Goal: Task Accomplishment & Management: Manage account settings

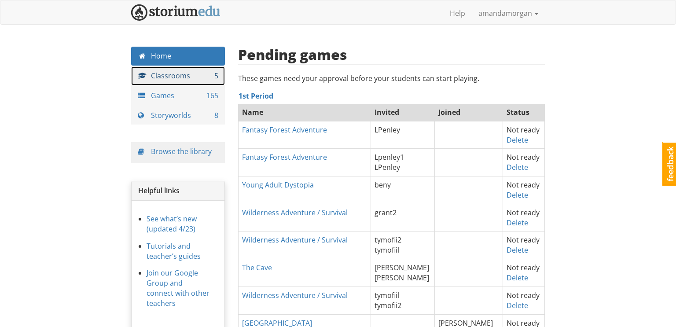
click at [172, 73] on link "Classrooms 5" at bounding box center [178, 75] width 94 height 19
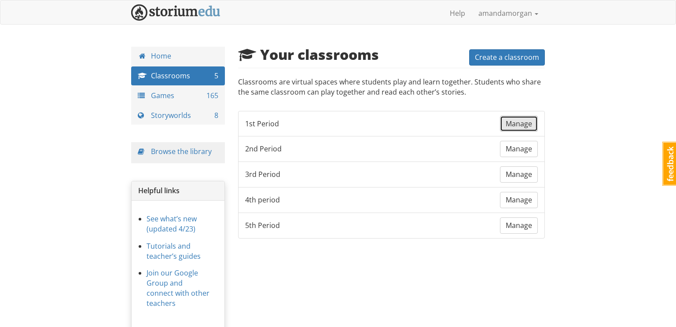
click at [520, 120] on span "Manage" at bounding box center [518, 124] width 26 height 10
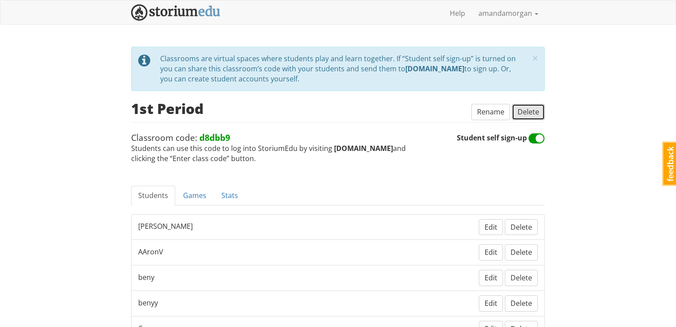
click at [529, 112] on span "Delete" at bounding box center [528, 112] width 22 height 10
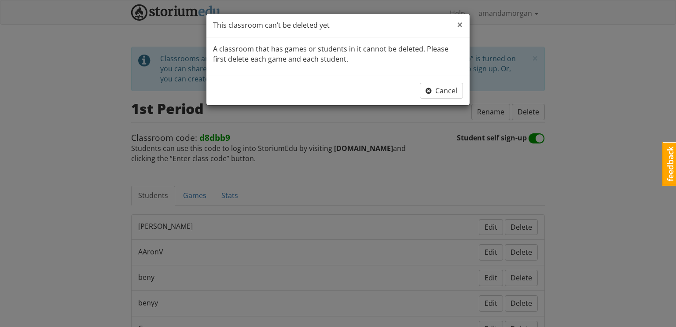
click at [458, 25] on span "×" at bounding box center [460, 24] width 6 height 15
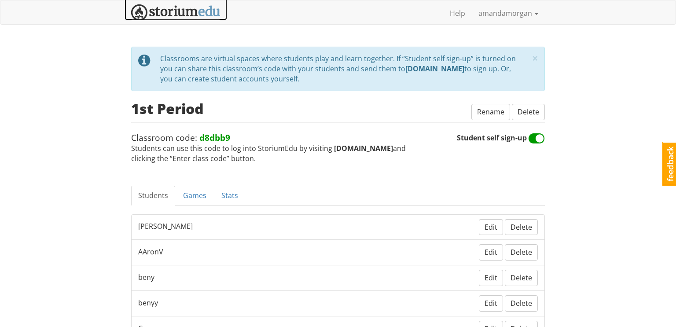
click at [165, 12] on img at bounding box center [175, 12] width 89 height 16
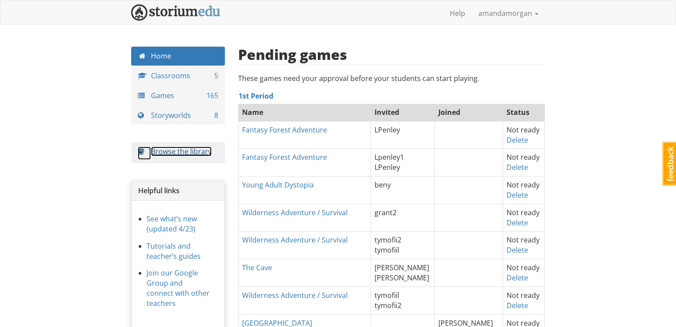
click at [198, 152] on link "Browse the library" at bounding box center [181, 152] width 61 height 10
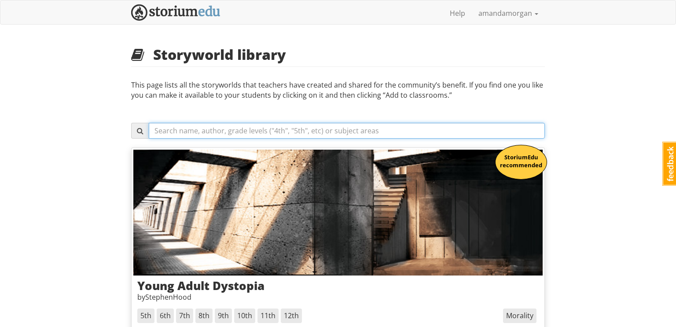
click at [190, 129] on input "text" at bounding box center [347, 131] width 396 height 16
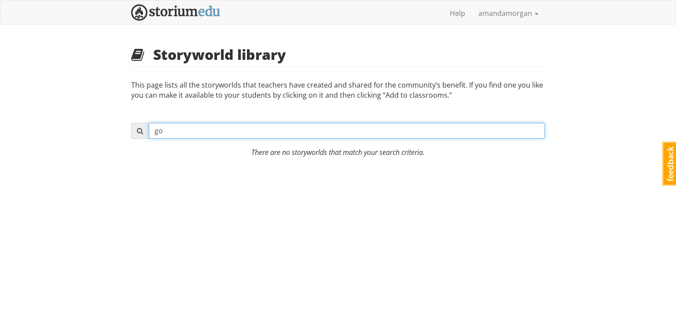
type input "g"
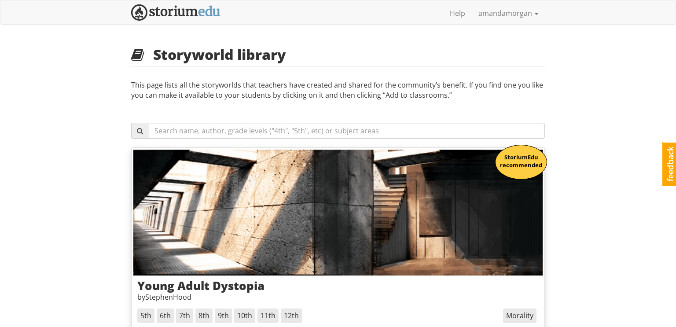
click at [496, 12] on link "amandamorgan" at bounding box center [508, 13] width 73 height 22
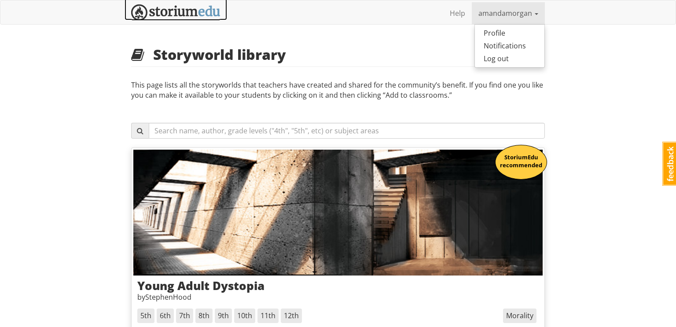
click at [194, 15] on img at bounding box center [175, 12] width 89 height 16
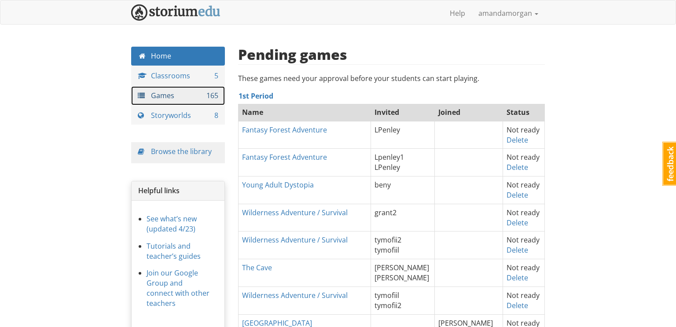
click at [169, 101] on link "Games 165" at bounding box center [178, 95] width 94 height 19
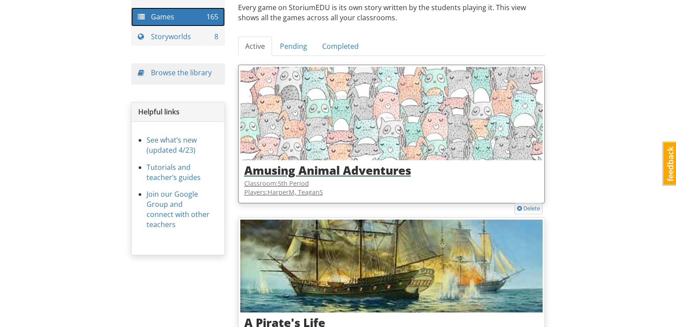
scroll to position [82, 0]
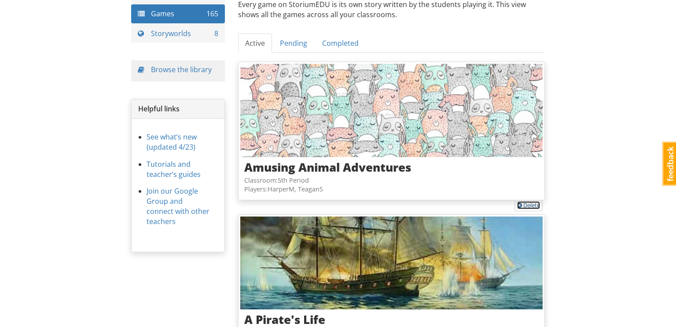
click at [525, 205] on link "Delete" at bounding box center [528, 205] width 23 height 8
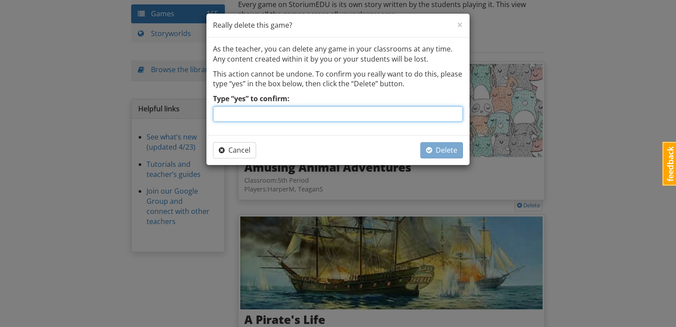
click at [398, 110] on input "Type “yes” to confirm:" at bounding box center [338, 114] width 250 height 16
type input "yes"
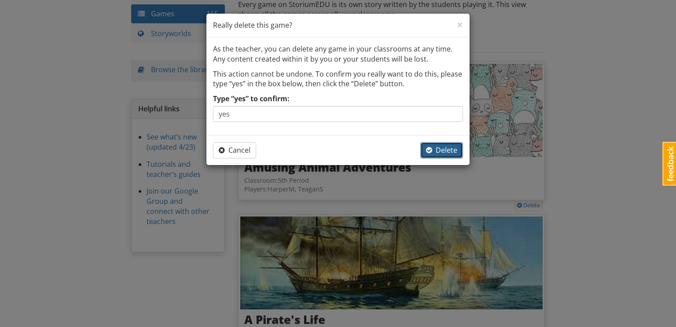
click at [449, 152] on span "Delete" at bounding box center [441, 150] width 31 height 10
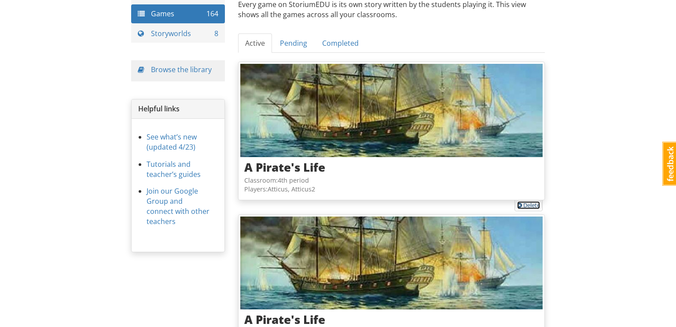
click at [523, 205] on link "Delete" at bounding box center [528, 205] width 23 height 8
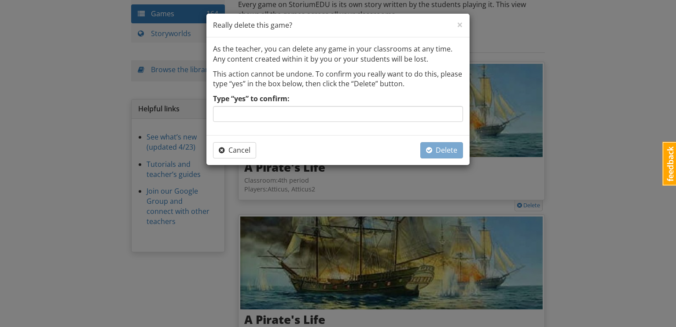
click at [385, 124] on div "As the teacher, you can delete any game in your classrooms at any time. Any con…" at bounding box center [337, 86] width 263 height 98
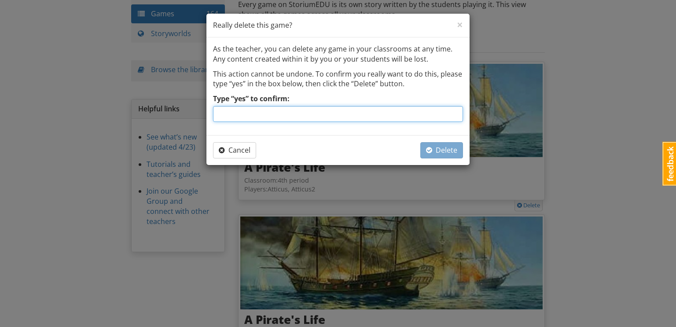
click at [375, 115] on input "Type “yes” to confirm:" at bounding box center [338, 114] width 250 height 16
type input "yes"
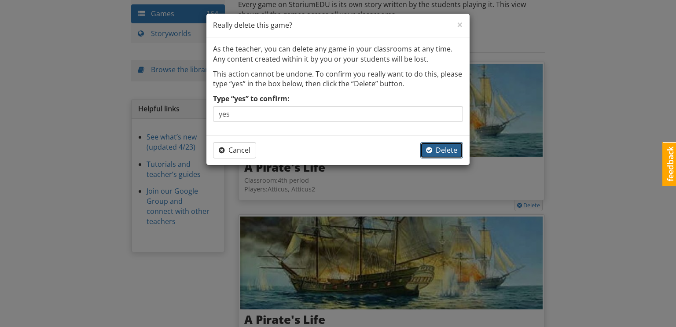
click at [436, 154] on span "Delete" at bounding box center [441, 150] width 31 height 10
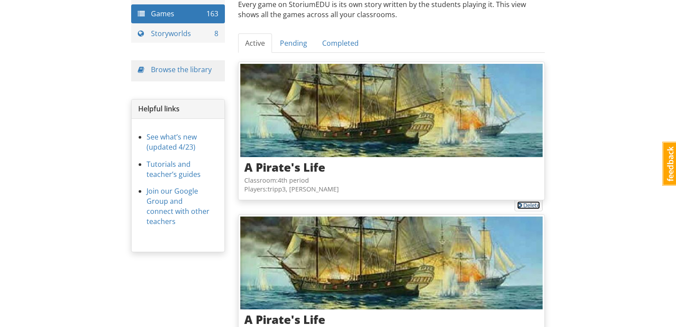
click at [529, 202] on link "Delete" at bounding box center [528, 205] width 23 height 8
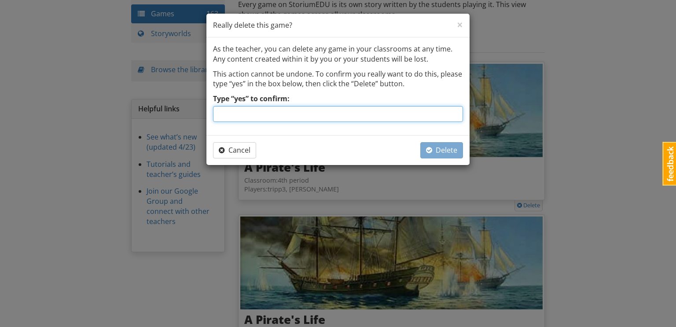
click at [417, 117] on input "Type “yes” to confirm:" at bounding box center [338, 114] width 250 height 16
type input "yes"
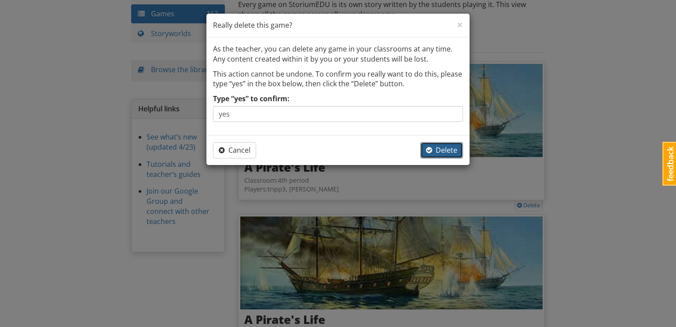
click at [437, 154] on button "Delete" at bounding box center [441, 150] width 43 height 16
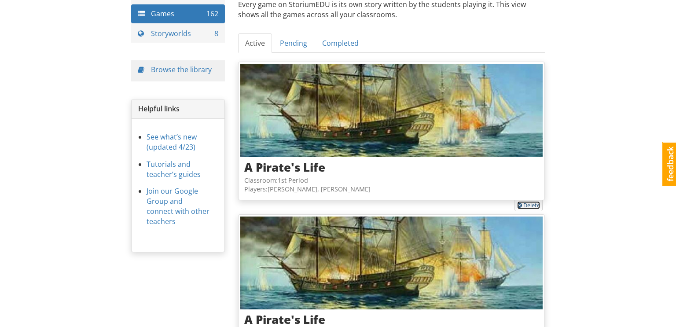
click at [529, 206] on link "Delete" at bounding box center [528, 205] width 23 height 8
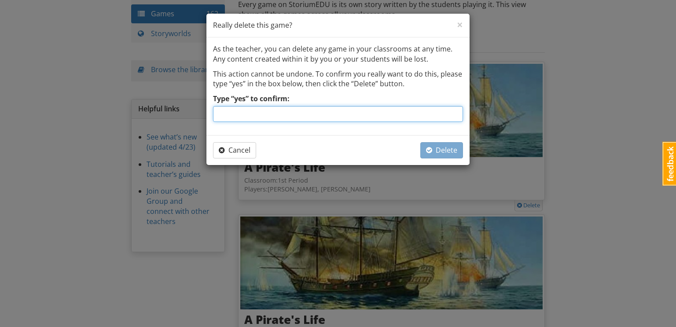
click at [400, 116] on input "Type “yes” to confirm:" at bounding box center [338, 114] width 250 height 16
type input "yes"
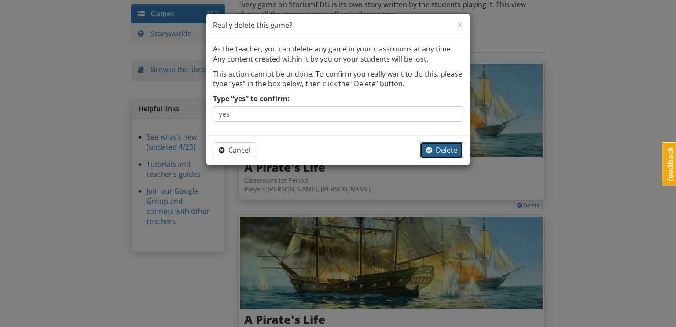
click at [447, 152] on span "Delete" at bounding box center [441, 150] width 31 height 10
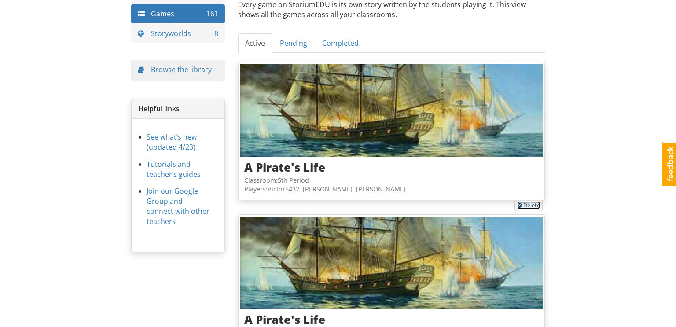
click at [520, 207] on span at bounding box center [519, 206] width 5 height 6
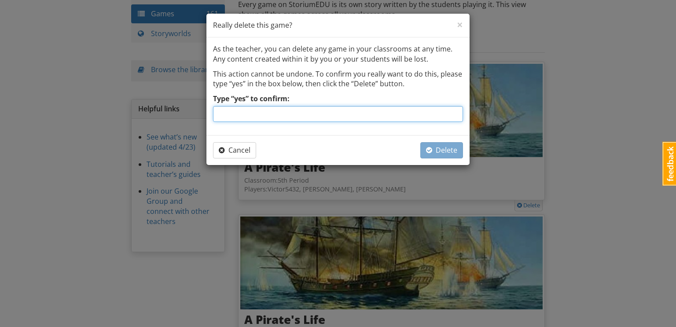
click at [376, 115] on input "Type “yes” to confirm:" at bounding box center [338, 114] width 250 height 16
type input "yes"
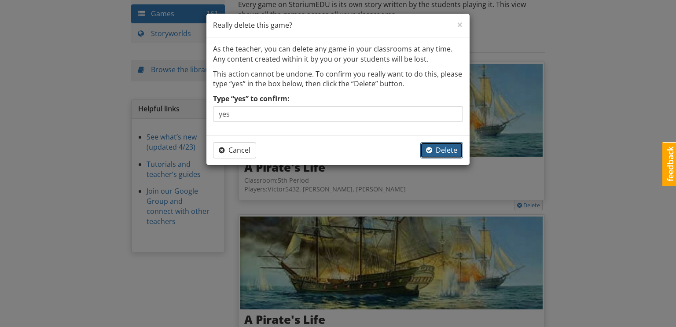
click at [441, 147] on span "Delete" at bounding box center [441, 150] width 31 height 10
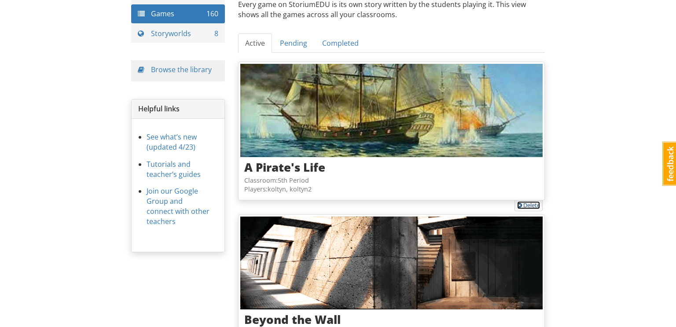
click at [527, 204] on link "Delete" at bounding box center [528, 205] width 23 height 8
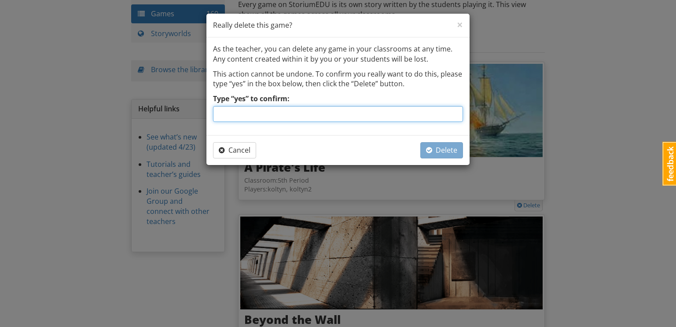
click at [439, 113] on input "Type “yes” to confirm:" at bounding box center [338, 114] width 250 height 16
type input "yes"
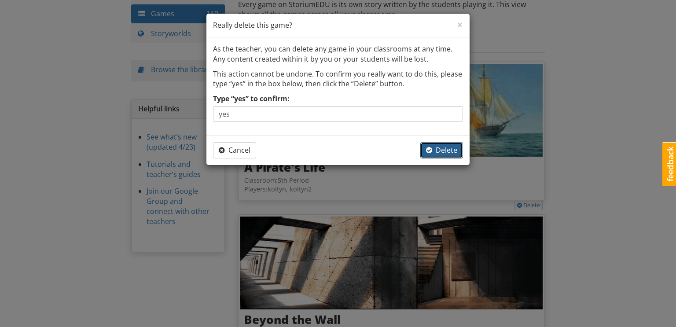
click at [448, 149] on span "Delete" at bounding box center [441, 150] width 31 height 10
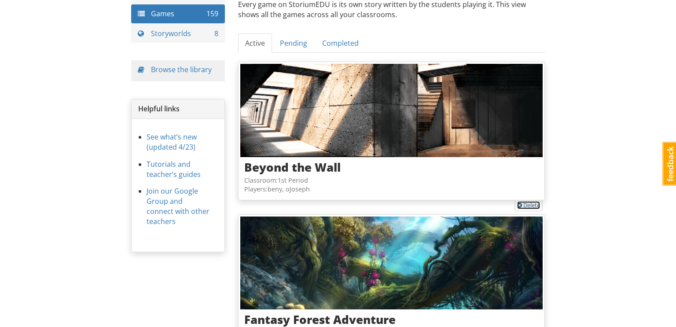
click at [528, 206] on link "Delete" at bounding box center [528, 205] width 23 height 8
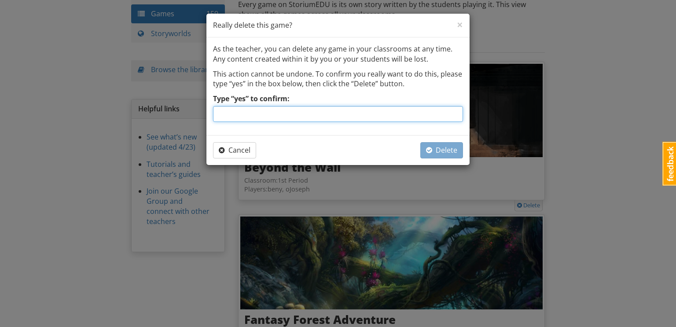
click at [425, 115] on input "Type “yes” to confirm:" at bounding box center [338, 114] width 250 height 16
type input "yes"
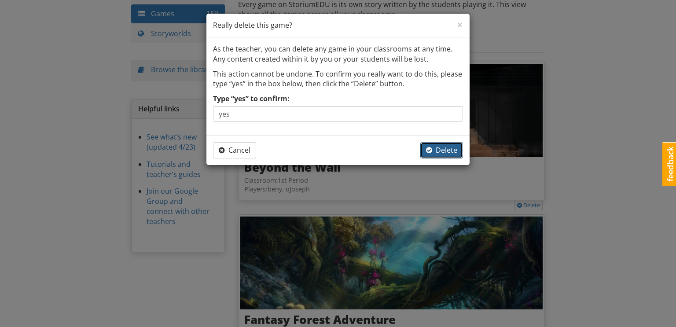
click at [454, 150] on span "Delete" at bounding box center [441, 150] width 31 height 10
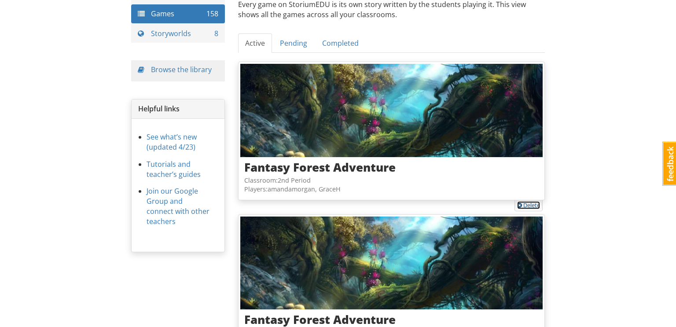
click at [526, 201] on link "Delete" at bounding box center [528, 205] width 23 height 8
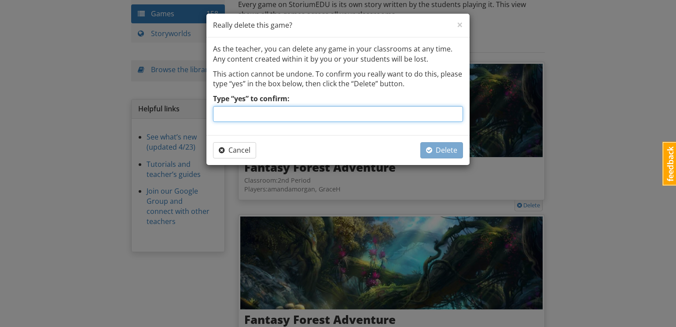
click at [407, 119] on input "Type “yes” to confirm:" at bounding box center [338, 114] width 250 height 16
type input "yes"
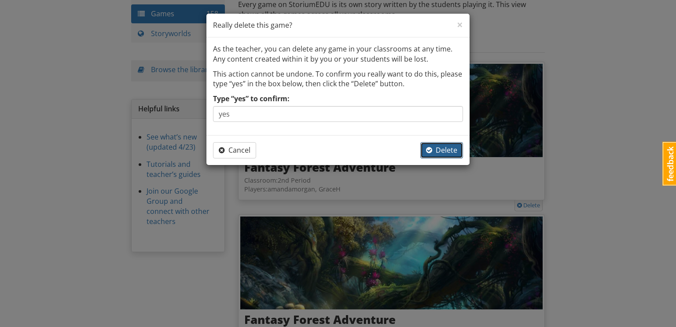
click at [443, 149] on span "Delete" at bounding box center [441, 150] width 31 height 10
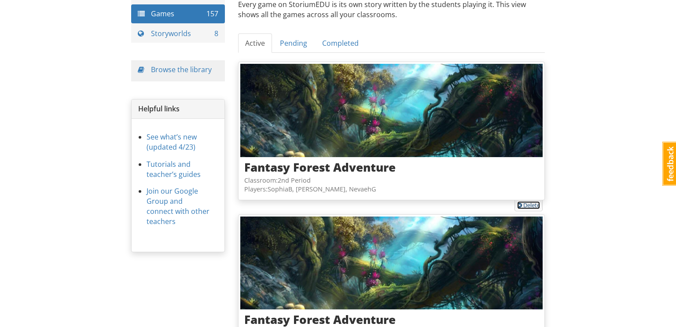
click at [530, 202] on link "Delete" at bounding box center [528, 205] width 23 height 8
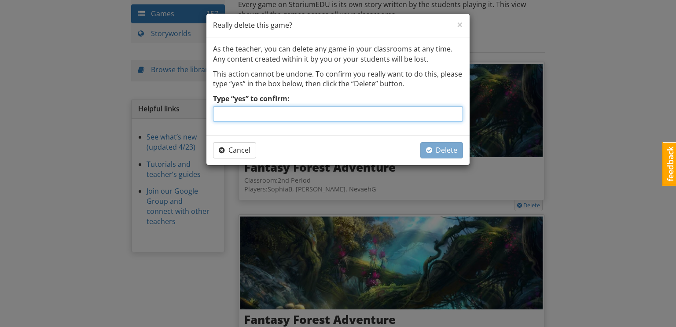
click at [422, 119] on input "Type “yes” to confirm:" at bounding box center [338, 114] width 250 height 16
type input "yes"
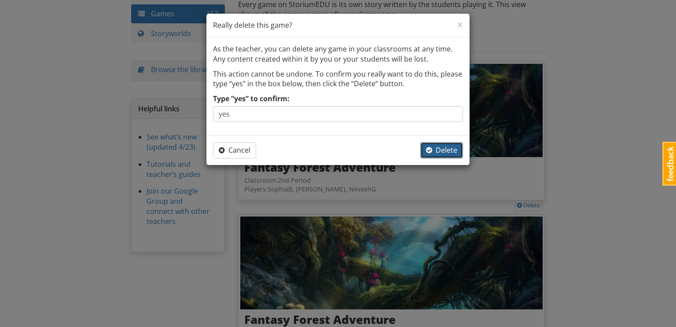
click at [452, 154] on button "Delete" at bounding box center [441, 150] width 43 height 16
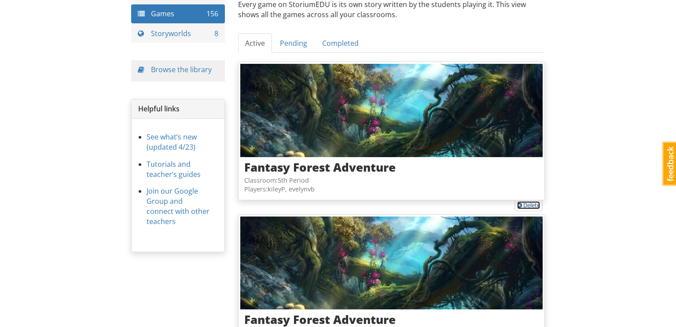
click at [527, 205] on link "Delete" at bounding box center [528, 205] width 23 height 8
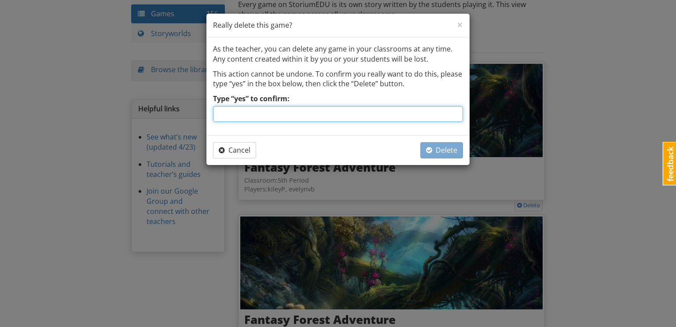
click at [432, 117] on input "Type “yes” to confirm:" at bounding box center [338, 114] width 250 height 16
type input "yes"
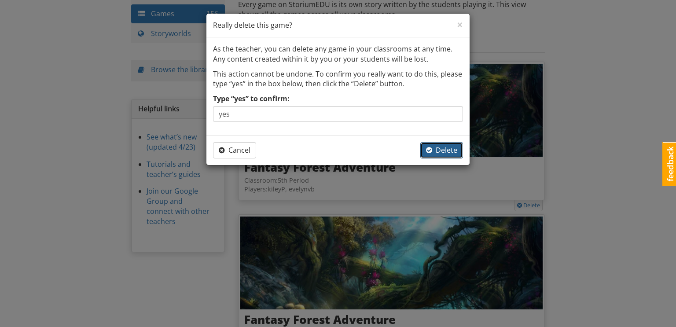
click at [441, 150] on span "Delete" at bounding box center [441, 150] width 31 height 10
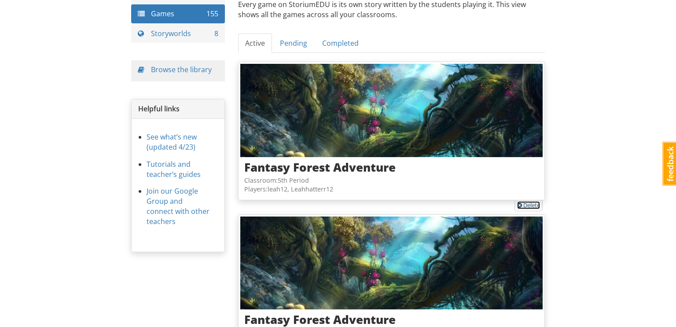
click at [524, 201] on link "Delete" at bounding box center [528, 205] width 23 height 8
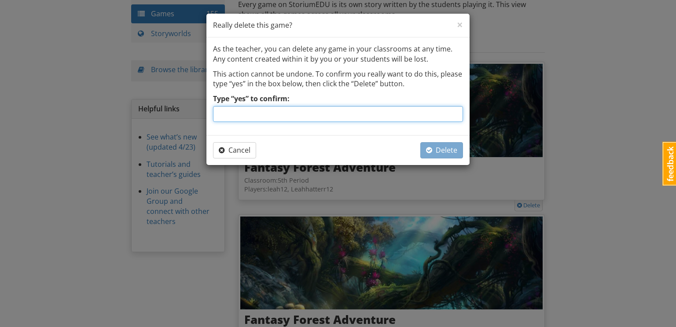
click at [413, 120] on input "Type “yes” to confirm:" at bounding box center [338, 114] width 250 height 16
type input "yes"
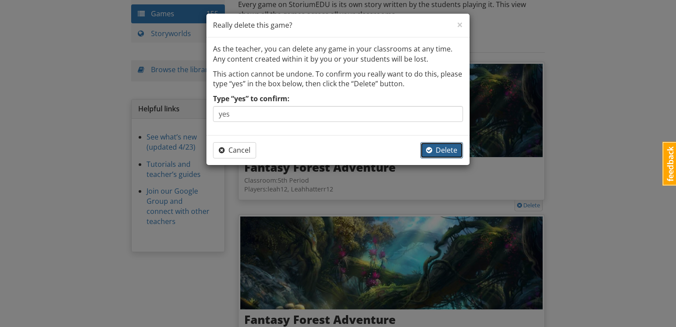
click at [447, 150] on span "Delete" at bounding box center [441, 150] width 31 height 10
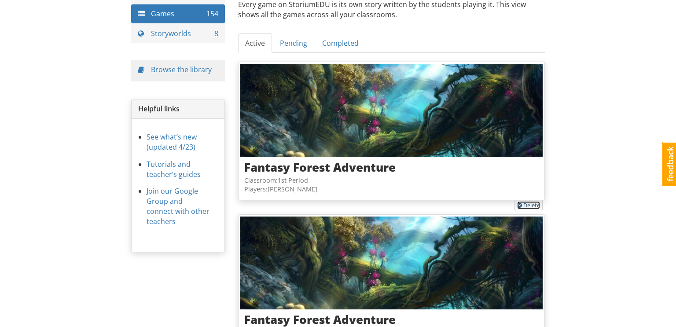
click at [528, 204] on link "Delete" at bounding box center [528, 205] width 23 height 8
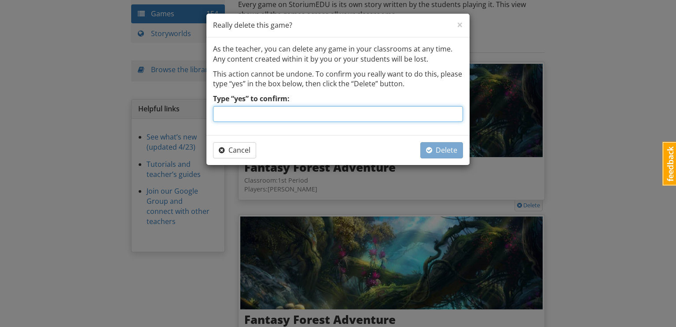
click at [447, 115] on input "Type “yes” to confirm:" at bounding box center [338, 114] width 250 height 16
type input "yes"
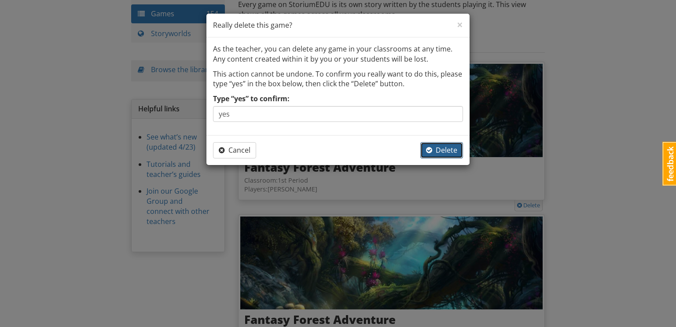
click at [449, 147] on span "Delete" at bounding box center [441, 150] width 31 height 10
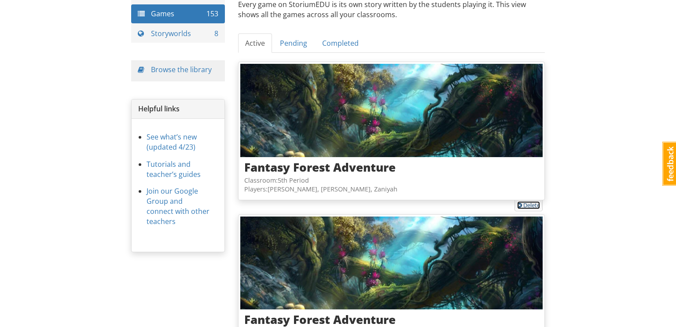
click at [524, 205] on link "Delete" at bounding box center [528, 205] width 23 height 8
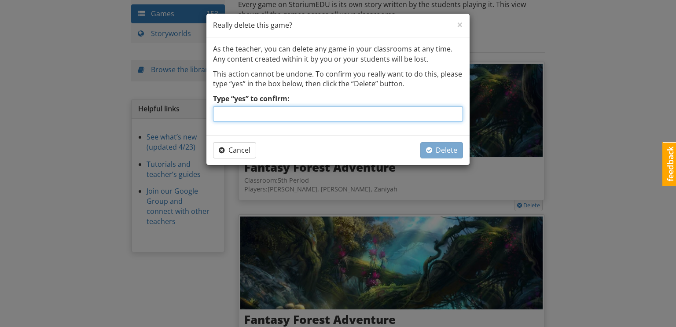
click at [361, 111] on input "Type “yes” to confirm:" at bounding box center [338, 114] width 250 height 16
type input "yes"
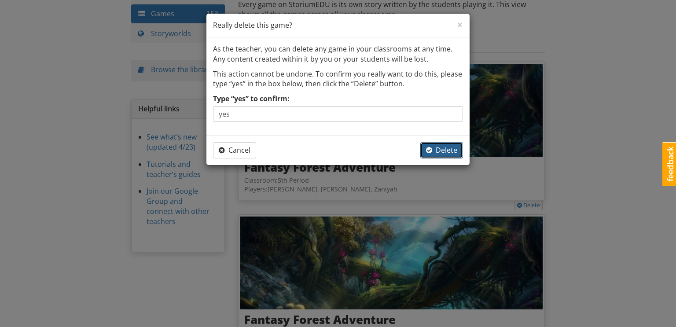
click at [429, 152] on span "button" at bounding box center [429, 150] width 6 height 7
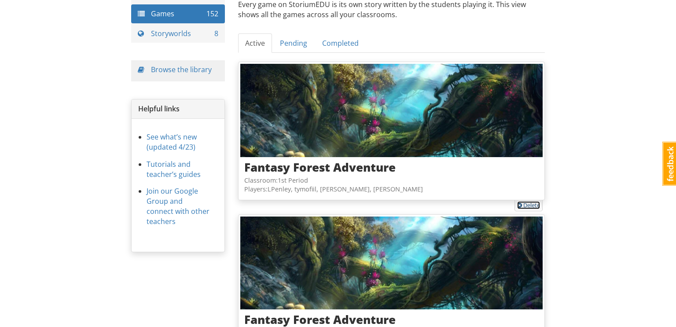
click at [533, 204] on link "Delete" at bounding box center [528, 205] width 23 height 8
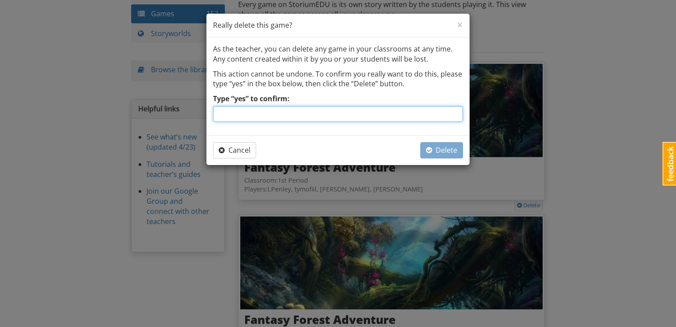
click at [390, 116] on input "Type “yes” to confirm:" at bounding box center [338, 114] width 250 height 16
type input "yes"
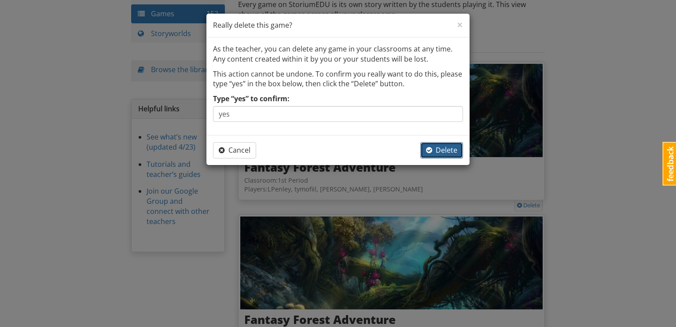
click at [442, 149] on span "Delete" at bounding box center [441, 150] width 31 height 10
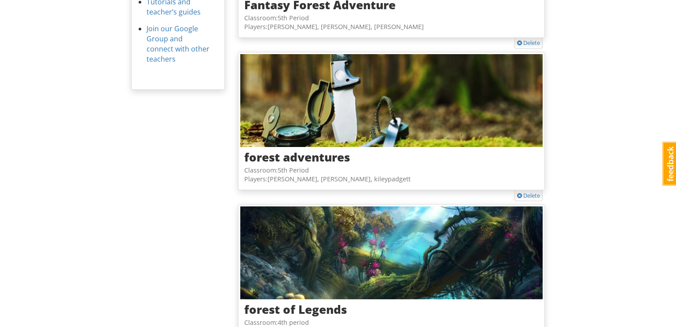
scroll to position [0, 0]
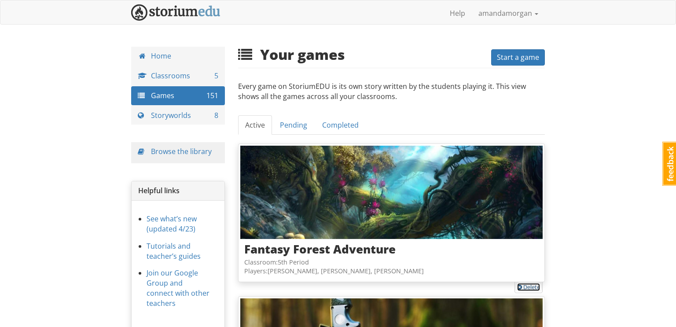
click at [535, 286] on link "Delete" at bounding box center [528, 287] width 23 height 8
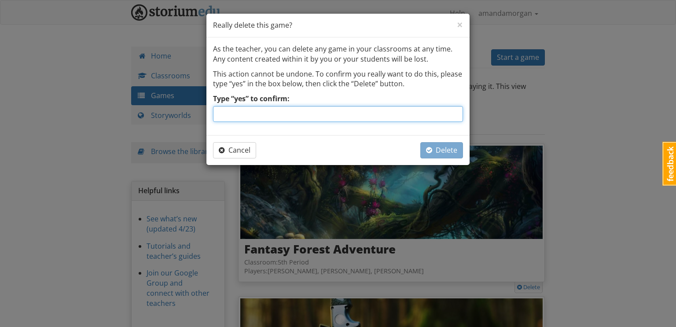
click at [399, 108] on input "Type “yes” to confirm:" at bounding box center [338, 114] width 250 height 16
type input "yes"
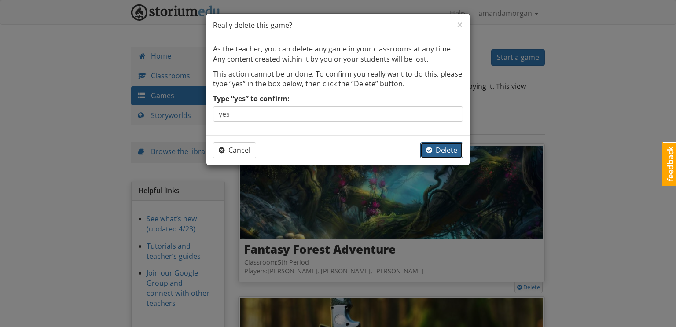
click at [435, 153] on span "Delete" at bounding box center [441, 150] width 31 height 10
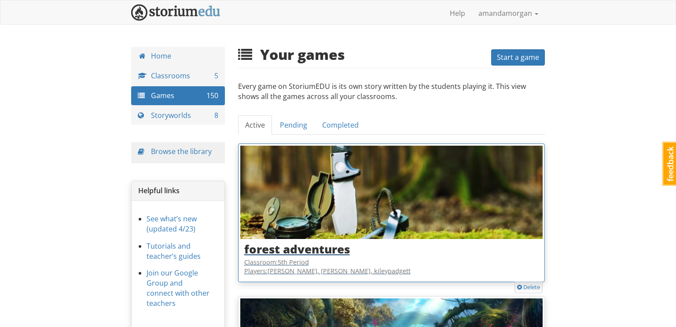
scroll to position [77, 0]
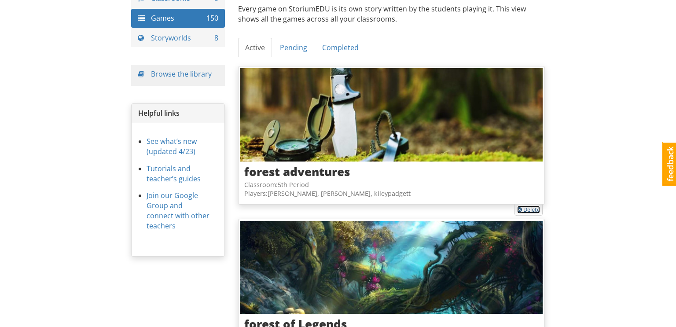
click at [534, 211] on link "Delete" at bounding box center [528, 210] width 23 height 8
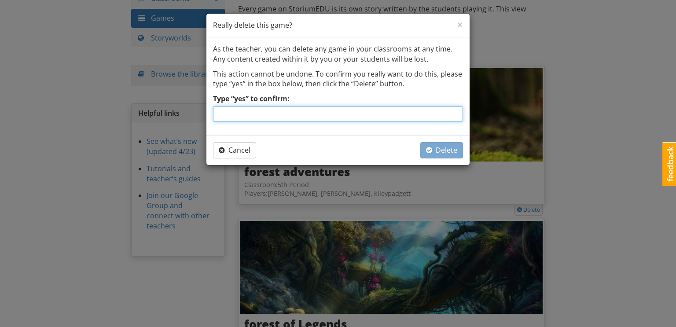
click at [429, 112] on input "Type “yes” to confirm:" at bounding box center [338, 114] width 250 height 16
type input "yes"
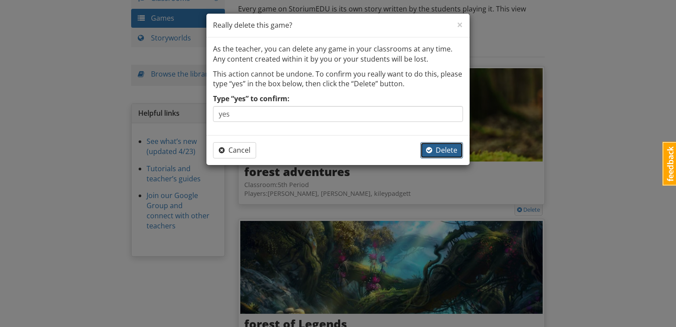
click at [456, 147] on span "Delete" at bounding box center [441, 150] width 31 height 10
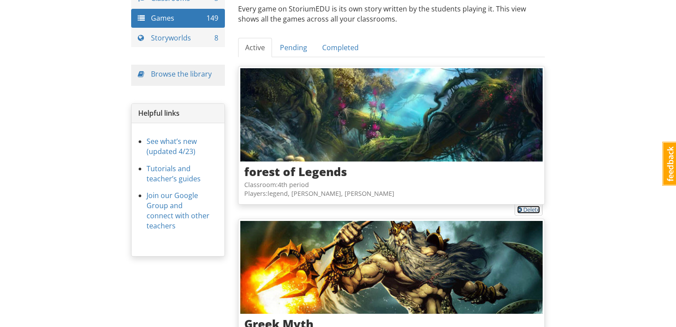
click at [530, 209] on link "Delete" at bounding box center [528, 210] width 23 height 8
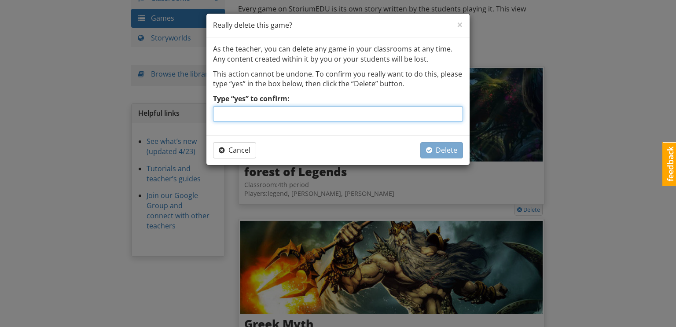
click at [404, 113] on input "Type “yes” to confirm:" at bounding box center [338, 114] width 250 height 16
type input "yes"
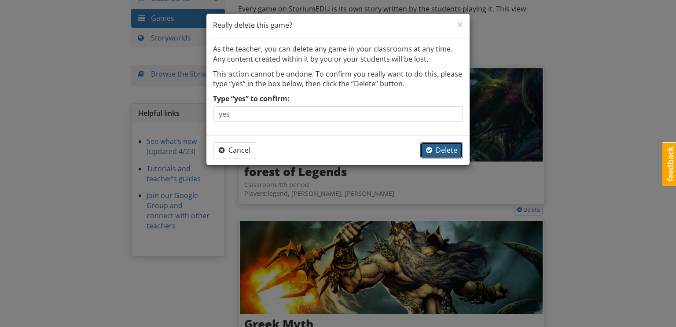
click at [434, 152] on span "Delete" at bounding box center [441, 150] width 31 height 10
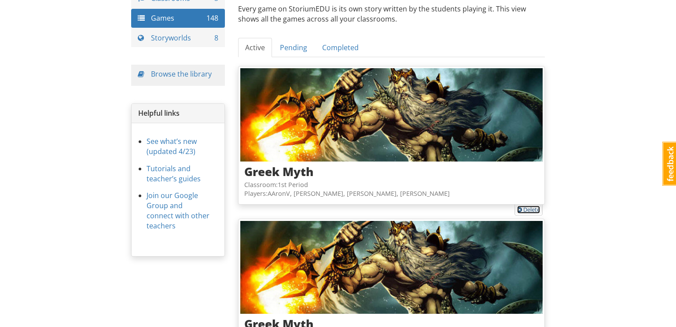
click at [529, 212] on link "Delete" at bounding box center [528, 210] width 23 height 8
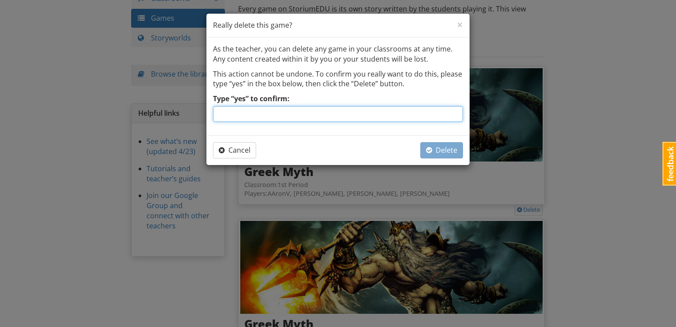
click at [357, 110] on input "Type “yes” to confirm:" at bounding box center [338, 114] width 250 height 16
type input "yes"
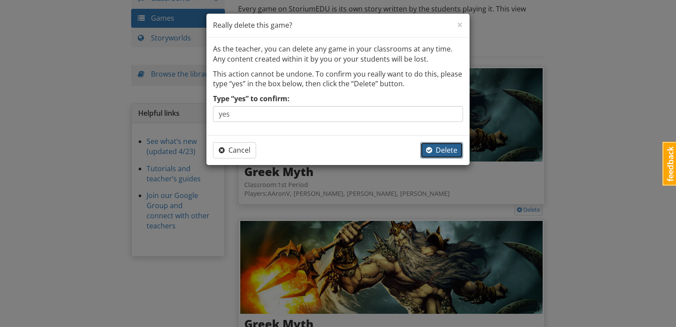
click at [449, 152] on span "Delete" at bounding box center [441, 150] width 31 height 10
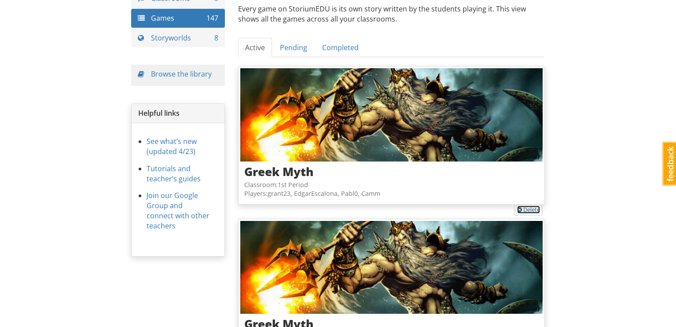
click at [530, 207] on link "Delete" at bounding box center [528, 210] width 23 height 8
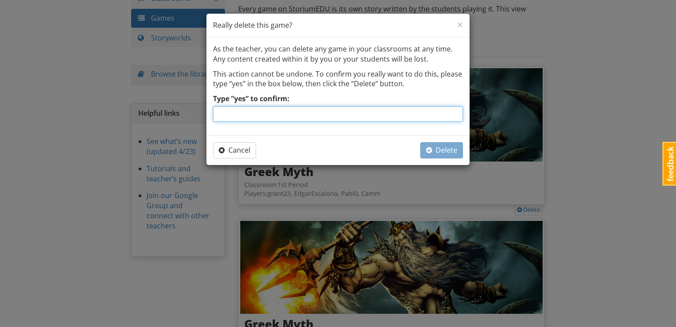
click at [422, 115] on input "Type “yes” to confirm:" at bounding box center [338, 114] width 250 height 16
type input "yes"
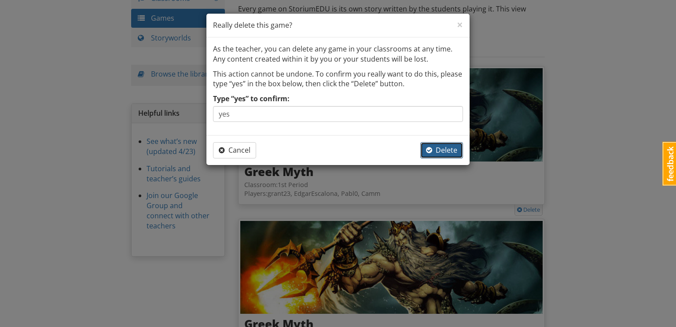
click at [448, 151] on span "Delete" at bounding box center [441, 150] width 31 height 10
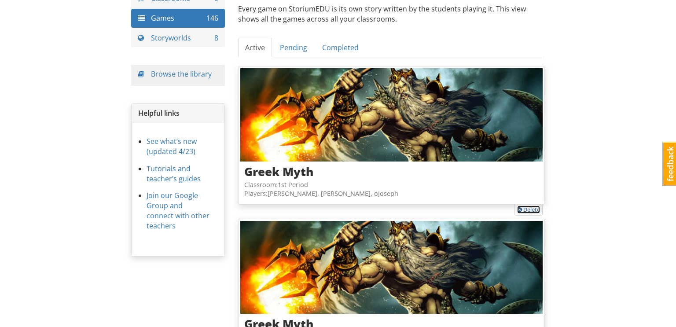
click at [527, 209] on link "Delete" at bounding box center [528, 210] width 23 height 8
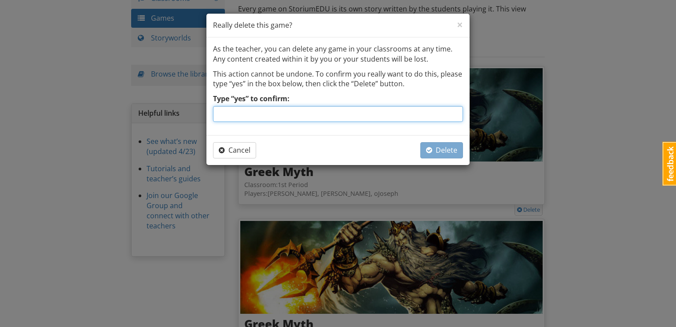
click at [405, 113] on input "Type “yes” to confirm:" at bounding box center [338, 114] width 250 height 16
type input "yes"
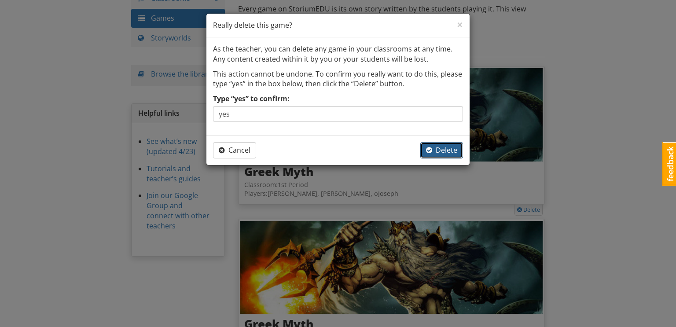
click at [440, 154] on button "Delete" at bounding box center [441, 150] width 43 height 16
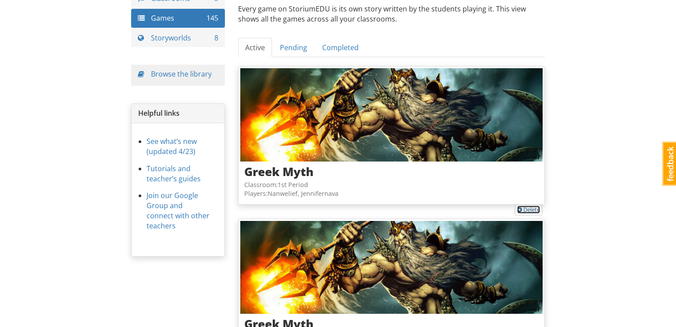
click at [532, 210] on link "Delete" at bounding box center [528, 210] width 23 height 8
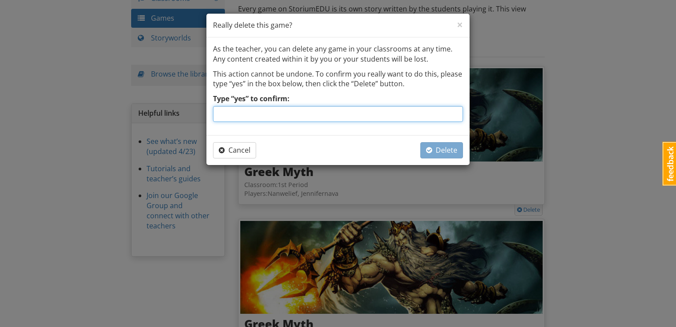
click at [413, 114] on input "Type “yes” to confirm:" at bounding box center [338, 114] width 250 height 16
type input "yes"
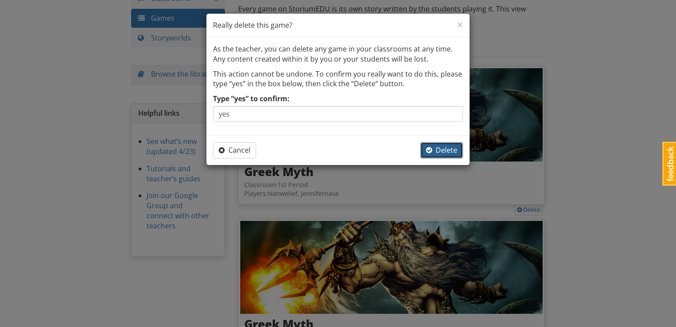
click at [443, 146] on span "Delete" at bounding box center [441, 150] width 31 height 10
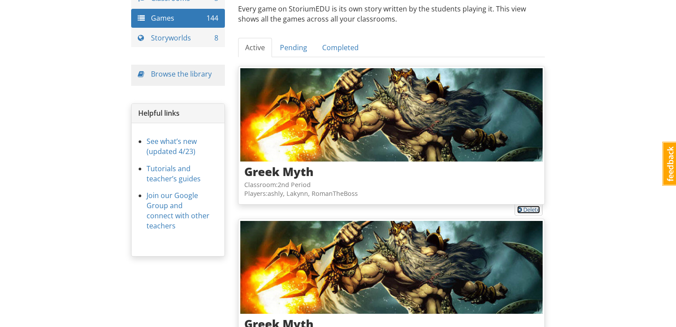
click at [535, 211] on link "Delete" at bounding box center [528, 210] width 23 height 8
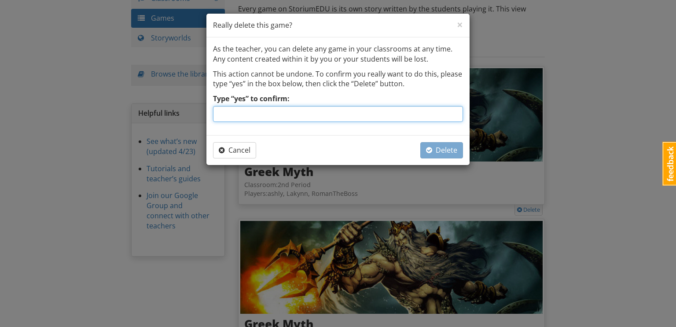
click at [425, 114] on input "Type “yes” to confirm:" at bounding box center [338, 114] width 250 height 16
type input "yes"
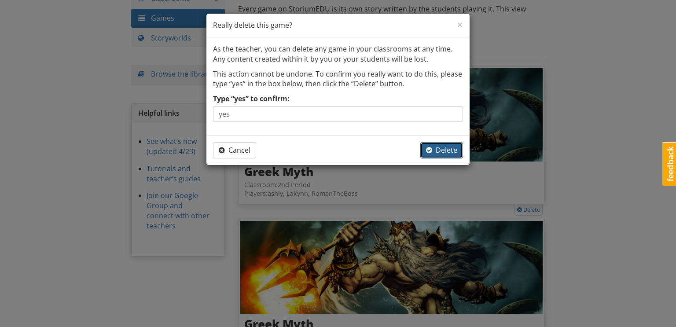
click at [441, 151] on span "Delete" at bounding box center [441, 150] width 31 height 10
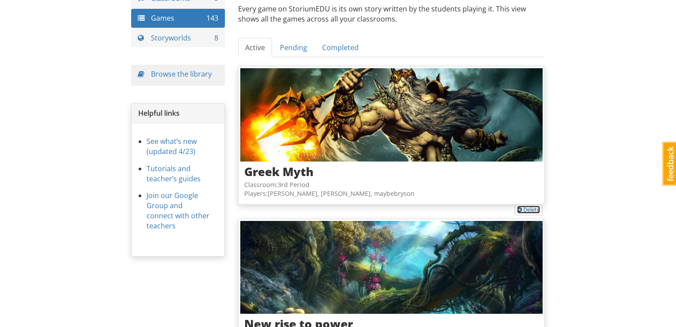
click at [525, 209] on link "Delete" at bounding box center [528, 210] width 23 height 8
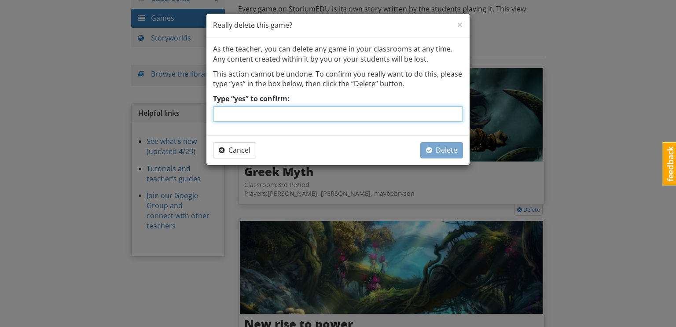
click at [406, 115] on input "Type “yes” to confirm:" at bounding box center [338, 114] width 250 height 16
type input "yes"
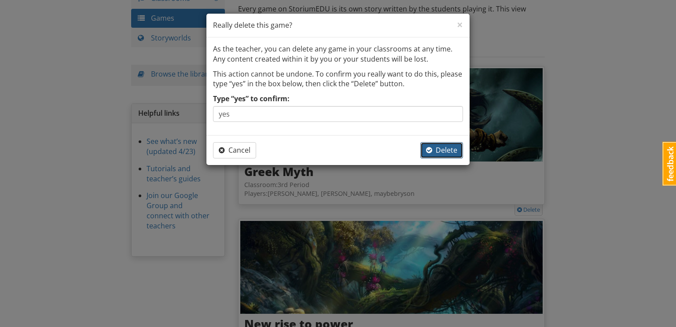
click at [447, 148] on span "Delete" at bounding box center [441, 150] width 31 height 10
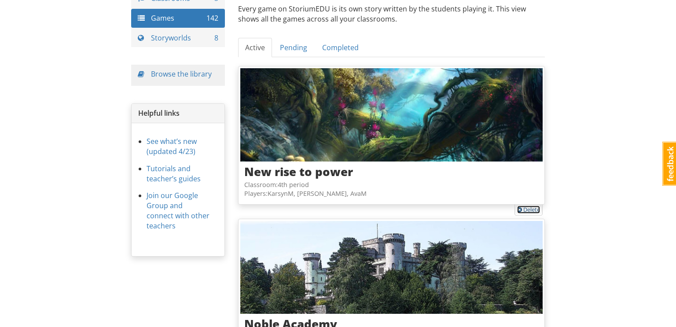
click at [531, 208] on link "Delete" at bounding box center [528, 210] width 23 height 8
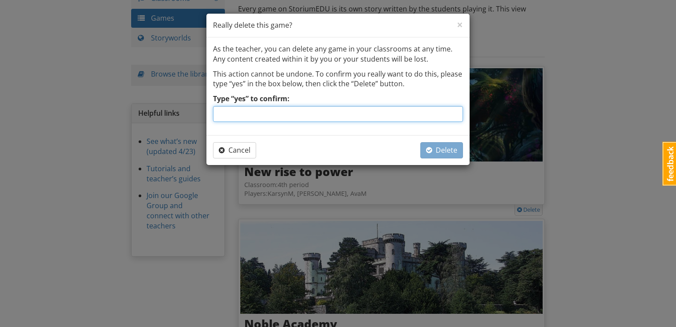
click at [410, 115] on input "Type “yes” to confirm:" at bounding box center [338, 114] width 250 height 16
type input "yes"
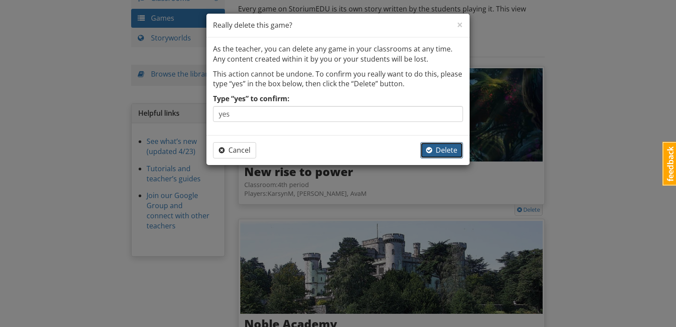
click at [444, 154] on span "Delete" at bounding box center [441, 150] width 31 height 10
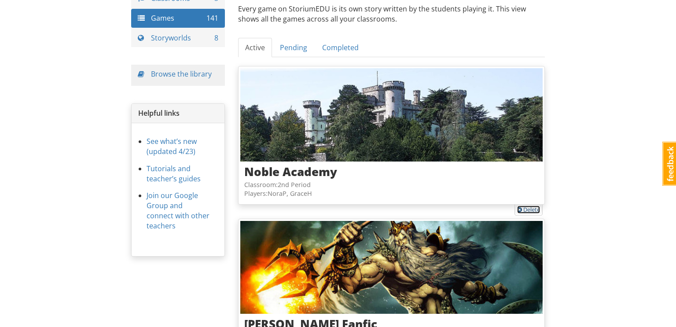
click at [528, 210] on link "Delete" at bounding box center [528, 210] width 23 height 8
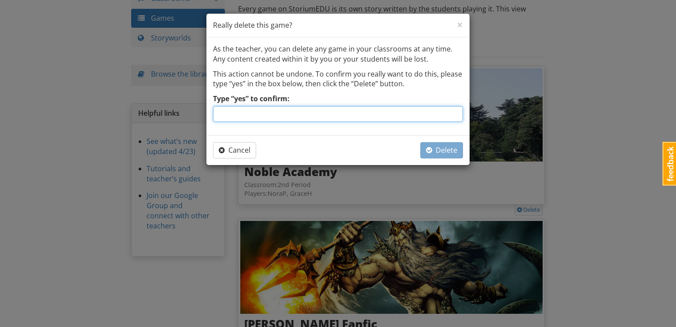
click at [336, 114] on input "Type “yes” to confirm:" at bounding box center [338, 114] width 250 height 16
type input "yes"
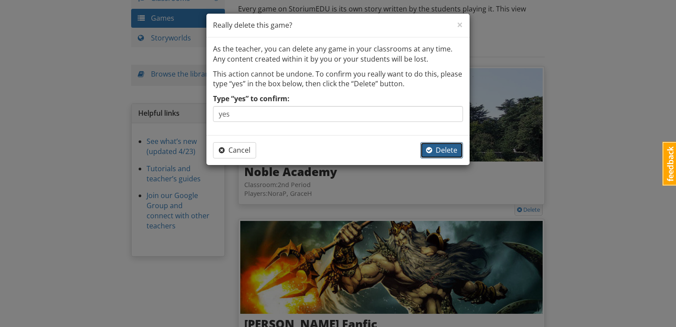
click at [427, 147] on span "button" at bounding box center [429, 150] width 6 height 7
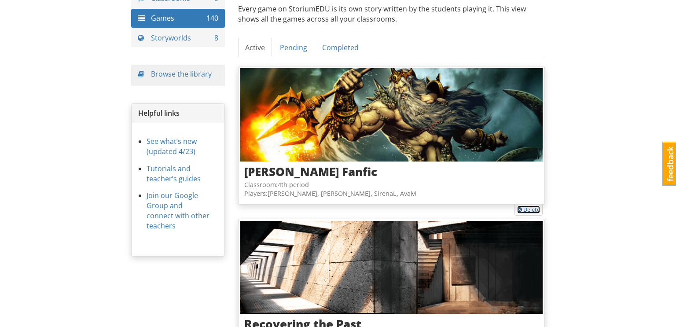
click at [534, 211] on link "Delete" at bounding box center [528, 210] width 23 height 8
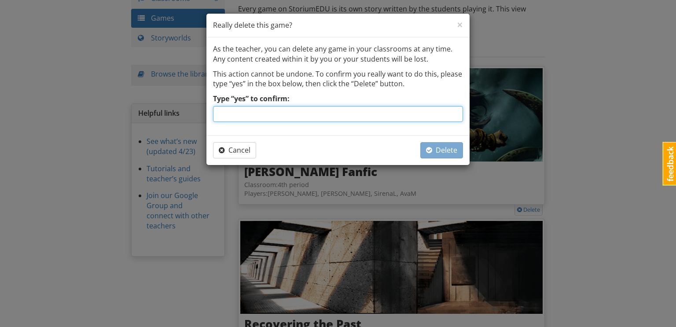
click at [427, 115] on input "Type “yes” to confirm:" at bounding box center [338, 114] width 250 height 16
type input "yes"
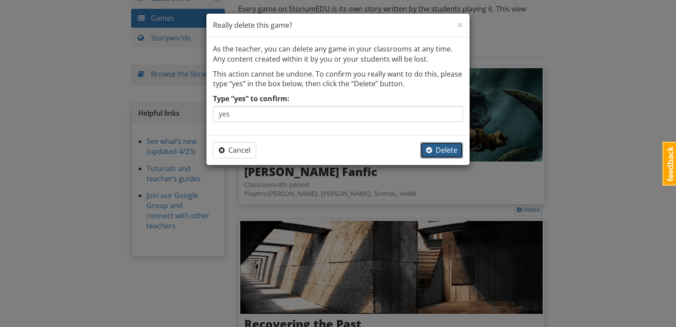
click at [446, 148] on span "Delete" at bounding box center [441, 150] width 31 height 10
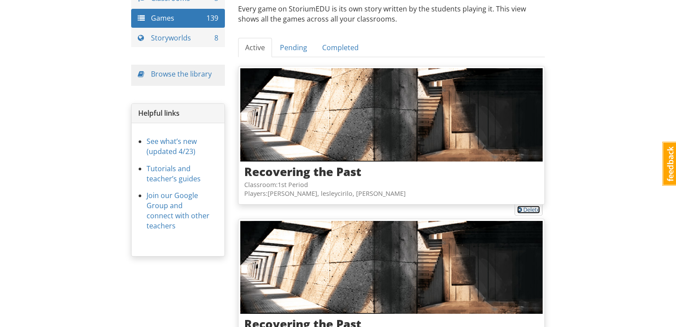
click at [532, 207] on link "Delete" at bounding box center [528, 210] width 23 height 8
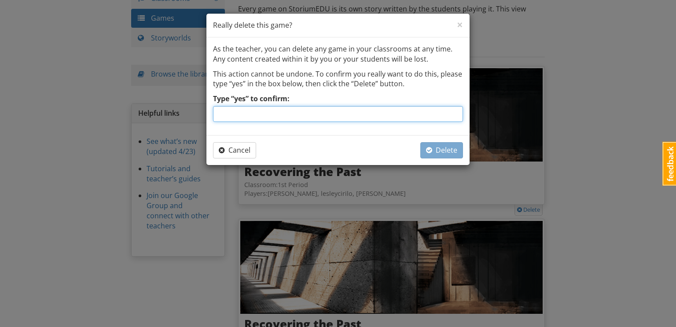
click at [363, 110] on input "Type “yes” to confirm:" at bounding box center [338, 114] width 250 height 16
type input "yes"
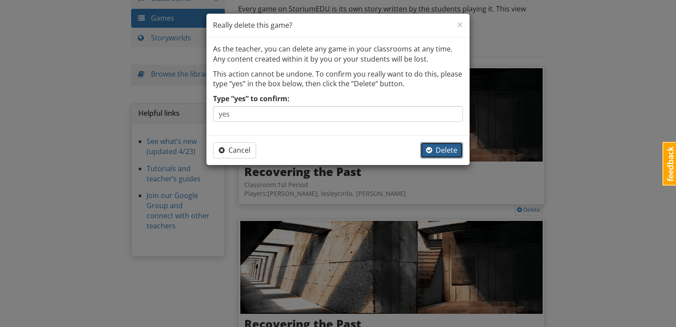
click at [450, 156] on button "Delete" at bounding box center [441, 150] width 43 height 16
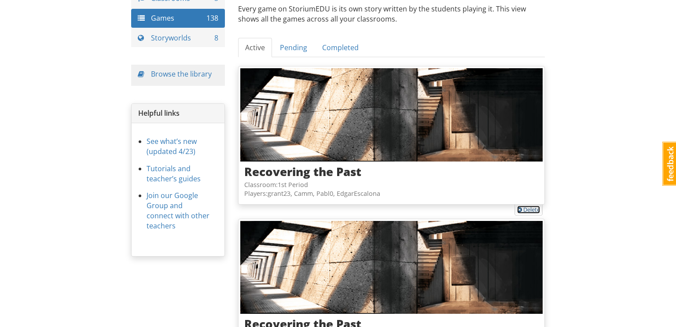
click at [526, 208] on link "Delete" at bounding box center [528, 210] width 23 height 8
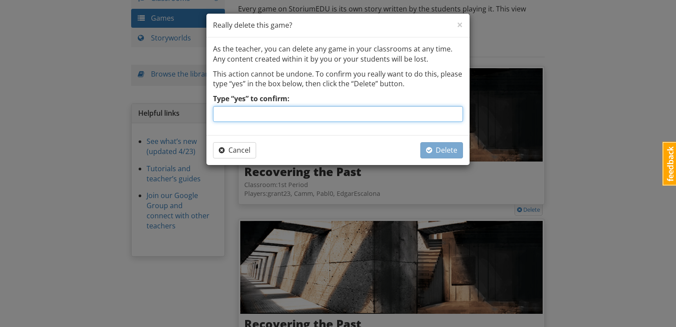
click at [401, 116] on input "Type “yes” to confirm:" at bounding box center [338, 114] width 250 height 16
type input "yes"
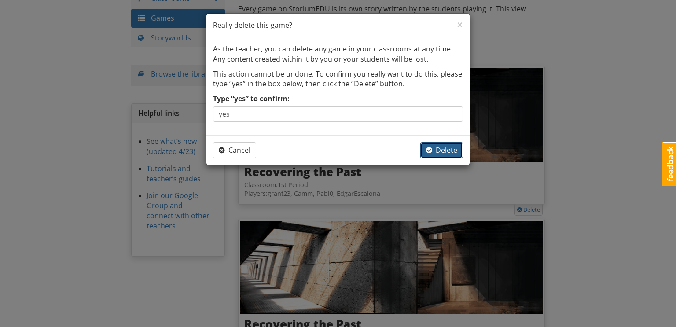
click at [441, 150] on span "Delete" at bounding box center [441, 150] width 31 height 10
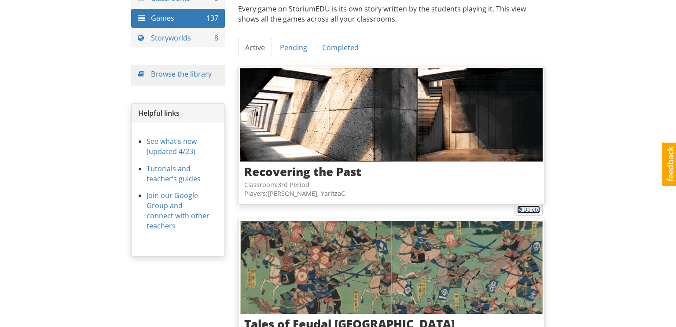
click at [527, 211] on link "Delete" at bounding box center [528, 210] width 23 height 8
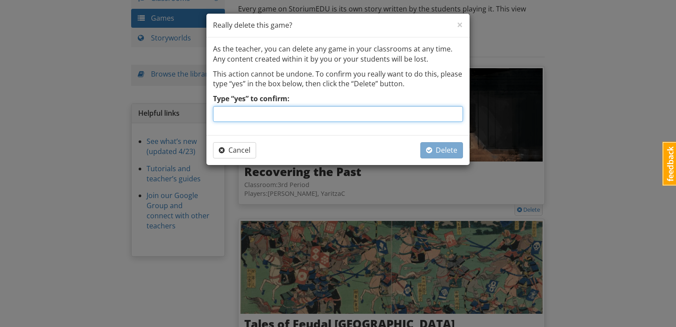
click at [373, 112] on input "Type “yes” to confirm:" at bounding box center [338, 114] width 250 height 16
type input "yes"
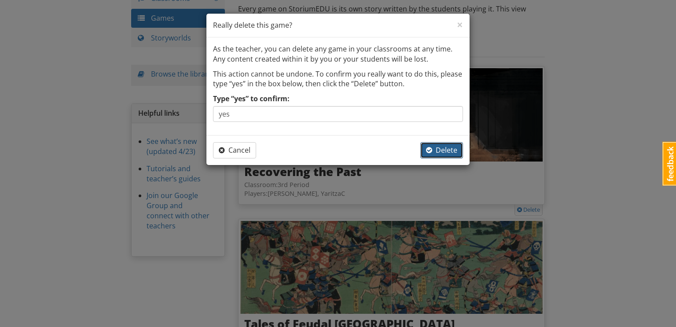
click at [437, 146] on span "Delete" at bounding box center [441, 150] width 31 height 10
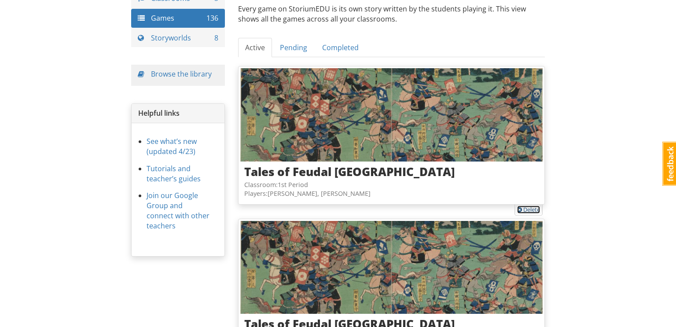
click at [527, 208] on link "Delete" at bounding box center [528, 210] width 23 height 8
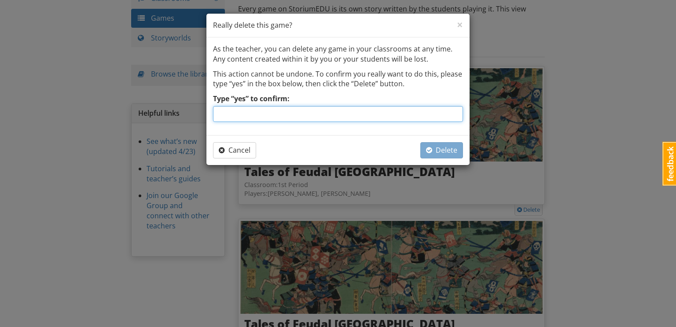
click at [366, 117] on input "Type “yes” to confirm:" at bounding box center [338, 114] width 250 height 16
type input "yes"
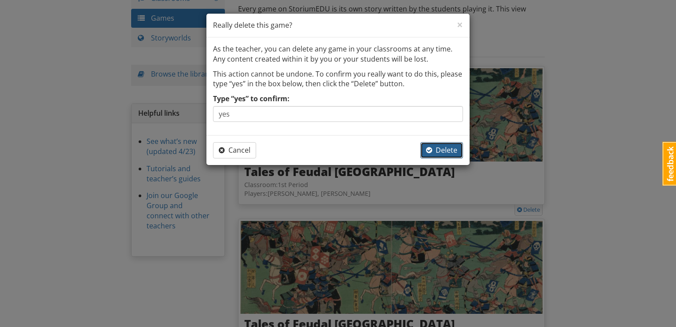
click at [439, 151] on span "Delete" at bounding box center [441, 150] width 31 height 10
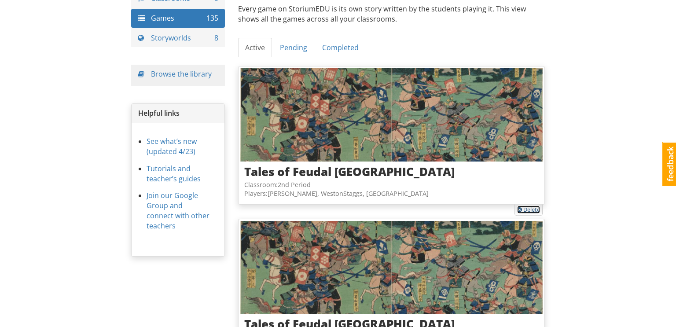
click at [532, 207] on link "Delete" at bounding box center [528, 210] width 23 height 8
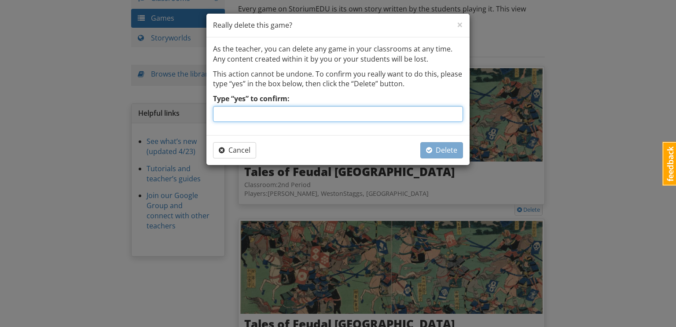
click at [430, 110] on input "Type “yes” to confirm:" at bounding box center [338, 114] width 250 height 16
type input "yes"
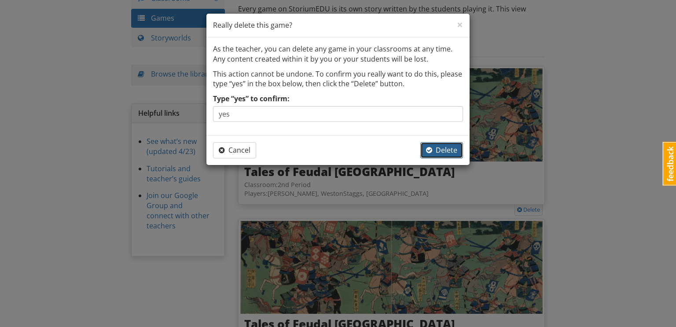
click at [450, 148] on span "Delete" at bounding box center [441, 150] width 31 height 10
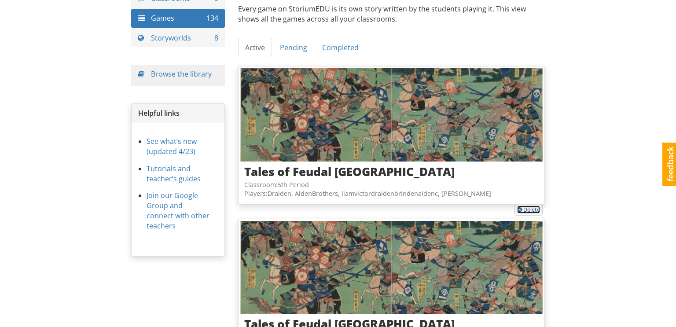
click at [520, 208] on span at bounding box center [519, 211] width 5 height 6
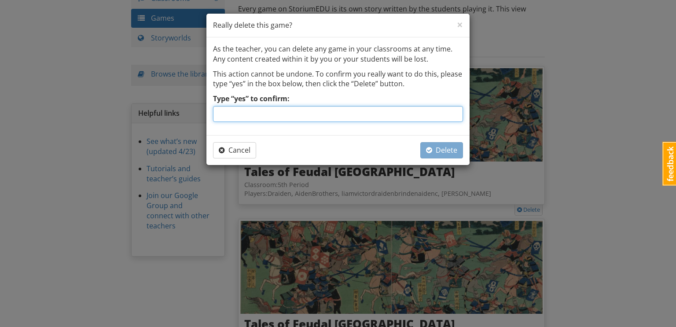
click at [425, 114] on input "Type “yes” to confirm:" at bounding box center [338, 114] width 250 height 16
type input "yes"
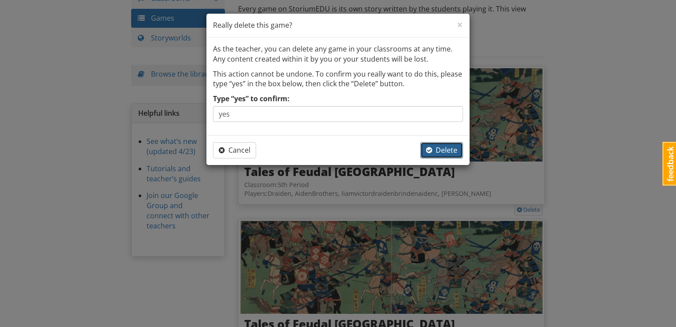
click at [455, 147] on span "Delete" at bounding box center [441, 150] width 31 height 10
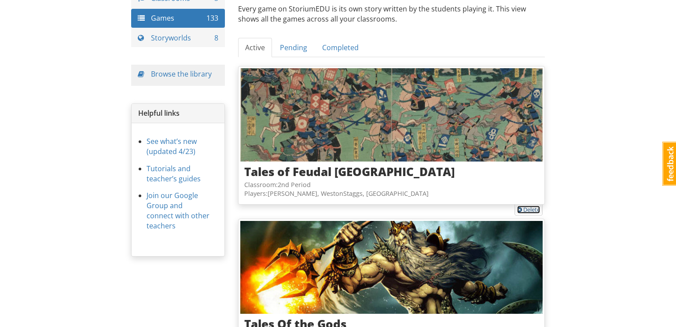
click at [531, 209] on link "Delete" at bounding box center [528, 210] width 23 height 8
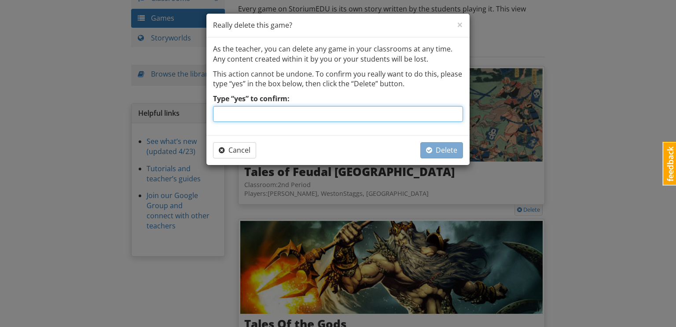
click at [387, 117] on input "Type “yes” to confirm:" at bounding box center [338, 114] width 250 height 16
type input "yes"
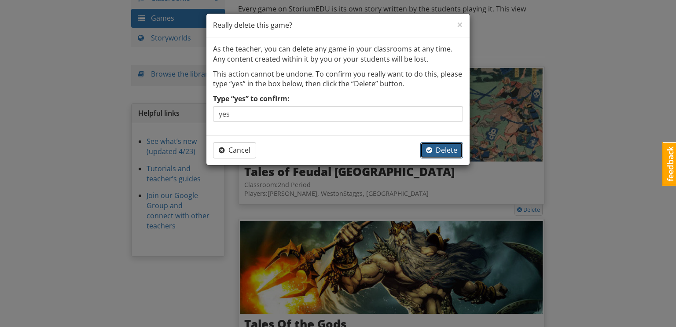
click at [446, 150] on span "Delete" at bounding box center [441, 150] width 31 height 10
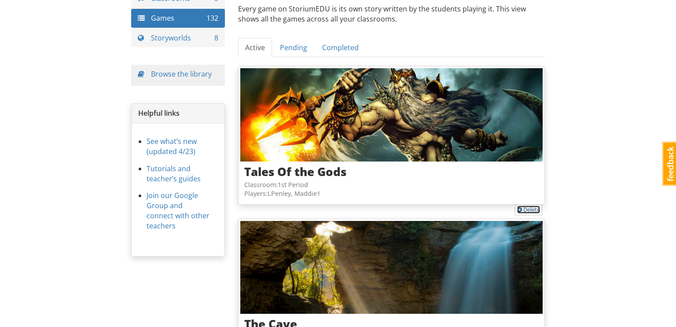
click at [529, 206] on link "Delete" at bounding box center [528, 210] width 23 height 8
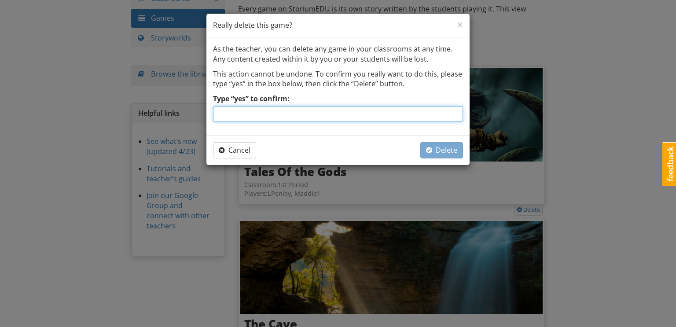
click at [389, 112] on input "Type “yes” to confirm:" at bounding box center [338, 114] width 250 height 16
type input "yes"
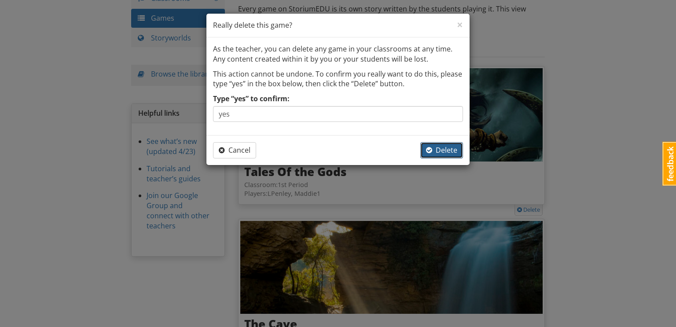
click at [457, 148] on button "Delete" at bounding box center [441, 150] width 43 height 16
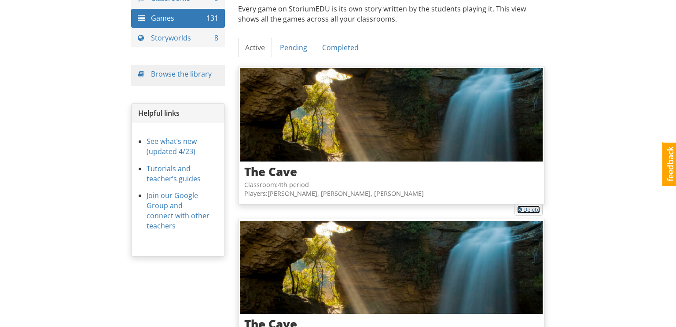
click at [532, 210] on link "Delete" at bounding box center [528, 210] width 23 height 8
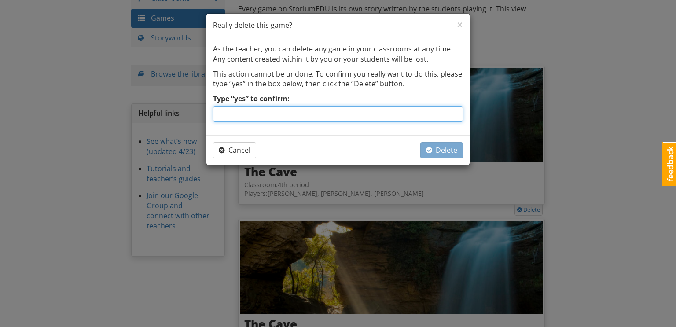
click at [428, 118] on input "Type “yes” to confirm:" at bounding box center [338, 114] width 250 height 16
type input "yes"
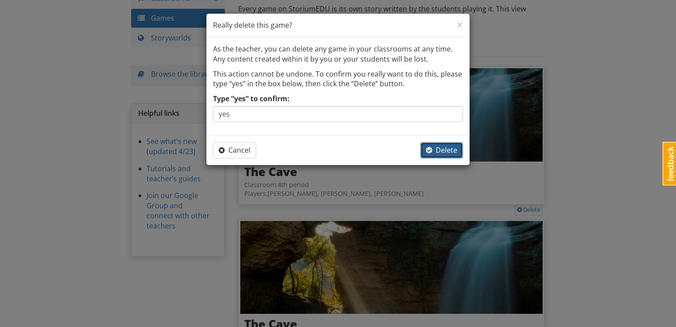
click at [442, 151] on span "Delete" at bounding box center [441, 150] width 31 height 10
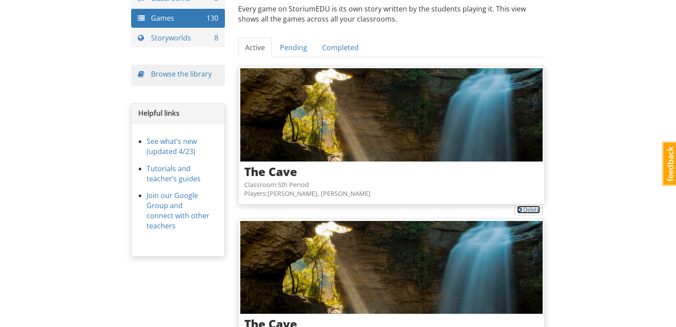
click at [532, 208] on link "Delete" at bounding box center [528, 210] width 23 height 8
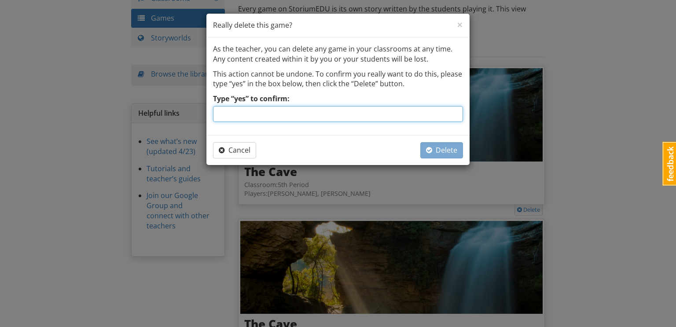
click at [440, 115] on input "Type “yes” to confirm:" at bounding box center [338, 114] width 250 height 16
type input "yes"
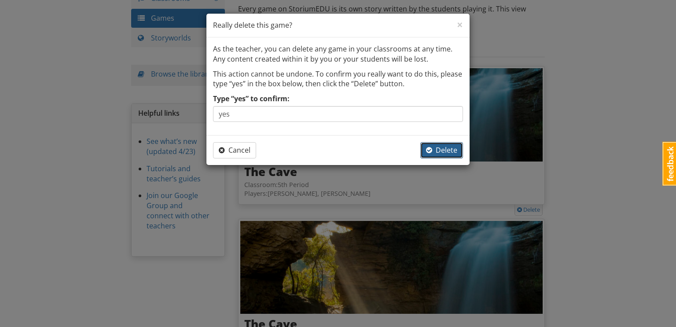
click at [451, 147] on span "Delete" at bounding box center [441, 150] width 31 height 10
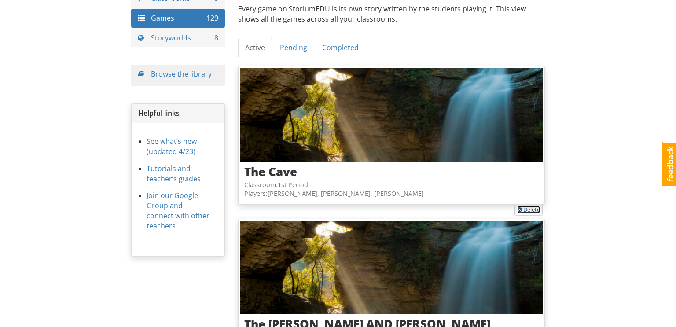
click at [524, 209] on link "Delete" at bounding box center [528, 210] width 23 height 8
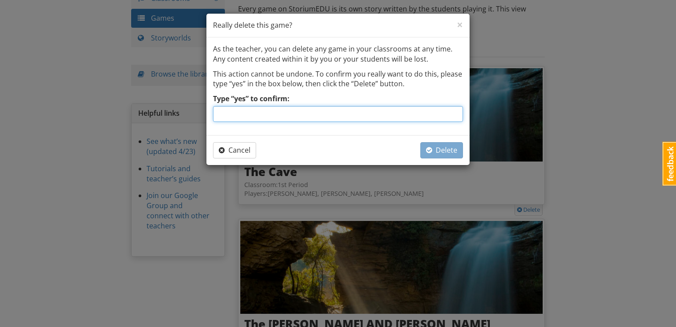
click at [388, 115] on input "Type “yes” to confirm:" at bounding box center [338, 114] width 250 height 16
type input "yes"
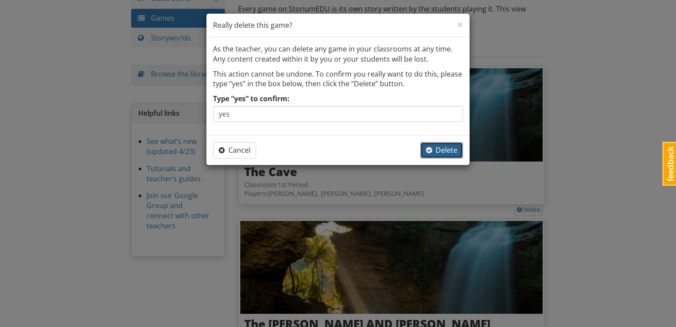
click at [439, 149] on span "Delete" at bounding box center [441, 150] width 31 height 10
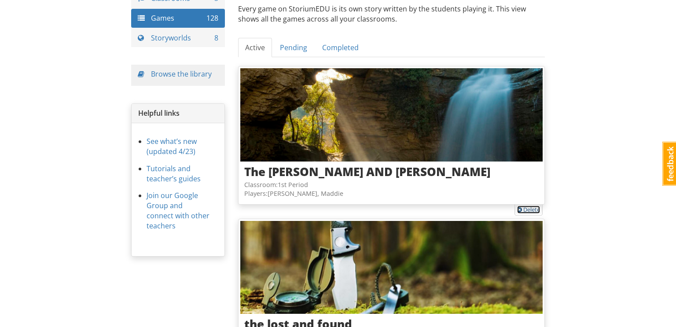
click at [532, 209] on link "Delete" at bounding box center [528, 210] width 23 height 8
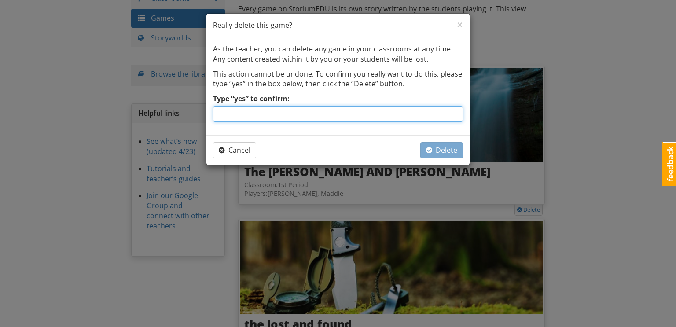
click at [433, 111] on input "Type “yes” to confirm:" at bounding box center [338, 114] width 250 height 16
type input "yes"
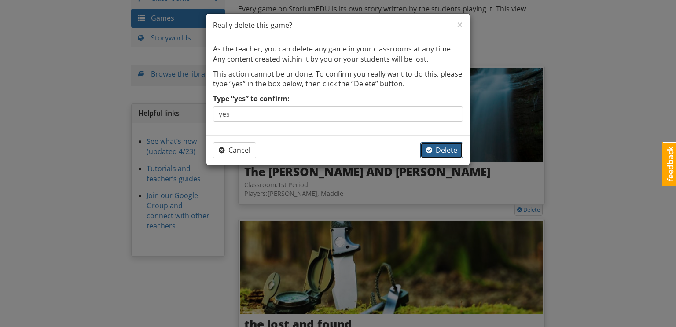
click at [452, 147] on span "Delete" at bounding box center [441, 150] width 31 height 10
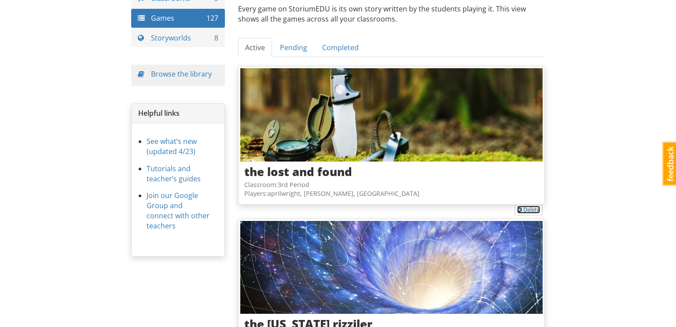
click at [530, 208] on link "Delete" at bounding box center [528, 210] width 23 height 8
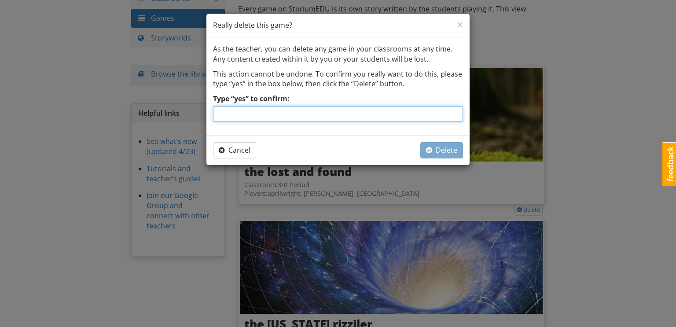
click at [368, 120] on input "Type “yes” to confirm:" at bounding box center [338, 114] width 250 height 16
type input "yes"
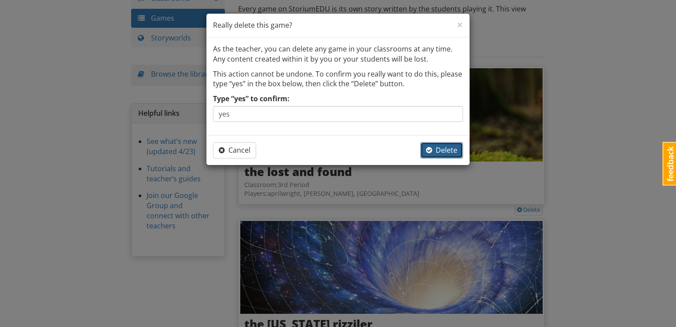
click at [438, 151] on span "Delete" at bounding box center [441, 150] width 31 height 10
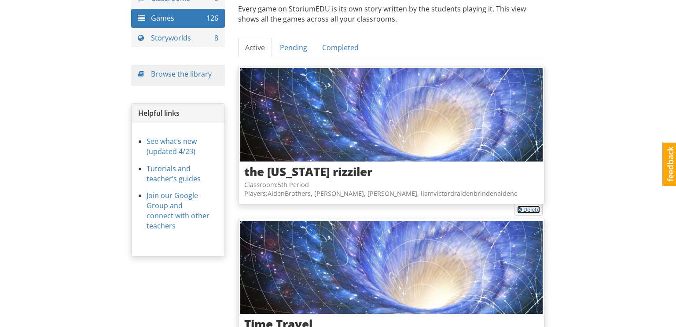
click at [531, 210] on link "Delete" at bounding box center [528, 210] width 23 height 8
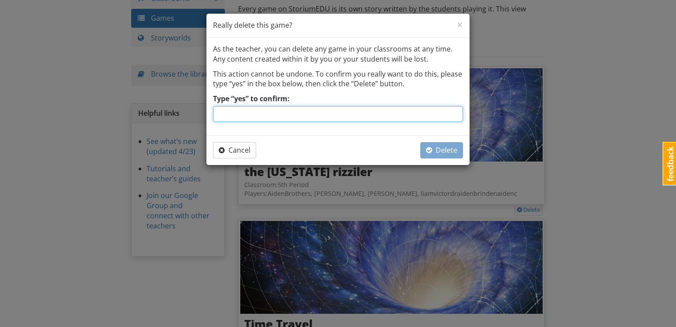
click at [361, 112] on input "Type “yes” to confirm:" at bounding box center [338, 114] width 250 height 16
type input "yes"
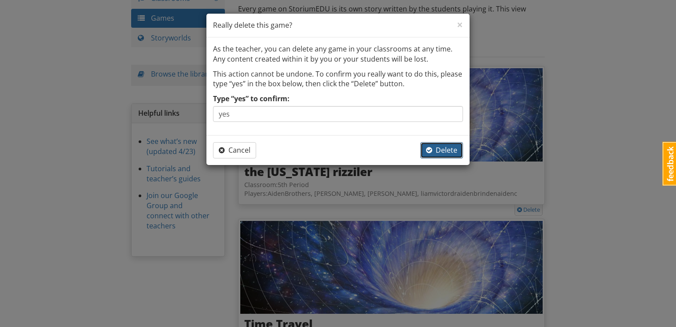
click at [452, 151] on span "Delete" at bounding box center [441, 150] width 31 height 10
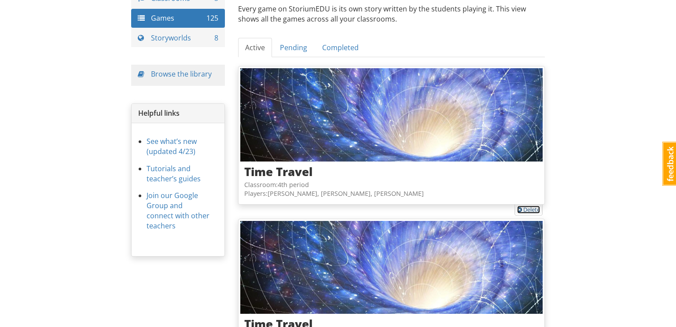
click at [530, 208] on link "Delete" at bounding box center [528, 210] width 23 height 8
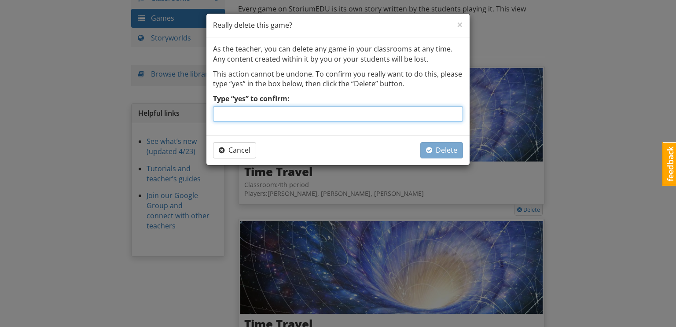
click at [381, 114] on input "Type “yes” to confirm:" at bounding box center [338, 114] width 250 height 16
type input "yes"
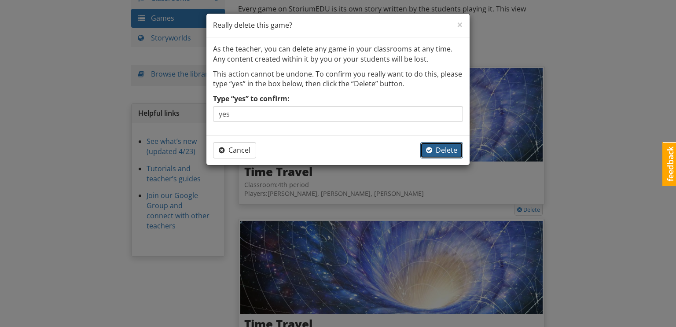
click at [453, 151] on span "Delete" at bounding box center [441, 150] width 31 height 10
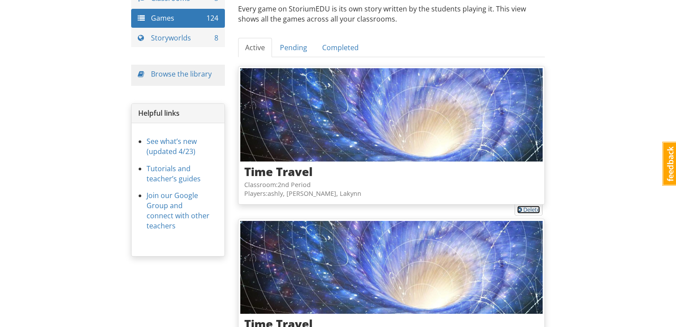
click at [533, 208] on link "Delete" at bounding box center [528, 210] width 23 height 8
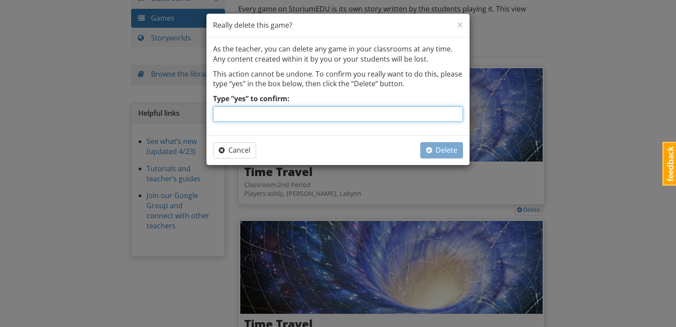
click at [420, 114] on input "Type “yes” to confirm:" at bounding box center [338, 114] width 250 height 16
type input "yes"
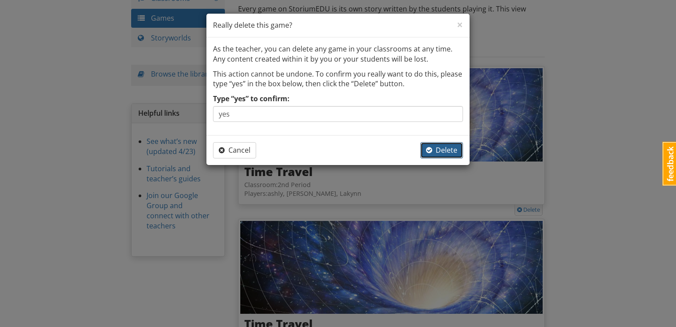
click at [439, 149] on span "Delete" at bounding box center [441, 150] width 31 height 10
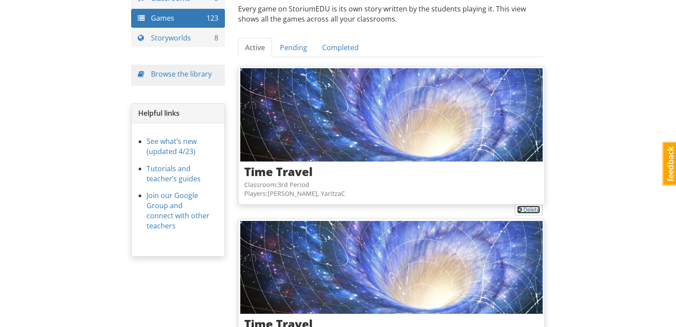
click at [533, 209] on link "Delete" at bounding box center [528, 210] width 23 height 8
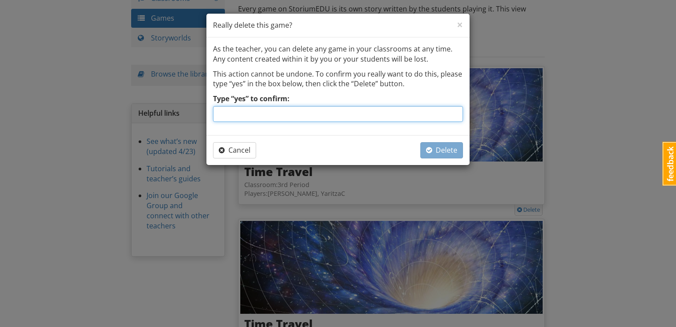
click at [431, 116] on input "Type “yes” to confirm:" at bounding box center [338, 114] width 250 height 16
type input "yes"
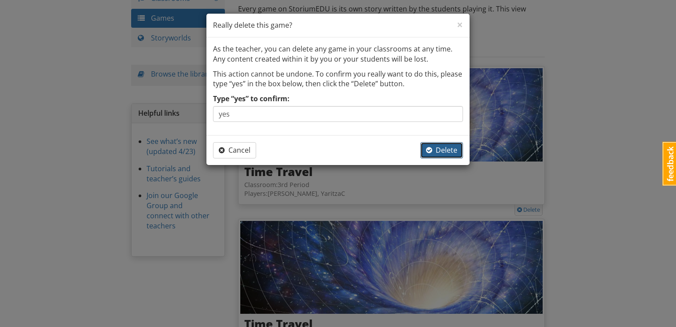
click at [452, 145] on span "Delete" at bounding box center [441, 150] width 31 height 10
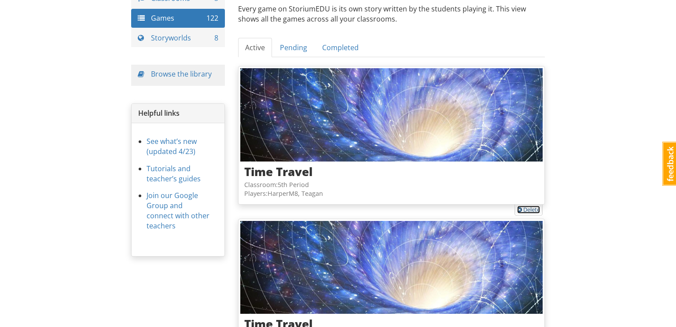
click at [531, 209] on link "Delete" at bounding box center [528, 210] width 23 height 8
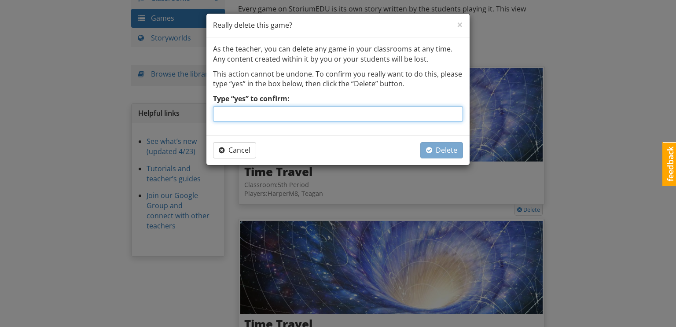
click at [430, 115] on input "Type “yes” to confirm:" at bounding box center [338, 114] width 250 height 16
type input "yes"
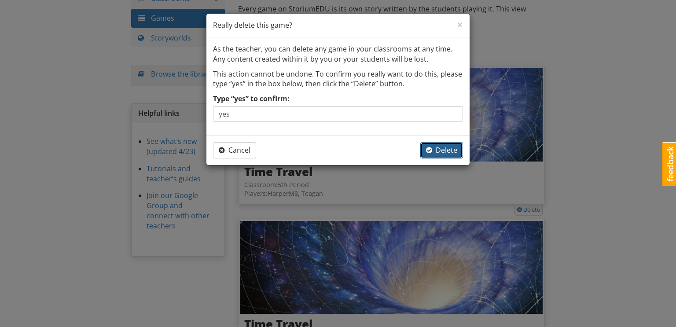
click at [444, 150] on span "Delete" at bounding box center [441, 150] width 31 height 10
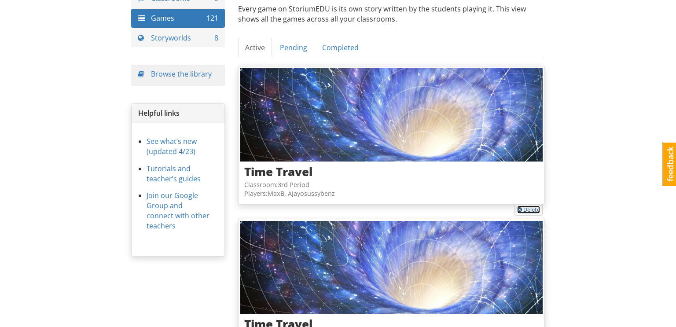
click at [528, 209] on link "Delete" at bounding box center [528, 210] width 23 height 8
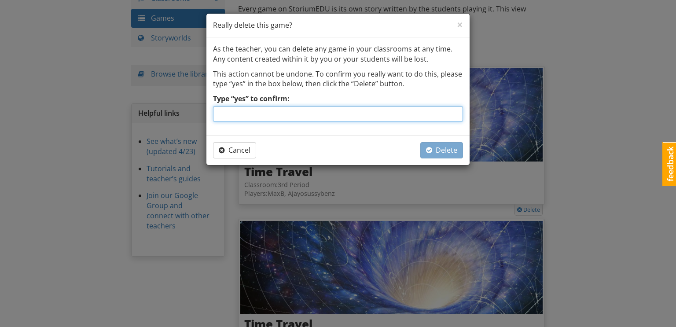
click at [417, 118] on input "Type “yes” to confirm:" at bounding box center [338, 114] width 250 height 16
type input "yes"
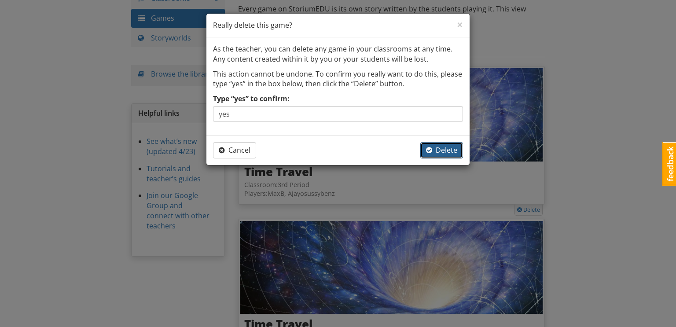
click at [440, 148] on span "Delete" at bounding box center [441, 150] width 31 height 10
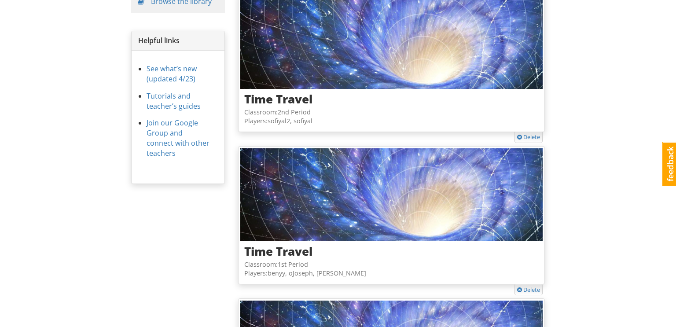
scroll to position [150, 0]
click at [535, 134] on link "Delete" at bounding box center [528, 137] width 23 height 8
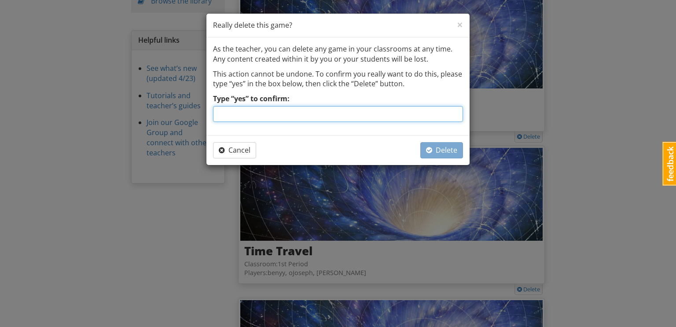
click at [385, 108] on input "Type “yes” to confirm:" at bounding box center [338, 114] width 250 height 16
type input "yes"
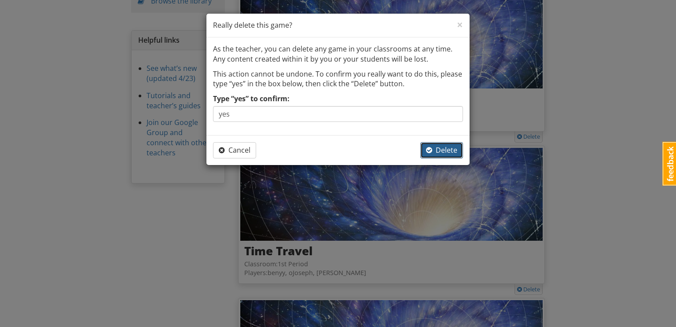
click at [440, 150] on span "Delete" at bounding box center [441, 150] width 31 height 10
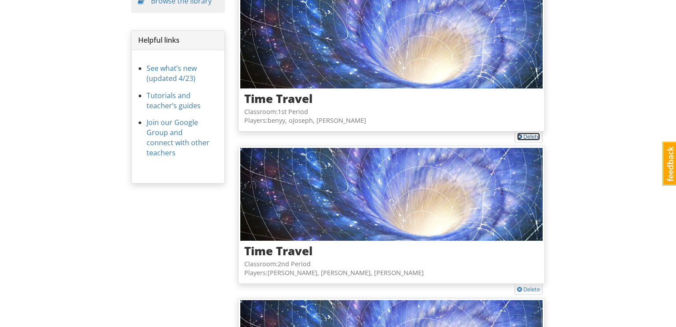
click at [523, 133] on link "Delete" at bounding box center [528, 137] width 23 height 8
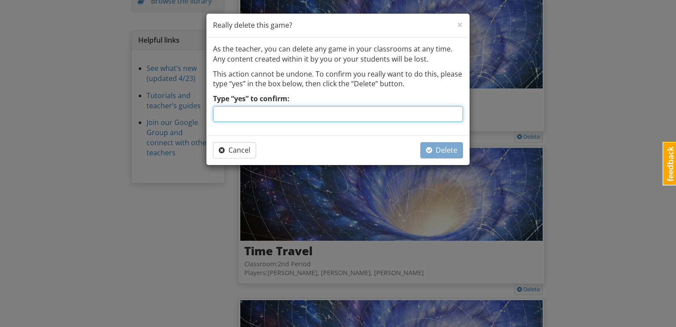
click at [423, 117] on input "Type “yes” to confirm:" at bounding box center [338, 114] width 250 height 16
type input "yes"
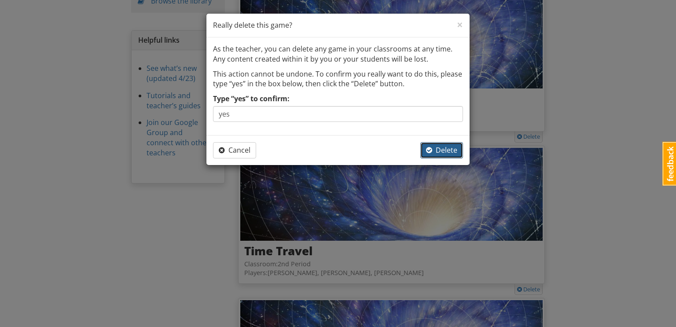
click at [448, 151] on span "Delete" at bounding box center [441, 150] width 31 height 10
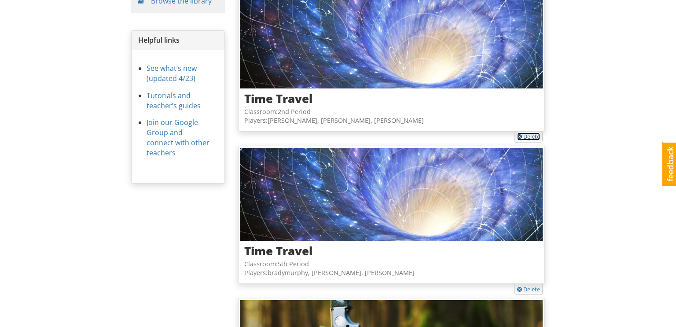
click at [527, 138] on link "Delete" at bounding box center [528, 137] width 23 height 8
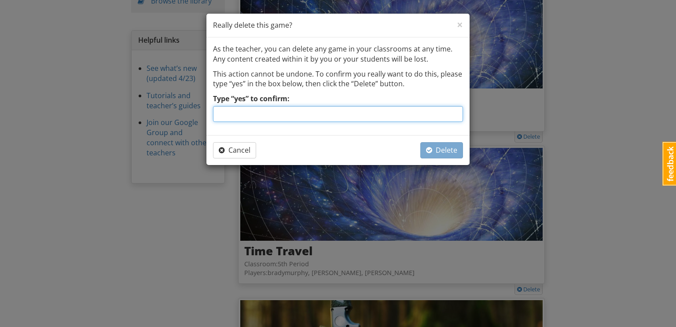
click at [389, 118] on input "Type “yes” to confirm:" at bounding box center [338, 114] width 250 height 16
type input "yes"
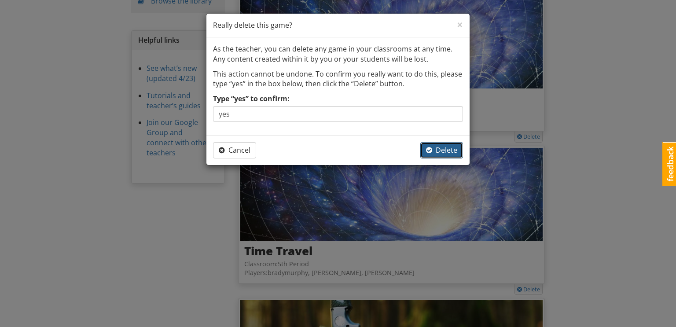
click at [442, 150] on span "Delete" at bounding box center [441, 150] width 31 height 10
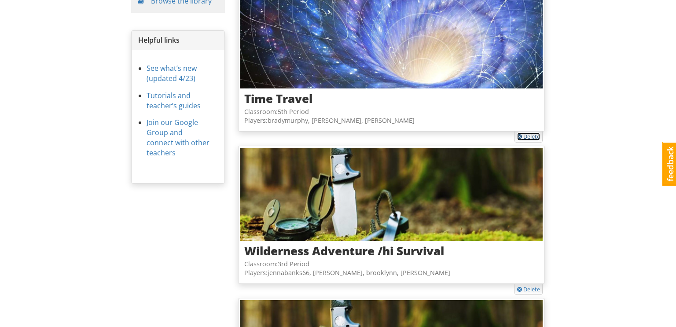
click at [532, 133] on link "Delete" at bounding box center [528, 137] width 23 height 8
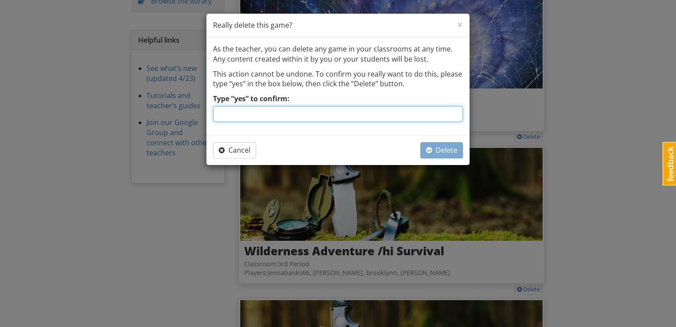
click at [444, 109] on input "Type “yes” to confirm:" at bounding box center [338, 114] width 250 height 16
type input "yes"
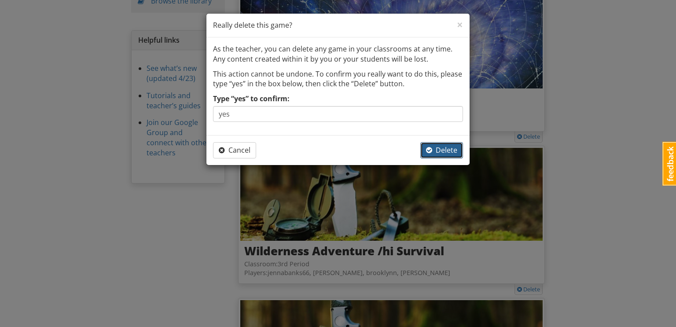
click at [454, 151] on span "Delete" at bounding box center [441, 150] width 31 height 10
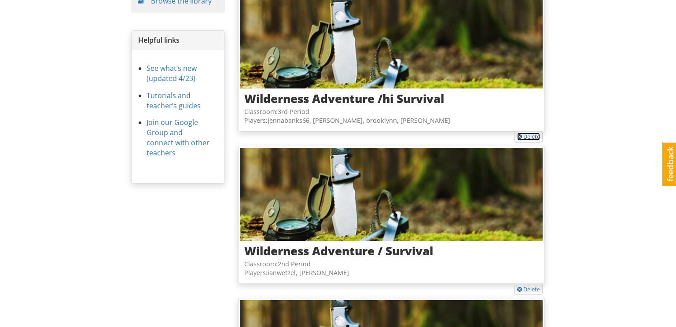
click at [527, 136] on link "Delete" at bounding box center [528, 137] width 23 height 8
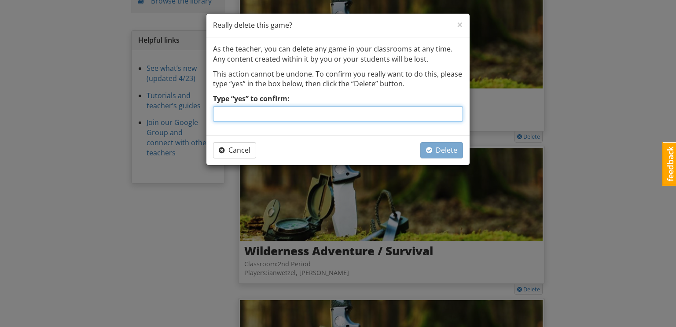
click at [377, 115] on input "Type “yes” to confirm:" at bounding box center [338, 114] width 250 height 16
type input "yes"
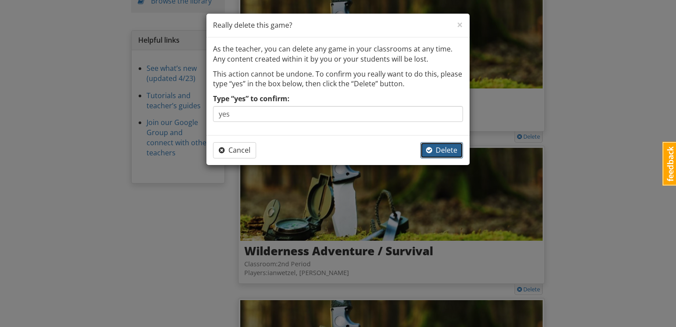
click at [438, 147] on span "Delete" at bounding box center [441, 150] width 31 height 10
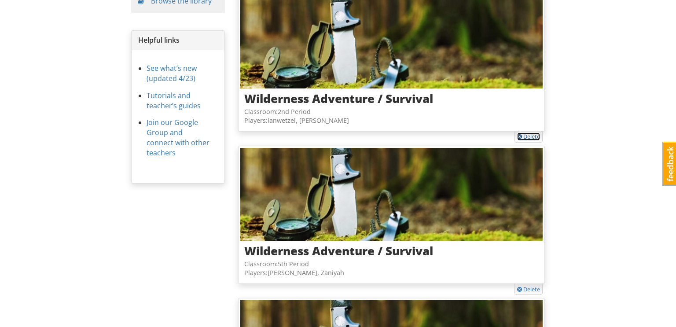
click at [527, 137] on link "Delete" at bounding box center [528, 137] width 23 height 8
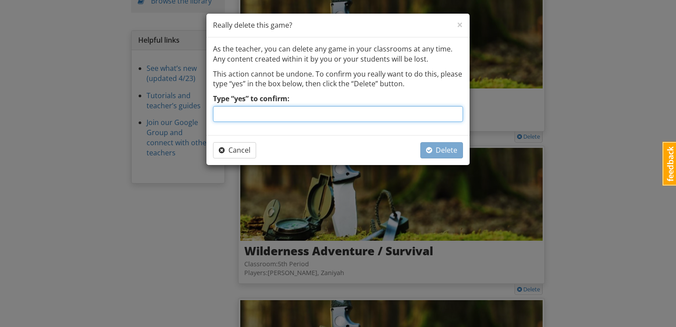
click at [400, 117] on input "Type “yes” to confirm:" at bounding box center [338, 114] width 250 height 16
type input "yes"
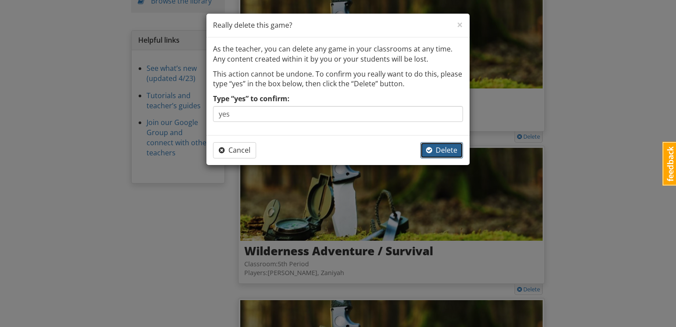
click at [440, 150] on span "Delete" at bounding box center [441, 150] width 31 height 10
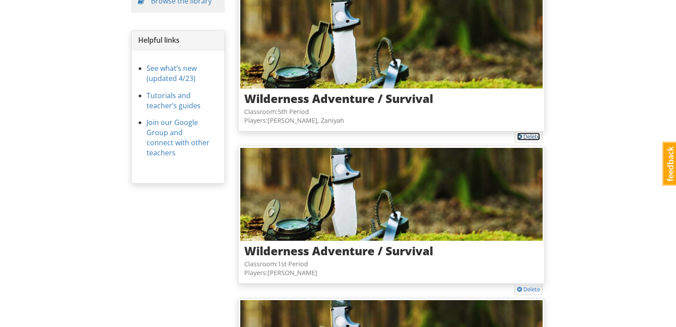
click at [533, 136] on link "Delete" at bounding box center [528, 137] width 23 height 8
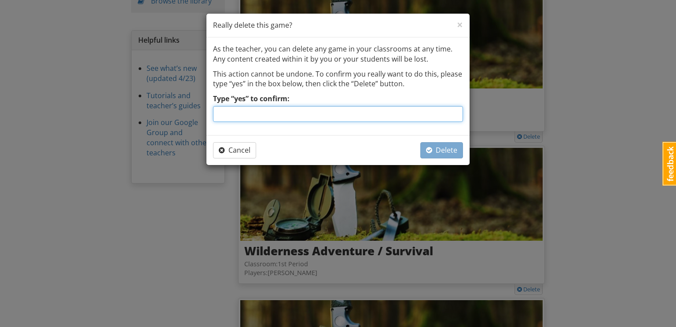
click at [451, 114] on input "Type “yes” to confirm:" at bounding box center [338, 114] width 250 height 16
type input "yes"
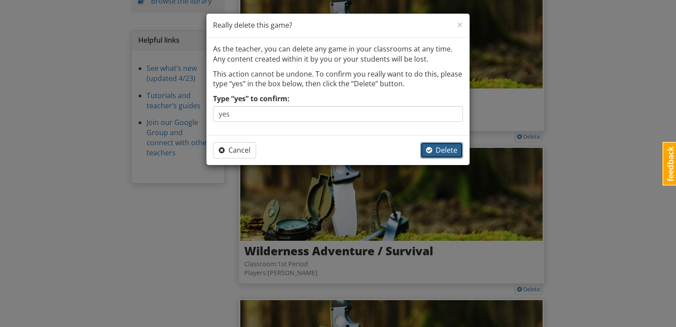
click at [446, 148] on span "Delete" at bounding box center [441, 150] width 31 height 10
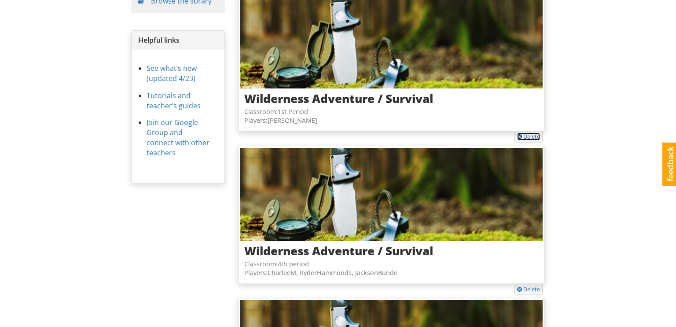
click at [531, 136] on link "Delete" at bounding box center [528, 137] width 23 height 8
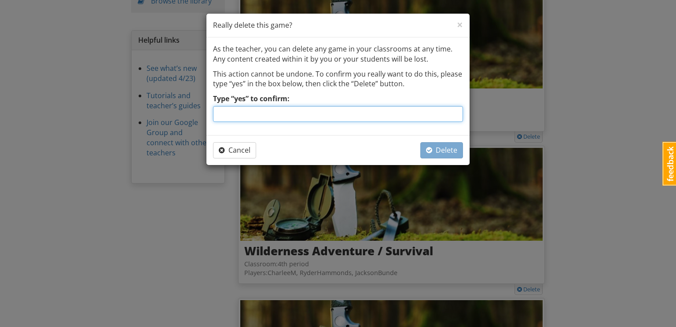
click at [412, 114] on input "Type “yes” to confirm:" at bounding box center [338, 114] width 250 height 16
type input "yes"
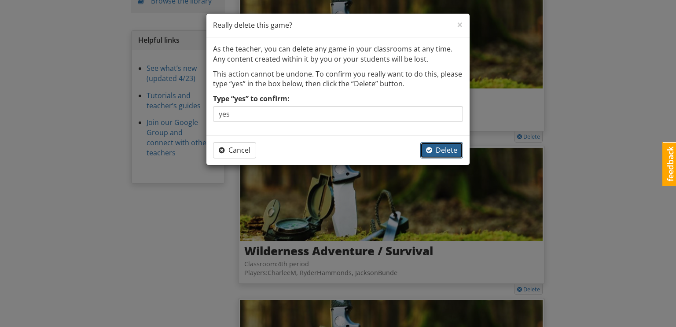
click at [446, 149] on span "Delete" at bounding box center [441, 150] width 31 height 10
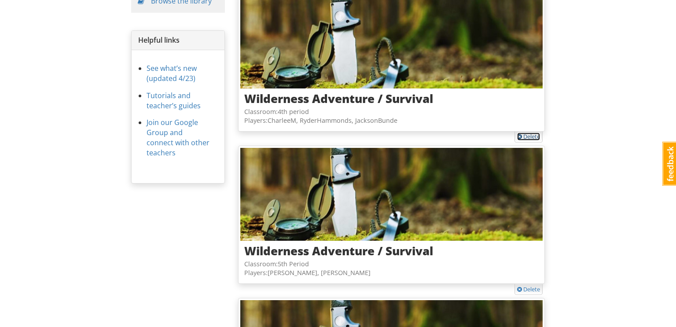
click at [530, 135] on link "Delete" at bounding box center [528, 137] width 23 height 8
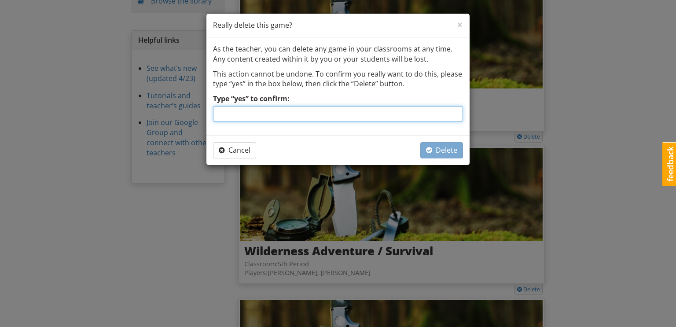
click at [435, 112] on input "Type “yes” to confirm:" at bounding box center [338, 114] width 250 height 16
type input "yes"
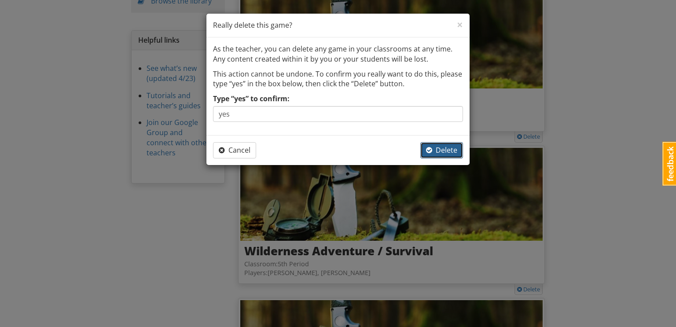
click at [449, 149] on span "Delete" at bounding box center [441, 150] width 31 height 10
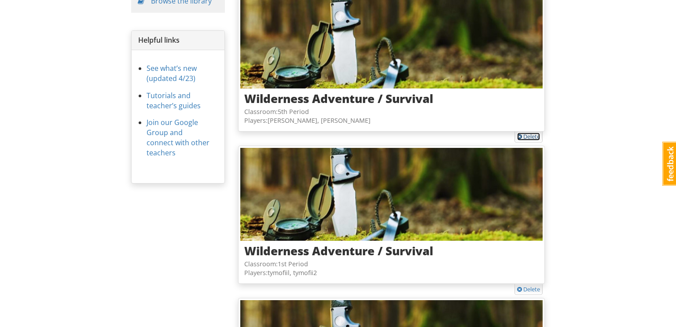
click at [527, 135] on link "Delete" at bounding box center [528, 137] width 23 height 8
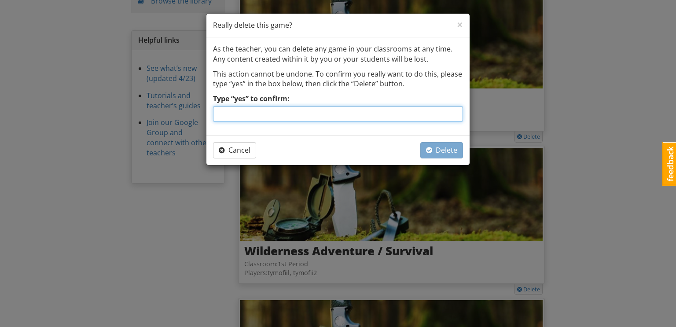
click at [403, 114] on input "Type “yes” to confirm:" at bounding box center [338, 114] width 250 height 16
type input "yes"
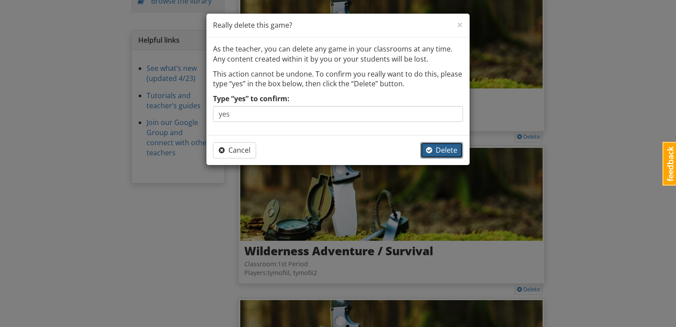
click at [434, 153] on span "Delete" at bounding box center [441, 150] width 31 height 10
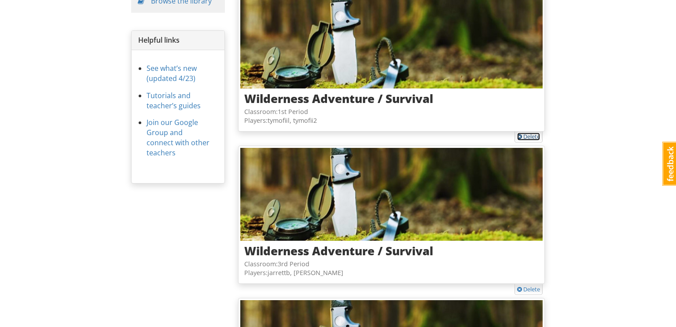
click at [533, 135] on link "Delete" at bounding box center [528, 137] width 23 height 8
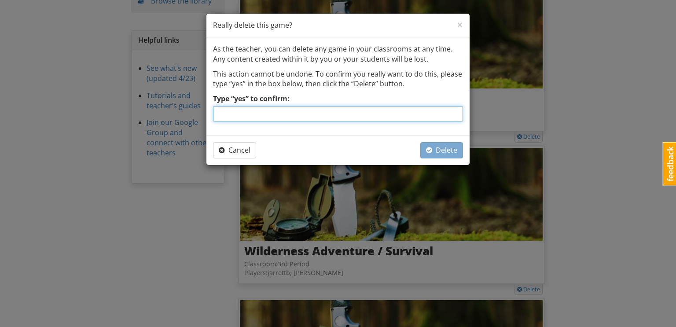
click at [425, 115] on input "Type “yes” to confirm:" at bounding box center [338, 114] width 250 height 16
type input "yes"
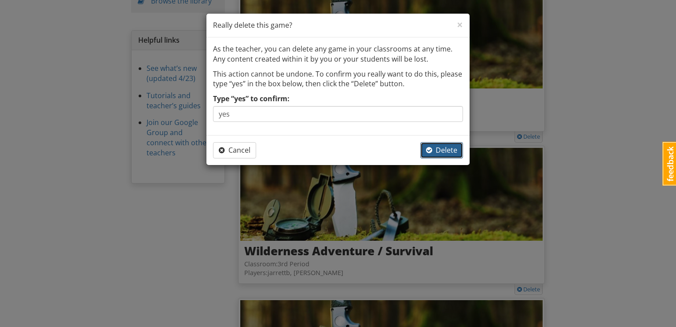
click at [431, 153] on span "button" at bounding box center [429, 150] width 6 height 7
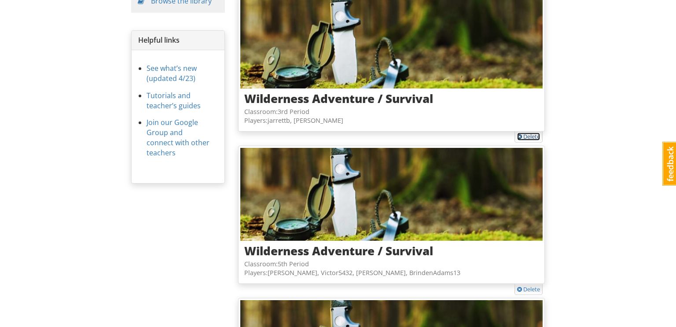
click at [532, 136] on link "Delete" at bounding box center [528, 137] width 23 height 8
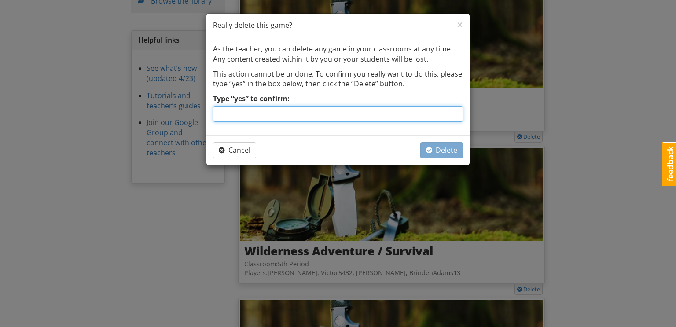
click at [419, 116] on input "Type “yes” to confirm:" at bounding box center [338, 114] width 250 height 16
type input "yes"
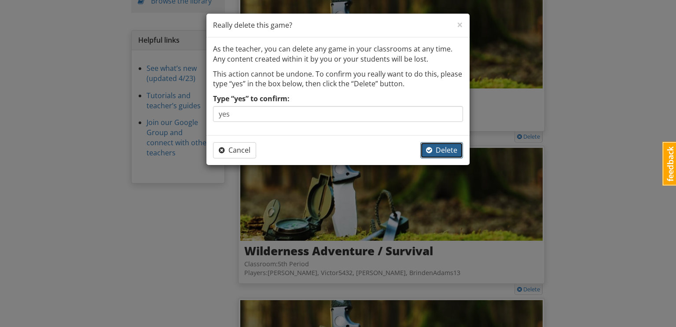
click at [435, 153] on span "Delete" at bounding box center [441, 150] width 31 height 10
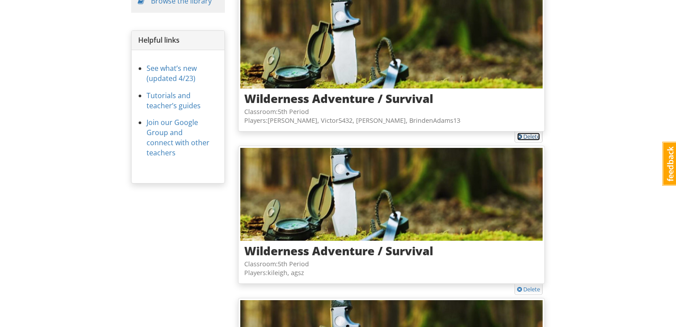
click at [532, 137] on link "Delete" at bounding box center [528, 137] width 23 height 8
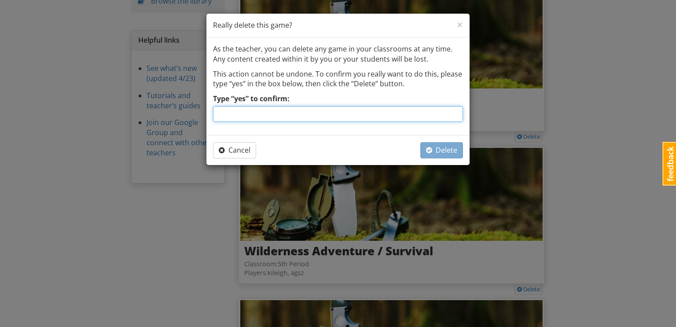
click at [420, 117] on input "Type “yes” to confirm:" at bounding box center [338, 114] width 250 height 16
type input "yes"
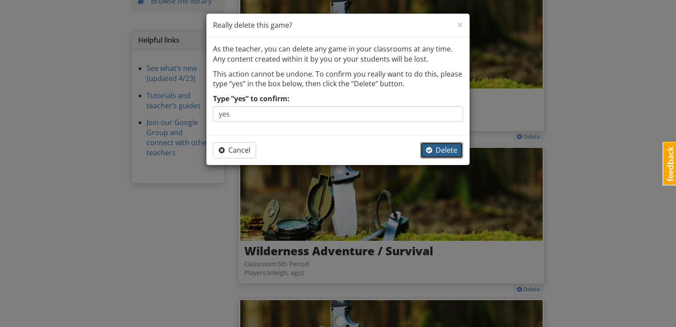
click at [450, 150] on span "Delete" at bounding box center [441, 150] width 31 height 10
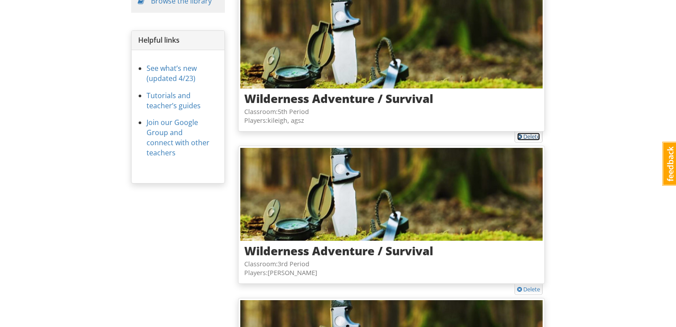
click at [531, 137] on link "Delete" at bounding box center [528, 137] width 23 height 8
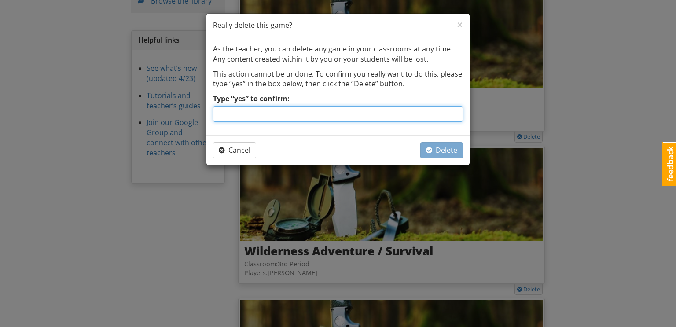
click at [414, 117] on input "Type “yes” to confirm:" at bounding box center [338, 114] width 250 height 16
type input "yes"
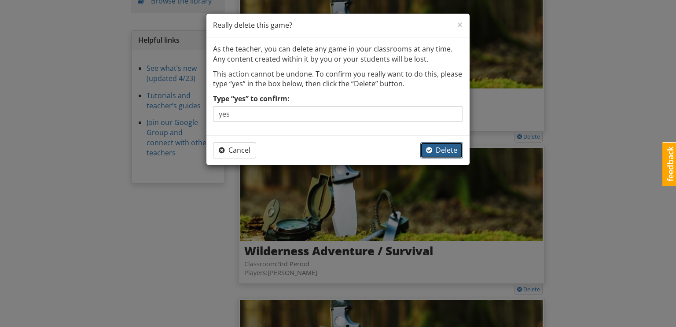
click at [449, 150] on span "Delete" at bounding box center [441, 150] width 31 height 10
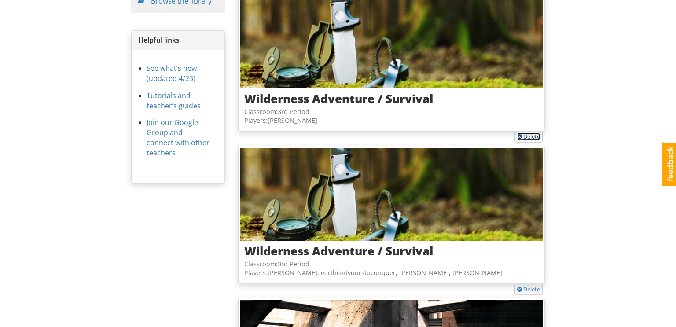
click at [530, 134] on link "Delete" at bounding box center [528, 137] width 23 height 8
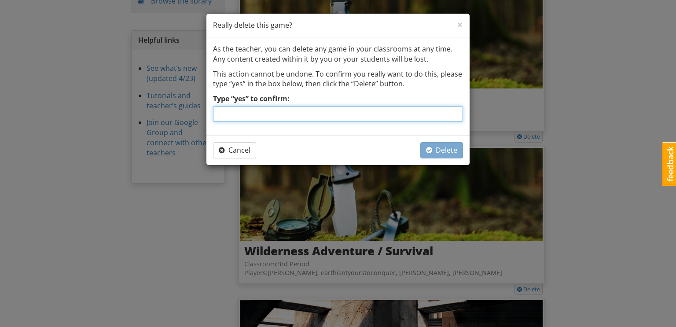
click at [429, 117] on input "Type “yes” to confirm:" at bounding box center [338, 114] width 250 height 16
type input "yes"
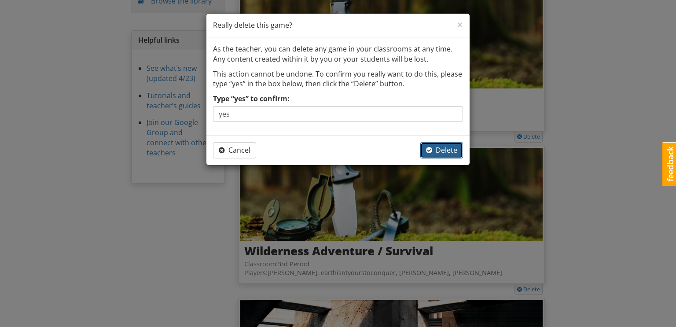
click at [452, 152] on span "Delete" at bounding box center [441, 150] width 31 height 10
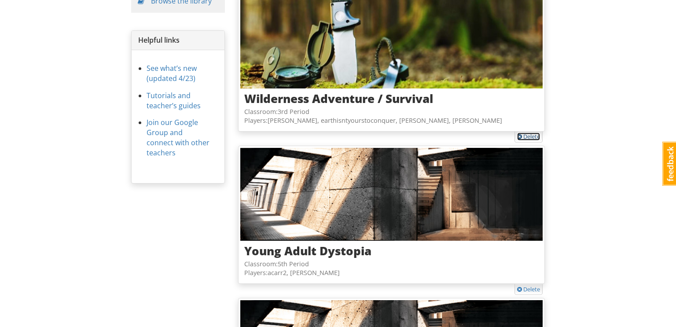
click at [531, 136] on link "Delete" at bounding box center [528, 137] width 23 height 8
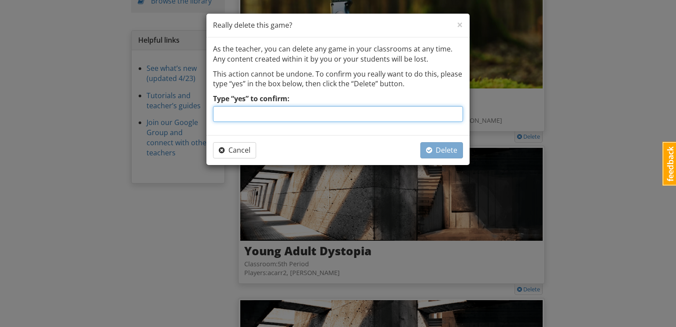
click at [415, 108] on input "Type “yes” to confirm:" at bounding box center [338, 114] width 250 height 16
type input "yes"
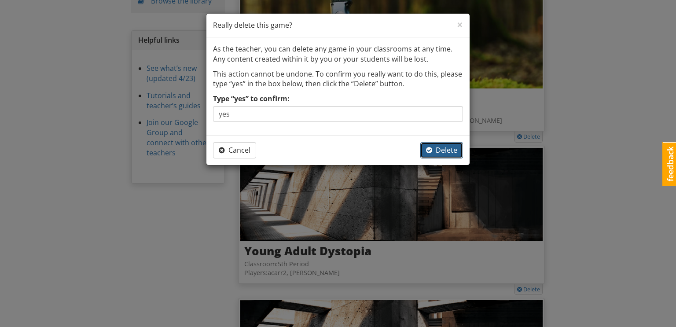
click at [447, 150] on span "Delete" at bounding box center [441, 150] width 31 height 10
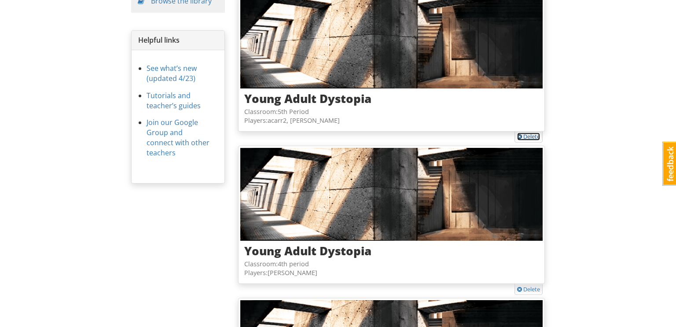
click at [527, 137] on link "Delete" at bounding box center [528, 137] width 23 height 8
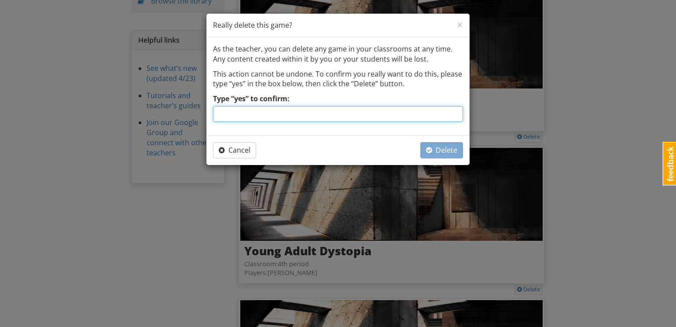
click at [390, 113] on input "Type “yes” to confirm:" at bounding box center [338, 114] width 250 height 16
type input "yes"
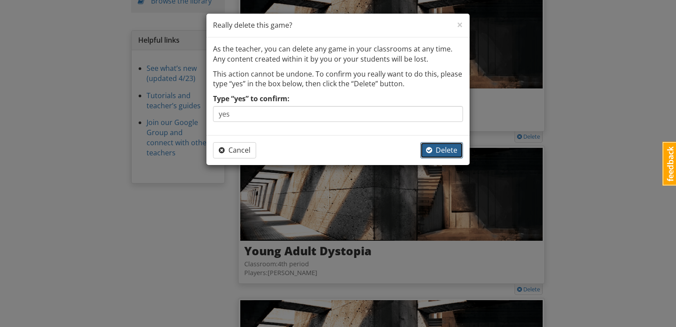
click at [434, 150] on span "Delete" at bounding box center [441, 150] width 31 height 10
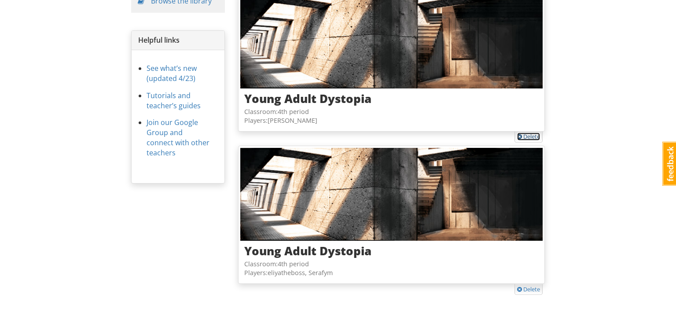
click at [530, 134] on link "Delete" at bounding box center [528, 137] width 23 height 8
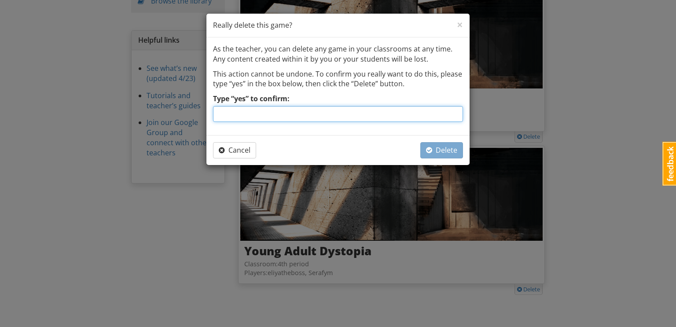
click at [435, 110] on input "Type “yes” to confirm:" at bounding box center [338, 114] width 250 height 16
type input "yes"
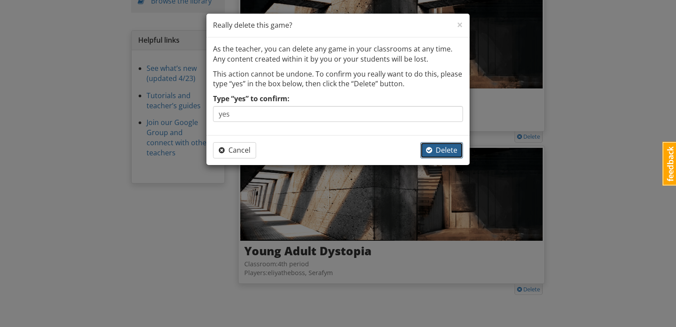
click at [445, 150] on span "Delete" at bounding box center [441, 150] width 31 height 10
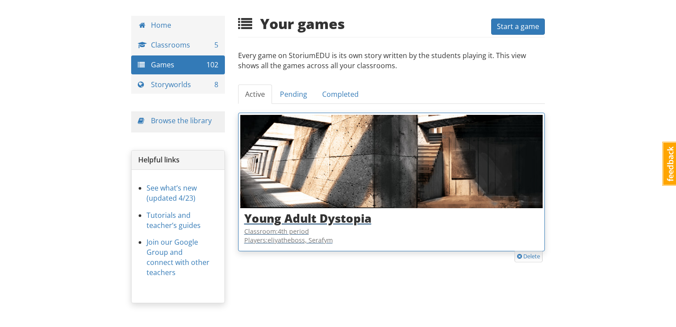
scroll to position [29, 0]
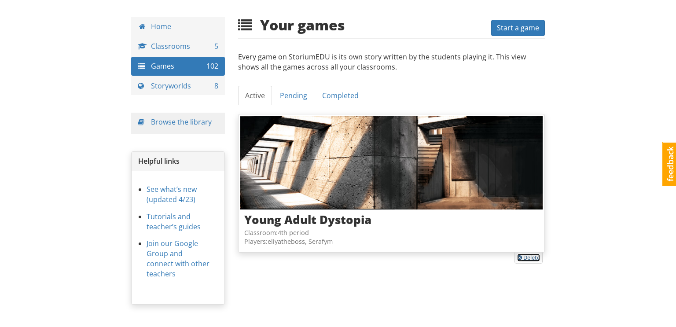
click at [532, 256] on link "Delete" at bounding box center [528, 258] width 23 height 8
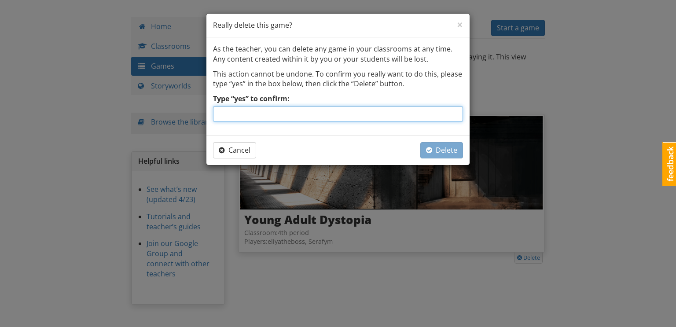
click at [422, 116] on input "Type “yes” to confirm:" at bounding box center [338, 114] width 250 height 16
type input "yes"
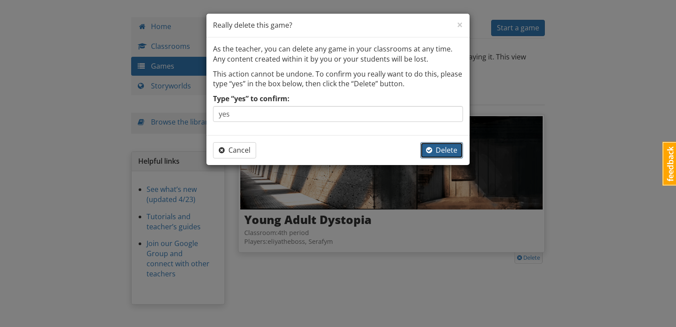
click at [446, 145] on span "Delete" at bounding box center [441, 150] width 31 height 10
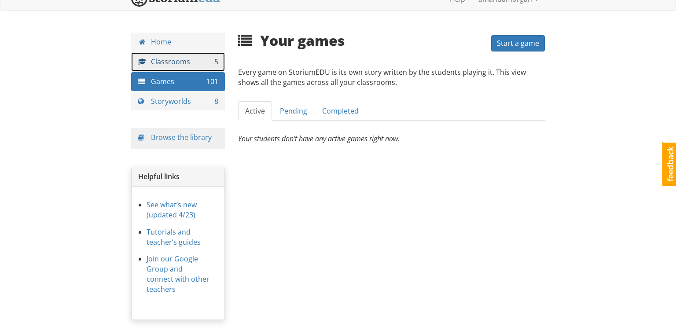
click at [200, 62] on link "Classrooms 5" at bounding box center [178, 61] width 94 height 19
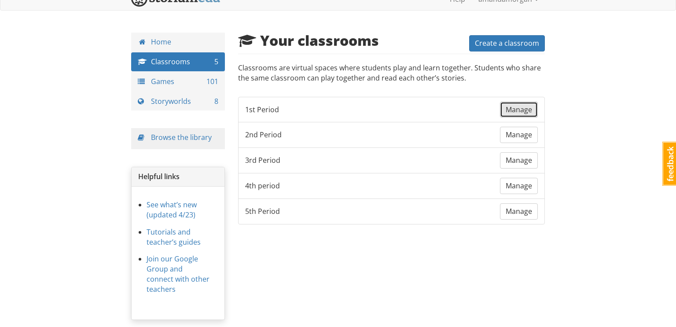
click at [514, 112] on span "Manage" at bounding box center [518, 110] width 26 height 10
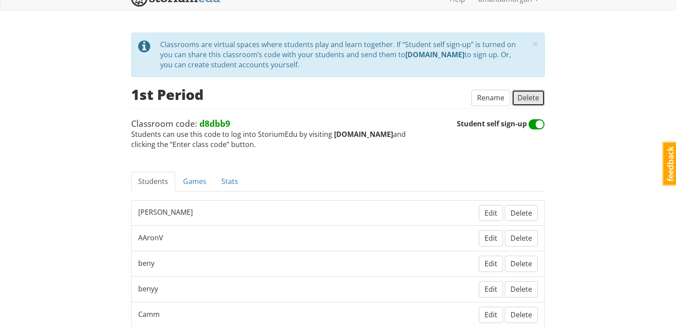
click at [520, 97] on span "Delete" at bounding box center [528, 98] width 22 height 10
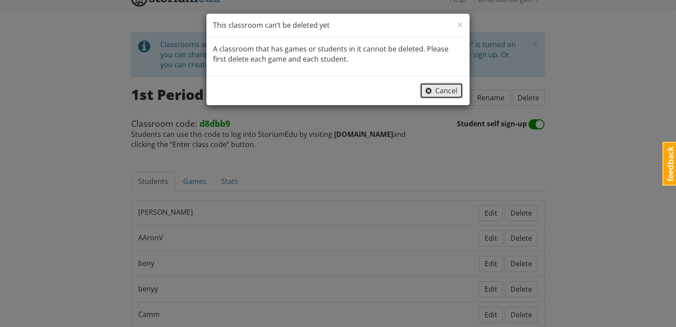
click at [450, 91] on span "Cancel" at bounding box center [441, 91] width 32 height 10
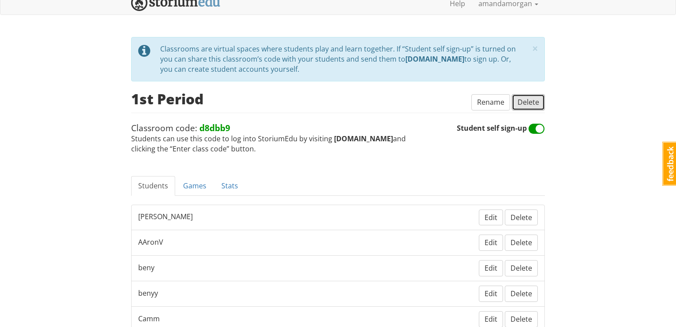
scroll to position [7, 0]
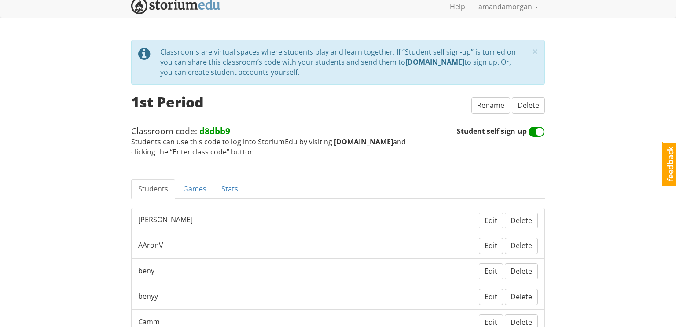
click at [372, 217] on li "[PERSON_NAME] Edit Delete" at bounding box center [338, 221] width 414 height 26
click at [520, 216] on span "Delete" at bounding box center [521, 221] width 22 height 10
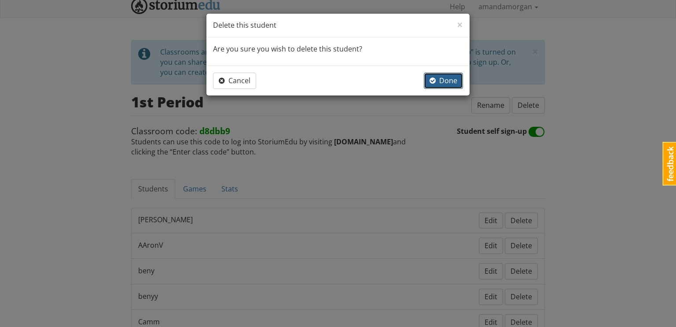
click at [446, 78] on span "Done" at bounding box center [443, 81] width 28 height 10
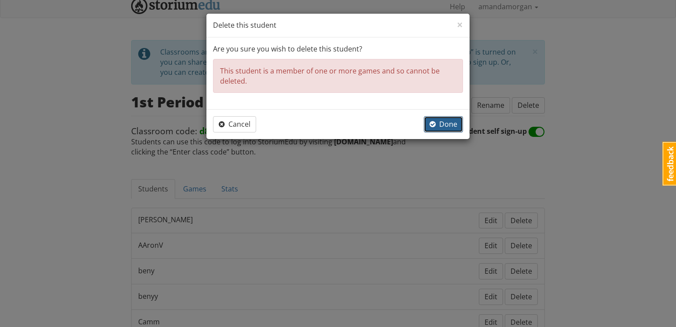
click at [448, 124] on span "Done" at bounding box center [443, 124] width 28 height 10
click at [460, 25] on span "×" at bounding box center [460, 24] width 6 height 15
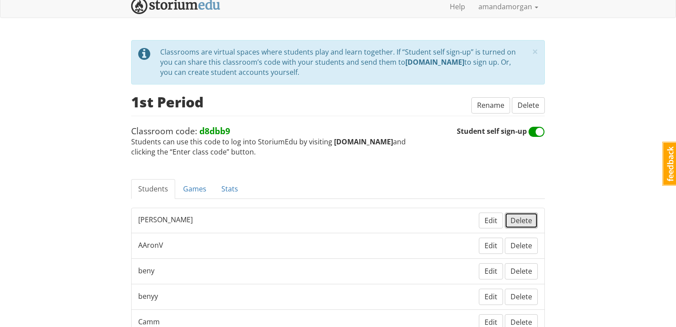
scroll to position [0, 0]
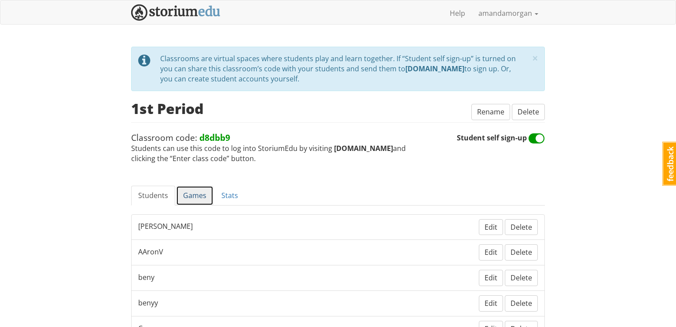
click at [194, 190] on link "Games" at bounding box center [194, 196] width 37 height 20
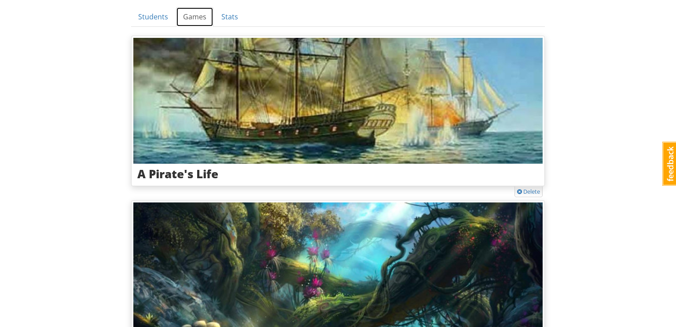
scroll to position [179, 0]
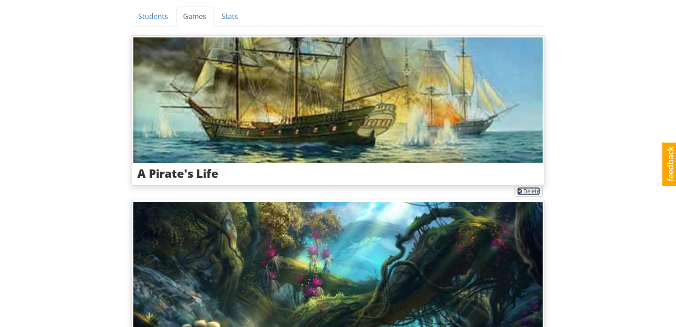
click at [524, 189] on link "Delete" at bounding box center [528, 191] width 23 height 8
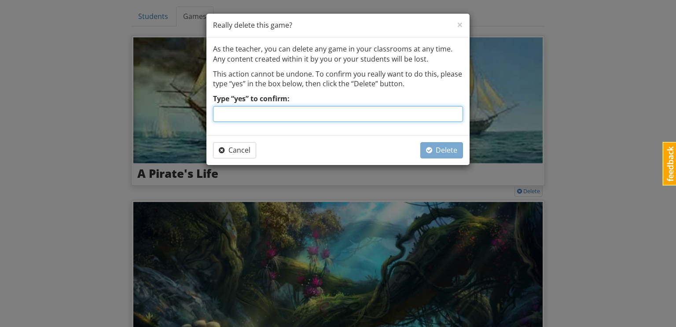
click at [387, 111] on input "Type “yes” to confirm:" at bounding box center [338, 114] width 250 height 16
type input "yes"
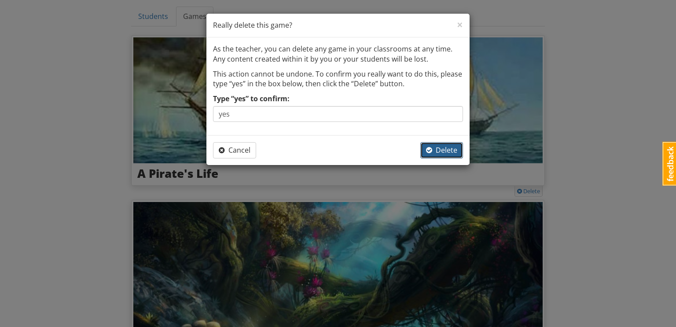
click at [451, 149] on span "Delete" at bounding box center [441, 150] width 31 height 10
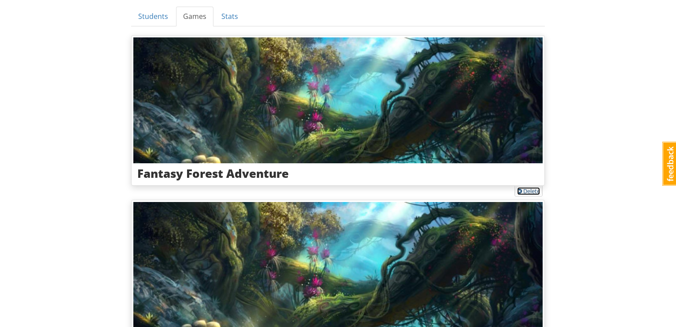
click at [535, 190] on link "Delete" at bounding box center [528, 191] width 23 height 8
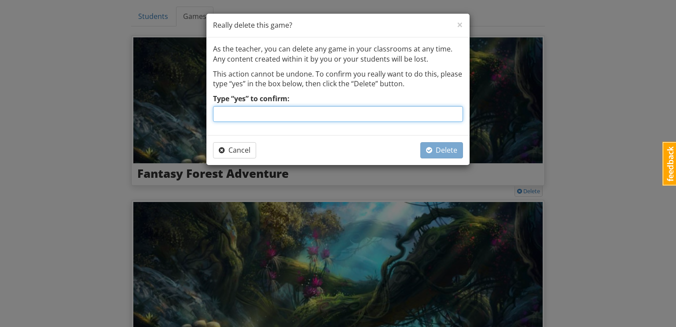
click at [399, 117] on input "Type “yes” to confirm:" at bounding box center [338, 114] width 250 height 16
type input "yes"
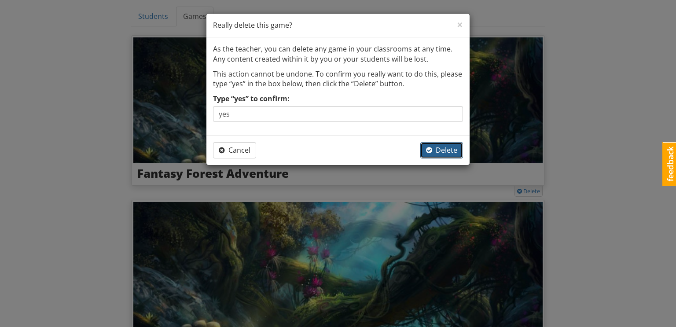
click at [436, 151] on span "Delete" at bounding box center [441, 150] width 31 height 10
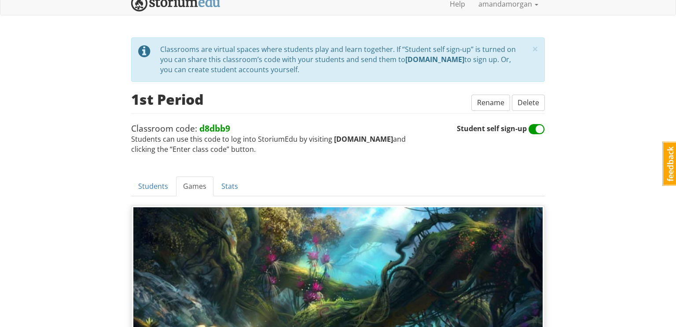
scroll to position [0, 0]
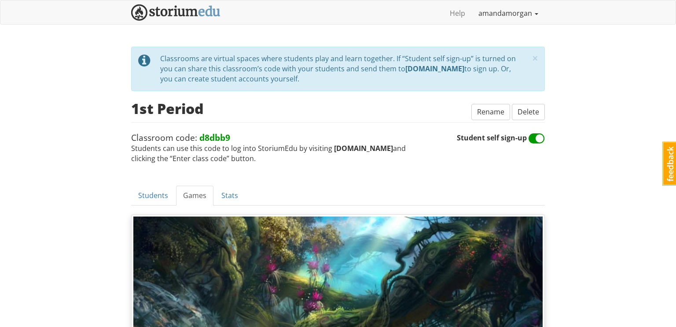
click at [521, 9] on link "amandamorgan" at bounding box center [508, 13] width 73 height 22
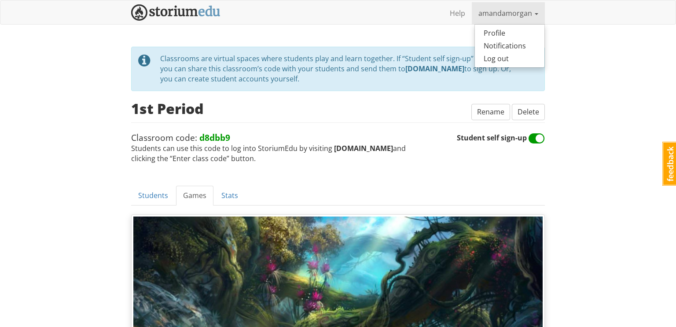
click at [410, 195] on ul "Students Games Stats" at bounding box center [338, 196] width 414 height 20
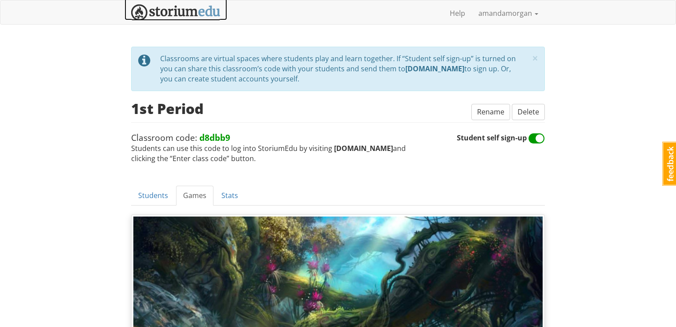
click at [202, 15] on img at bounding box center [175, 12] width 89 height 16
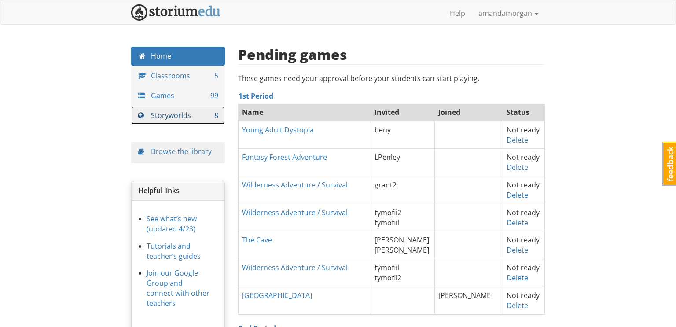
click at [204, 111] on link "Storyworlds 8" at bounding box center [178, 115] width 94 height 19
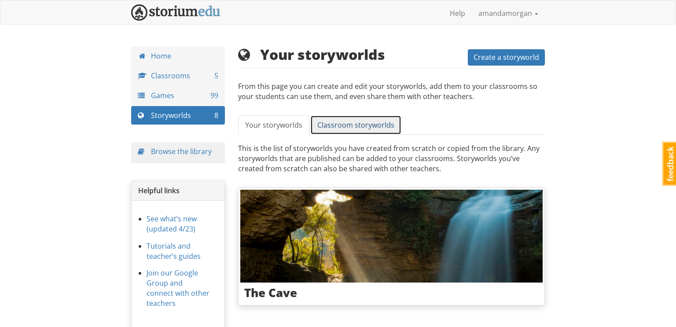
click at [348, 118] on link "Classroom storyworlds" at bounding box center [355, 125] width 91 height 20
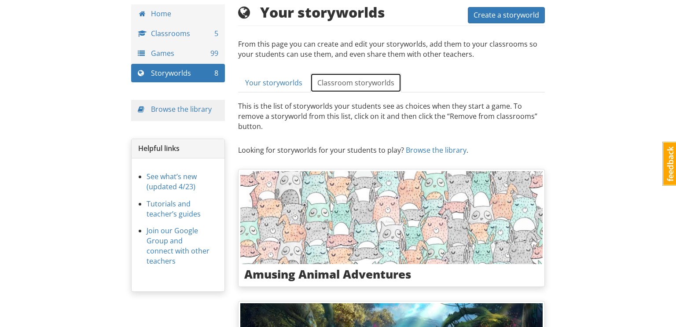
scroll to position [38, 0]
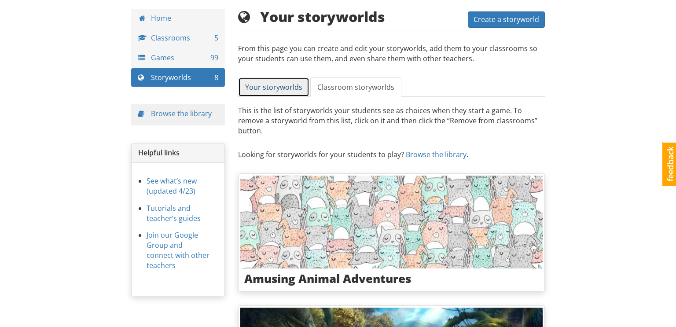
click at [281, 84] on span "Your storyworlds" at bounding box center [273, 87] width 57 height 10
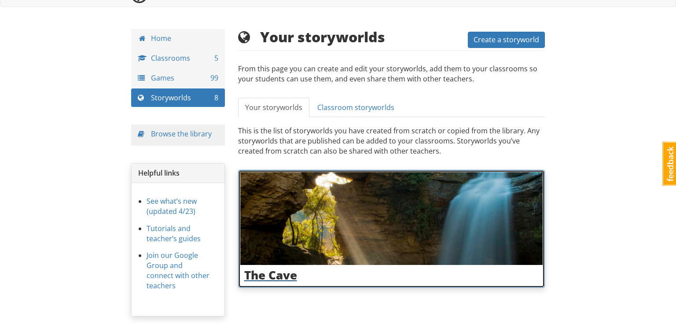
click at [334, 252] on img at bounding box center [391, 218] width 303 height 93
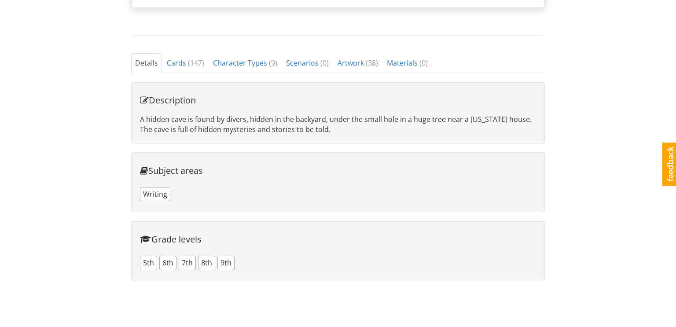
scroll to position [294, 0]
click at [176, 66] on span "Cards ( 147 )" at bounding box center [185, 64] width 37 height 10
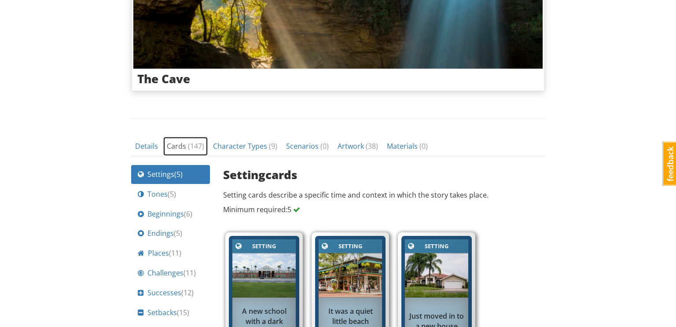
scroll to position [206, 0]
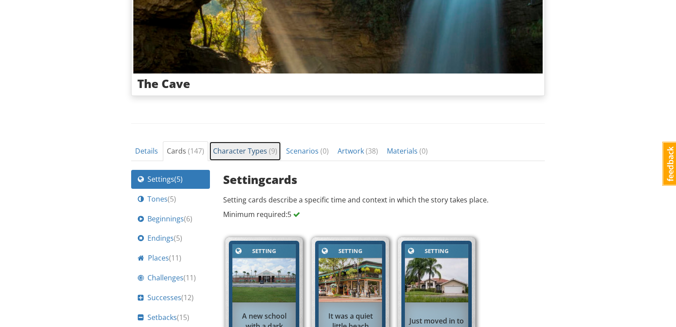
click at [238, 147] on span "Character Types ( 9 )" at bounding box center [245, 151] width 64 height 10
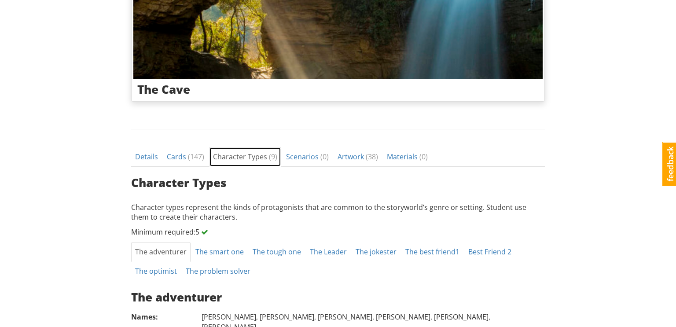
scroll to position [194, 0]
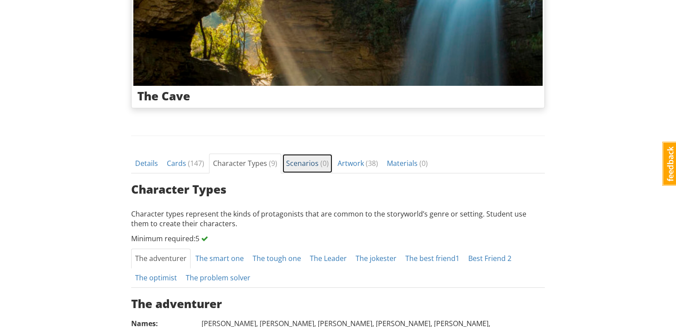
click at [301, 161] on span "Scenarios ( 0 )" at bounding box center [307, 163] width 43 height 10
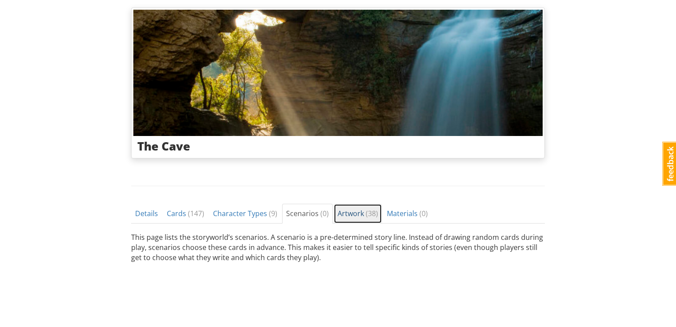
click at [344, 211] on span "Artwork ( 38 )" at bounding box center [357, 214] width 40 height 10
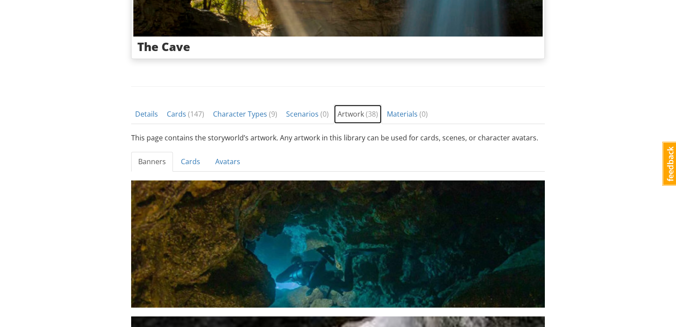
scroll to position [242, 0]
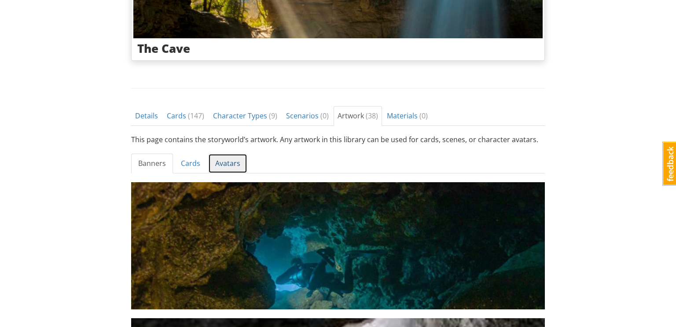
click at [223, 163] on link "Avatars" at bounding box center [227, 164] width 39 height 20
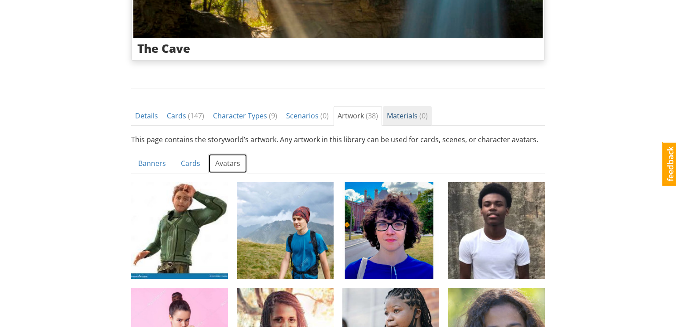
scroll to position [0, 0]
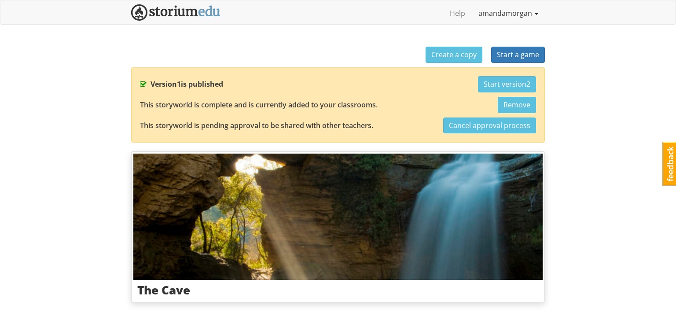
click at [494, 21] on link "amandamorgan" at bounding box center [508, 13] width 73 height 22
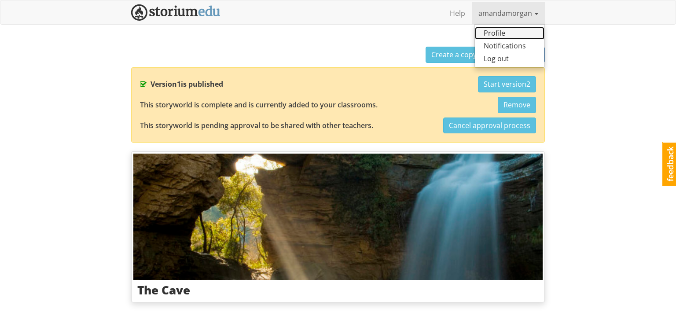
click at [491, 33] on link "Profile" at bounding box center [510, 33] width 70 height 13
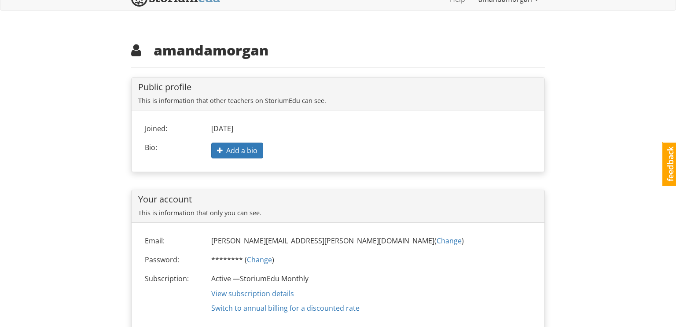
scroll to position [44, 0]
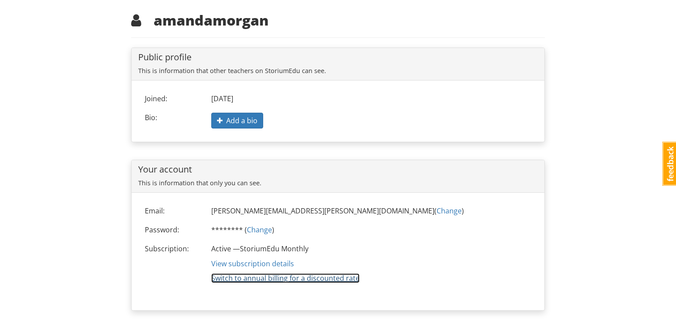
click at [257, 278] on link "Switch to annual billing for a discounted rate" at bounding box center [285, 278] width 148 height 10
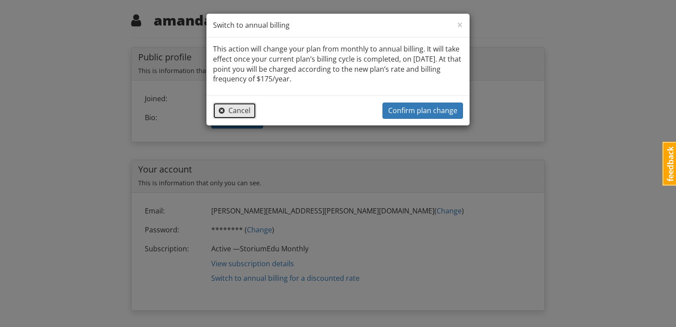
click at [238, 111] on span "Cancel" at bounding box center [235, 111] width 32 height 10
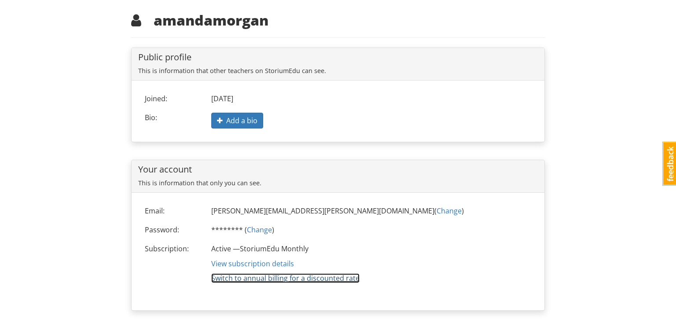
scroll to position [0, 0]
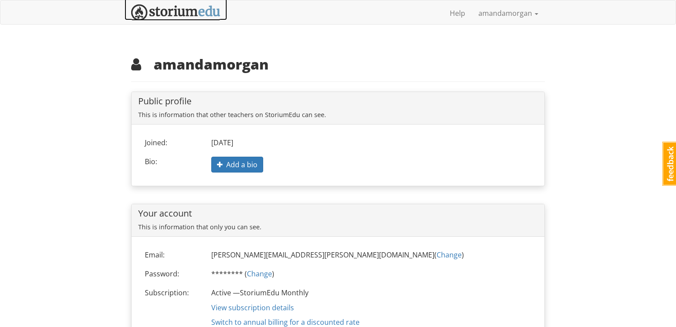
click at [185, 12] on img at bounding box center [175, 12] width 89 height 16
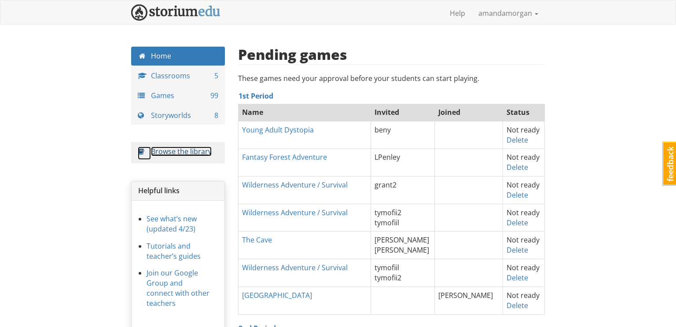
click at [169, 150] on link "Browse the library" at bounding box center [181, 152] width 61 height 10
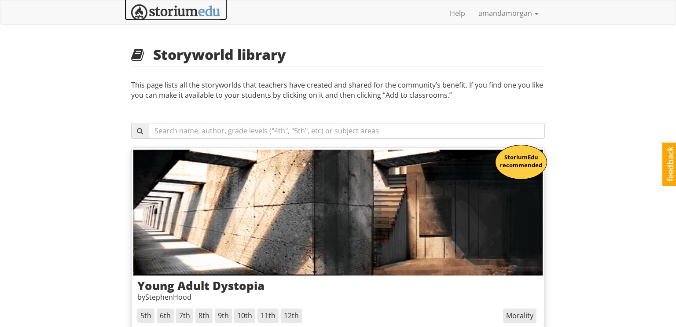
click at [203, 8] on img at bounding box center [175, 12] width 89 height 16
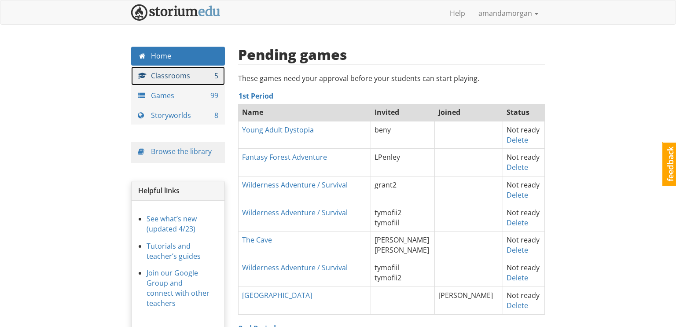
click at [210, 77] on link "Classrooms 5" at bounding box center [178, 75] width 94 height 19
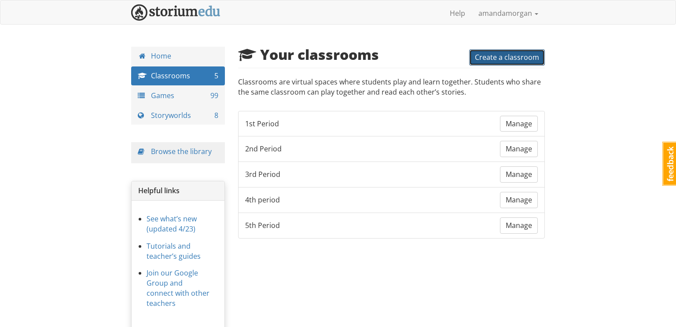
click at [538, 56] on span "Create a classroom" at bounding box center [507, 57] width 64 height 10
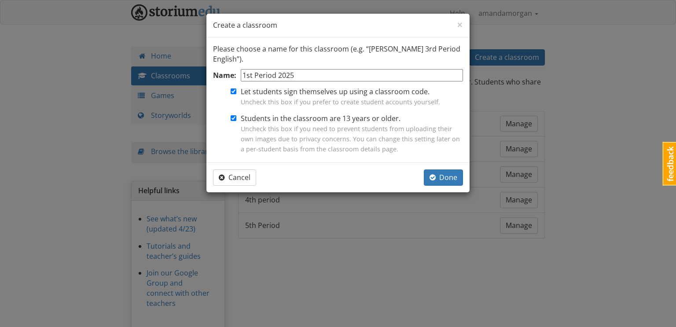
type input "1st Period 2025"
click at [234, 118] on input "Students in the classroom are 13 years or older. Uncheck this box if you need t…" at bounding box center [234, 118] width 6 height 6
click at [231, 117] on input "Students in the classroom are 13 years or older. Uncheck this box if you need t…" at bounding box center [234, 118] width 6 height 6
click at [236, 118] on form "Name: 1st Period 2025 Let students sign themselves up using a classroom code. U…" at bounding box center [338, 112] width 250 height 87
click at [233, 118] on input "Students in the classroom are 13 years or older. Uncheck this box if you need t…" at bounding box center [234, 118] width 6 height 6
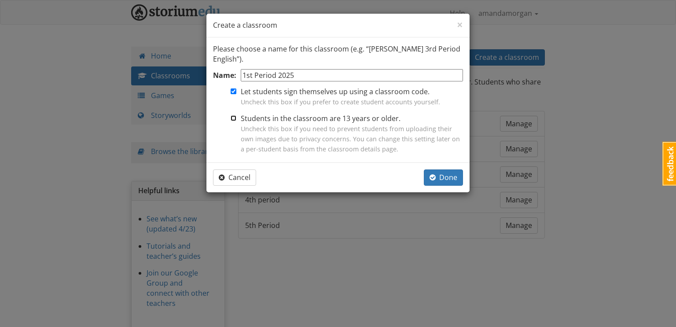
checkbox input "false"
click at [449, 180] on span "Done" at bounding box center [443, 177] width 28 height 10
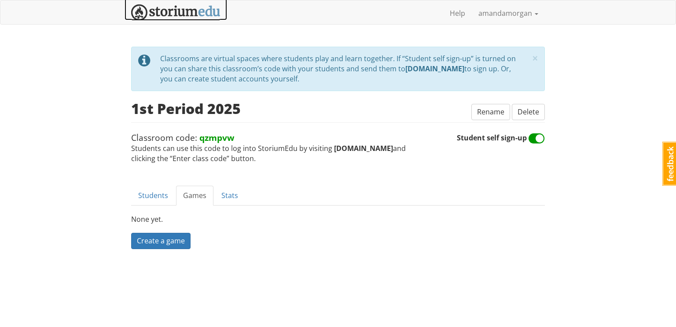
click at [207, 13] on img at bounding box center [175, 12] width 89 height 16
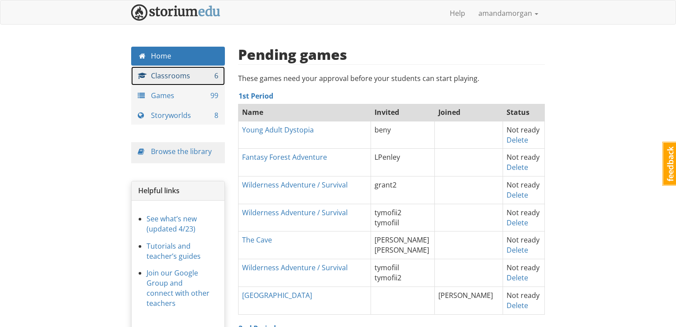
click at [198, 78] on link "Classrooms 6" at bounding box center [178, 75] width 94 height 19
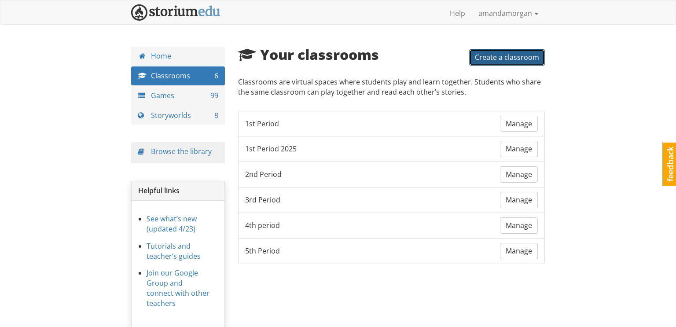
click at [505, 59] on span "Create a classroom" at bounding box center [507, 57] width 64 height 10
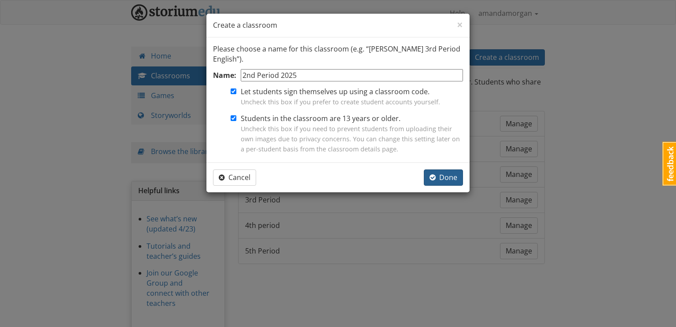
type input "2nd Period 2025"
click at [438, 177] on span "Done" at bounding box center [443, 177] width 28 height 10
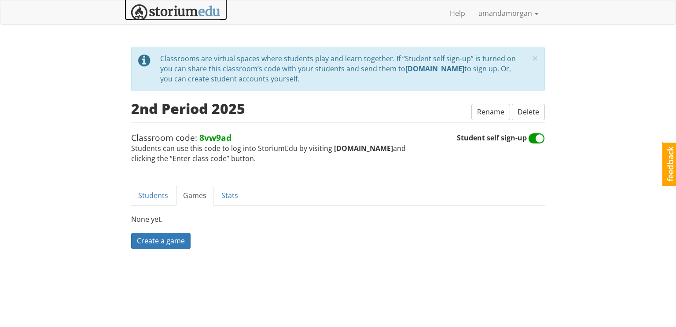
click at [199, 16] on img at bounding box center [175, 12] width 89 height 16
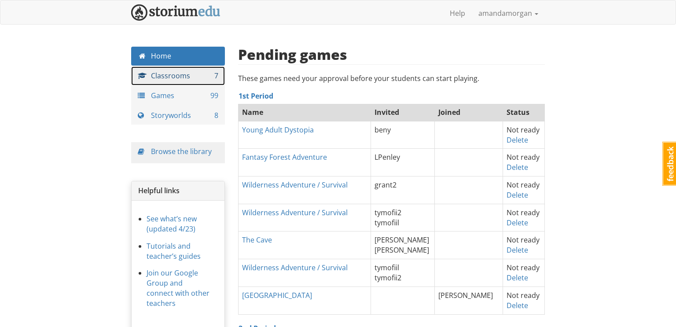
click at [192, 81] on link "Classrooms 7" at bounding box center [178, 75] width 94 height 19
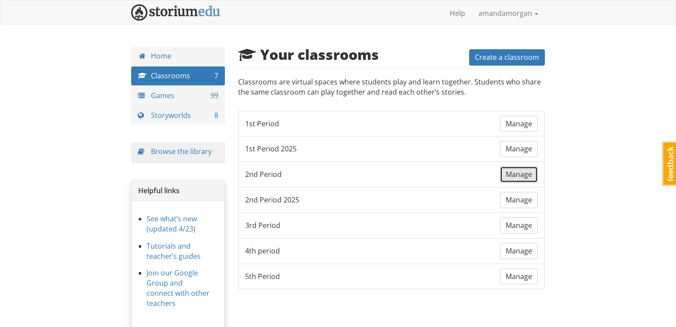
click at [520, 178] on link "Manage" at bounding box center [519, 174] width 38 height 16
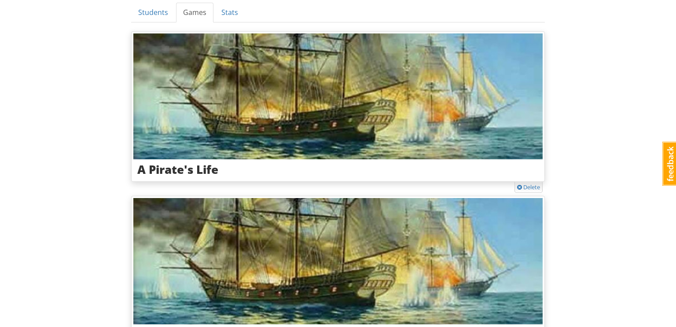
scroll to position [185, 0]
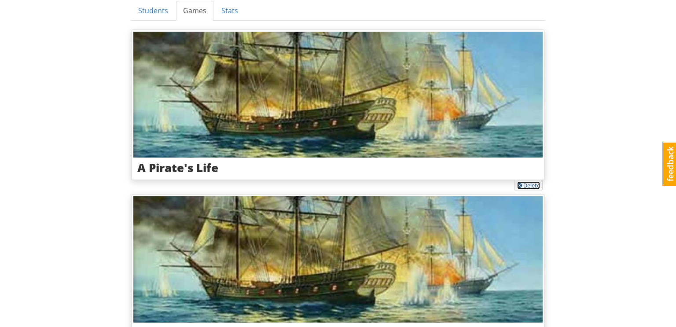
click at [528, 183] on link "Delete" at bounding box center [528, 185] width 23 height 8
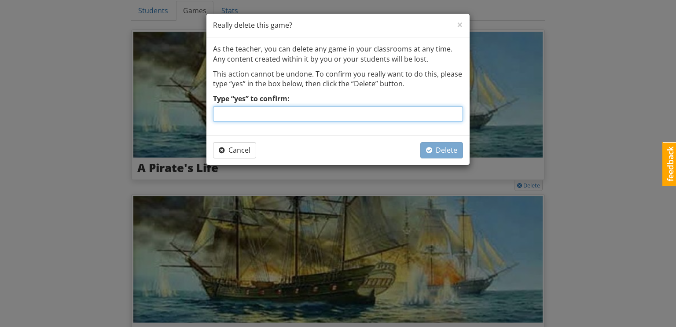
click at [436, 114] on input "Type “yes” to confirm:" at bounding box center [338, 114] width 250 height 16
type input "yes"
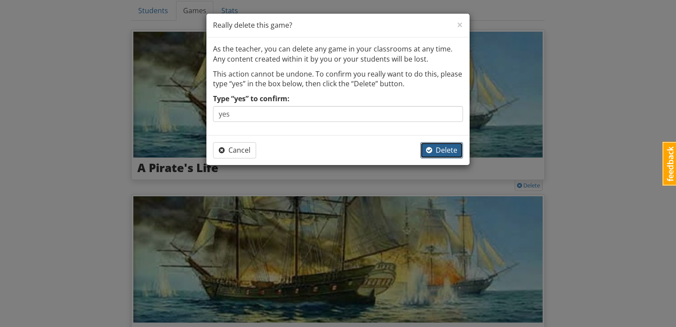
click at [439, 153] on span "Delete" at bounding box center [441, 150] width 31 height 10
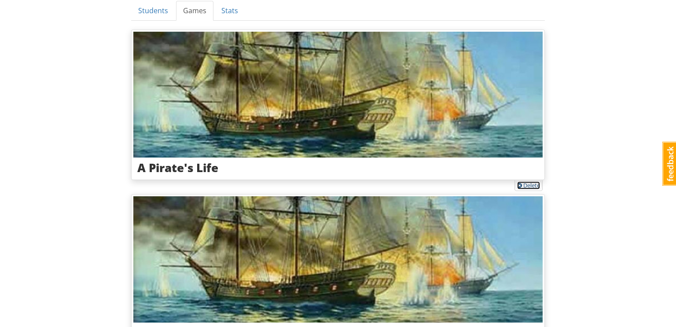
click at [527, 186] on link "Delete" at bounding box center [528, 185] width 23 height 8
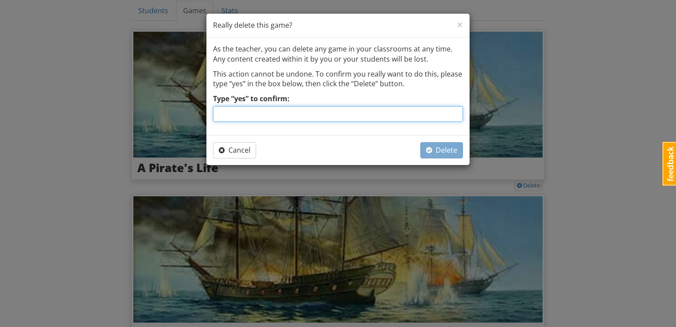
click at [436, 114] on input "Type “yes” to confirm:" at bounding box center [338, 114] width 250 height 16
type input "yes"
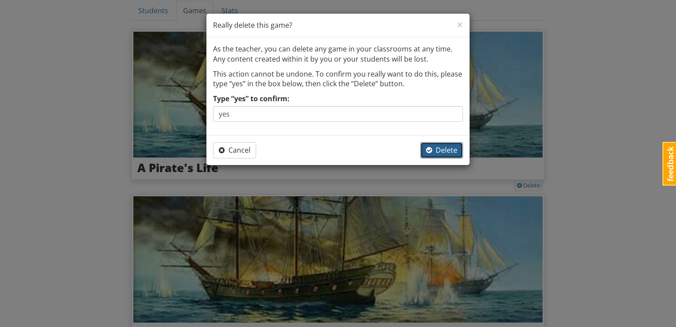
click at [449, 145] on span "Delete" at bounding box center [441, 150] width 31 height 10
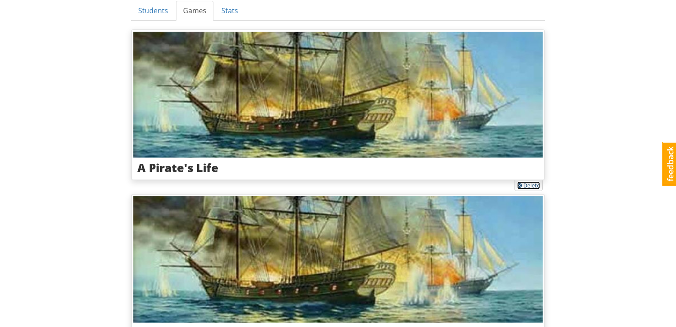
click at [527, 185] on link "Delete" at bounding box center [528, 185] width 23 height 8
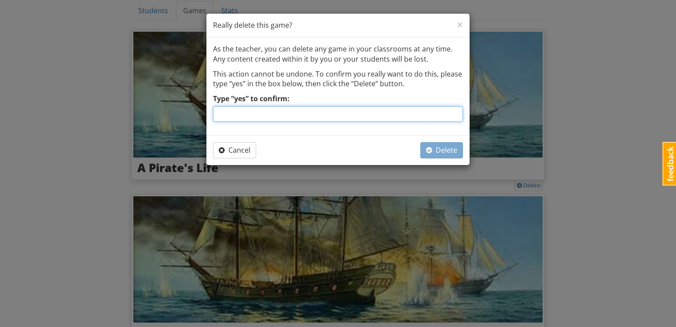
click at [417, 116] on input "Type “yes” to confirm:" at bounding box center [338, 114] width 250 height 16
type input "yes"
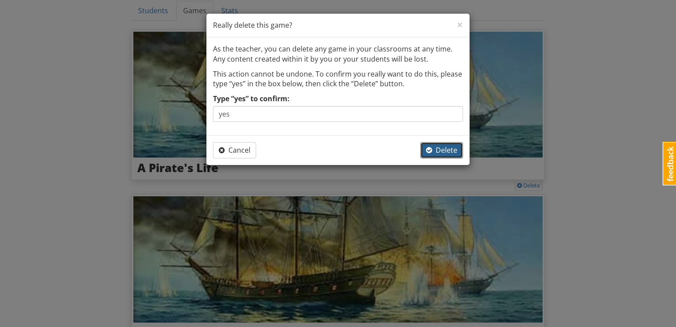
click at [440, 147] on span "Delete" at bounding box center [441, 150] width 31 height 10
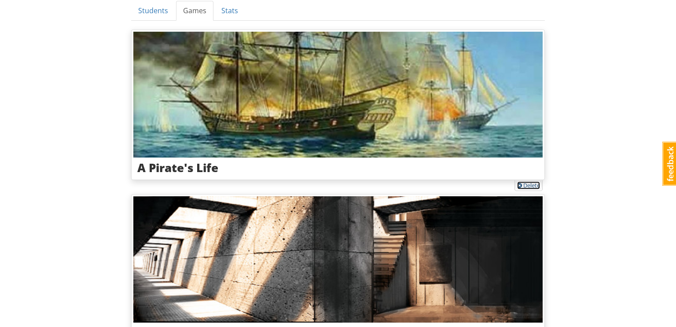
click at [533, 185] on link "Delete" at bounding box center [528, 185] width 23 height 8
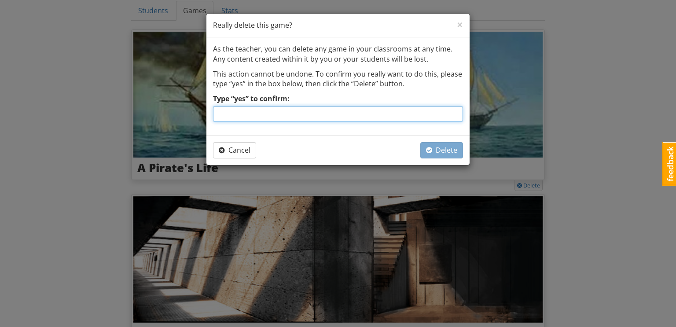
click at [447, 108] on input "Type “yes” to confirm:" at bounding box center [338, 114] width 250 height 16
type input "yes"
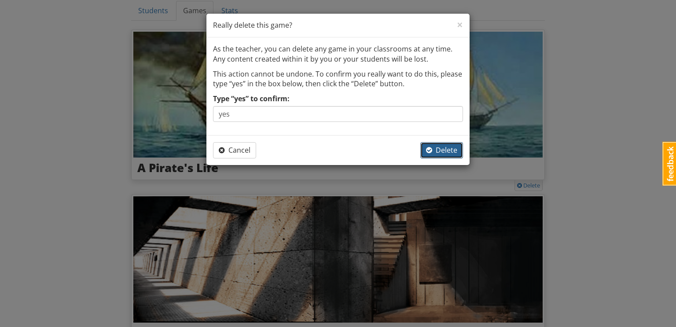
click at [448, 147] on span "Delete" at bounding box center [441, 150] width 31 height 10
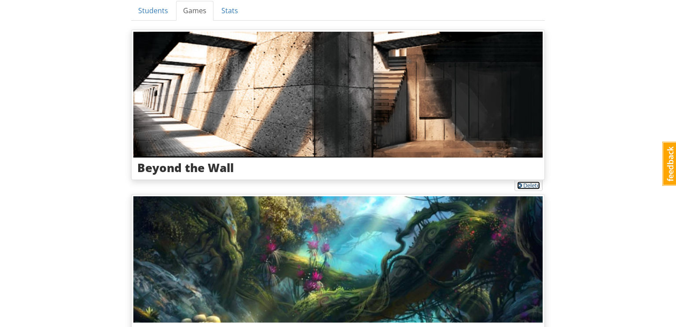
click at [527, 182] on link "Delete" at bounding box center [528, 185] width 23 height 8
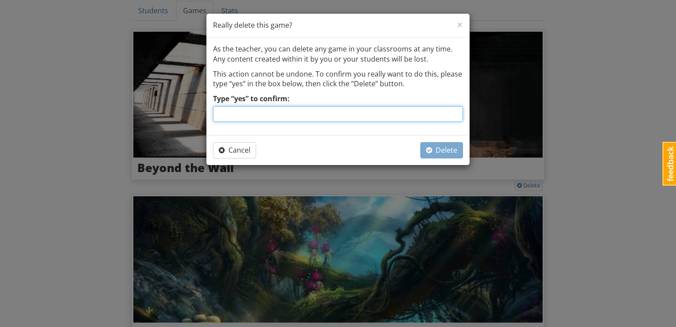
click at [409, 118] on input "Type “yes” to confirm:" at bounding box center [338, 114] width 250 height 16
type input "yes"
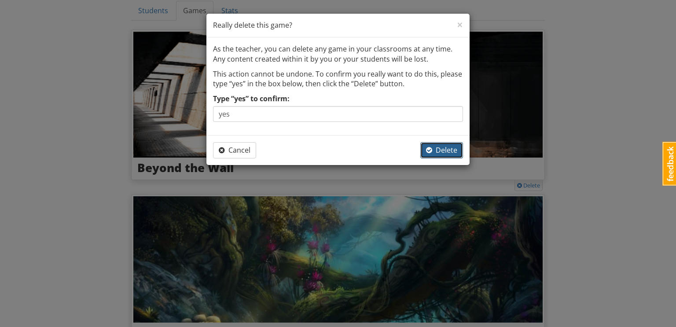
click at [451, 151] on span "Delete" at bounding box center [441, 150] width 31 height 10
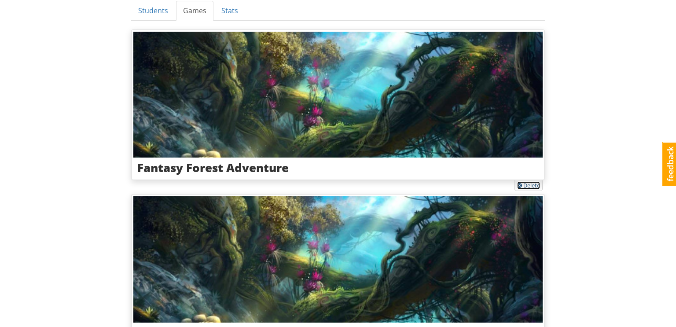
click at [525, 185] on link "Delete" at bounding box center [528, 185] width 23 height 8
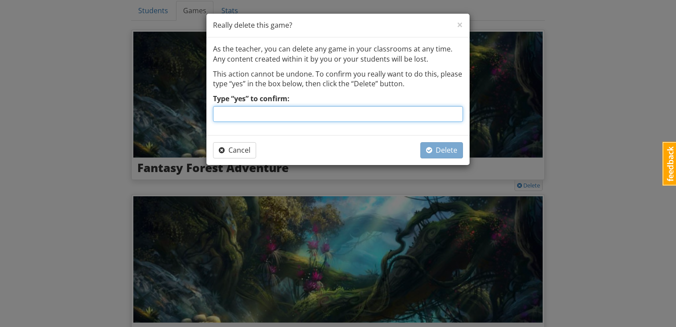
click at [355, 115] on input "Type “yes” to confirm:" at bounding box center [338, 114] width 250 height 16
type input "yes"
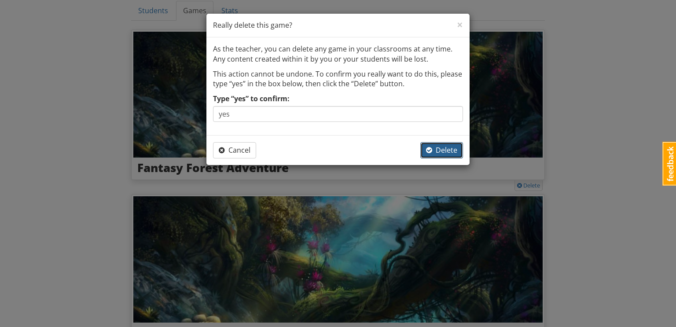
click at [442, 147] on span "Delete" at bounding box center [441, 150] width 31 height 10
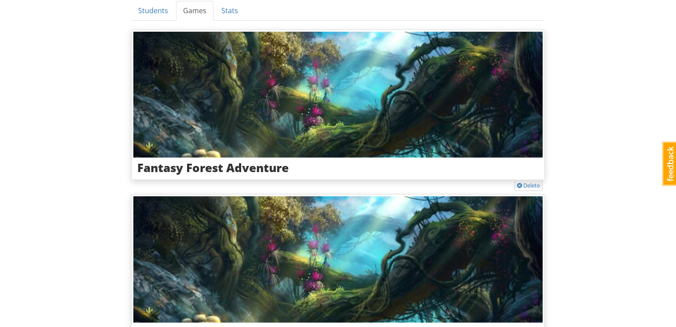
click at [531, 180] on div "Delete" at bounding box center [528, 185] width 28 height 11
click at [530, 184] on link "Delete" at bounding box center [528, 185] width 23 height 8
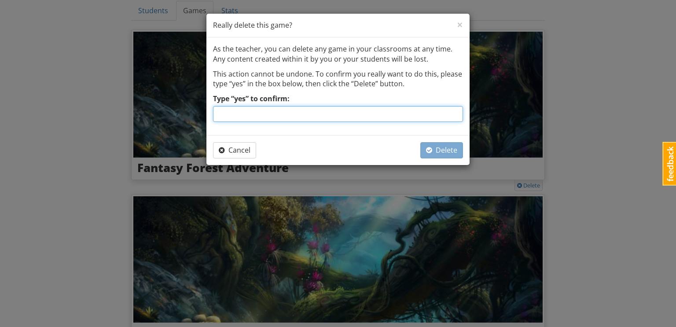
click at [360, 112] on input "Type “yes” to confirm:" at bounding box center [338, 114] width 250 height 16
type input "yes"
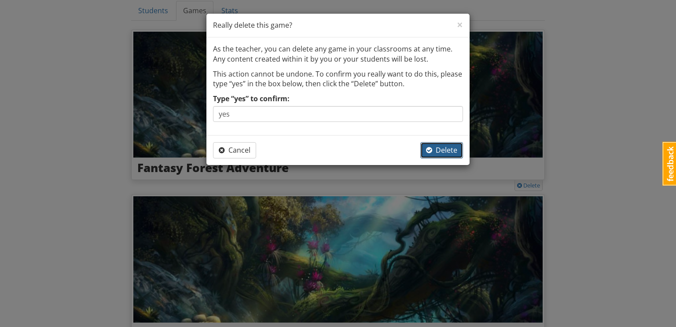
click at [443, 149] on span "Delete" at bounding box center [441, 150] width 31 height 10
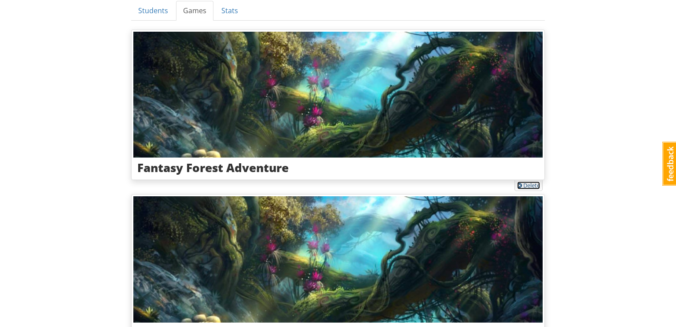
click at [529, 182] on link "Delete" at bounding box center [528, 185] width 23 height 8
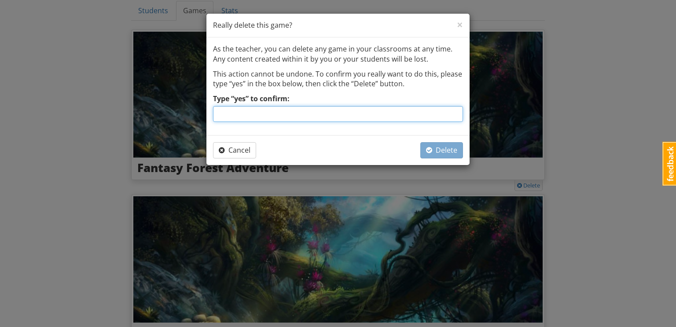
click at [373, 115] on input "Type “yes” to confirm:" at bounding box center [338, 114] width 250 height 16
type input "yes"
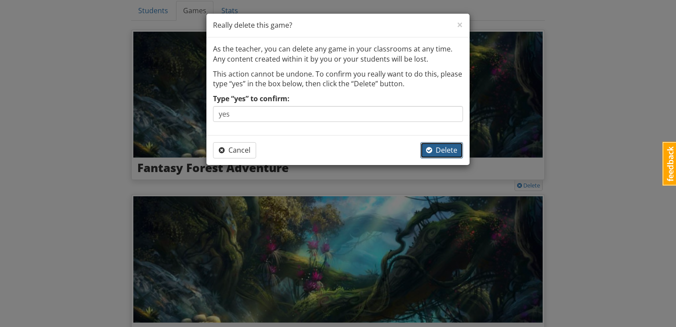
click at [451, 151] on span "Delete" at bounding box center [441, 150] width 31 height 10
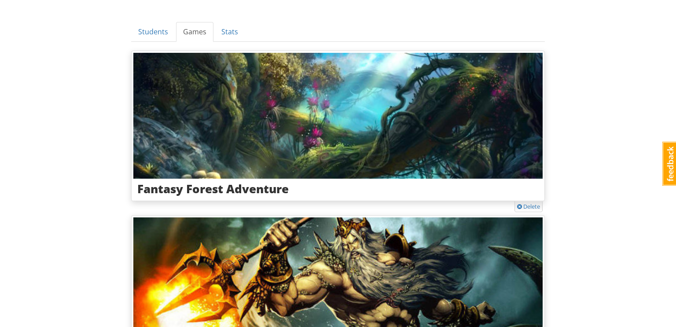
scroll to position [167, 0]
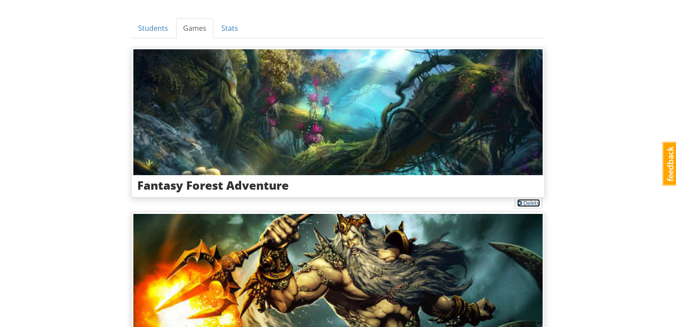
click at [527, 201] on link "Delete" at bounding box center [528, 203] width 23 height 8
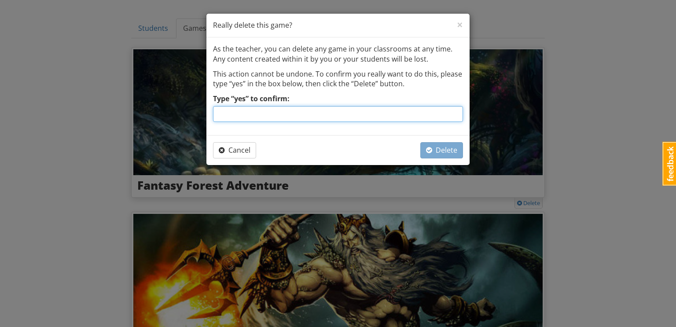
click at [383, 115] on input "Type “yes” to confirm:" at bounding box center [338, 114] width 250 height 16
type input "yes"
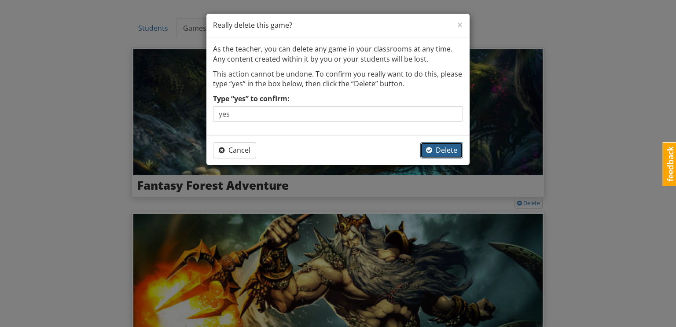
click at [443, 144] on button "Delete" at bounding box center [441, 150] width 43 height 16
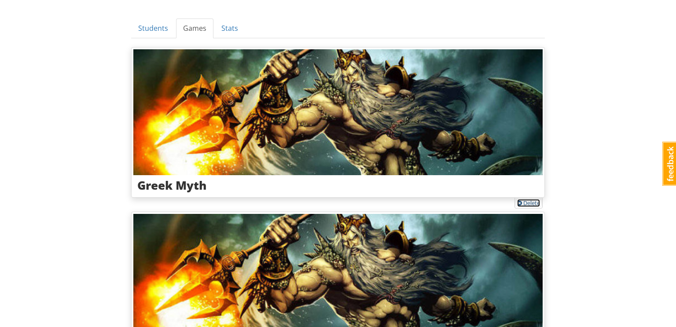
click at [533, 202] on link "Delete" at bounding box center [528, 203] width 23 height 8
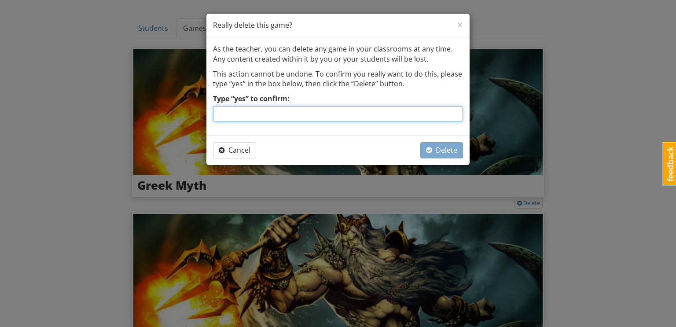
click at [417, 114] on input "Type “yes” to confirm:" at bounding box center [338, 114] width 250 height 16
type input "yes"
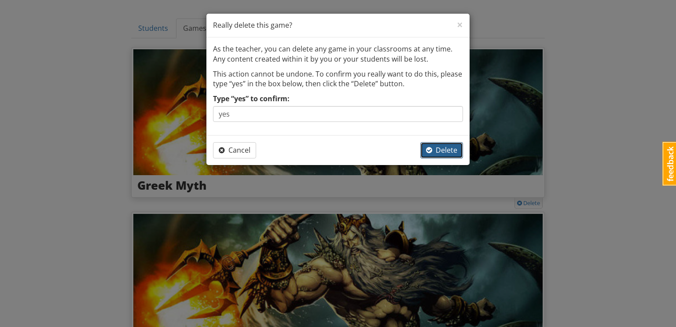
click at [438, 144] on button "Delete" at bounding box center [441, 150] width 43 height 16
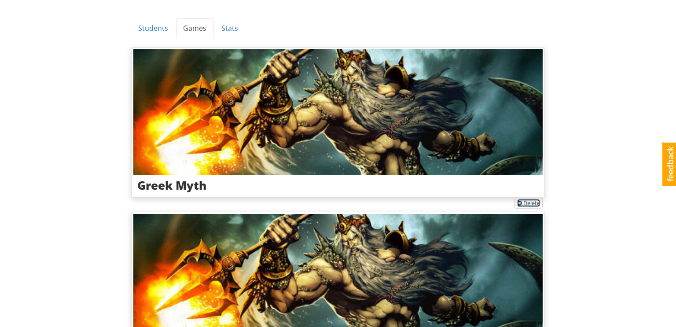
click at [531, 204] on link "Delete" at bounding box center [528, 203] width 23 height 8
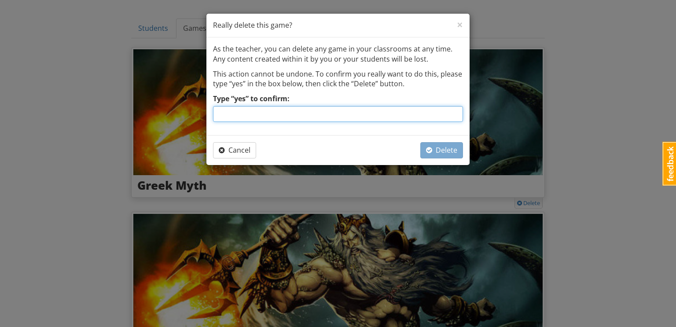
click at [396, 115] on input "Type “yes” to confirm:" at bounding box center [338, 114] width 250 height 16
type input "yes"
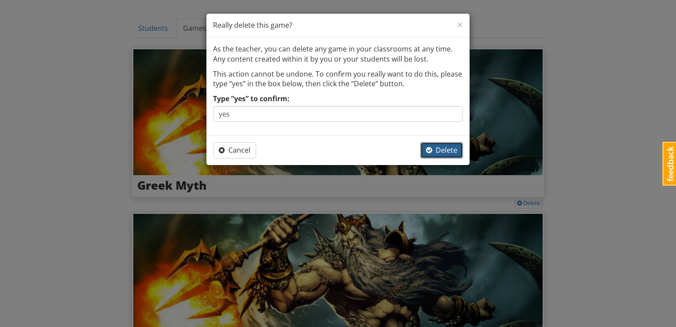
click at [443, 147] on span "Delete" at bounding box center [441, 150] width 31 height 10
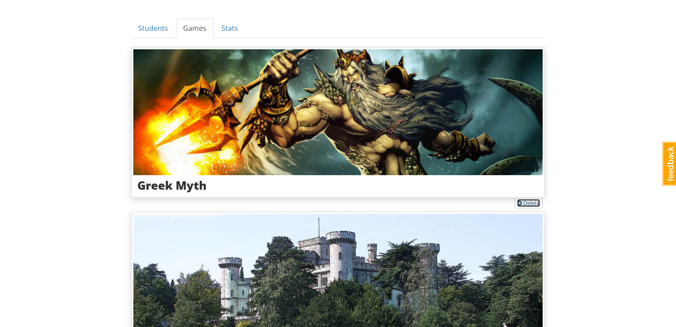
click at [526, 200] on link "Delete" at bounding box center [528, 203] width 23 height 8
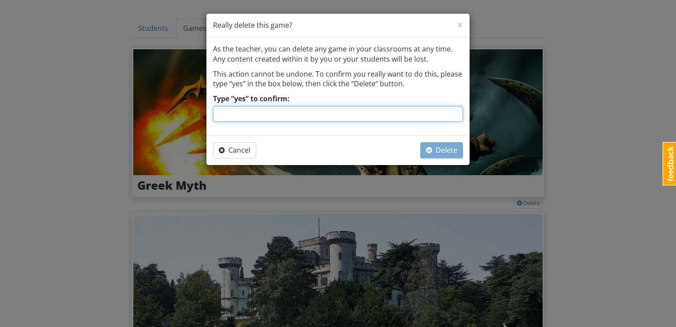
click at [440, 117] on input "Type “yes” to confirm:" at bounding box center [338, 114] width 250 height 16
type input "yes"
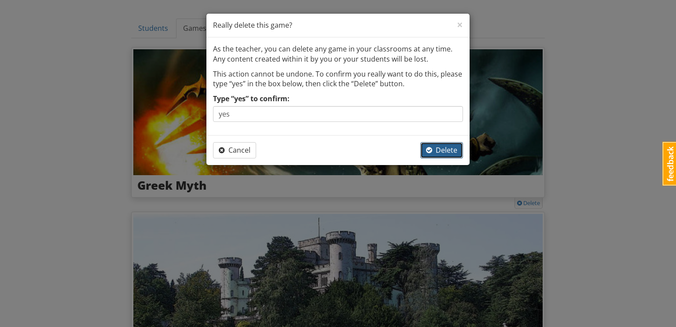
click at [442, 153] on span "Delete" at bounding box center [441, 150] width 31 height 10
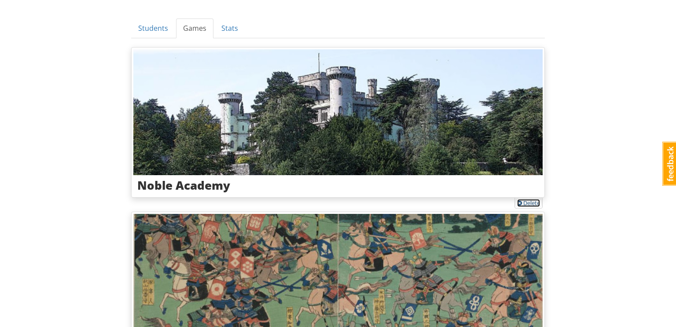
click at [525, 201] on link "Delete" at bounding box center [528, 203] width 23 height 8
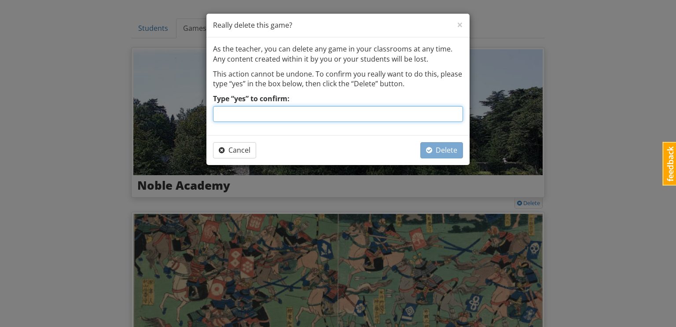
click at [412, 118] on input "Type “yes” to confirm:" at bounding box center [338, 114] width 250 height 16
type input "yes"
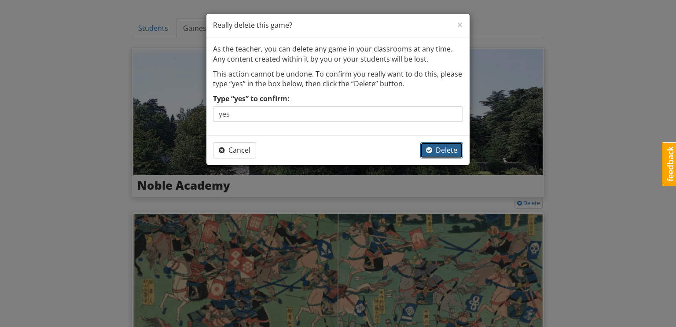
click at [453, 150] on span "Delete" at bounding box center [441, 150] width 31 height 10
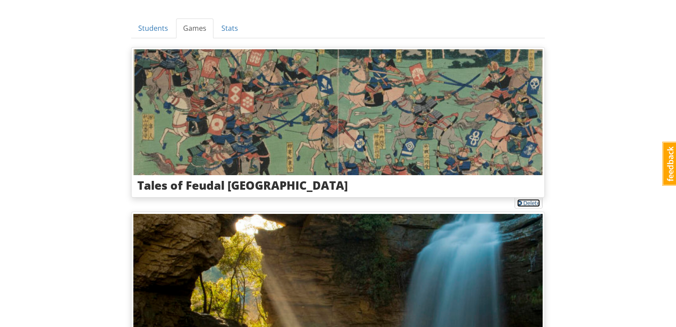
click at [530, 203] on link "Delete" at bounding box center [528, 203] width 23 height 8
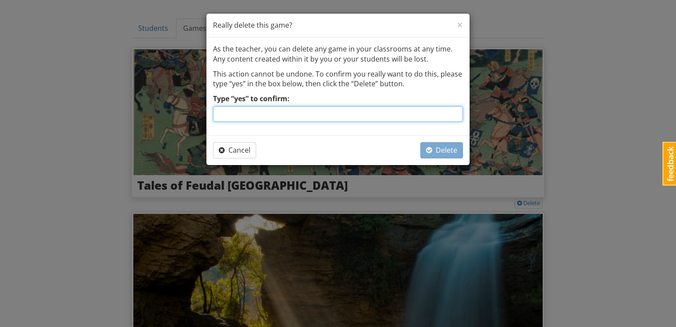
click at [429, 116] on input "Type “yes” to confirm:" at bounding box center [338, 114] width 250 height 16
type input "yes"
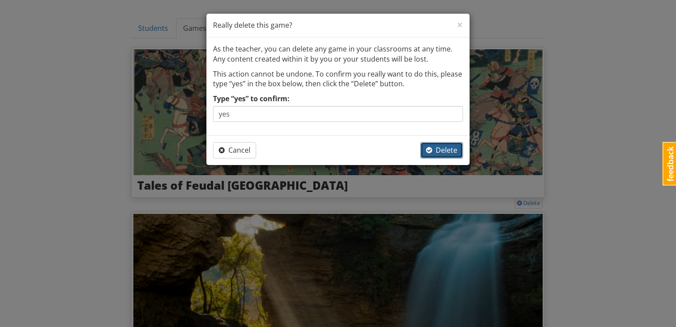
click at [440, 150] on span "Delete" at bounding box center [441, 150] width 31 height 10
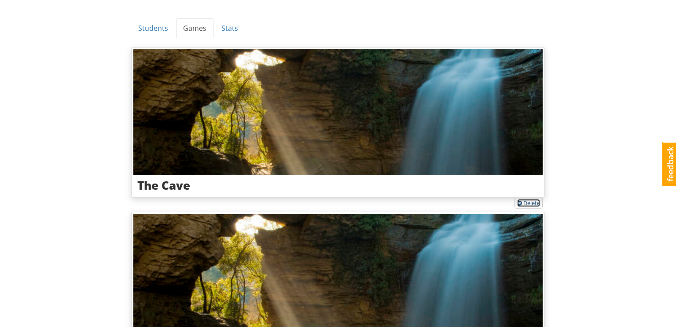
click at [528, 201] on link "Delete" at bounding box center [528, 203] width 23 height 8
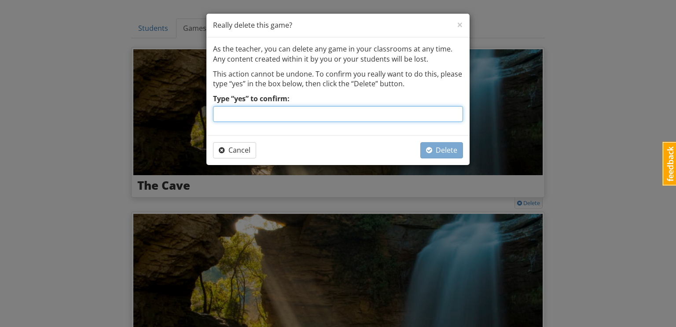
click at [436, 118] on input "Type “yes” to confirm:" at bounding box center [338, 114] width 250 height 16
type input "yes"
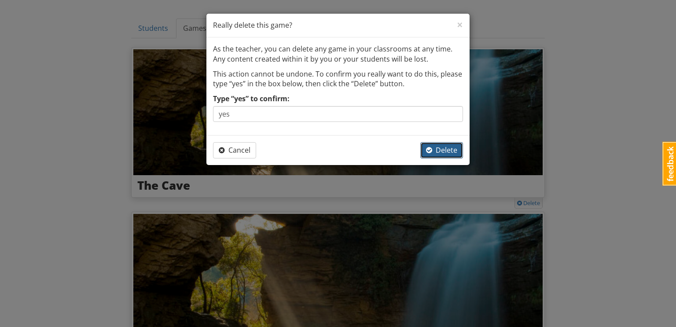
click at [451, 152] on span "Delete" at bounding box center [441, 150] width 31 height 10
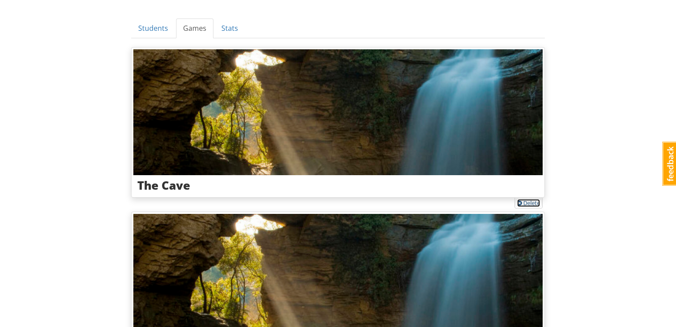
click at [534, 204] on link "Delete" at bounding box center [528, 203] width 23 height 8
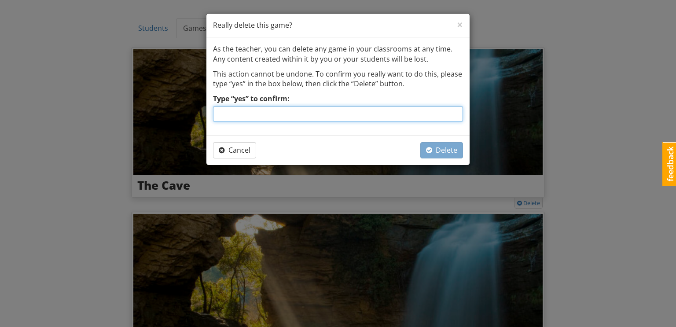
click at [451, 115] on input "Type “yes” to confirm:" at bounding box center [338, 114] width 250 height 16
type input "yes"
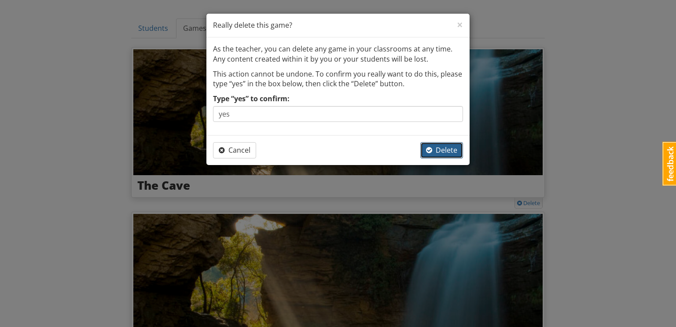
click at [452, 150] on span "Delete" at bounding box center [441, 150] width 31 height 10
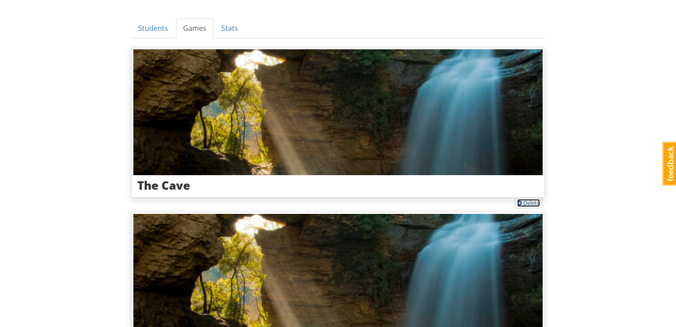
click at [532, 202] on link "Delete" at bounding box center [528, 203] width 23 height 8
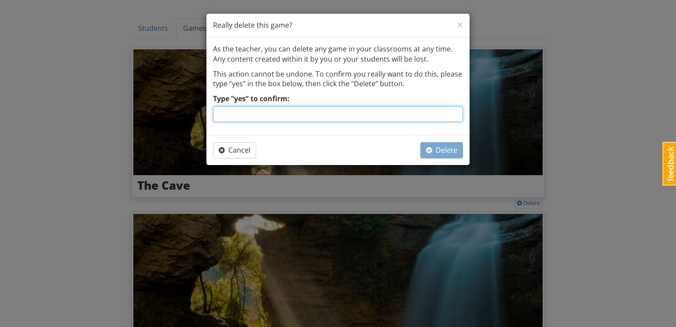
click at [449, 113] on input "Type “yes” to confirm:" at bounding box center [338, 114] width 250 height 16
type input "yes"
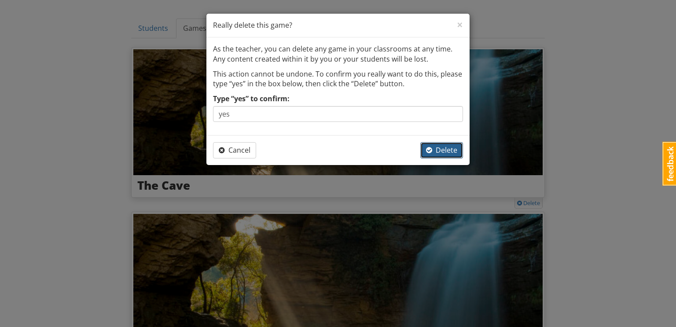
click at [454, 149] on span "Delete" at bounding box center [441, 150] width 31 height 10
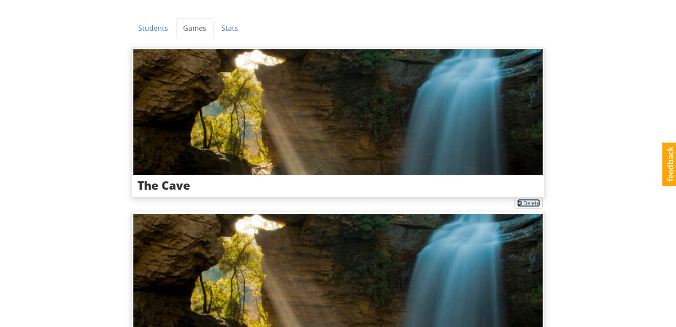
click at [517, 204] on span at bounding box center [519, 204] width 5 height 6
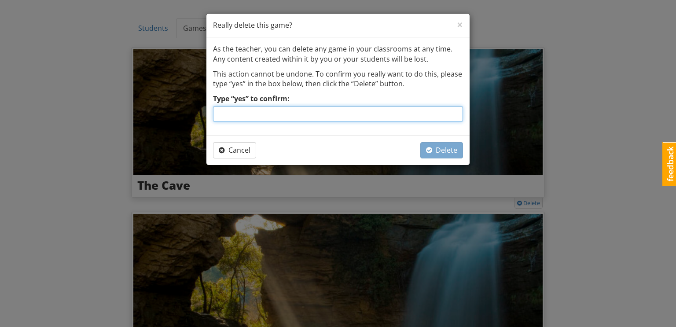
click at [412, 116] on input "Type “yes” to confirm:" at bounding box center [338, 114] width 250 height 16
type input "yes"
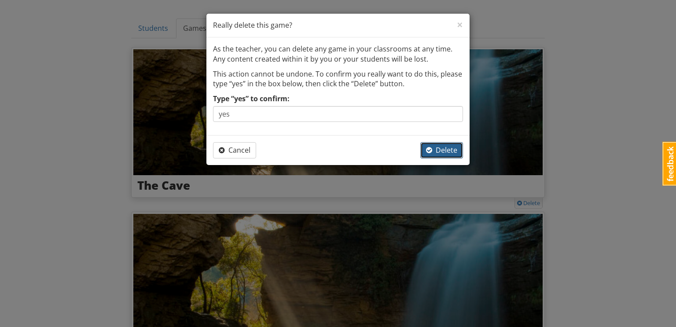
click at [443, 149] on span "Delete" at bounding box center [441, 150] width 31 height 10
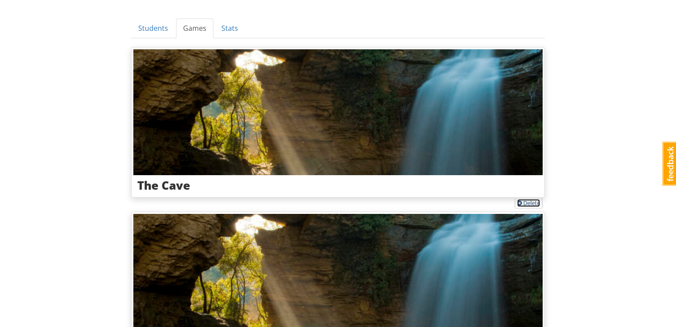
click at [534, 200] on link "Delete" at bounding box center [528, 203] width 23 height 8
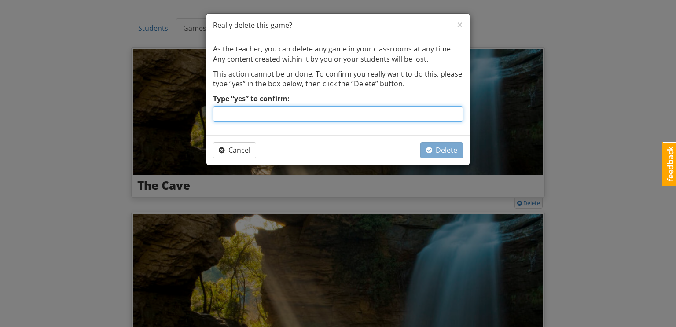
click at [408, 116] on input "Type “yes” to confirm:" at bounding box center [338, 114] width 250 height 16
type input "yes"
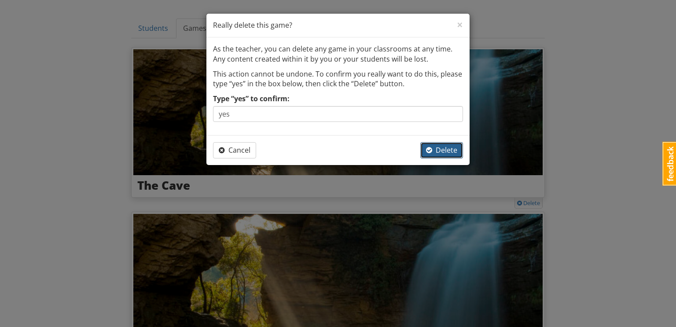
click at [446, 150] on span "Delete" at bounding box center [441, 150] width 31 height 10
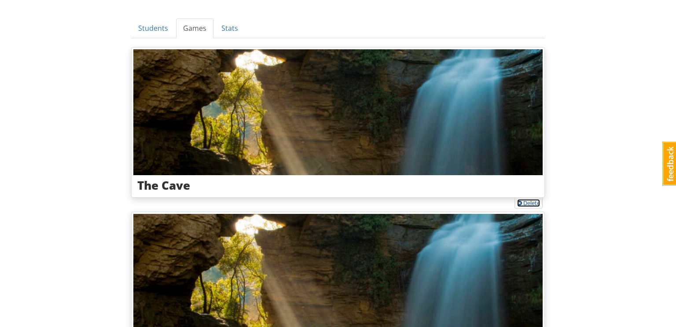
click at [532, 201] on link "Delete" at bounding box center [528, 203] width 23 height 8
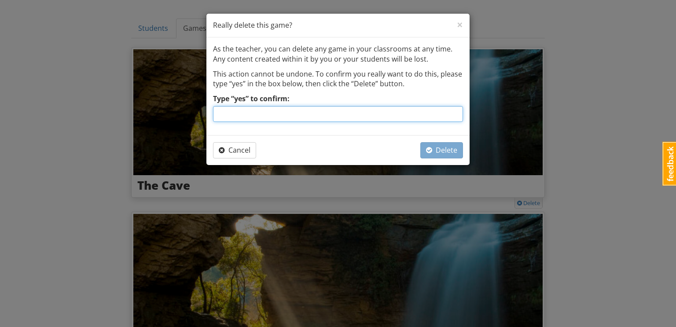
click at [420, 112] on input "Type “yes” to confirm:" at bounding box center [338, 114] width 250 height 16
type input "yes"
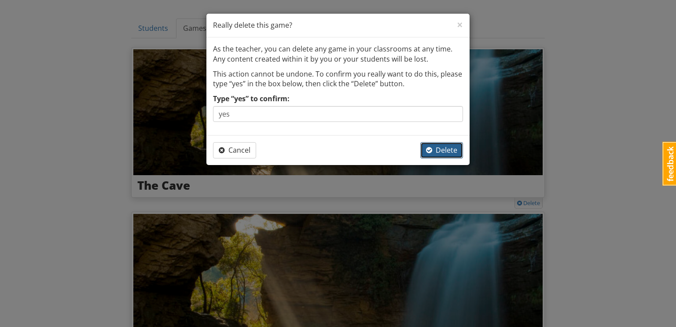
click at [450, 145] on span "Delete" at bounding box center [441, 150] width 31 height 10
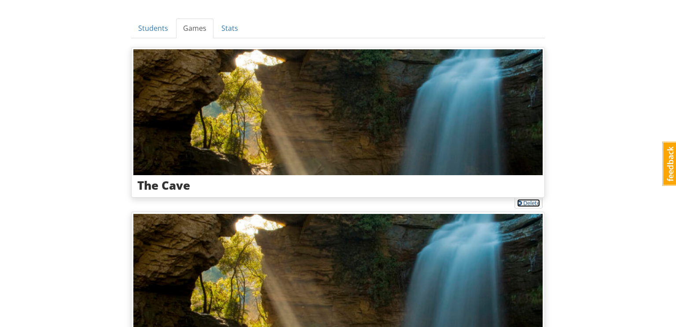
click at [538, 201] on link "Delete" at bounding box center [528, 203] width 23 height 8
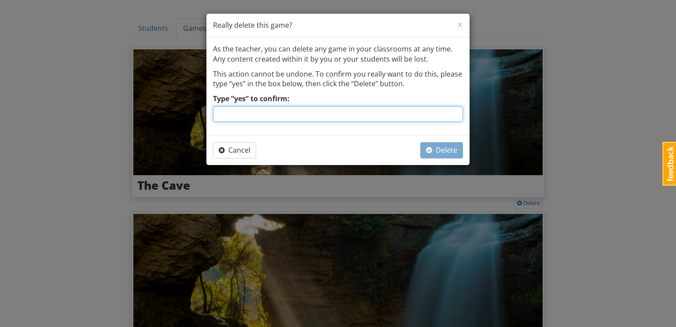
click at [431, 114] on input "Type “yes” to confirm:" at bounding box center [338, 114] width 250 height 16
type input "yes"
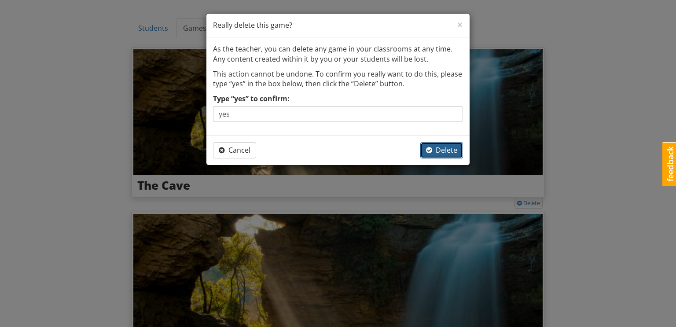
click at [453, 154] on span "Delete" at bounding box center [441, 150] width 31 height 10
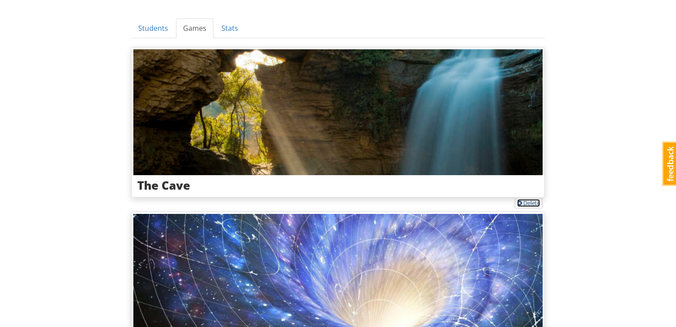
click at [531, 201] on link "Delete" at bounding box center [528, 203] width 23 height 8
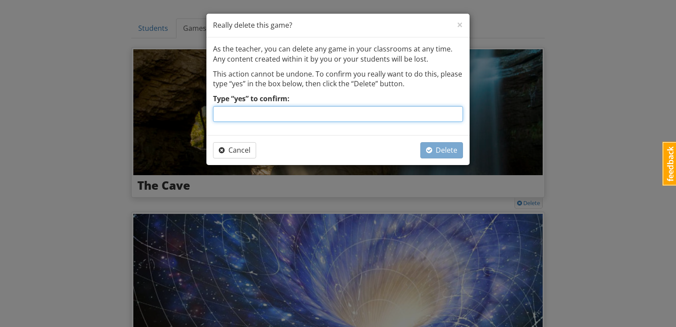
click at [417, 110] on input "Type “yes” to confirm:" at bounding box center [338, 114] width 250 height 16
type input "yes"
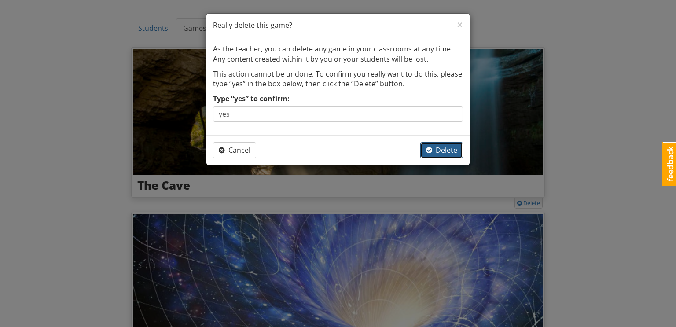
click at [445, 145] on span "Delete" at bounding box center [441, 150] width 31 height 10
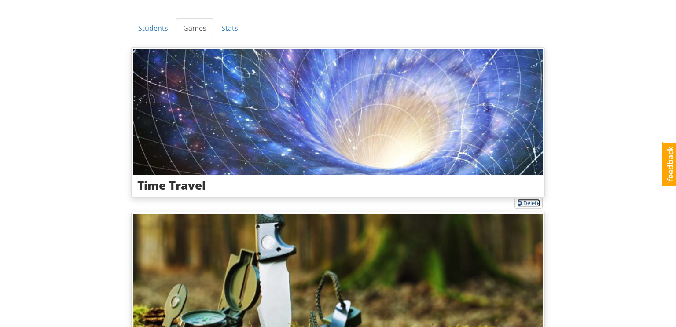
click at [535, 203] on link "Delete" at bounding box center [528, 203] width 23 height 8
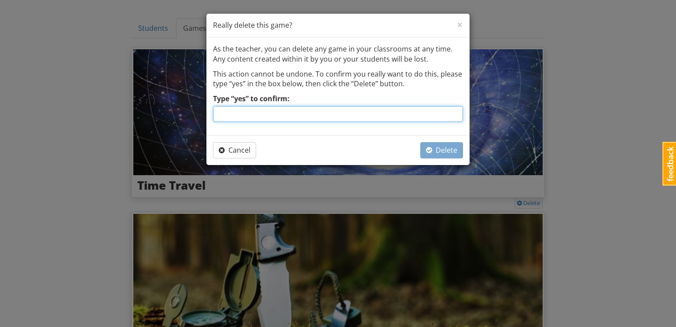
click at [379, 116] on input "Type “yes” to confirm:" at bounding box center [338, 114] width 250 height 16
type input "yes"
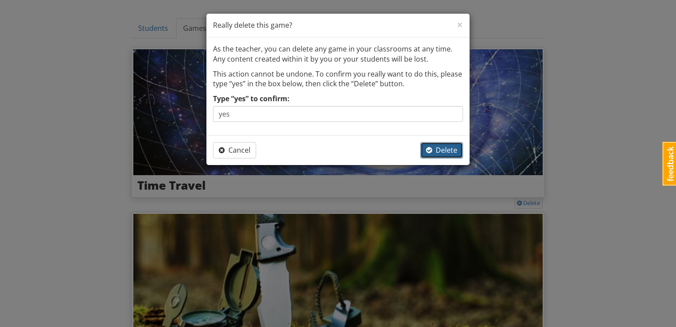
click at [450, 149] on span "Delete" at bounding box center [441, 150] width 31 height 10
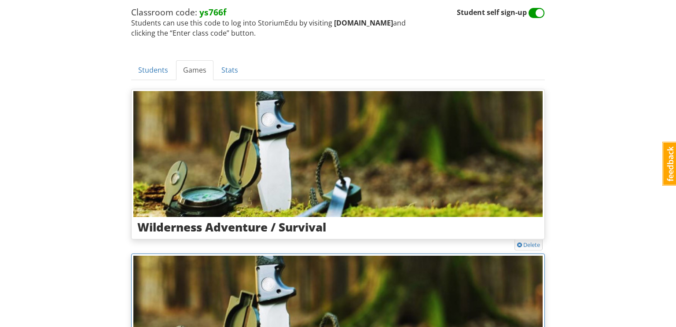
scroll to position [127, 0]
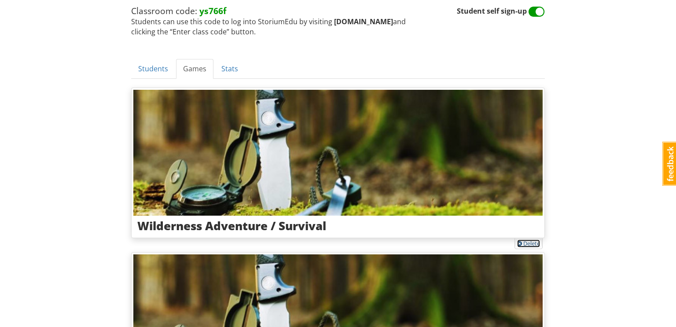
click at [531, 242] on link "Delete" at bounding box center [528, 243] width 23 height 8
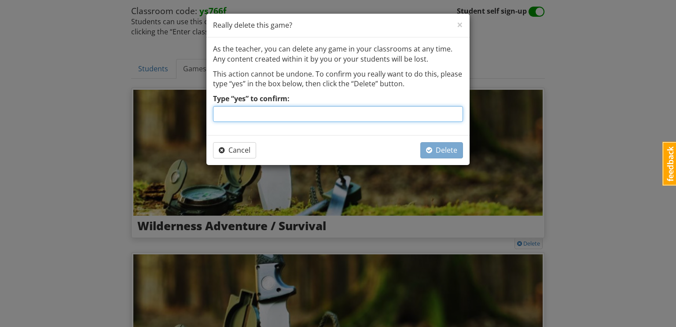
click at [445, 116] on input "Type “yes” to confirm:" at bounding box center [338, 114] width 250 height 16
type input "yes"
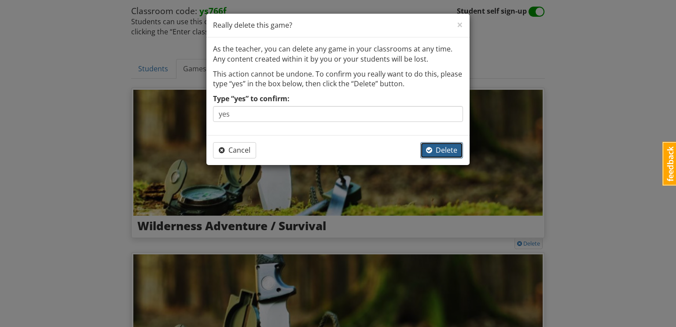
click at [449, 146] on span "Delete" at bounding box center [441, 150] width 31 height 10
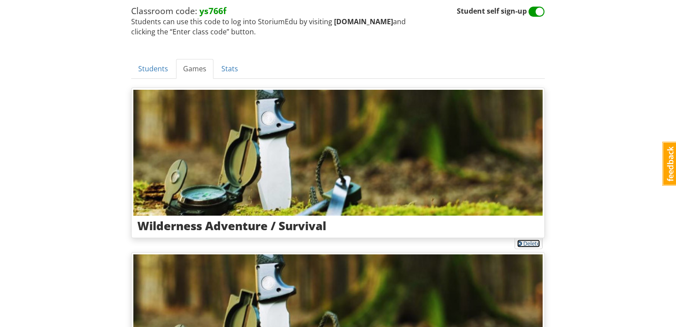
click at [527, 241] on link "Delete" at bounding box center [528, 243] width 23 height 8
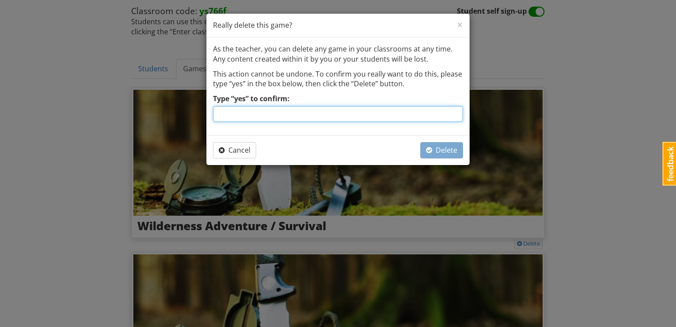
click at [419, 114] on input "Type “yes” to confirm:" at bounding box center [338, 114] width 250 height 16
type input "yes"
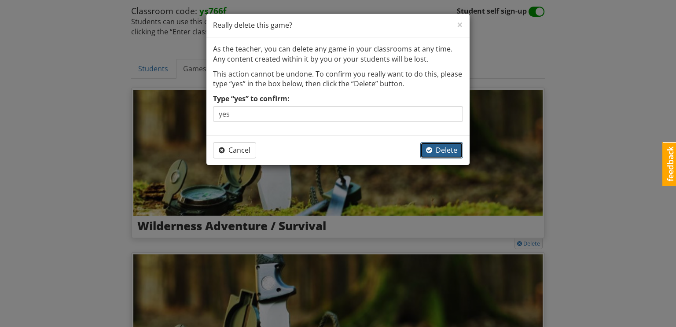
click at [443, 147] on span "Delete" at bounding box center [441, 150] width 31 height 10
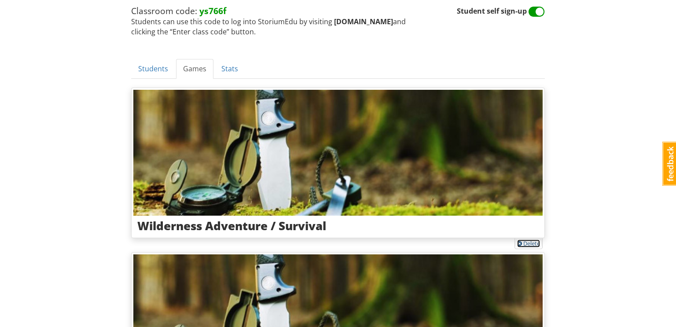
click at [536, 239] on link "Delete" at bounding box center [528, 243] width 23 height 8
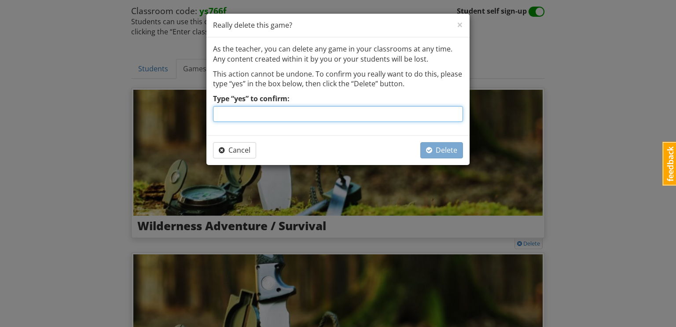
click at [453, 112] on input "Type “yes” to confirm:" at bounding box center [338, 114] width 250 height 16
type input "yes"
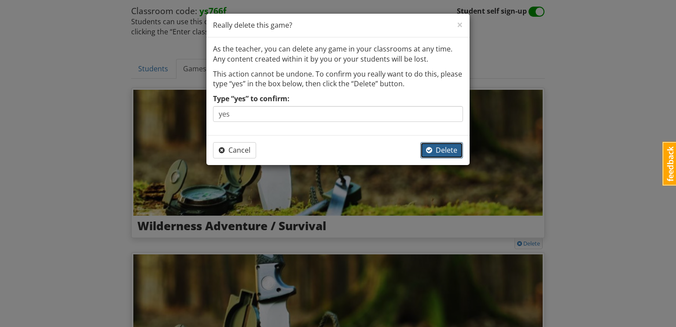
click at [446, 145] on span "Delete" at bounding box center [441, 150] width 31 height 10
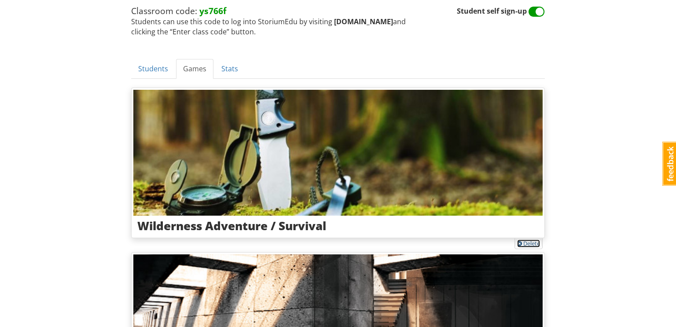
click at [534, 242] on link "Delete" at bounding box center [528, 243] width 23 height 8
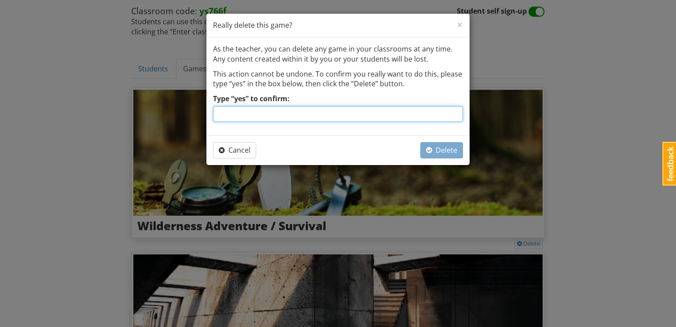
click at [406, 115] on input "Type “yes” to confirm:" at bounding box center [338, 114] width 250 height 16
type input "yes"
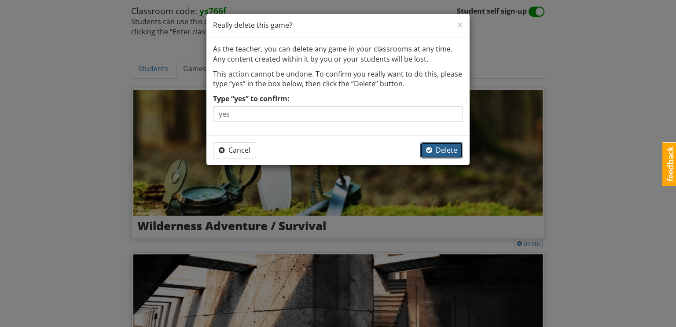
click at [446, 148] on span "Delete" at bounding box center [441, 150] width 31 height 10
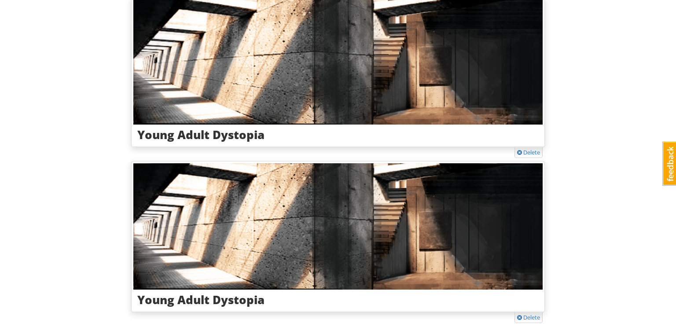
scroll to position [218, 0]
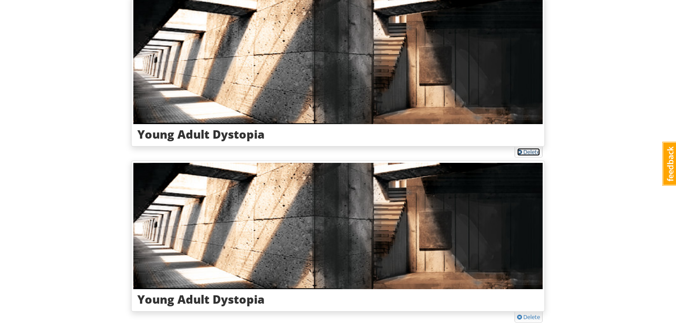
click at [531, 148] on link "Delete" at bounding box center [528, 152] width 23 height 8
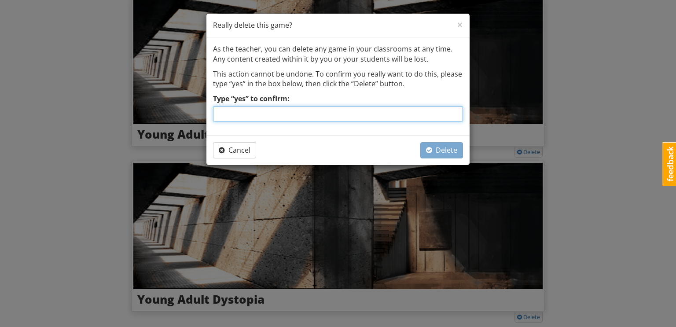
click at [409, 114] on input "Type “yes” to confirm:" at bounding box center [338, 114] width 250 height 16
type input "yes"
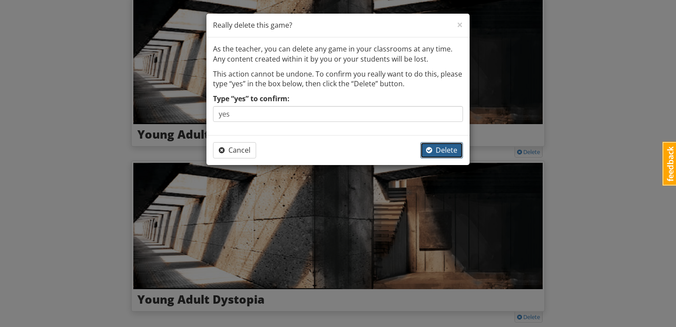
click at [451, 147] on span "Delete" at bounding box center [441, 150] width 31 height 10
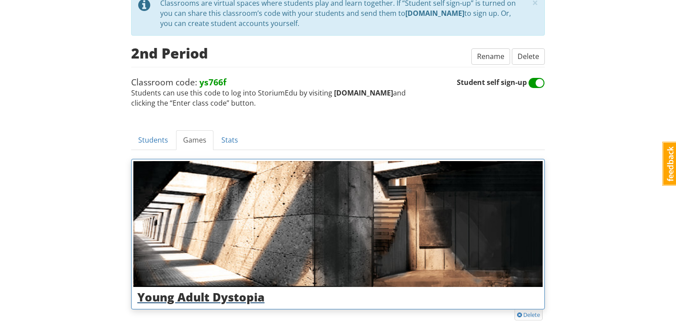
scroll to position [120, 0]
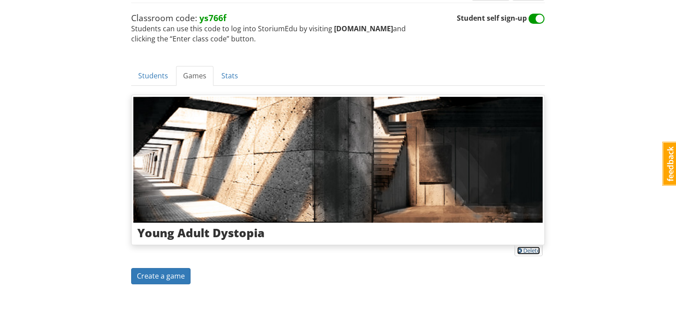
click at [530, 247] on link "Delete" at bounding box center [528, 250] width 23 height 8
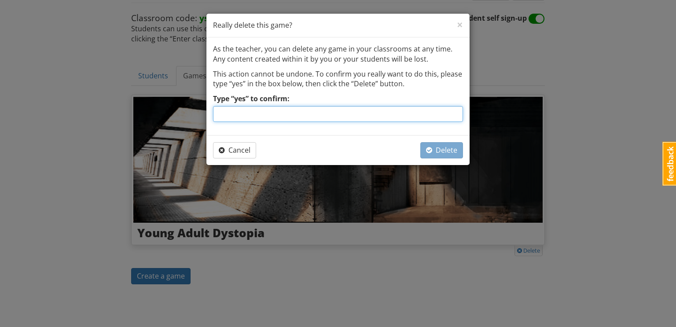
click at [432, 113] on input "Type “yes” to confirm:" at bounding box center [338, 114] width 250 height 16
type input "yes"
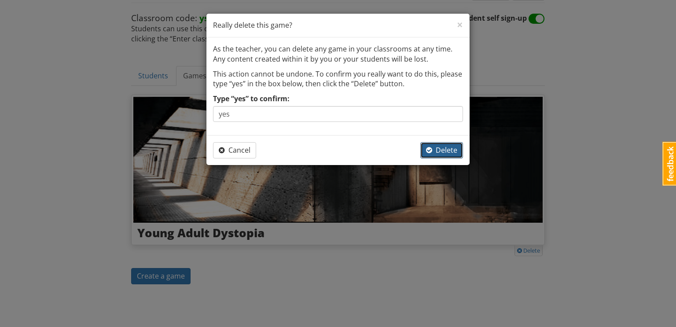
click at [447, 148] on span "Delete" at bounding box center [441, 150] width 31 height 10
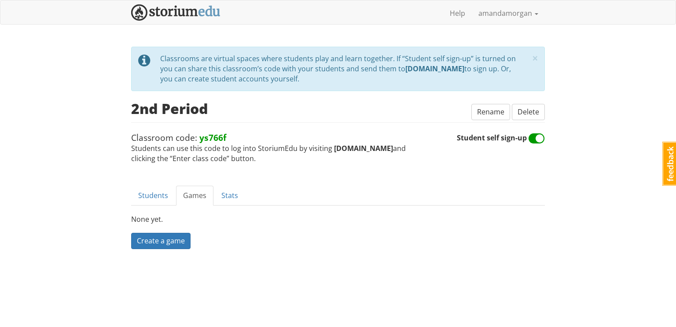
scroll to position [0, 0]
click at [158, 193] on link "Students" at bounding box center [153, 196] width 44 height 20
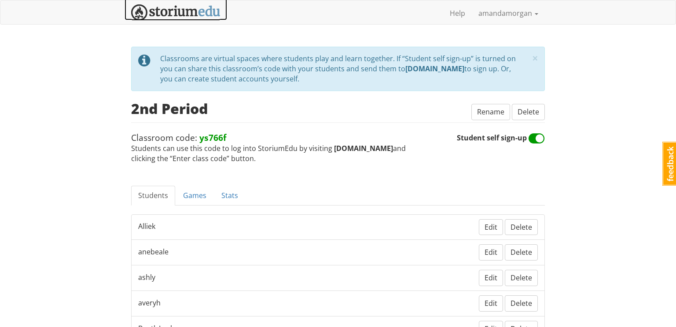
click at [196, 13] on img at bounding box center [175, 12] width 89 height 16
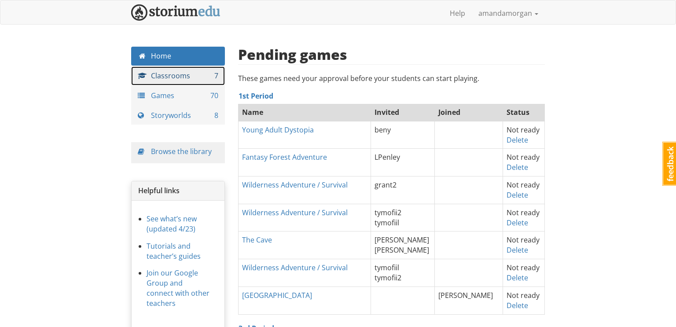
click at [202, 80] on link "Classrooms 7" at bounding box center [178, 75] width 94 height 19
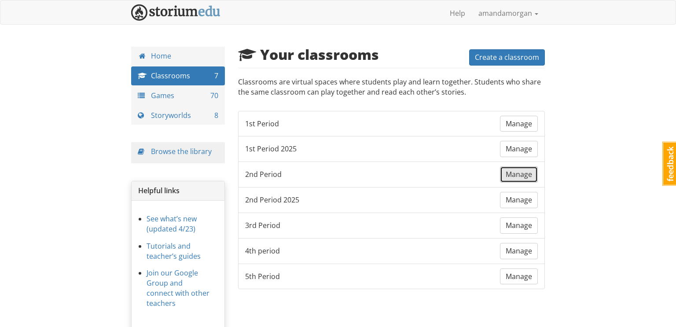
click at [522, 176] on span "Manage" at bounding box center [518, 174] width 26 height 10
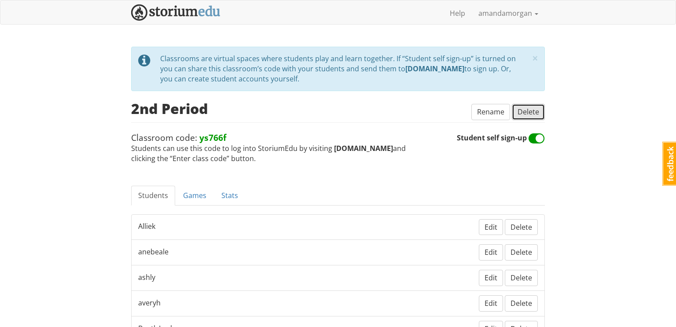
click at [531, 109] on span "Delete" at bounding box center [528, 112] width 22 height 10
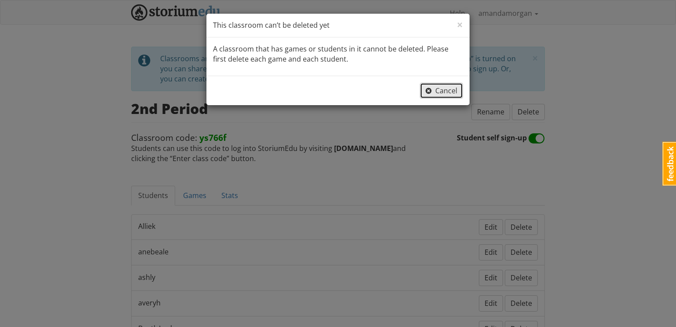
click at [455, 84] on button "Cancel" at bounding box center [441, 91] width 43 height 16
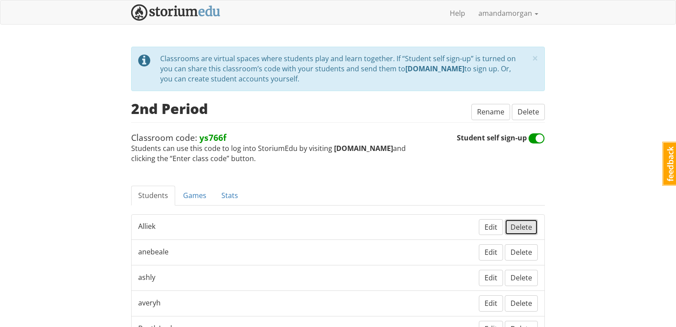
click at [523, 228] on span "Delete" at bounding box center [521, 227] width 22 height 10
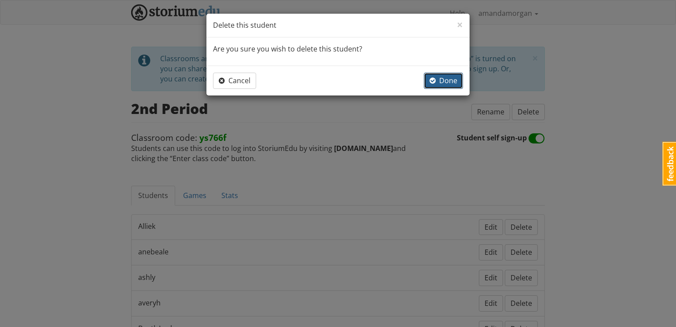
click at [444, 80] on span "Done" at bounding box center [443, 81] width 28 height 10
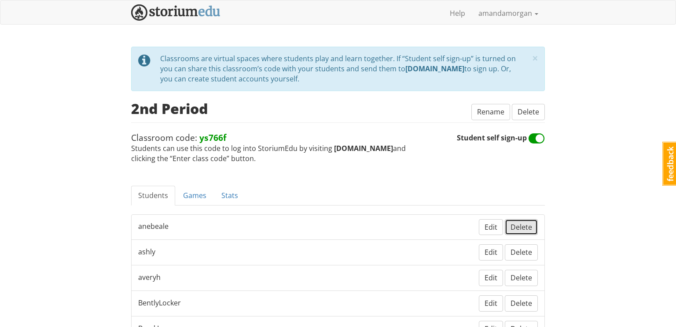
click at [519, 224] on span "Delete" at bounding box center [521, 227] width 22 height 10
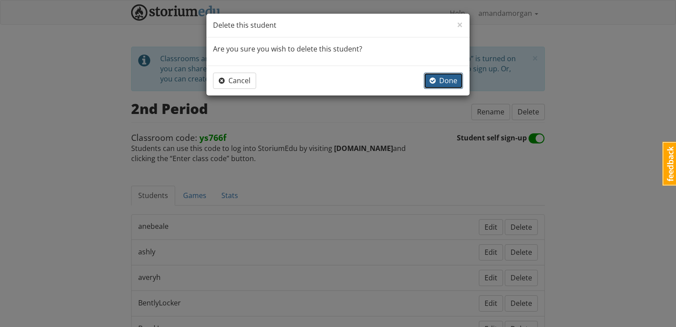
click at [456, 81] on span "Done" at bounding box center [443, 81] width 28 height 10
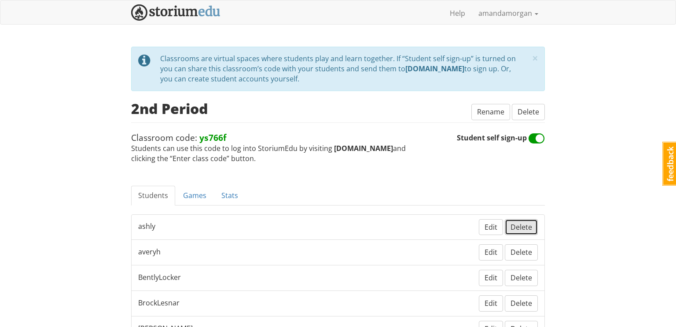
click at [524, 227] on span "Delete" at bounding box center [521, 227] width 22 height 10
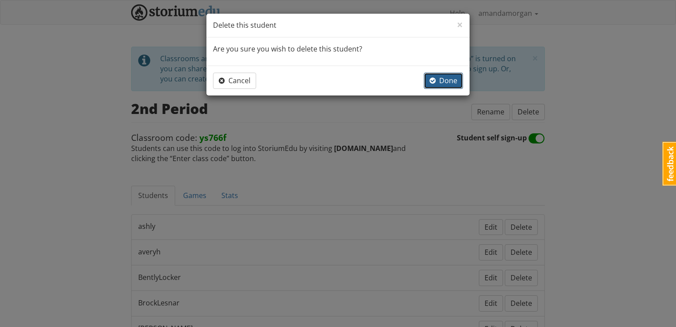
click at [444, 79] on span "Done" at bounding box center [443, 81] width 28 height 10
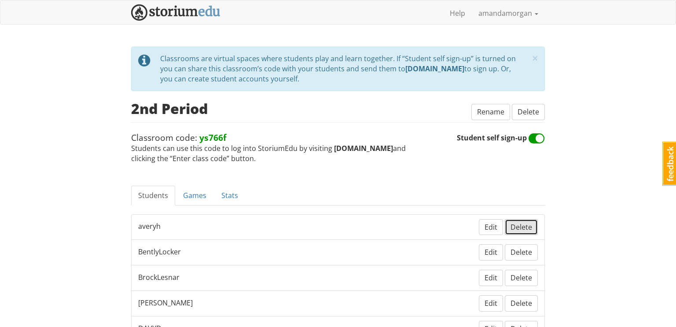
click at [525, 222] on span "Delete" at bounding box center [521, 227] width 22 height 10
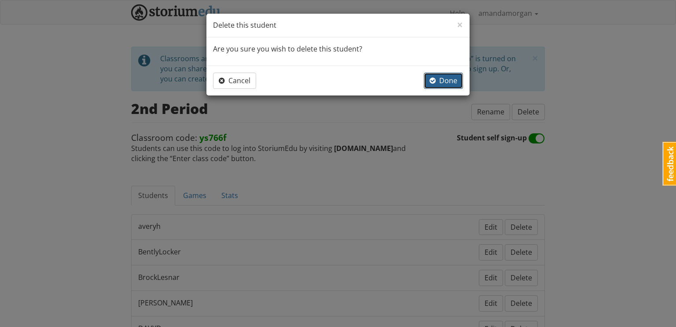
click at [447, 81] on span "Done" at bounding box center [443, 81] width 28 height 10
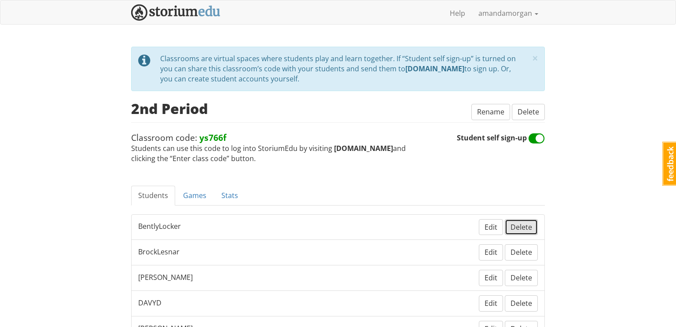
click at [528, 227] on span "Delete" at bounding box center [521, 227] width 22 height 10
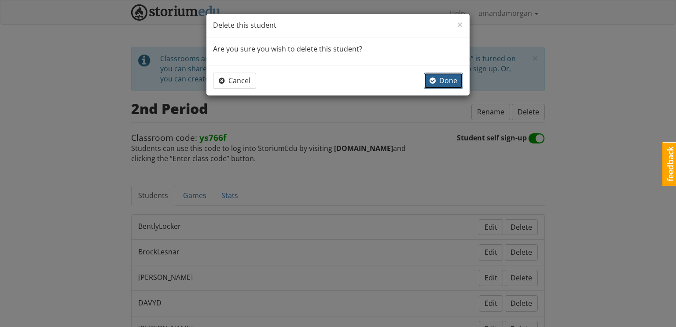
click at [455, 82] on span "Done" at bounding box center [443, 81] width 28 height 10
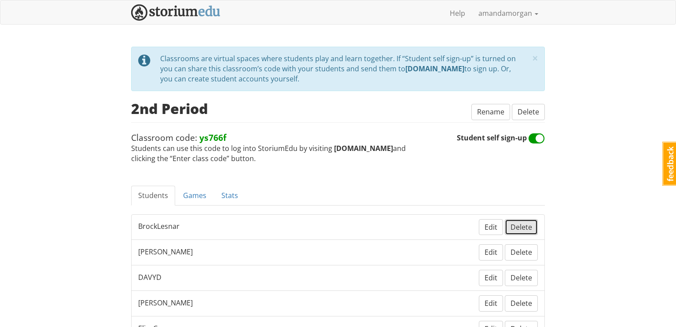
click at [511, 222] on span "Delete" at bounding box center [521, 227] width 22 height 10
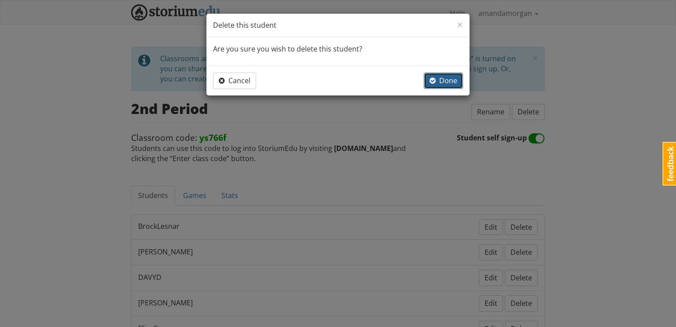
click at [454, 77] on span "Done" at bounding box center [443, 81] width 28 height 10
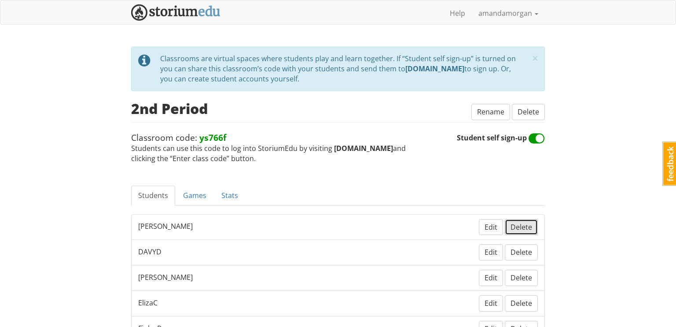
click at [525, 222] on span "Delete" at bounding box center [521, 227] width 22 height 10
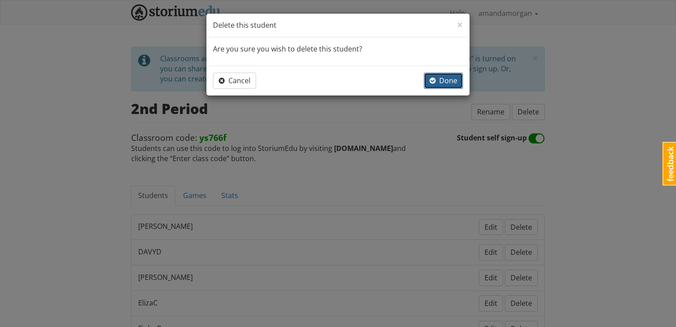
click at [440, 78] on span "Done" at bounding box center [443, 81] width 28 height 10
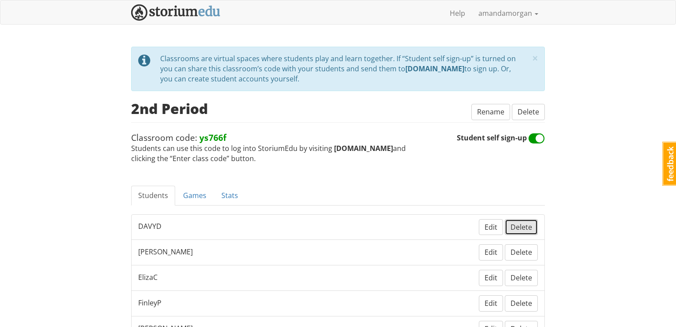
click at [520, 228] on span "Delete" at bounding box center [521, 227] width 22 height 10
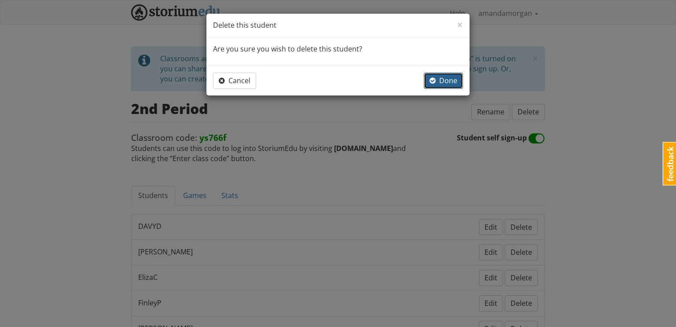
click at [445, 78] on span "Done" at bounding box center [443, 81] width 28 height 10
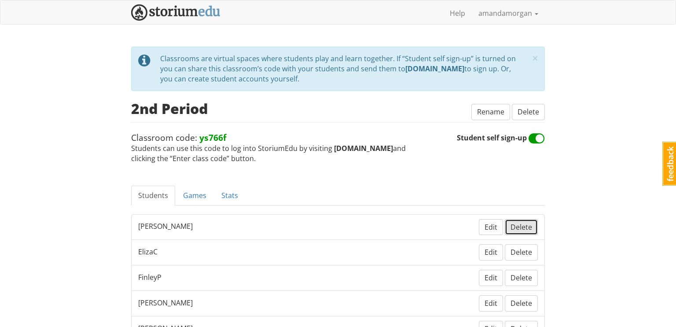
click at [525, 222] on span "Delete" at bounding box center [521, 227] width 22 height 10
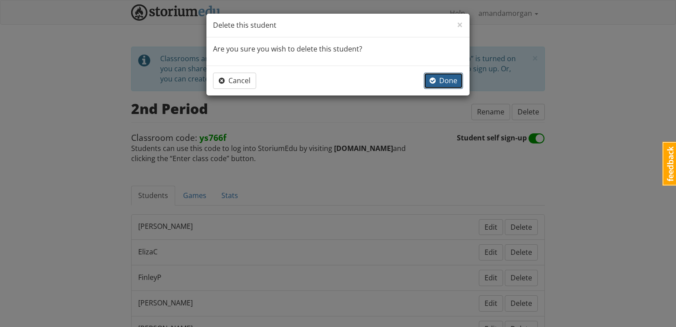
click at [442, 83] on span "Done" at bounding box center [443, 81] width 28 height 10
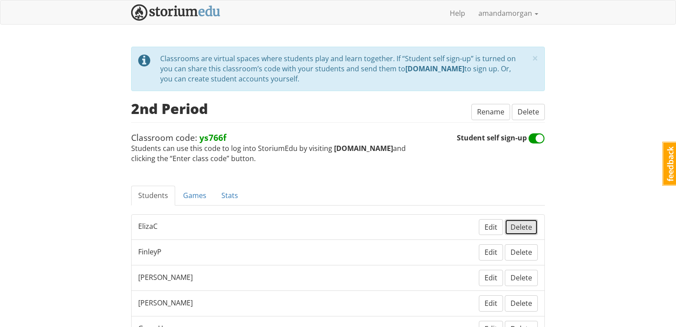
click at [521, 228] on span "Delete" at bounding box center [521, 227] width 22 height 10
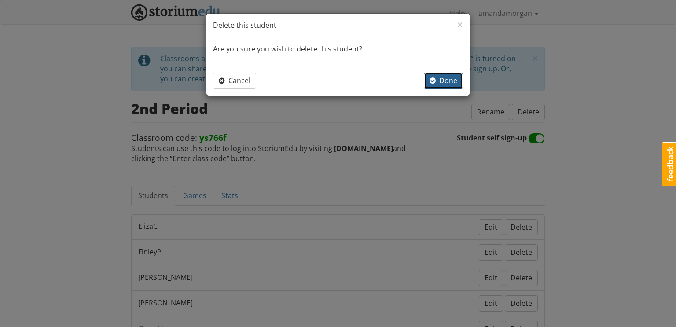
click at [452, 86] on button "Done" at bounding box center [443, 81] width 39 height 16
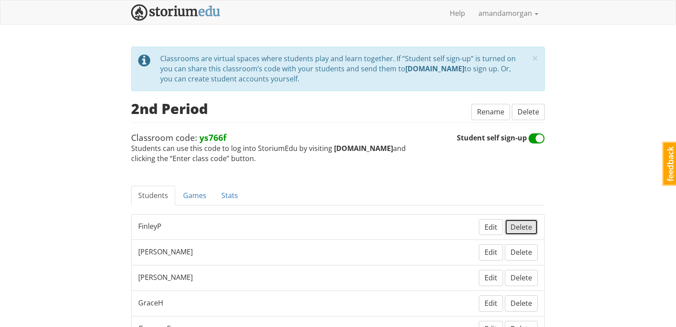
click at [531, 226] on span "Delete" at bounding box center [521, 227] width 22 height 10
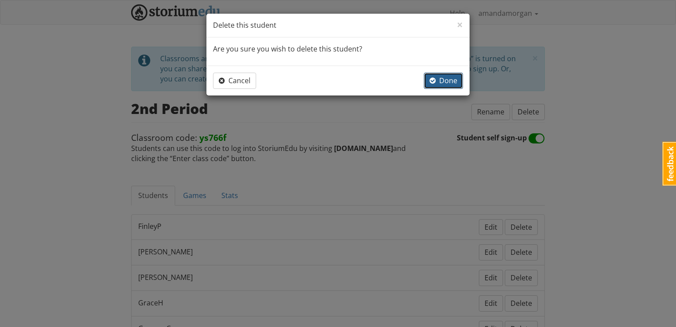
click at [458, 84] on button "Done" at bounding box center [443, 81] width 39 height 16
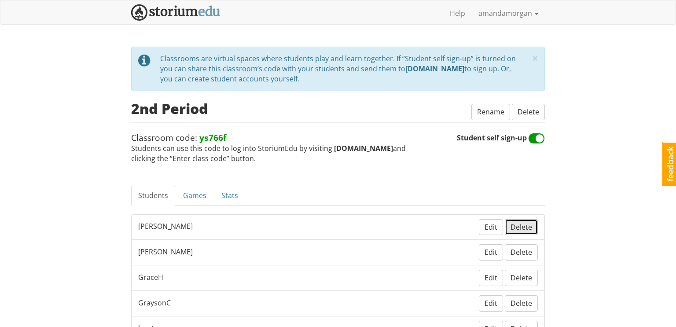
click at [515, 225] on span "Delete" at bounding box center [521, 227] width 22 height 10
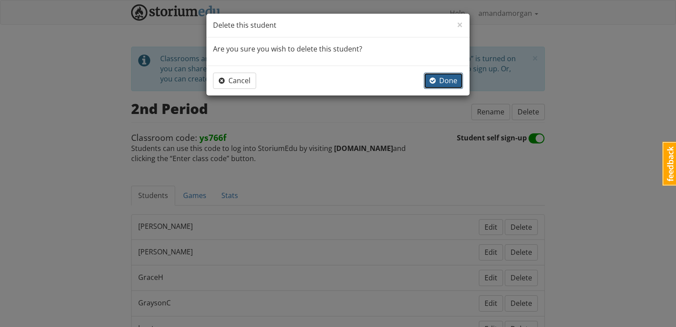
click at [446, 82] on span "Done" at bounding box center [443, 81] width 28 height 10
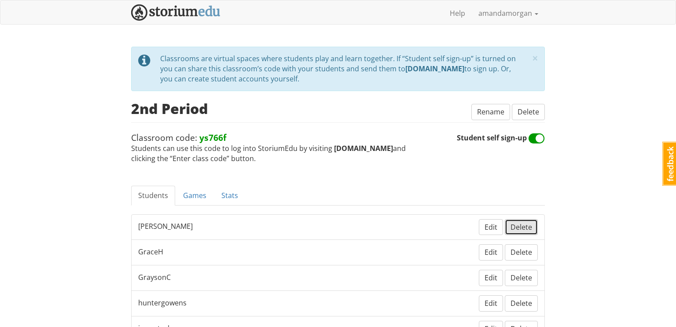
click at [519, 225] on span "Delete" at bounding box center [521, 227] width 22 height 10
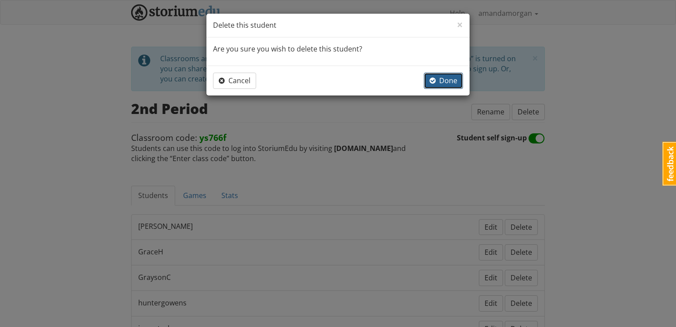
click at [450, 81] on span "Done" at bounding box center [443, 81] width 28 height 10
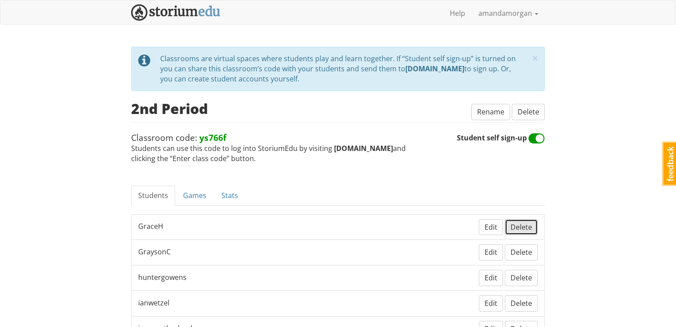
click at [525, 227] on span "Delete" at bounding box center [521, 227] width 22 height 10
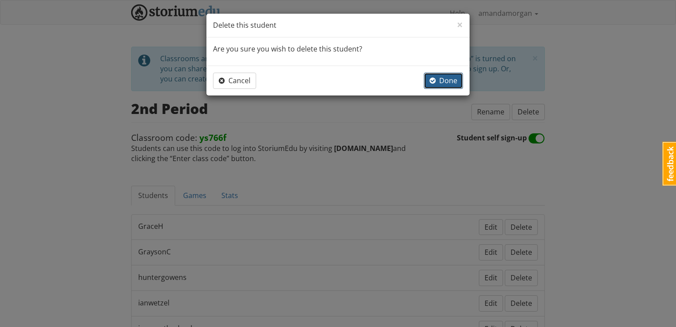
click at [436, 84] on span "Done" at bounding box center [443, 81] width 28 height 10
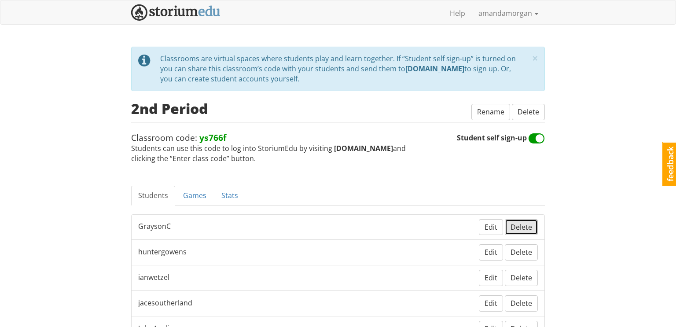
click at [526, 226] on span "Delete" at bounding box center [521, 227] width 22 height 10
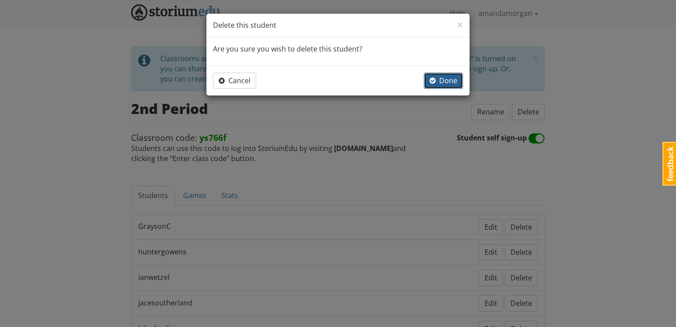
click at [444, 82] on span "Done" at bounding box center [443, 81] width 28 height 10
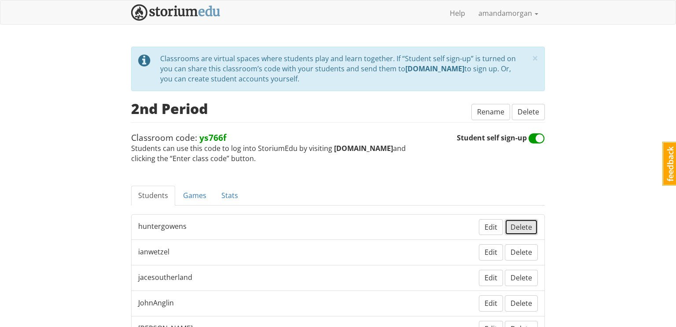
click at [527, 225] on span "Delete" at bounding box center [521, 227] width 22 height 10
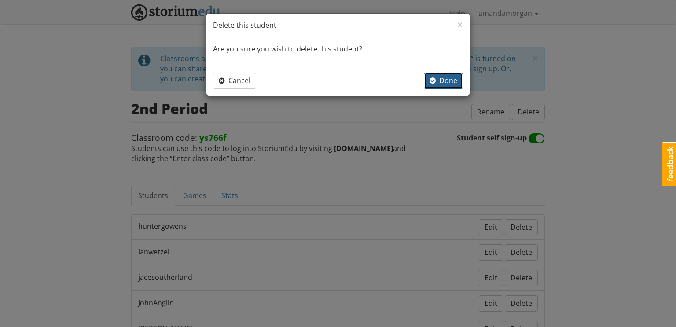
click at [454, 77] on span "Done" at bounding box center [443, 81] width 28 height 10
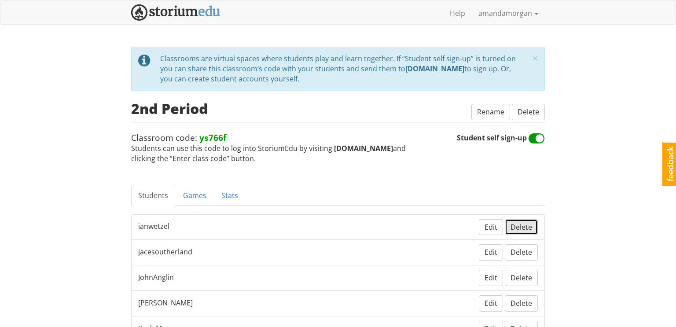
click at [526, 227] on span "Delete" at bounding box center [521, 227] width 22 height 10
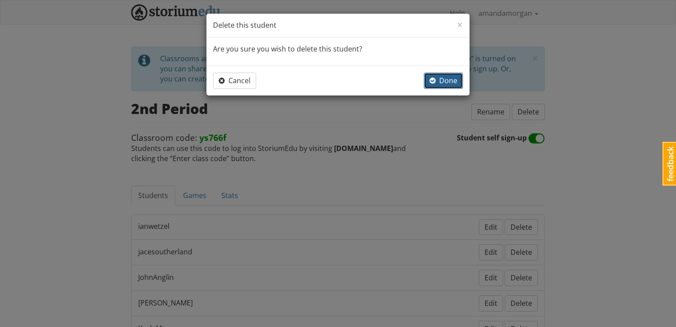
click at [437, 80] on span "Done" at bounding box center [443, 81] width 28 height 10
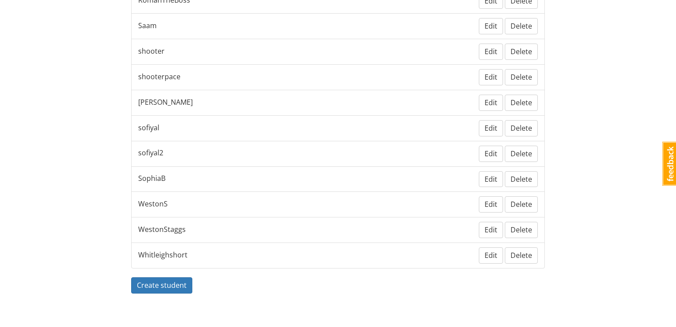
scroll to position [556, 0]
click at [526, 251] on span "Delete" at bounding box center [521, 256] width 22 height 10
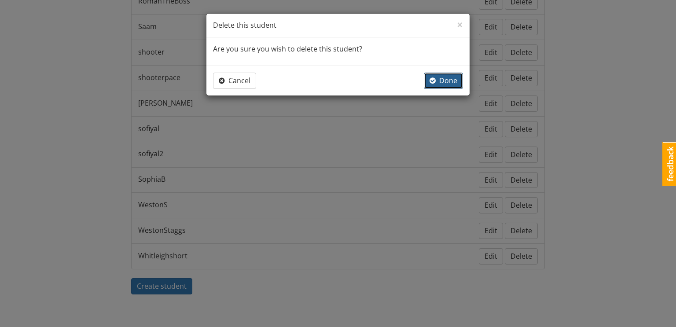
click at [449, 82] on span "Done" at bounding box center [443, 81] width 28 height 10
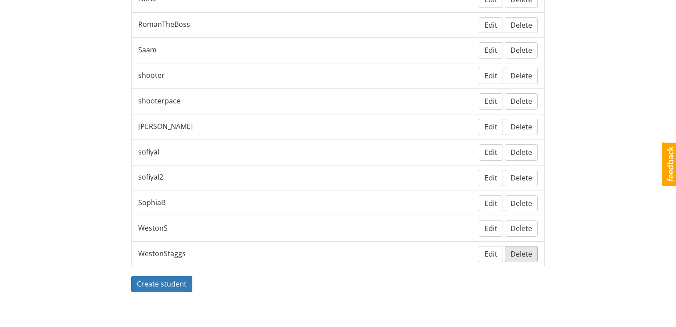
click at [531, 249] on span "Delete" at bounding box center [521, 254] width 22 height 10
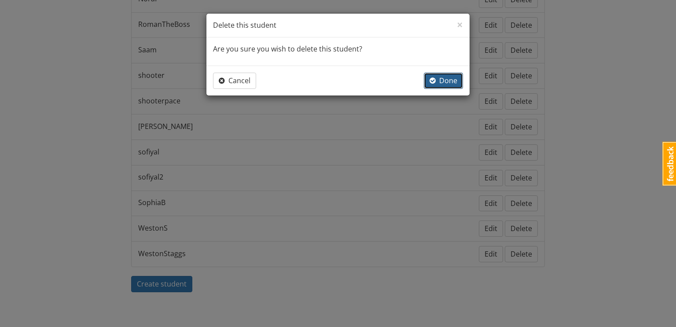
click at [445, 83] on span "Done" at bounding box center [443, 81] width 28 height 10
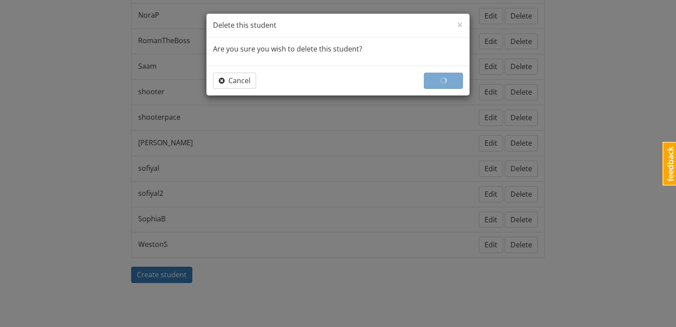
scroll to position [508, 0]
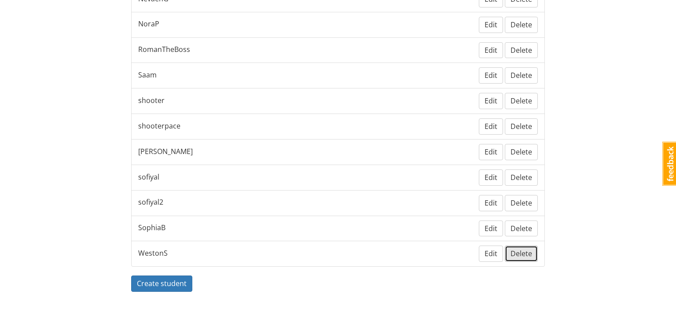
click at [532, 250] on button "Delete" at bounding box center [521, 253] width 33 height 16
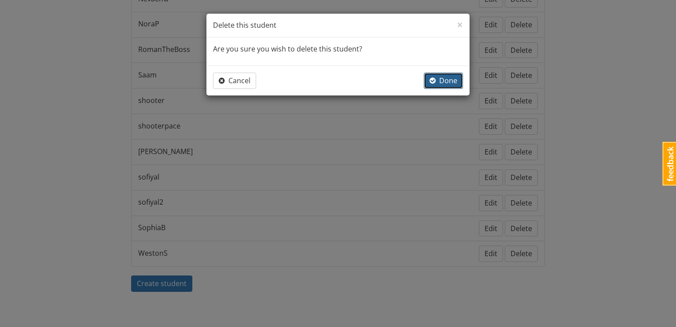
click at [455, 73] on button "Done" at bounding box center [443, 81] width 39 height 16
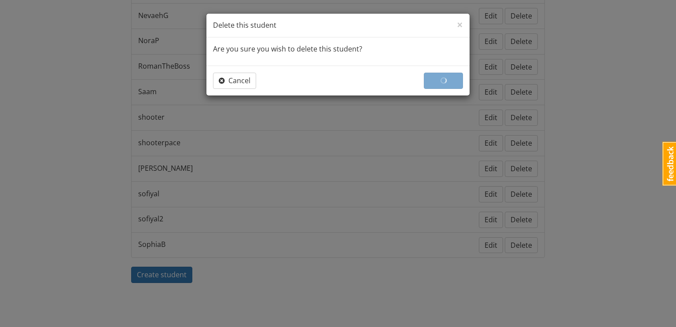
scroll to position [482, 0]
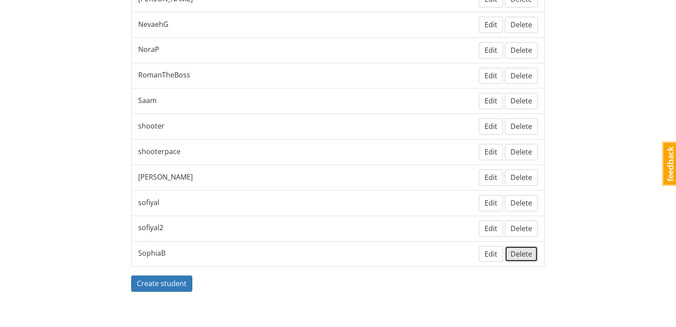
click at [527, 249] on span "Delete" at bounding box center [521, 254] width 22 height 10
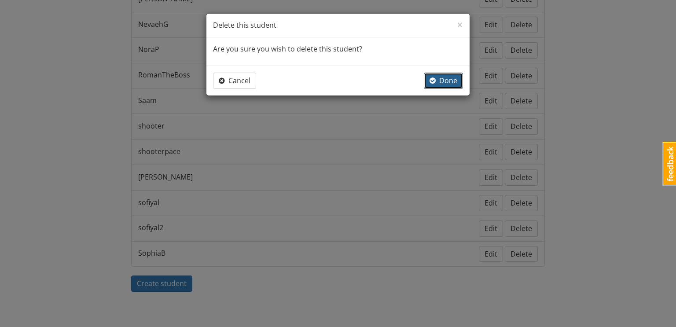
click at [443, 81] on span "Done" at bounding box center [443, 81] width 28 height 10
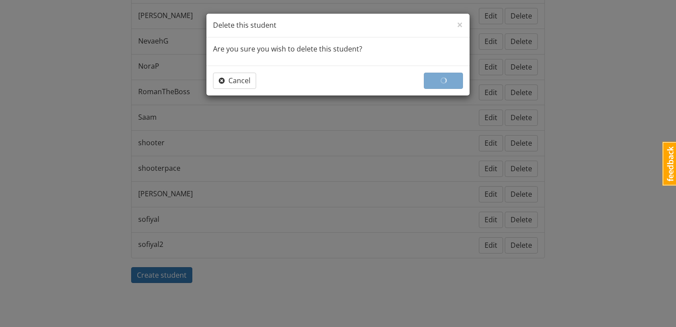
scroll to position [458, 0]
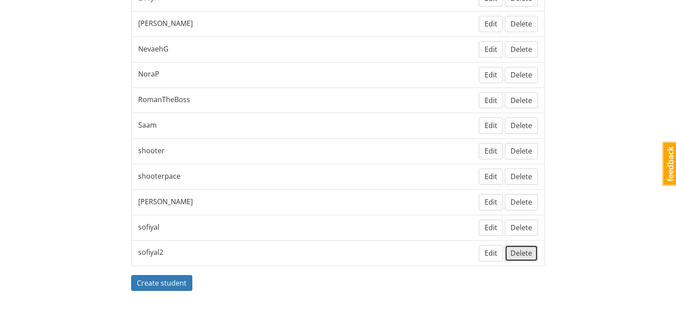
click at [522, 248] on span "Delete" at bounding box center [521, 253] width 22 height 10
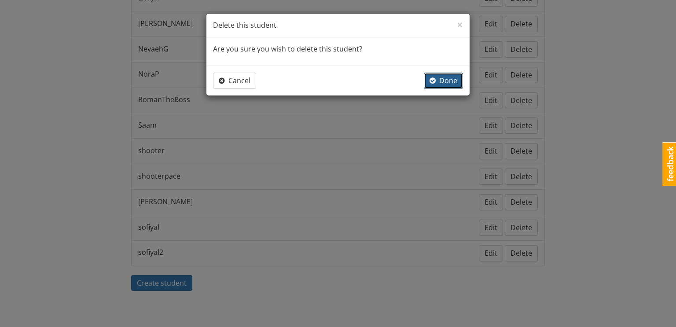
click at [447, 77] on span "Done" at bounding box center [443, 81] width 28 height 10
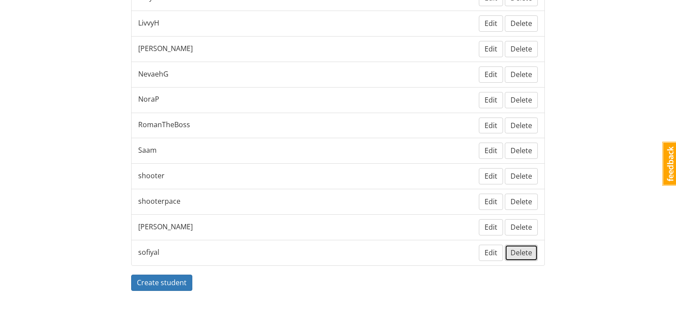
click at [518, 248] on span "Delete" at bounding box center [521, 253] width 22 height 10
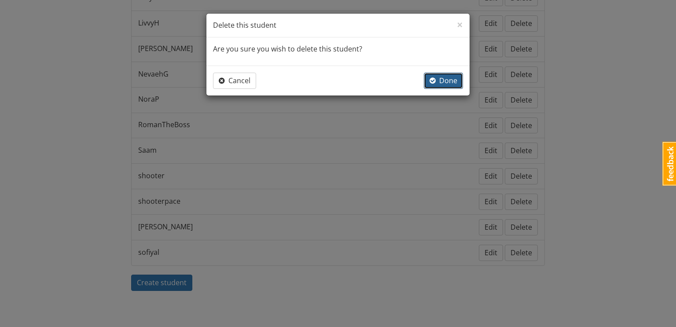
click at [443, 80] on span "Done" at bounding box center [443, 81] width 28 height 10
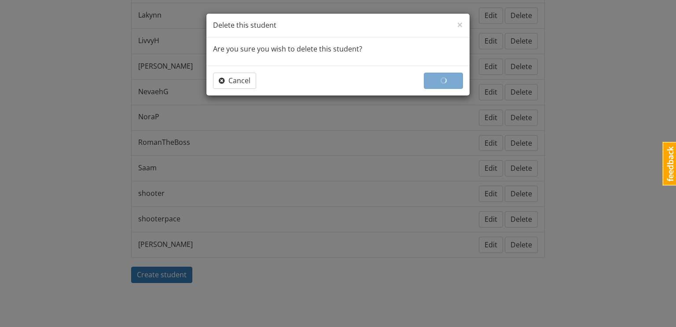
scroll to position [407, 0]
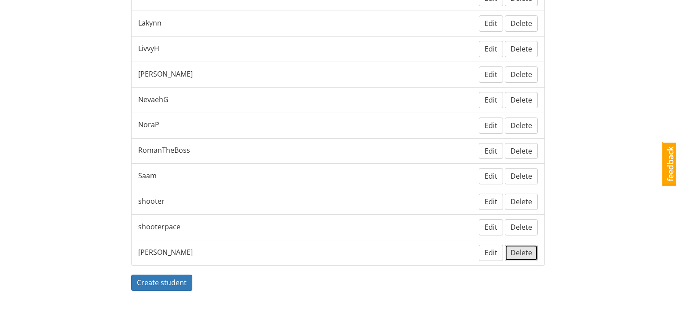
click at [524, 248] on span "Delete" at bounding box center [521, 253] width 22 height 10
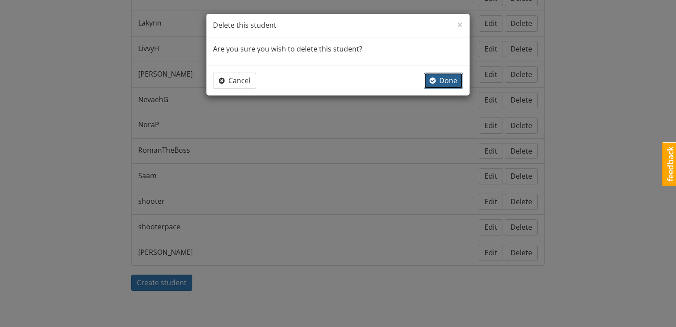
click at [439, 80] on span "Done" at bounding box center [443, 81] width 28 height 10
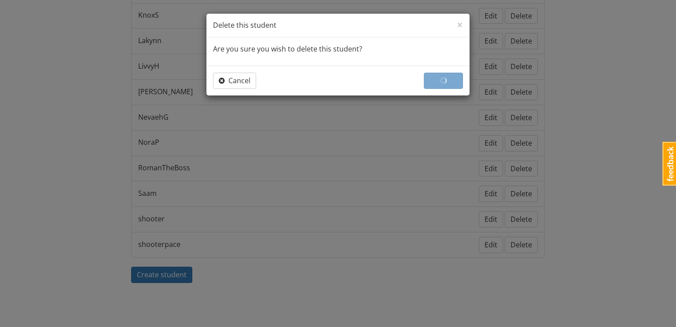
scroll to position [382, 0]
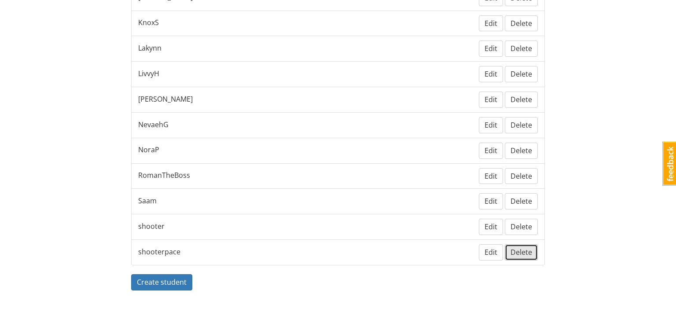
click at [527, 247] on span "Delete" at bounding box center [521, 252] width 22 height 10
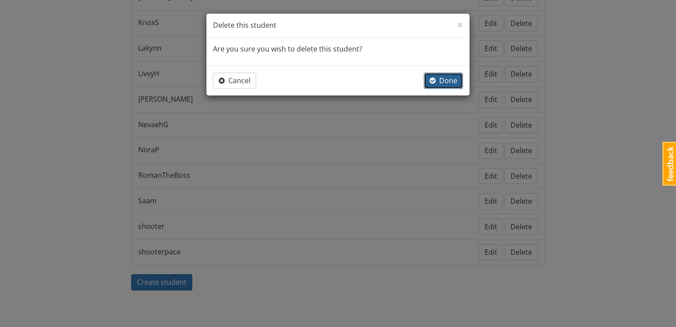
click at [450, 81] on span "Done" at bounding box center [443, 81] width 28 height 10
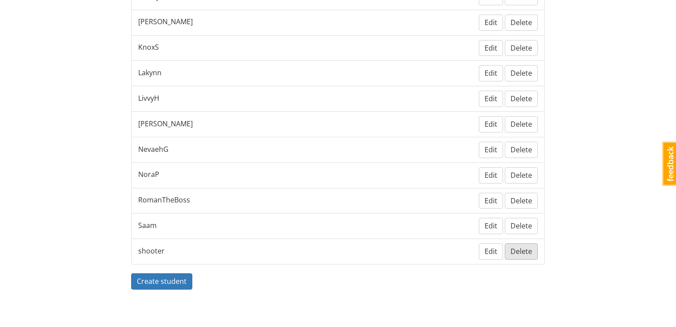
click at [519, 250] on button "Delete" at bounding box center [521, 251] width 33 height 16
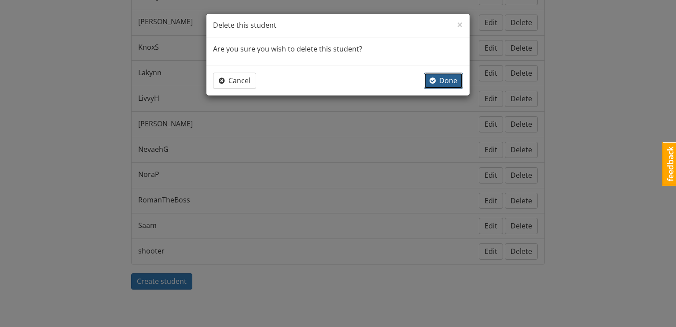
click at [435, 82] on span "button" at bounding box center [432, 80] width 6 height 7
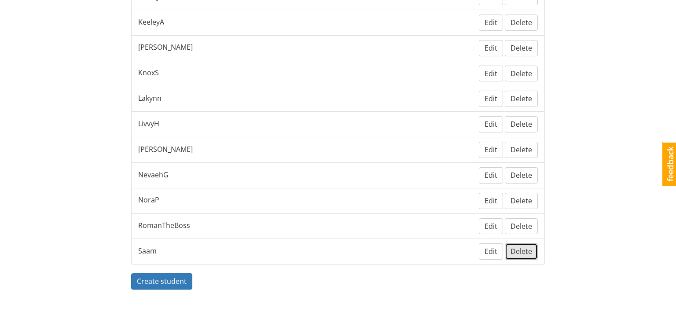
click at [523, 249] on span "Delete" at bounding box center [521, 251] width 22 height 10
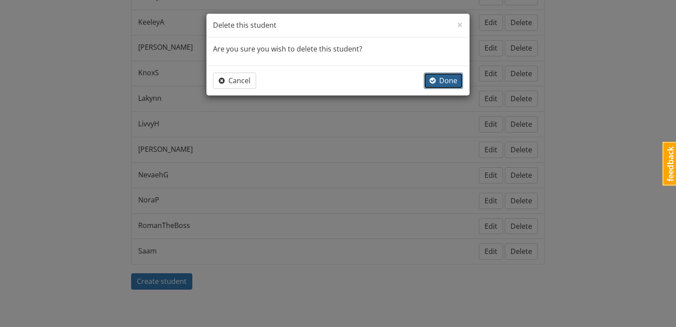
click at [441, 76] on span "Done" at bounding box center [443, 81] width 28 height 10
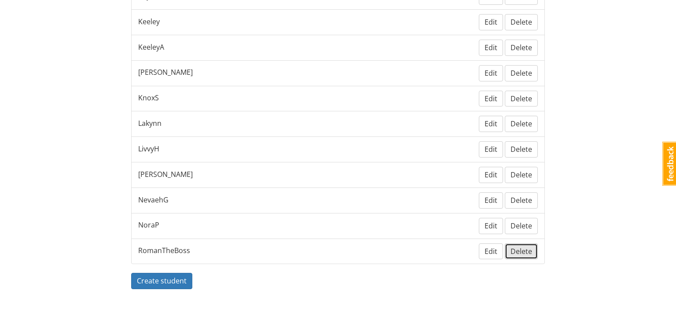
click at [526, 246] on span "Delete" at bounding box center [521, 251] width 22 height 10
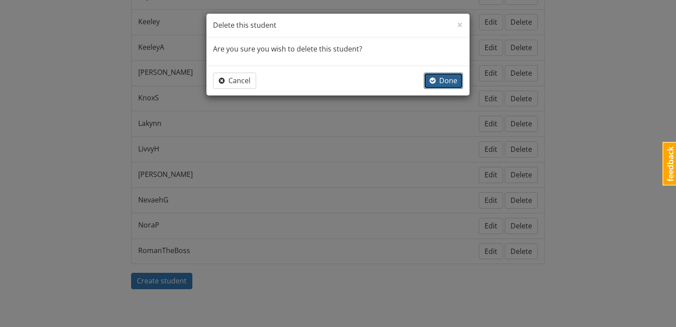
click at [450, 81] on span "Done" at bounding box center [443, 81] width 28 height 10
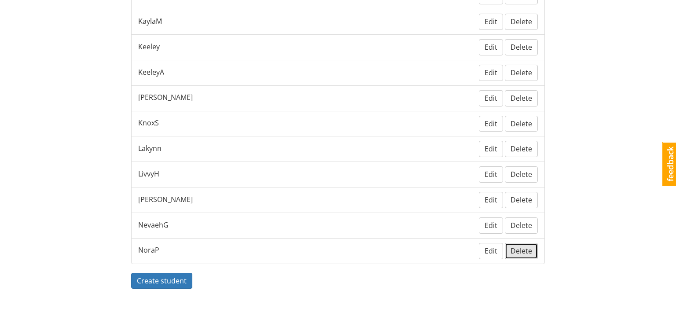
click at [527, 246] on span "Delete" at bounding box center [521, 251] width 22 height 10
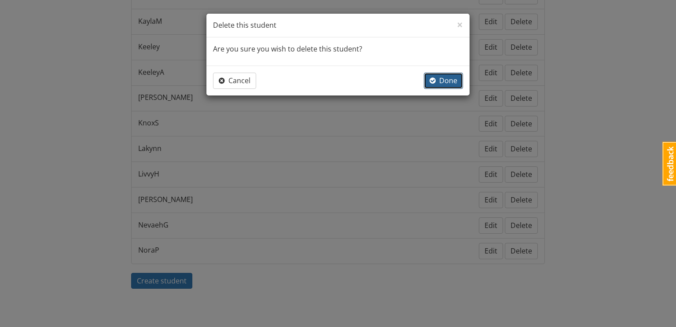
click at [443, 77] on span "Done" at bounding box center [443, 81] width 28 height 10
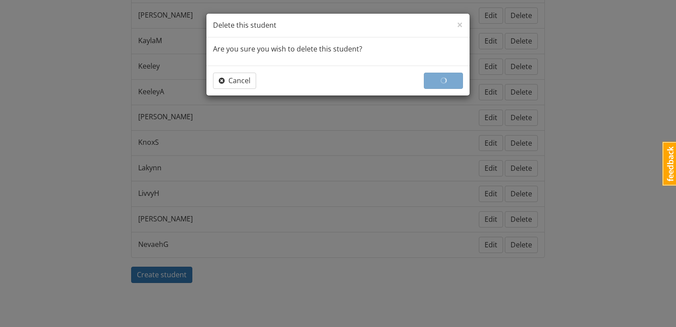
scroll to position [257, 0]
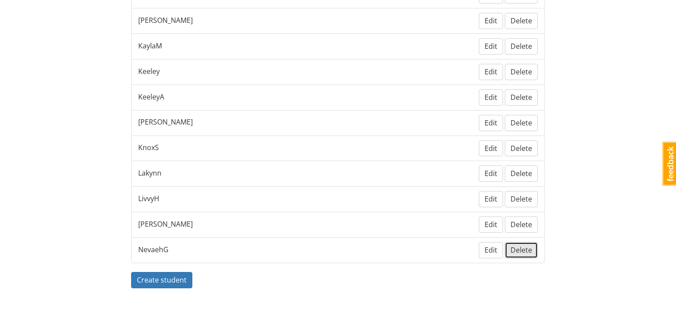
click at [531, 245] on span "Delete" at bounding box center [521, 250] width 22 height 10
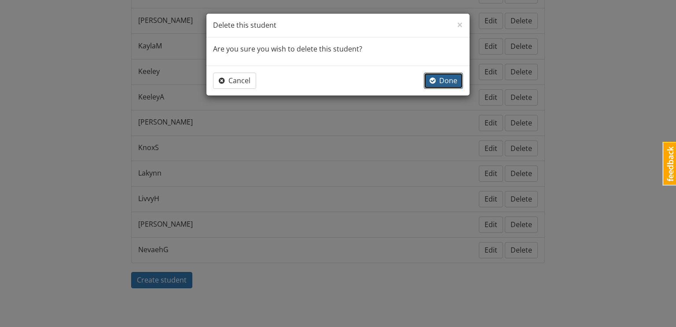
click at [444, 80] on span "Done" at bounding box center [443, 81] width 28 height 10
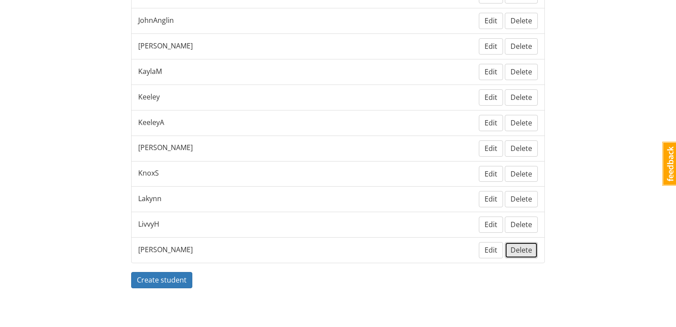
click at [525, 249] on span "Delete" at bounding box center [521, 250] width 22 height 10
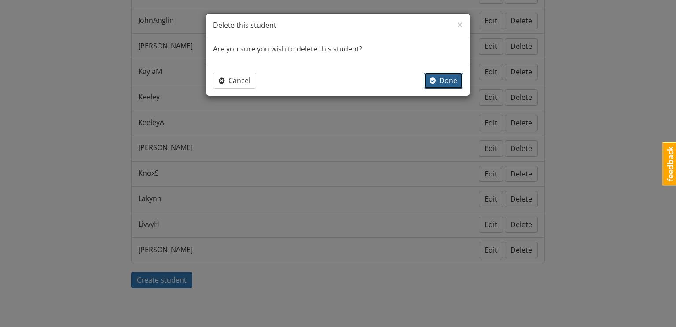
click at [451, 76] on span "Done" at bounding box center [443, 81] width 28 height 10
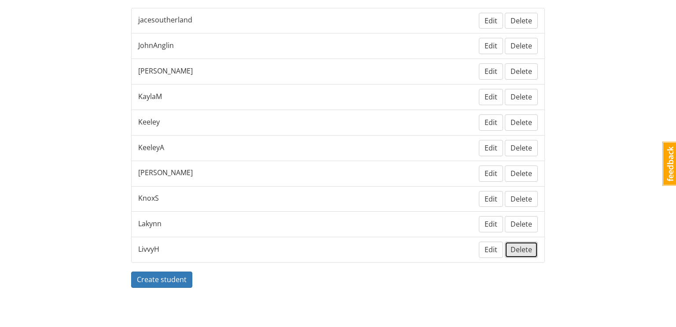
click at [526, 246] on span "Delete" at bounding box center [521, 250] width 22 height 10
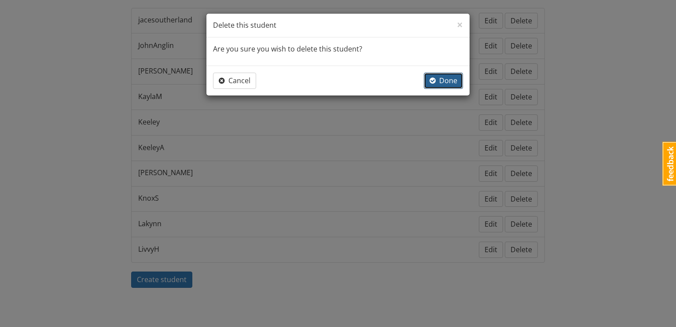
click at [437, 81] on span "Done" at bounding box center [443, 81] width 28 height 10
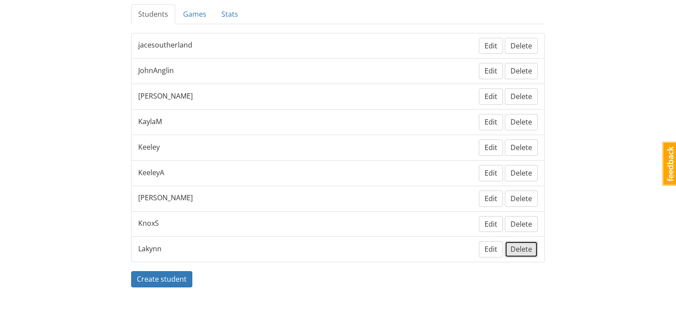
click at [533, 248] on button "Delete" at bounding box center [521, 249] width 33 height 16
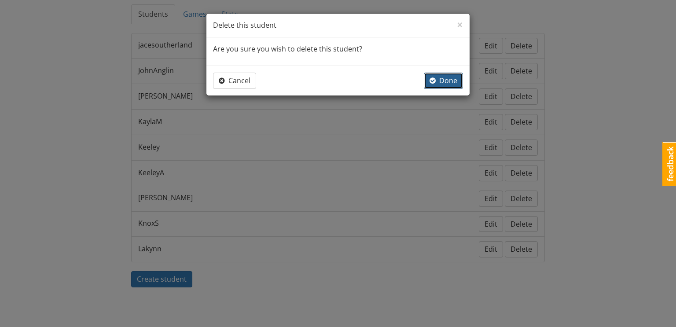
click at [445, 82] on span "Done" at bounding box center [443, 81] width 28 height 10
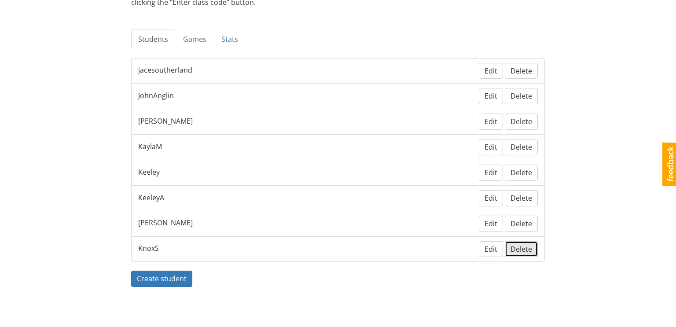
click at [516, 249] on span "Delete" at bounding box center [521, 249] width 22 height 10
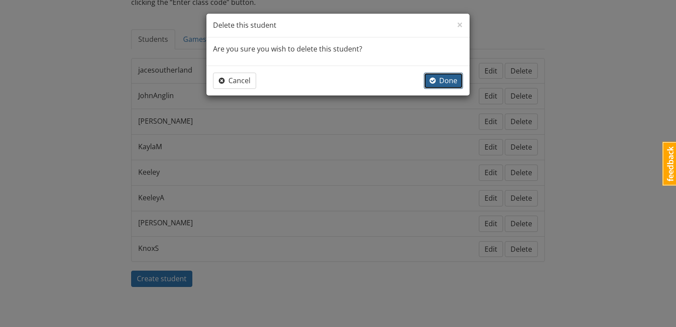
click at [454, 82] on span "Done" at bounding box center [443, 81] width 28 height 10
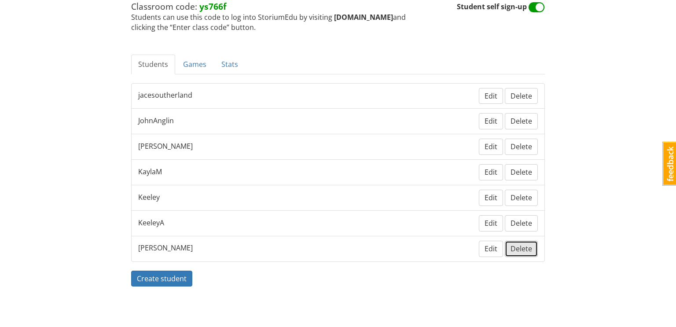
click at [520, 244] on span "Delete" at bounding box center [521, 249] width 22 height 10
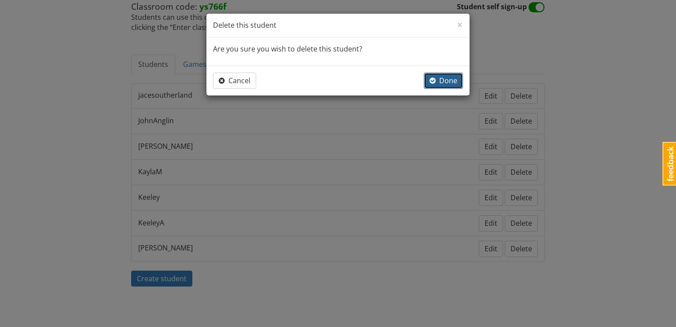
click at [442, 78] on span "Done" at bounding box center [443, 81] width 28 height 10
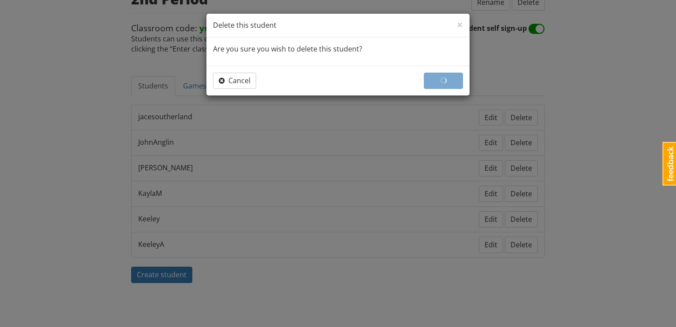
scroll to position [106, 0]
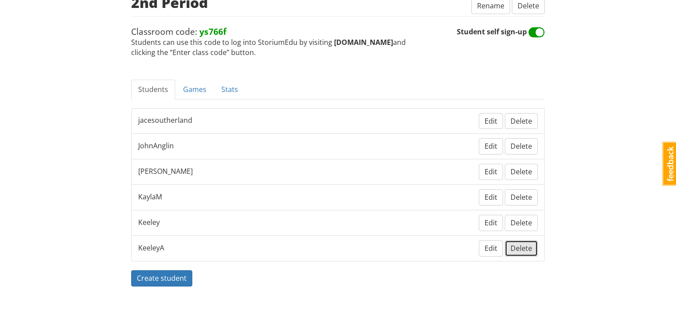
click at [524, 244] on span "Delete" at bounding box center [521, 248] width 22 height 10
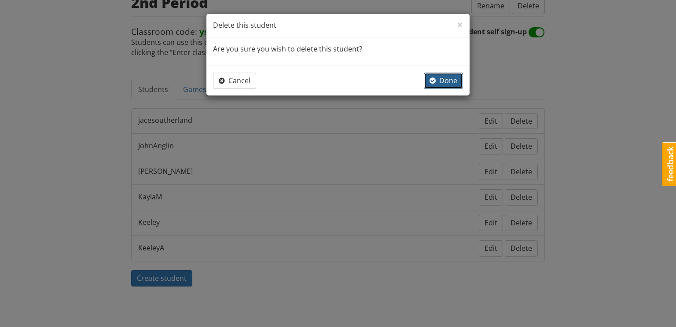
click at [446, 77] on span "Done" at bounding box center [443, 81] width 28 height 10
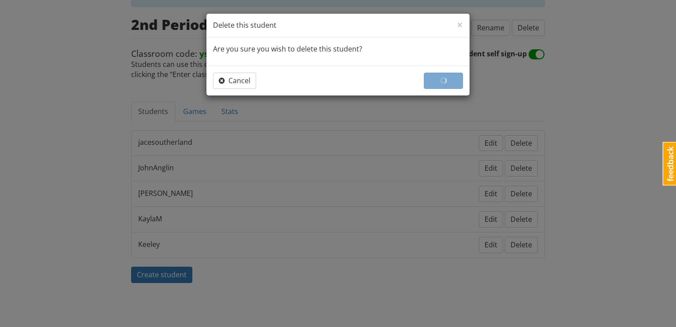
scroll to position [81, 0]
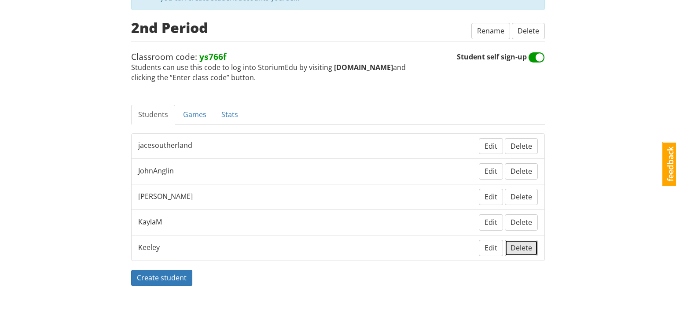
click at [527, 246] on span "Delete" at bounding box center [521, 248] width 22 height 10
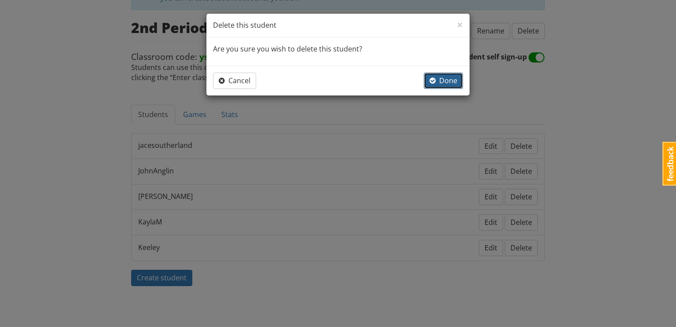
click at [452, 80] on span "Done" at bounding box center [443, 81] width 28 height 10
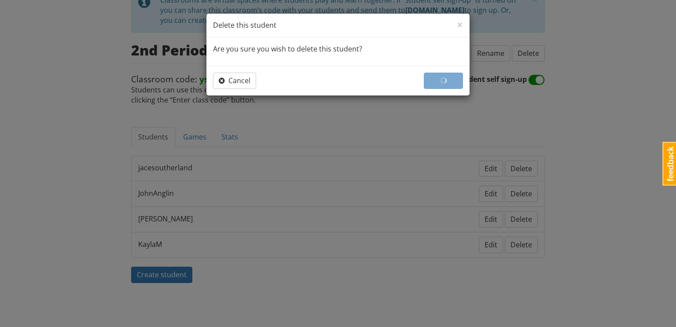
scroll to position [56, 0]
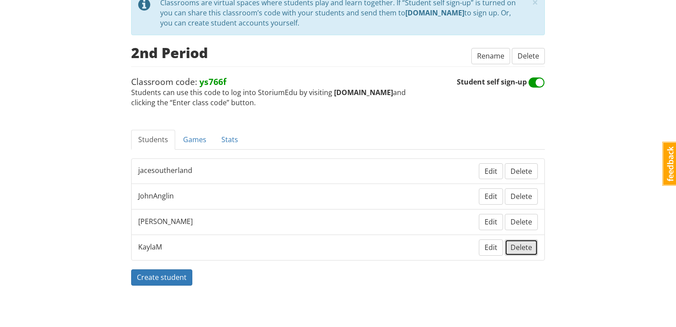
click at [519, 245] on span "Delete" at bounding box center [521, 247] width 22 height 10
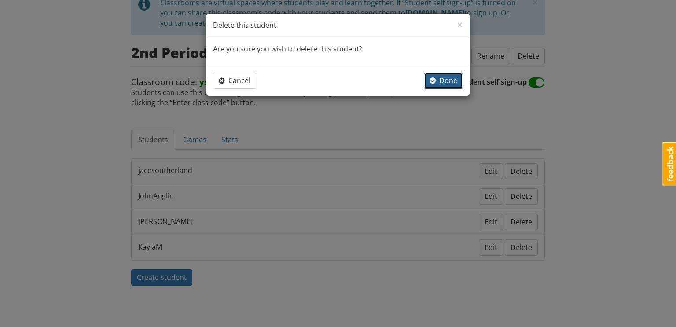
click at [450, 82] on span "Done" at bounding box center [443, 81] width 28 height 10
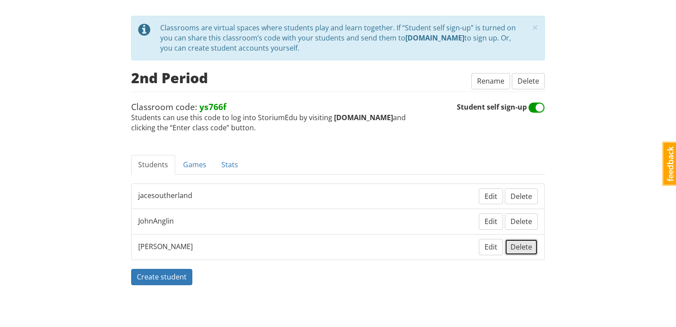
click at [520, 245] on span "Delete" at bounding box center [521, 247] width 22 height 10
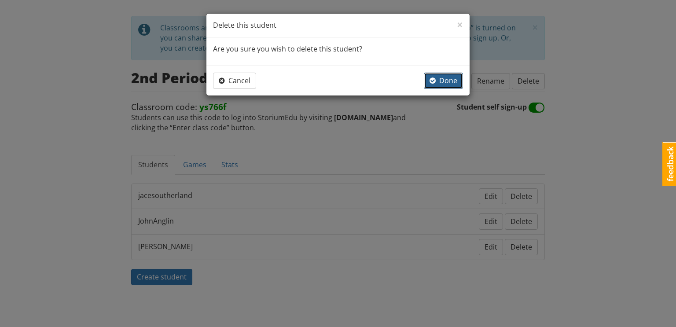
click at [452, 78] on span "Done" at bounding box center [443, 81] width 28 height 10
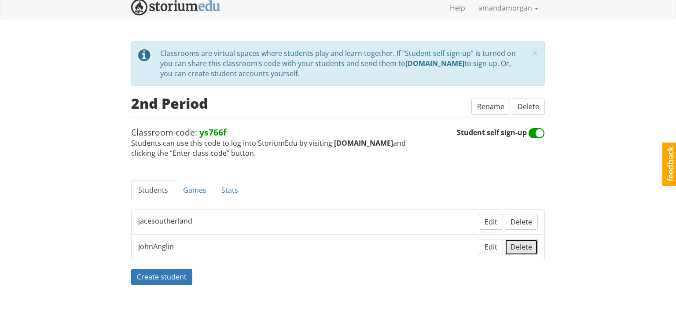
click at [524, 242] on span "Delete" at bounding box center [521, 247] width 22 height 10
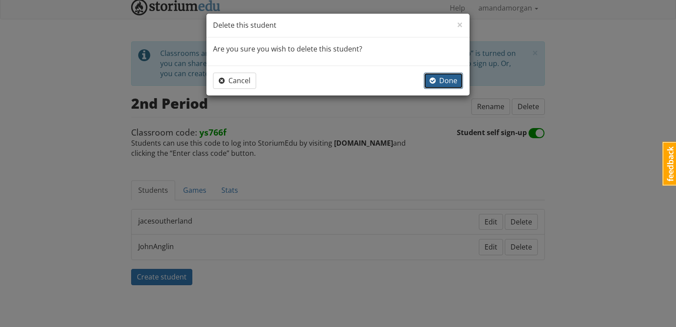
click at [447, 76] on span "Done" at bounding box center [443, 81] width 28 height 10
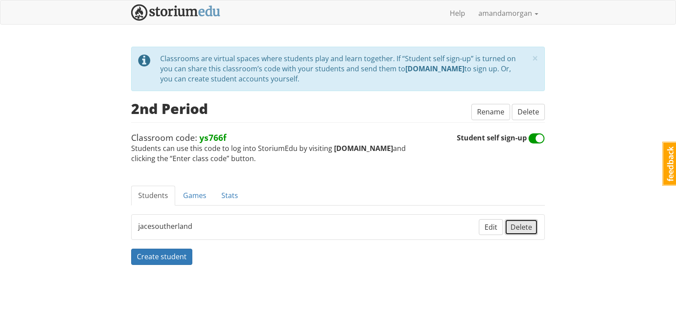
click at [518, 232] on button "Delete" at bounding box center [521, 227] width 33 height 16
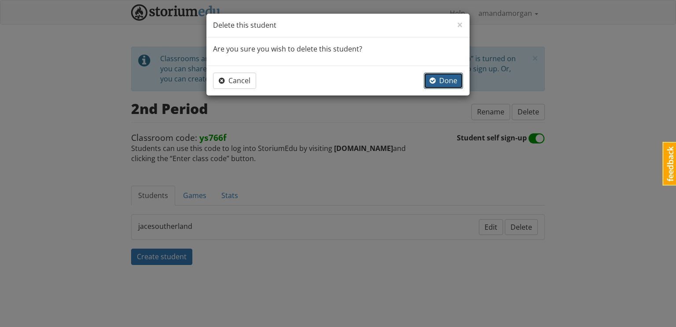
click at [456, 78] on span "Done" at bounding box center [443, 81] width 28 height 10
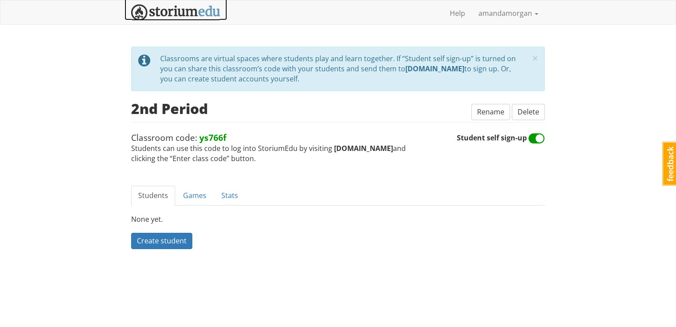
click at [202, 9] on img at bounding box center [175, 12] width 89 height 16
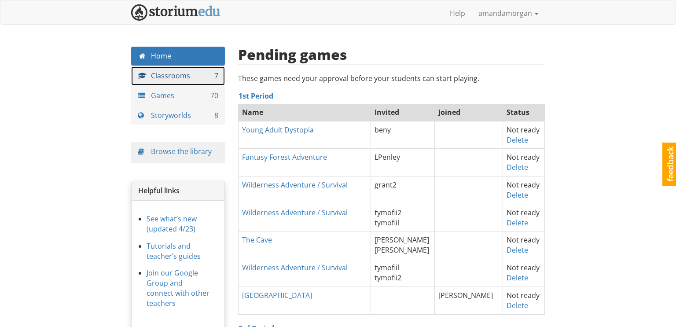
click at [219, 83] on link "Classrooms 7" at bounding box center [178, 75] width 94 height 19
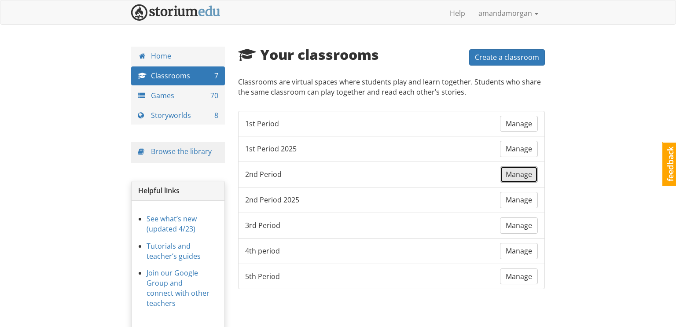
click at [520, 175] on span "Manage" at bounding box center [518, 174] width 26 height 10
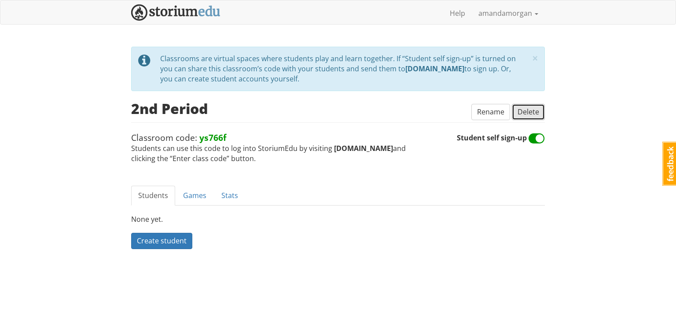
click at [532, 107] on span "Delete" at bounding box center [528, 112] width 22 height 10
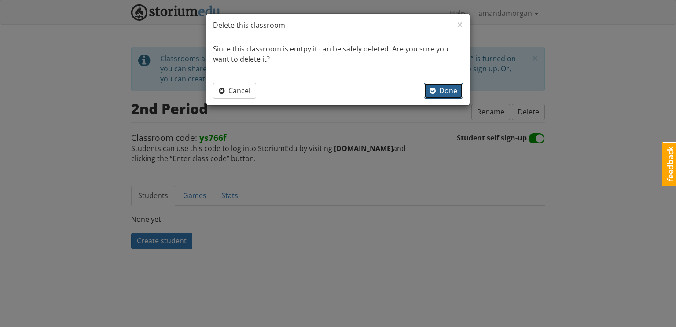
click at [442, 86] on span "Done" at bounding box center [443, 91] width 28 height 10
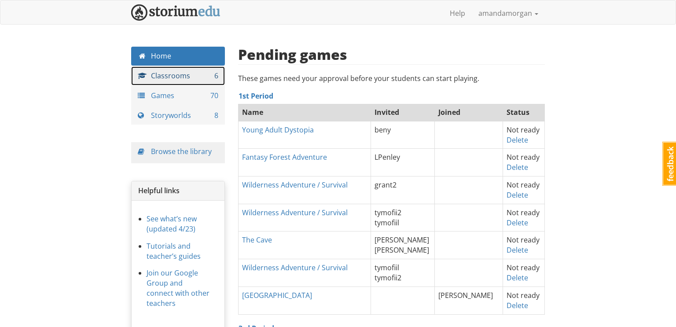
click at [190, 82] on link "Classrooms 6" at bounding box center [178, 75] width 94 height 19
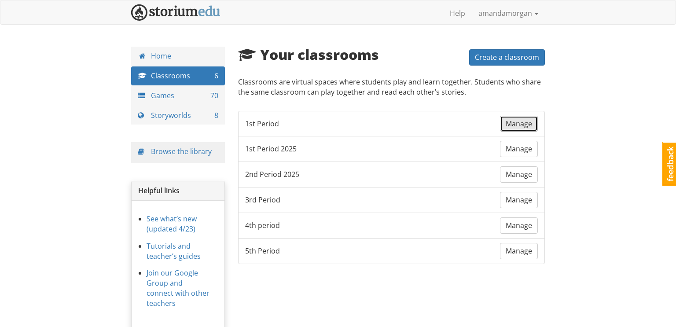
click at [519, 120] on span "Manage" at bounding box center [518, 124] width 26 height 10
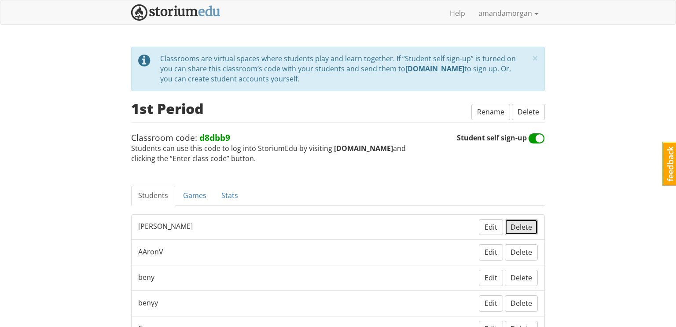
click at [524, 227] on span "Delete" at bounding box center [521, 227] width 22 height 10
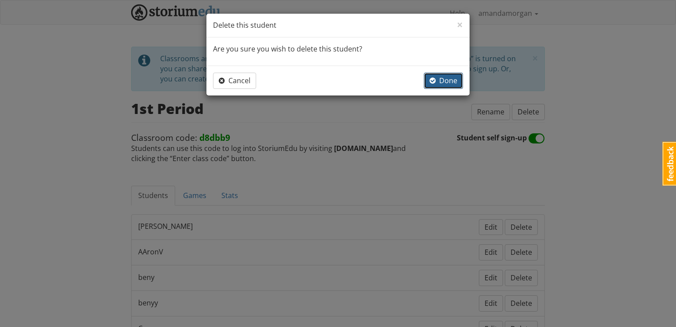
click at [445, 79] on span "Done" at bounding box center [443, 81] width 28 height 10
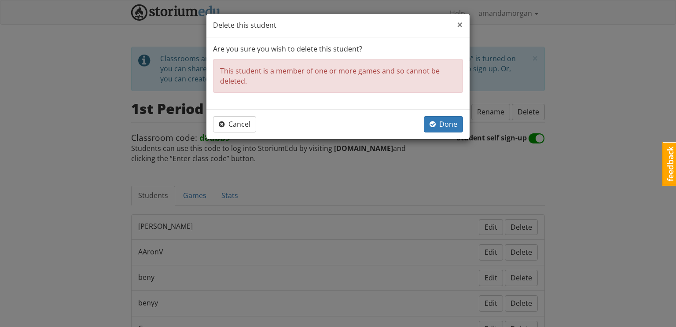
click at [460, 25] on span "×" at bounding box center [460, 24] width 6 height 15
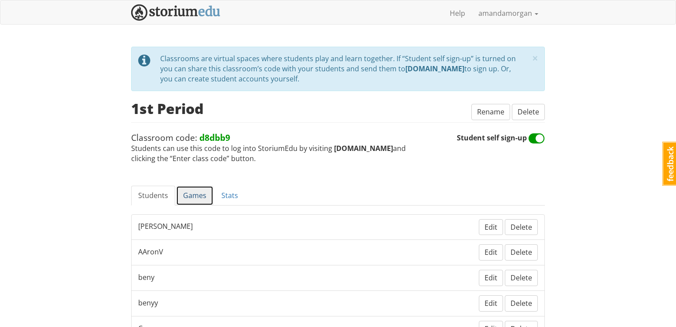
click at [192, 195] on link "Games" at bounding box center [194, 196] width 37 height 20
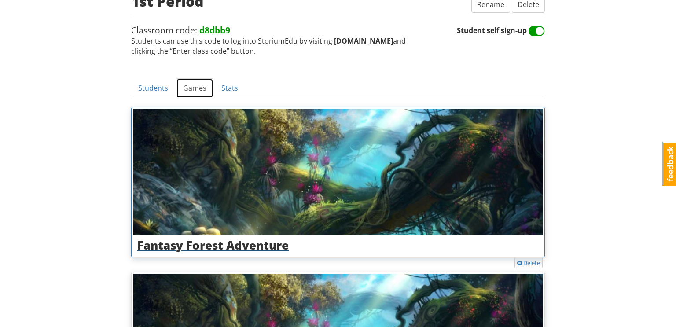
scroll to position [107, 0]
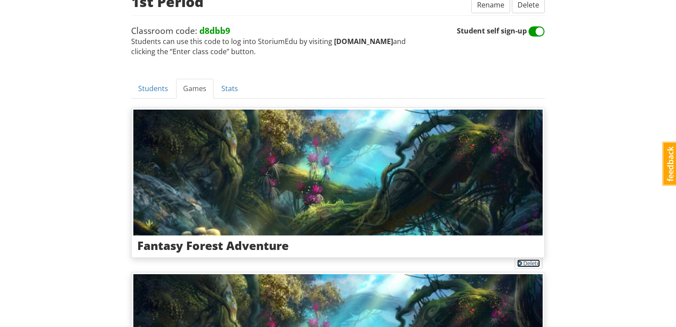
click at [528, 263] on link "Delete" at bounding box center [528, 263] width 23 height 8
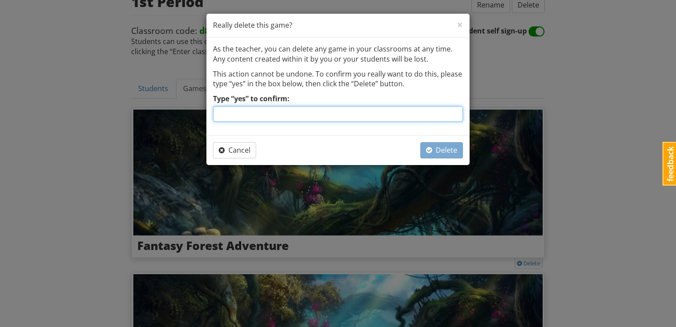
click at [428, 118] on input "Type “yes” to confirm:" at bounding box center [338, 114] width 250 height 16
type input "yes"
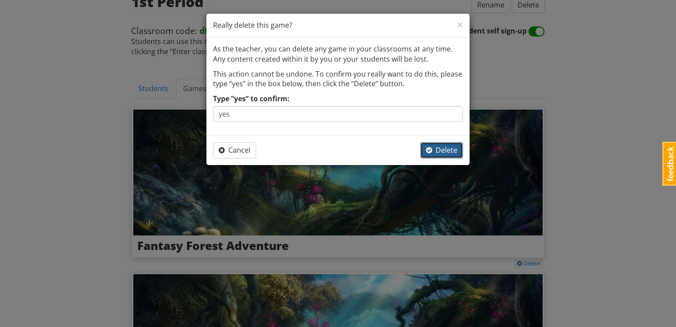
click at [441, 152] on span "Delete" at bounding box center [441, 150] width 31 height 10
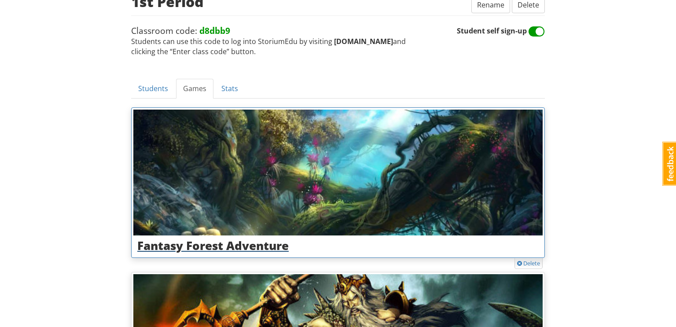
scroll to position [0, 0]
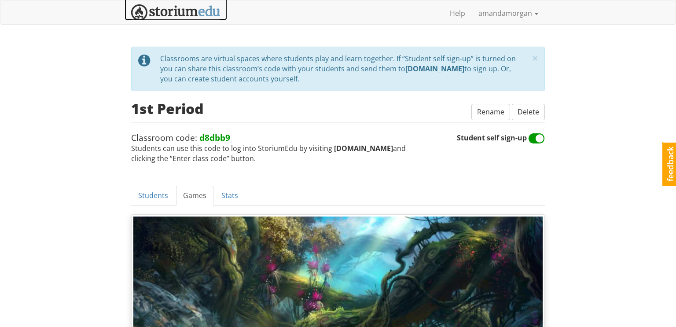
click at [187, 13] on img at bounding box center [175, 12] width 89 height 16
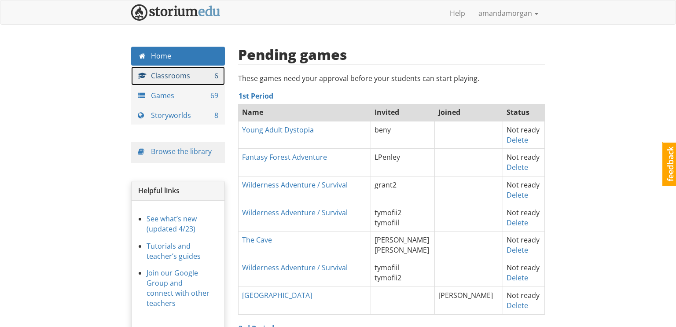
click at [179, 75] on link "Classrooms 6" at bounding box center [178, 75] width 94 height 19
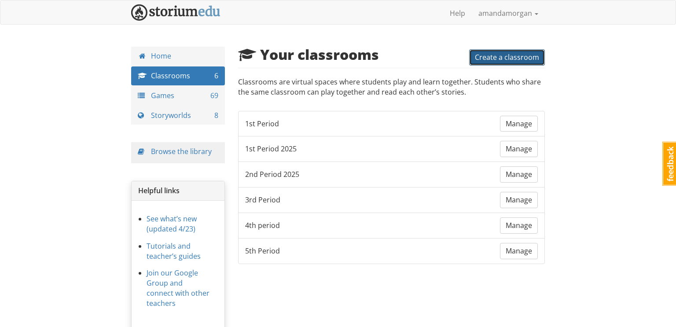
click at [495, 59] on span "Create a classroom" at bounding box center [507, 57] width 64 height 10
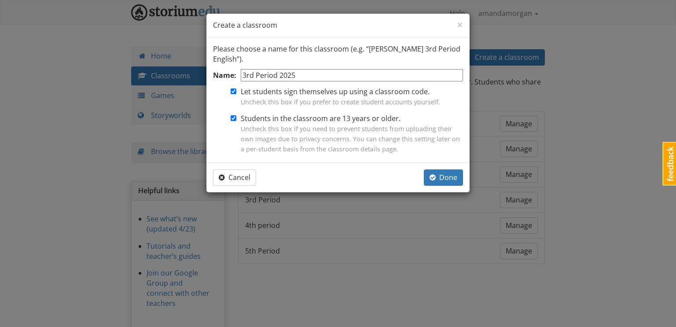
type input "3rd Period 2025"
click at [234, 118] on input "Students in the classroom are 13 years or older. Uncheck this box if you need t…" at bounding box center [234, 118] width 6 height 6
click at [233, 118] on input "Students in the classroom are 13 years or older. Uncheck this box if you need t…" at bounding box center [234, 118] width 6 height 6
checkbox input "true"
click at [441, 175] on span "Done" at bounding box center [443, 177] width 28 height 10
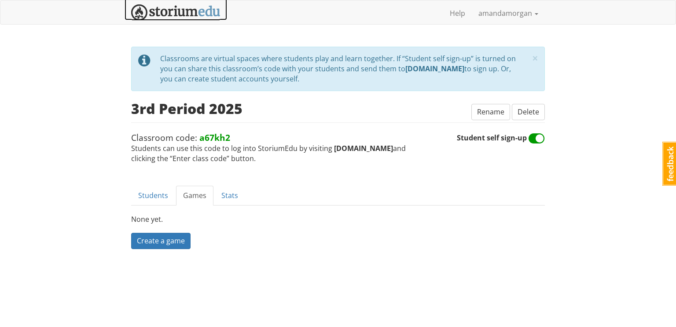
click at [190, 11] on img at bounding box center [175, 12] width 89 height 16
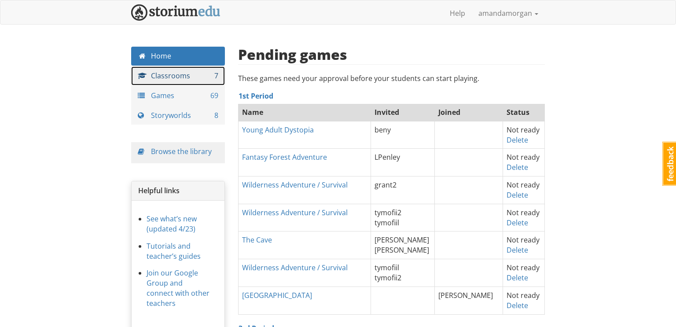
click at [194, 76] on link "Classrooms 7" at bounding box center [178, 75] width 94 height 19
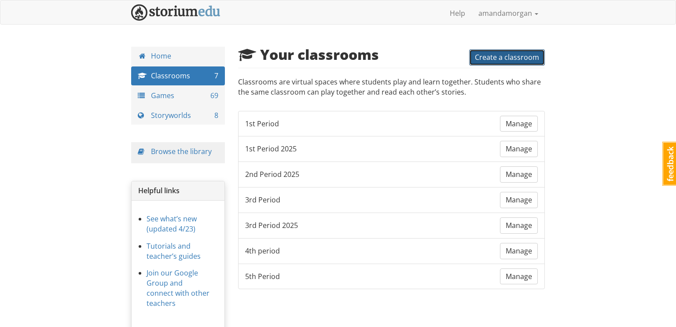
click at [509, 55] on span "Create a classroom" at bounding box center [507, 57] width 64 height 10
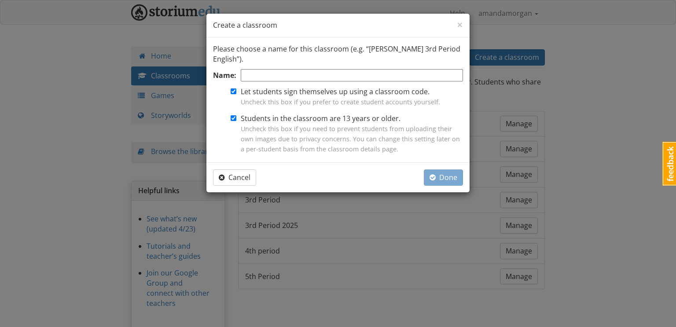
click at [421, 84] on form "Name: Let students sign themselves up using a classroom code. Uncheck this box …" at bounding box center [338, 112] width 250 height 87
click at [390, 77] on input "Name:" at bounding box center [352, 75] width 222 height 13
type input "6th Period 2025"
click at [451, 176] on span "Done" at bounding box center [443, 177] width 28 height 10
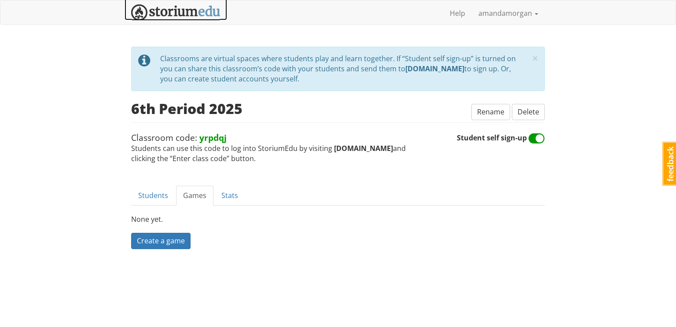
click at [179, 17] on img at bounding box center [175, 12] width 89 height 16
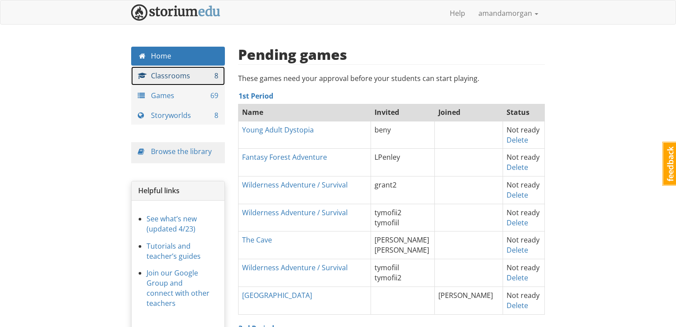
click at [174, 76] on link "Classrooms 8" at bounding box center [178, 75] width 94 height 19
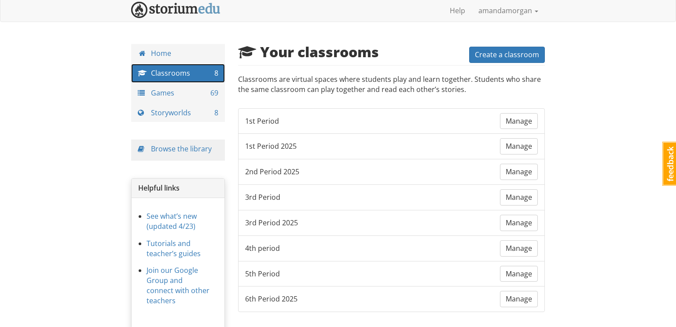
scroll to position [4, 0]
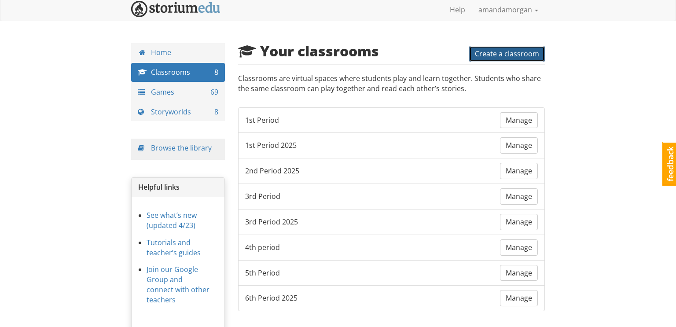
click at [497, 55] on span "Create a classroom" at bounding box center [507, 54] width 64 height 10
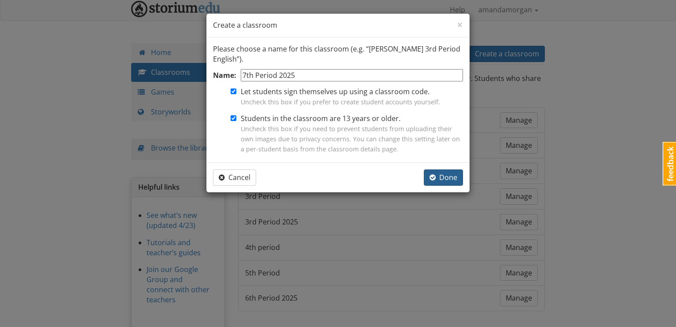
type input "7th Period 2025"
click at [435, 177] on span "button" at bounding box center [432, 177] width 6 height 7
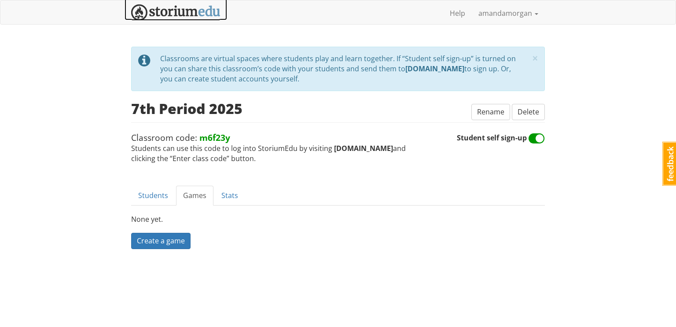
click at [189, 13] on img at bounding box center [175, 12] width 89 height 16
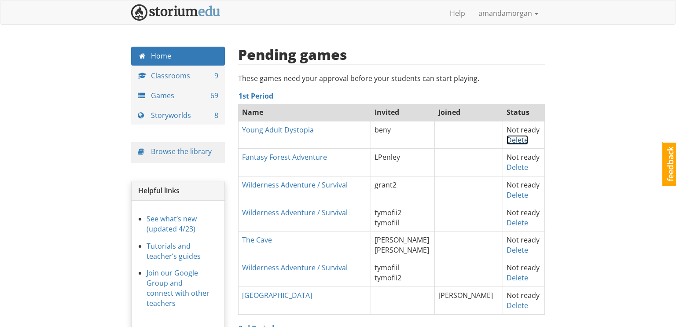
click at [520, 140] on link "Delete" at bounding box center [517, 140] width 22 height 10
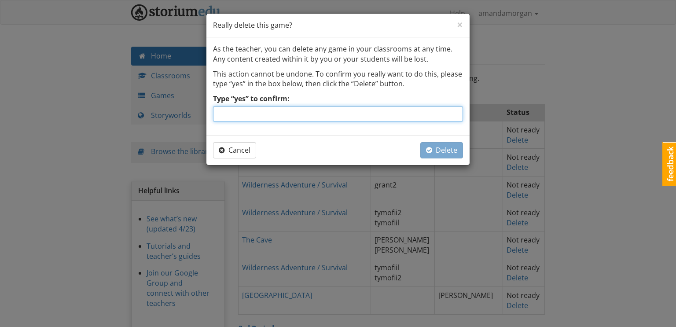
click at [434, 112] on input "Type “yes” to confirm:" at bounding box center [338, 114] width 250 height 16
type input "yes"
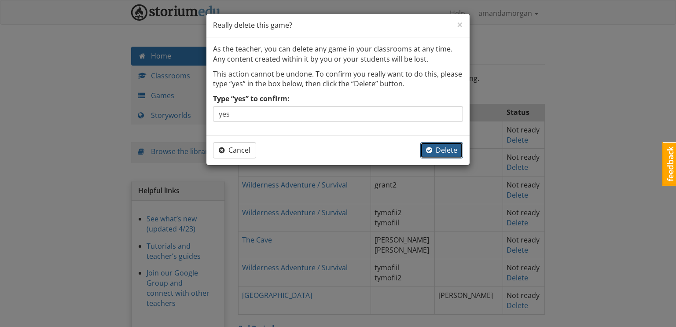
click at [443, 152] on span "Delete" at bounding box center [441, 150] width 31 height 10
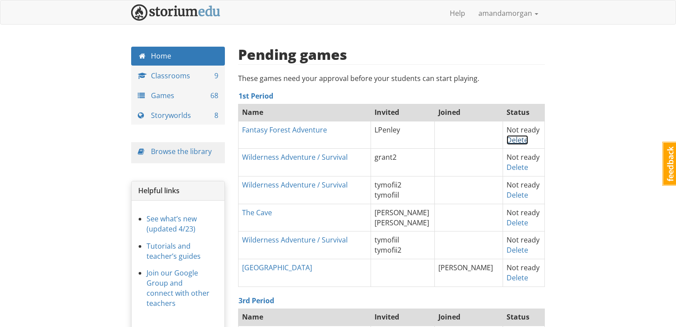
click at [517, 138] on link "Delete" at bounding box center [517, 140] width 22 height 10
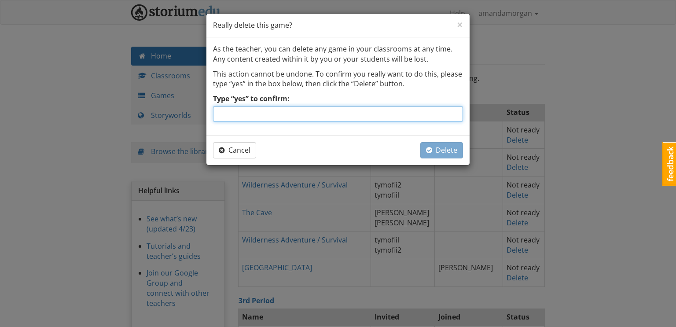
click at [366, 110] on input "Type “yes” to confirm:" at bounding box center [338, 114] width 250 height 16
type input "yes"
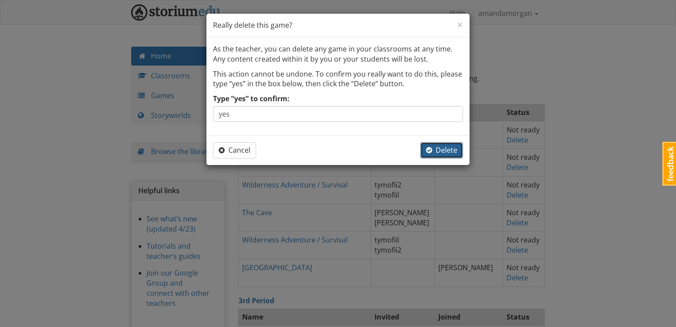
click at [456, 145] on span "Delete" at bounding box center [441, 150] width 31 height 10
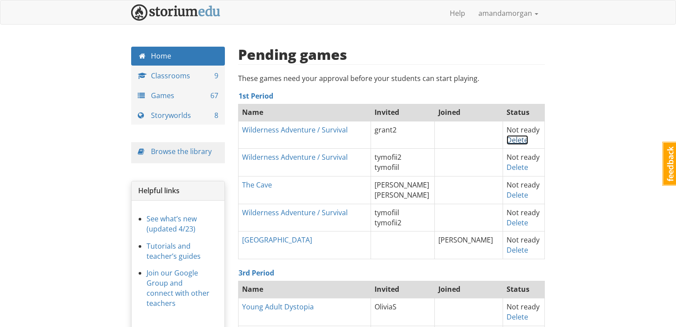
click at [520, 140] on link "Delete" at bounding box center [517, 140] width 22 height 10
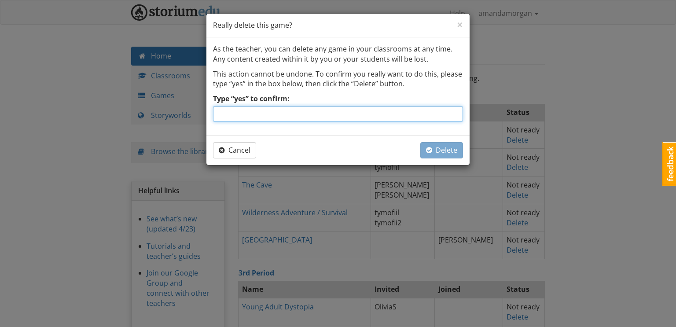
click at [416, 113] on input "Type “yes” to confirm:" at bounding box center [338, 114] width 250 height 16
type input "yes"
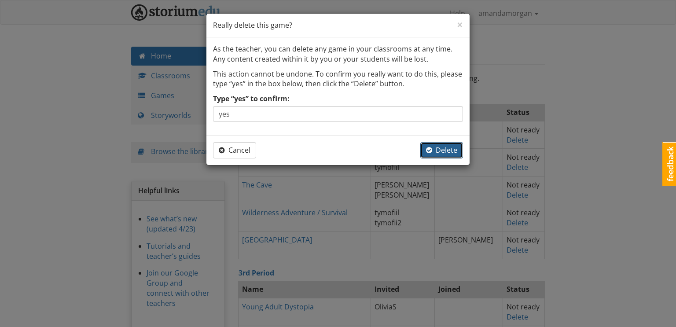
click at [436, 152] on span "Delete" at bounding box center [441, 150] width 31 height 10
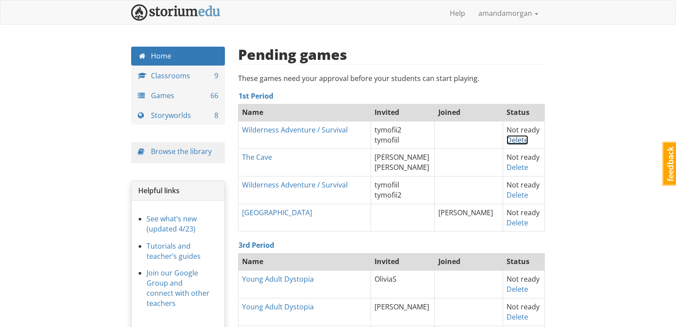
click at [520, 141] on link "Delete" at bounding box center [517, 140] width 22 height 10
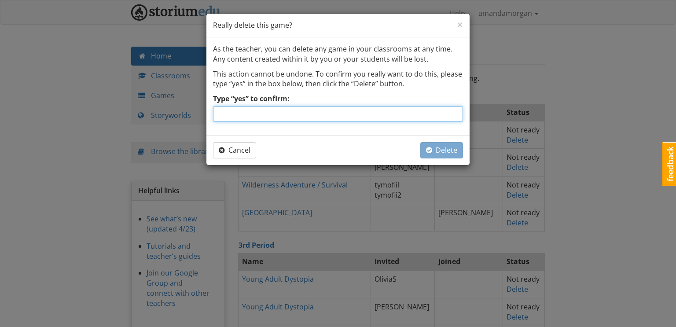
click at [423, 114] on input "Type “yes” to confirm:" at bounding box center [338, 114] width 250 height 16
type input "yes"
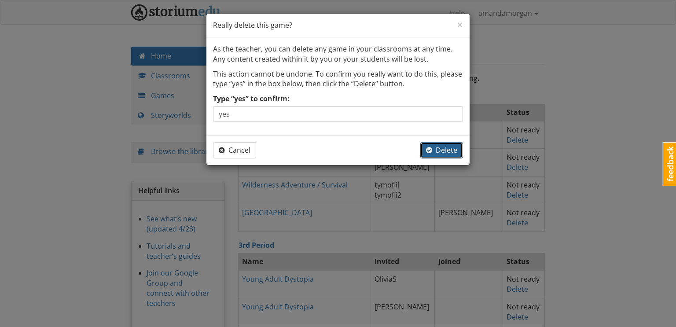
click at [454, 148] on span "Delete" at bounding box center [441, 150] width 31 height 10
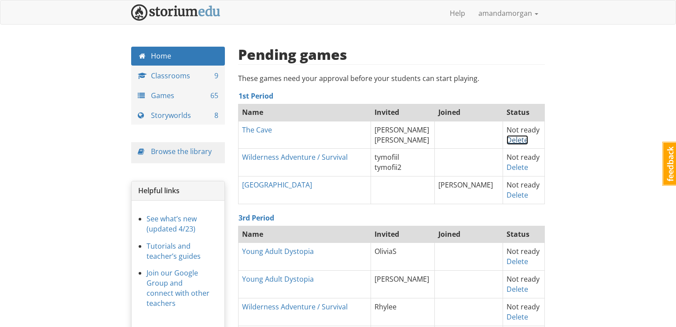
click at [511, 140] on link "Delete" at bounding box center [517, 140] width 22 height 10
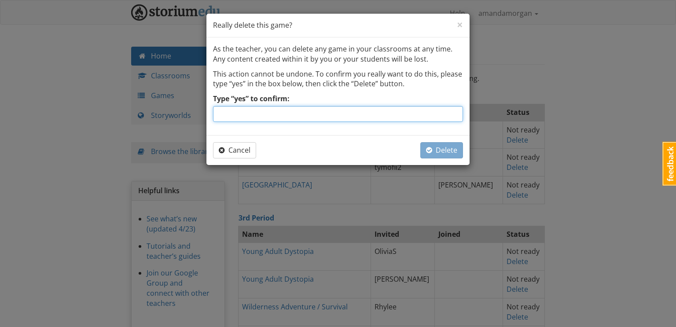
click at [395, 118] on input "Type “yes” to confirm:" at bounding box center [338, 114] width 250 height 16
type input "yes"
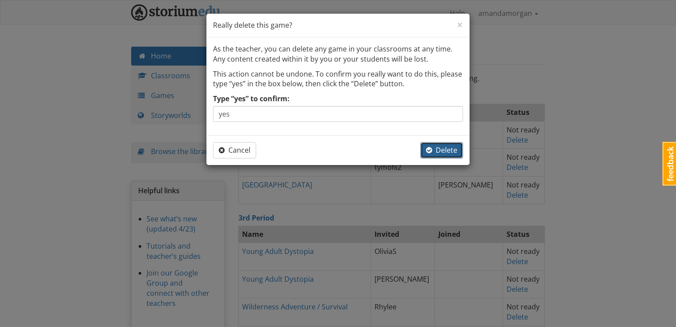
click at [454, 149] on span "Delete" at bounding box center [441, 150] width 31 height 10
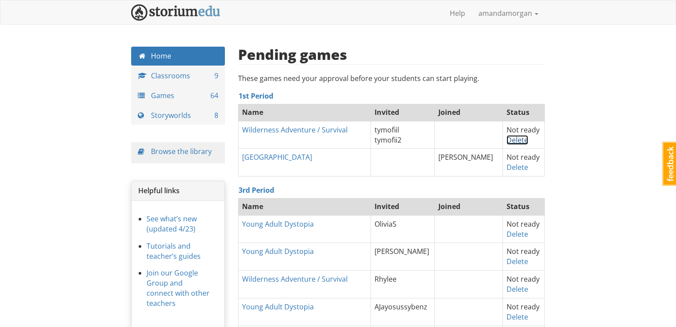
click at [516, 138] on link "Delete" at bounding box center [517, 140] width 22 height 10
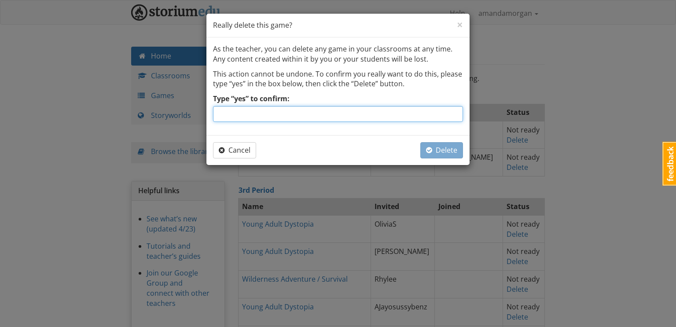
click at [425, 118] on input "Type “yes” to confirm:" at bounding box center [338, 114] width 250 height 16
type input "yes"
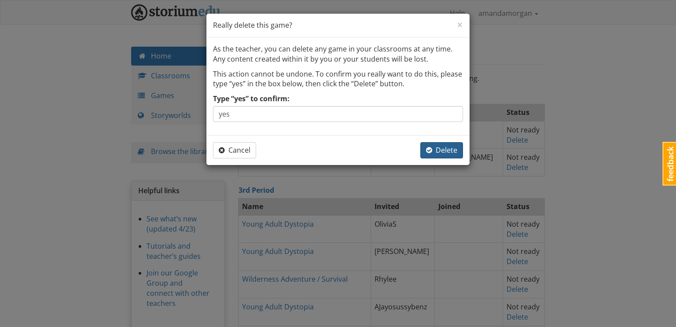
click at [438, 155] on button "Delete" at bounding box center [441, 150] width 43 height 16
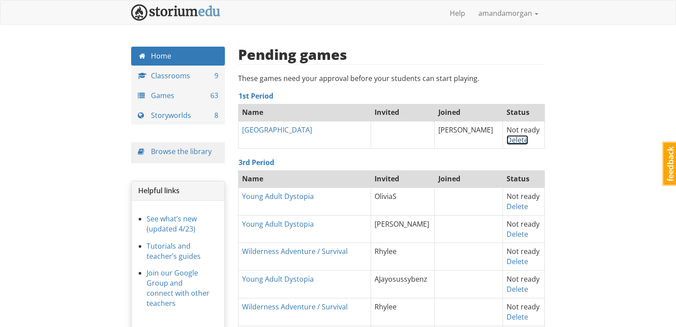
click at [513, 140] on link "Delete" at bounding box center [517, 140] width 22 height 10
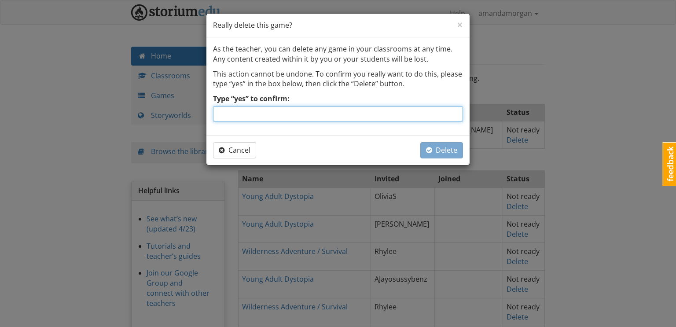
click at [403, 117] on input "Type “yes” to confirm:" at bounding box center [338, 114] width 250 height 16
type input "yes"
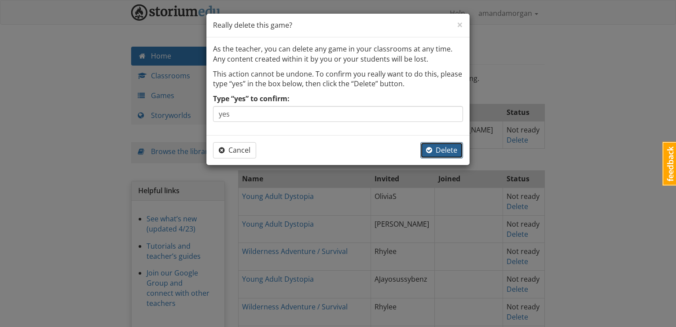
click at [444, 149] on span "Delete" at bounding box center [441, 150] width 31 height 10
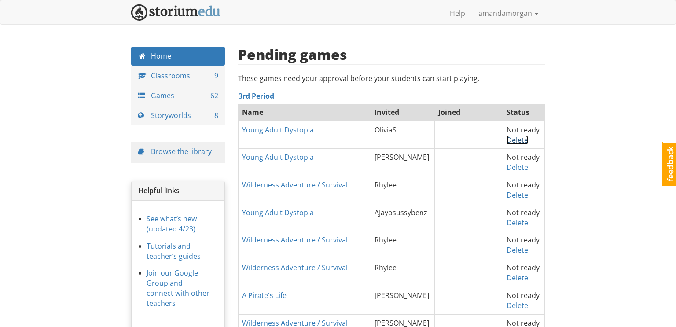
click at [518, 139] on link "Delete" at bounding box center [517, 140] width 22 height 10
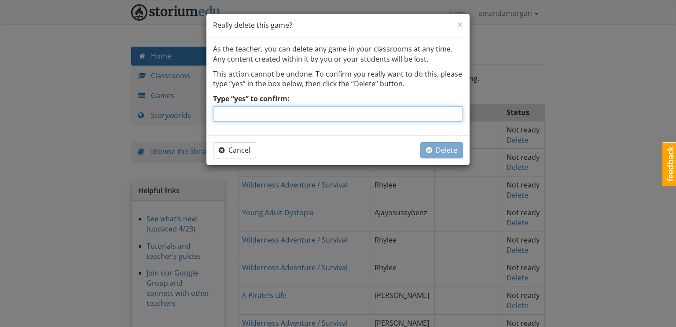
click at [428, 111] on input "Type “yes” to confirm:" at bounding box center [338, 114] width 250 height 16
type input "yes"
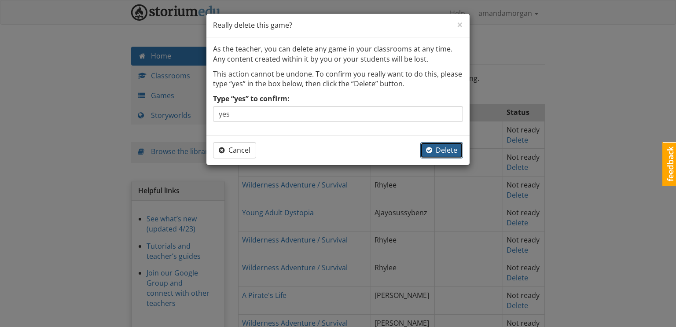
click at [447, 151] on span "Delete" at bounding box center [441, 150] width 31 height 10
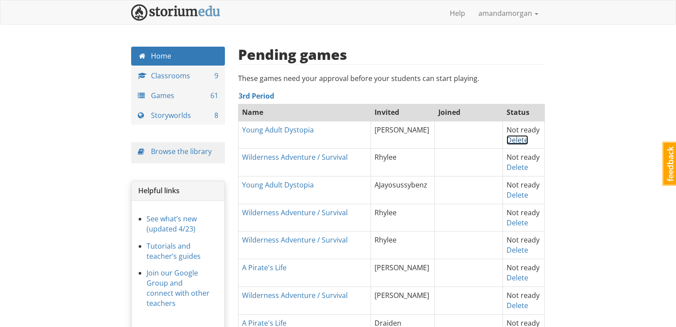
click at [517, 137] on link "Delete" at bounding box center [517, 140] width 22 height 10
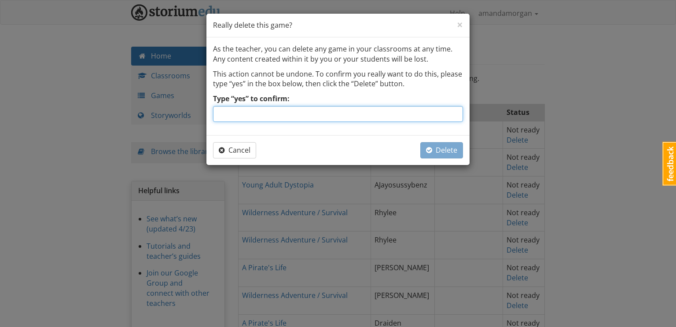
click at [408, 119] on input "Type “yes” to confirm:" at bounding box center [338, 114] width 250 height 16
type input "yes"
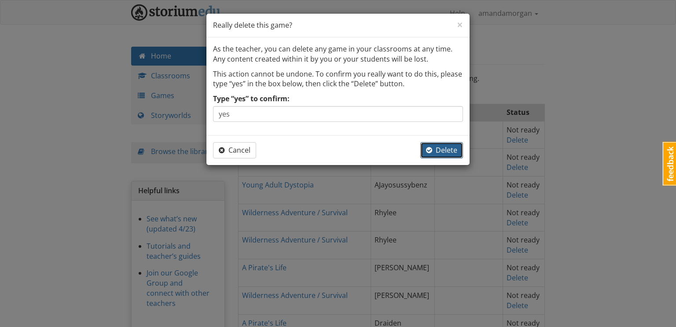
click at [435, 153] on span "Delete" at bounding box center [441, 150] width 31 height 10
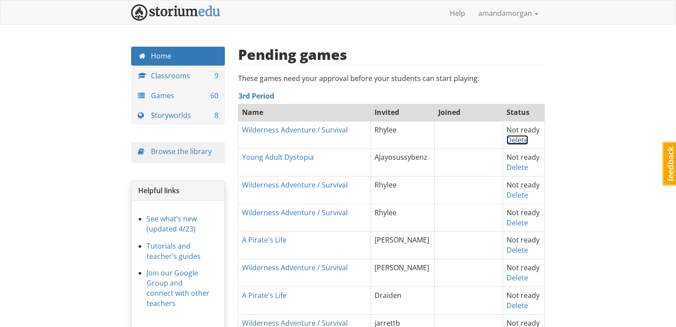
click at [515, 137] on link "Delete" at bounding box center [517, 140] width 22 height 10
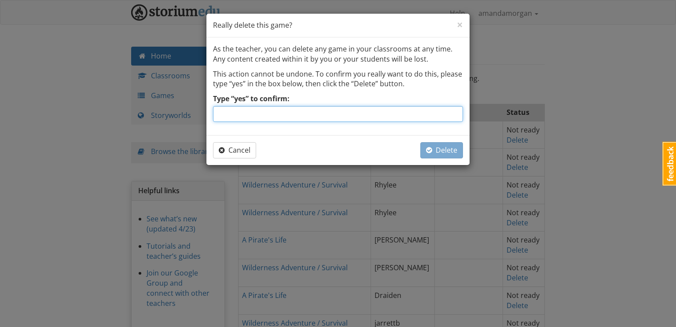
click at [388, 110] on input "Type “yes” to confirm:" at bounding box center [338, 114] width 250 height 16
type input "yes"
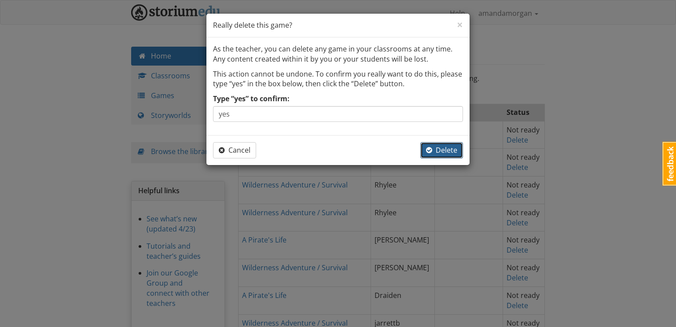
click at [447, 147] on span "Delete" at bounding box center [441, 150] width 31 height 10
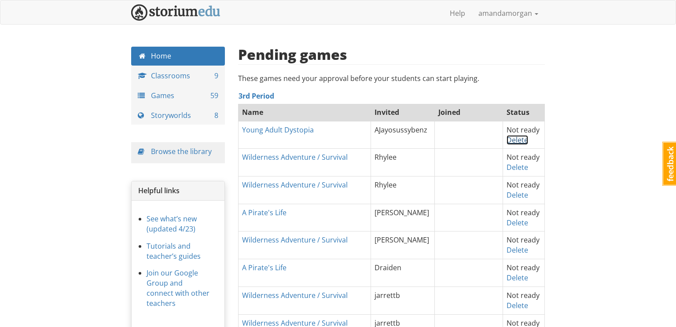
click at [520, 139] on link "Delete" at bounding box center [517, 140] width 22 height 10
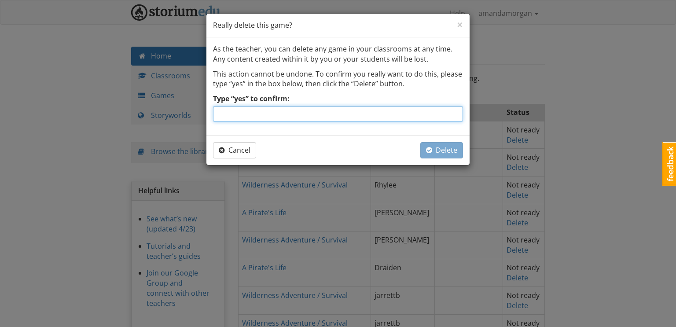
click at [418, 117] on input "Type “yes” to confirm:" at bounding box center [338, 114] width 250 height 16
type input "yes"
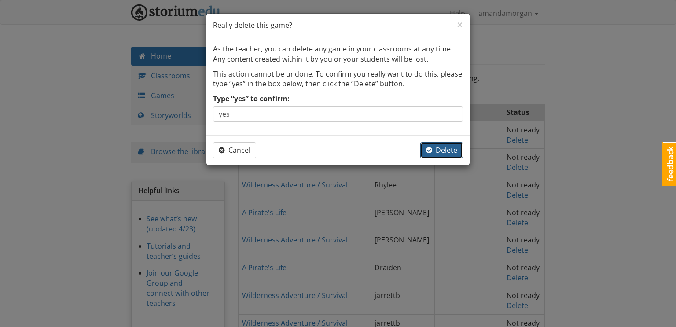
click at [445, 154] on button "Delete" at bounding box center [441, 150] width 43 height 16
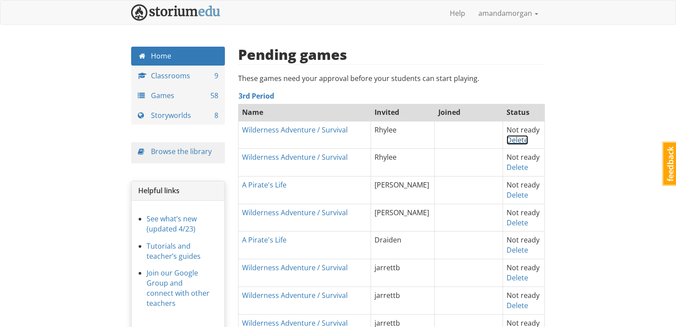
click at [513, 139] on link "Delete" at bounding box center [517, 140] width 22 height 10
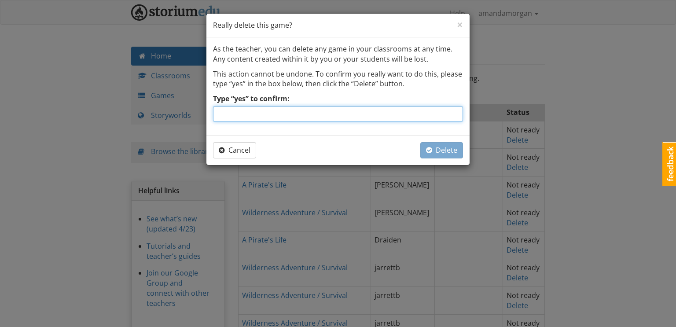
click at [411, 113] on input "Type “yes” to confirm:" at bounding box center [338, 114] width 250 height 16
type input "yes"
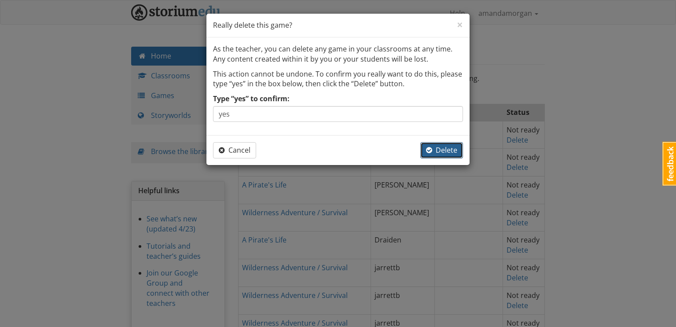
click at [445, 150] on span "Delete" at bounding box center [441, 150] width 31 height 10
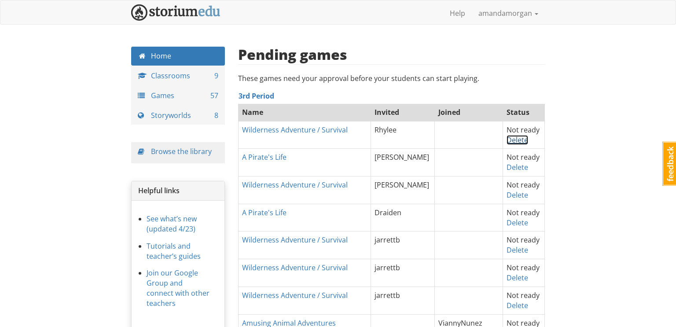
click at [514, 140] on link "Delete" at bounding box center [517, 140] width 22 height 10
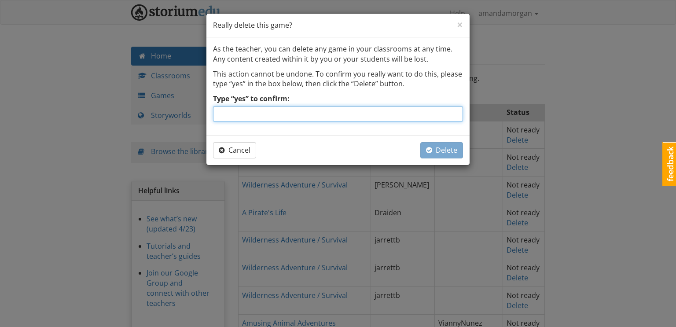
click at [395, 119] on input "Type “yes” to confirm:" at bounding box center [338, 114] width 250 height 16
type input "yes"
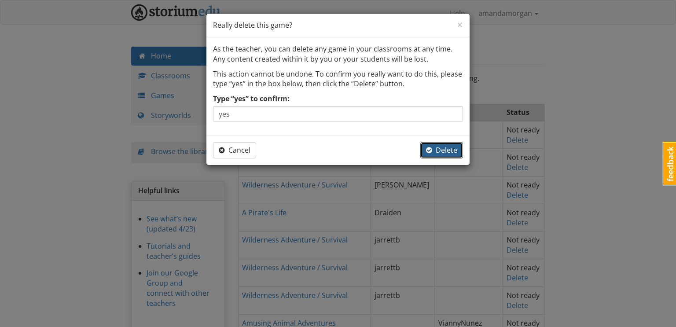
click at [440, 153] on span "Delete" at bounding box center [441, 150] width 31 height 10
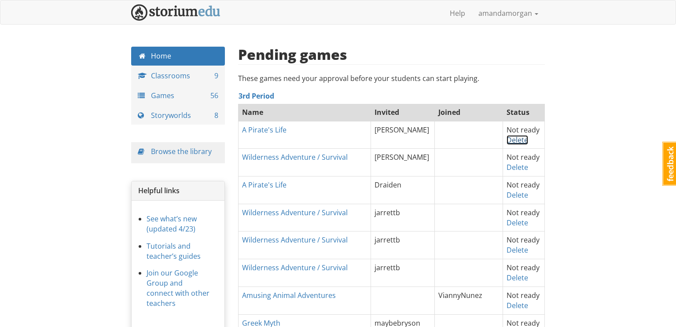
click at [519, 138] on link "Delete" at bounding box center [517, 140] width 22 height 10
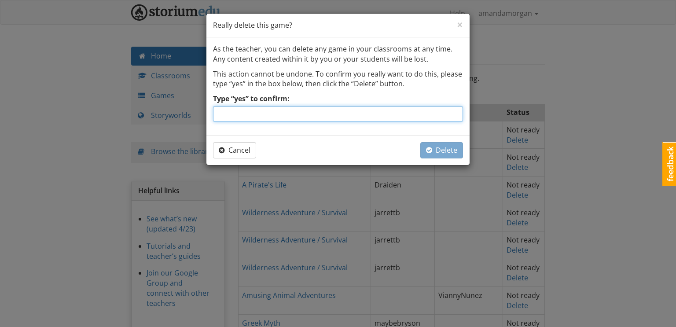
click at [380, 111] on input "Type “yes” to confirm:" at bounding box center [338, 114] width 250 height 16
type input "yes"
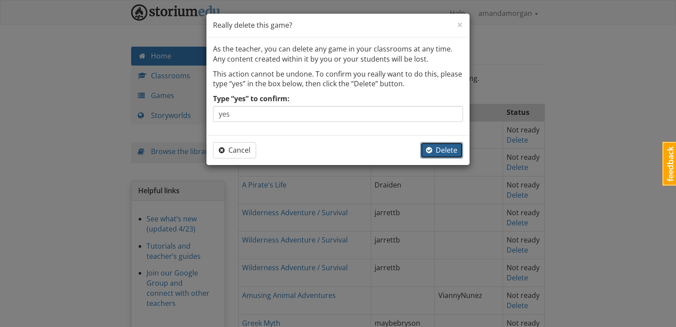
click at [442, 148] on span "Delete" at bounding box center [441, 150] width 31 height 10
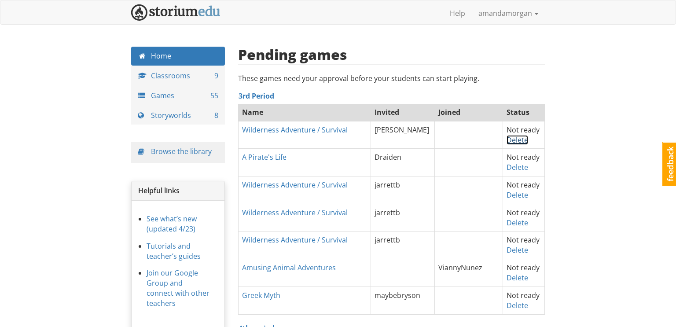
click at [514, 141] on link "Delete" at bounding box center [517, 140] width 22 height 10
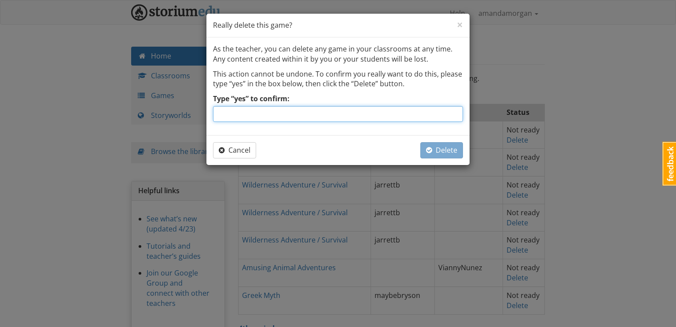
click at [423, 116] on input "Type “yes” to confirm:" at bounding box center [338, 114] width 250 height 16
type input "yes"
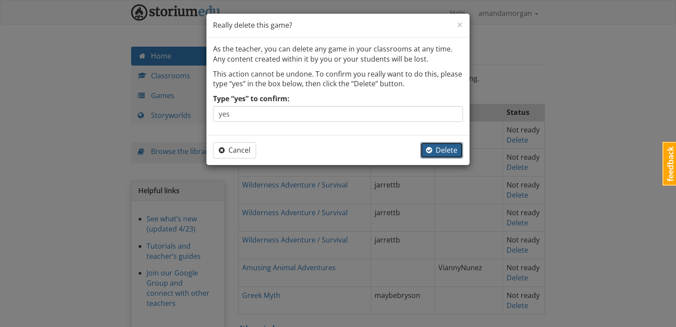
click at [441, 152] on span "Delete" at bounding box center [441, 150] width 31 height 10
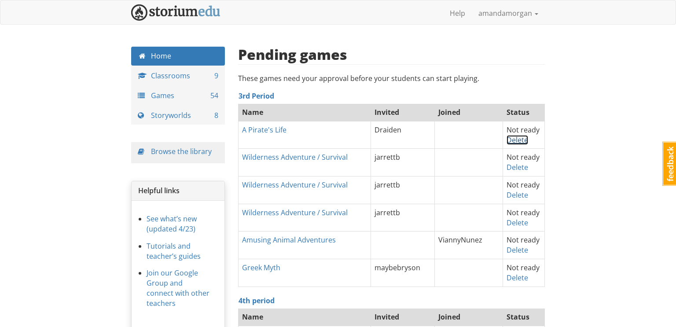
click at [514, 140] on link "Delete" at bounding box center [517, 140] width 22 height 10
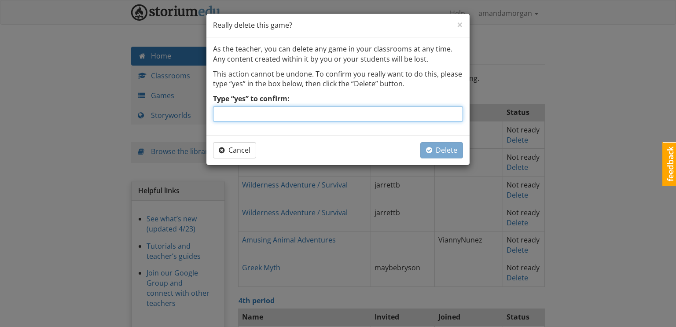
click at [375, 113] on input "Type “yes” to confirm:" at bounding box center [338, 114] width 250 height 16
type input "yes"
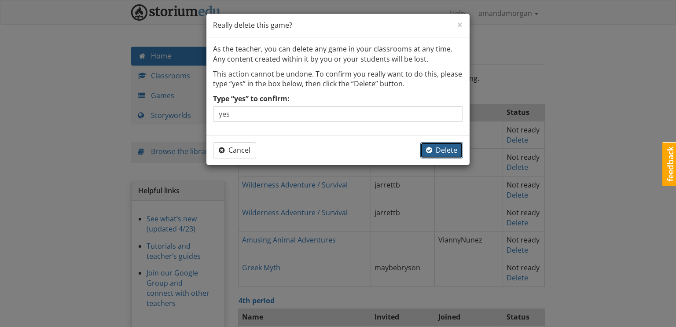
click at [449, 153] on span "Delete" at bounding box center [441, 150] width 31 height 10
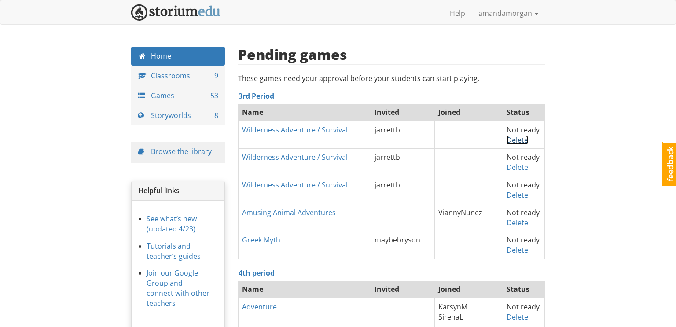
click at [516, 138] on link "Delete" at bounding box center [517, 140] width 22 height 10
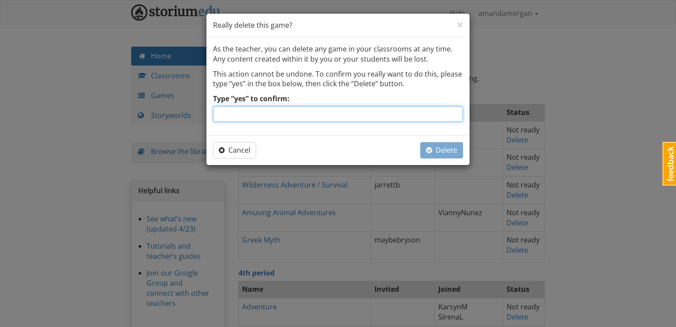
click at [403, 120] on input "Type “yes” to confirm:" at bounding box center [338, 114] width 250 height 16
type input "yes"
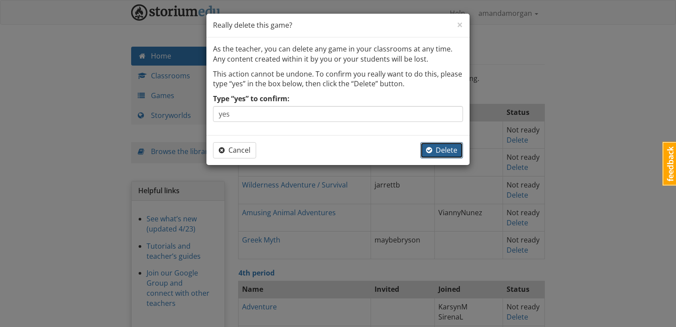
click at [443, 150] on span "Delete" at bounding box center [441, 150] width 31 height 10
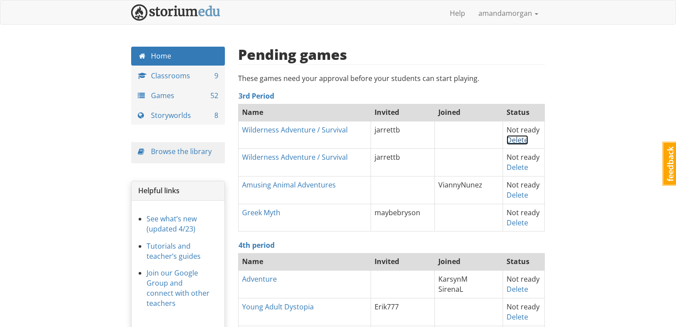
click at [516, 139] on link "Delete" at bounding box center [517, 140] width 22 height 10
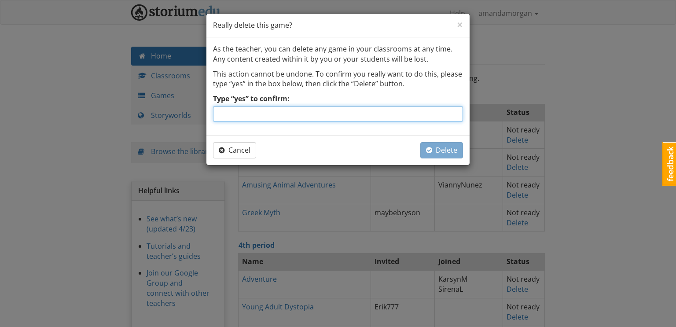
click at [392, 112] on input "Type “yes” to confirm:" at bounding box center [338, 114] width 250 height 16
type input "yes"
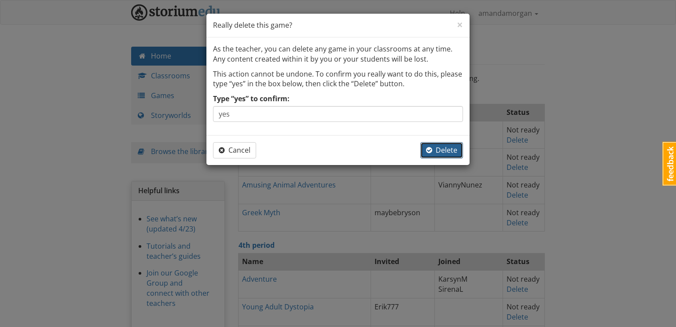
click at [432, 147] on span "Delete" at bounding box center [441, 150] width 31 height 10
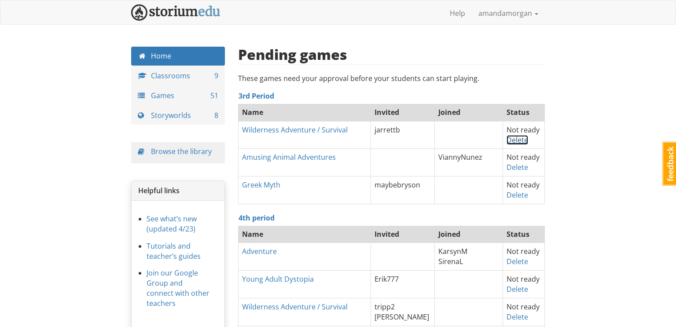
click at [512, 142] on link "Delete" at bounding box center [517, 140] width 22 height 10
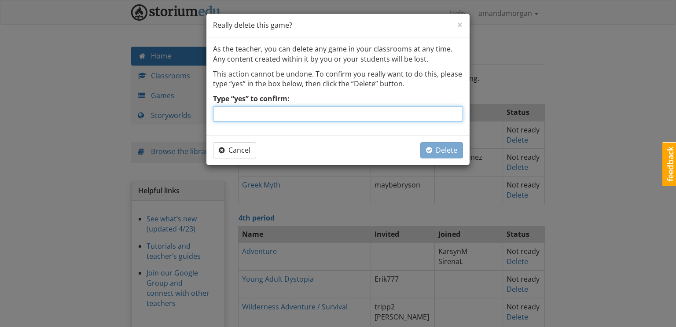
click at [426, 118] on input "Type “yes” to confirm:" at bounding box center [338, 114] width 250 height 16
type input "yes"
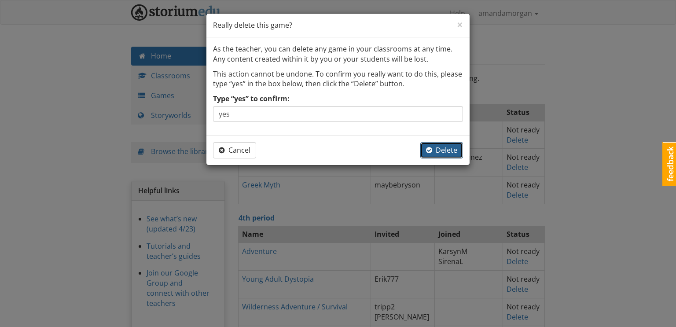
click at [437, 145] on span "Delete" at bounding box center [441, 150] width 31 height 10
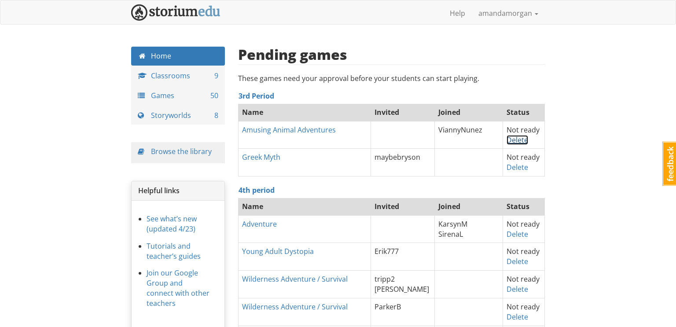
click at [519, 138] on link "Delete" at bounding box center [517, 140] width 22 height 10
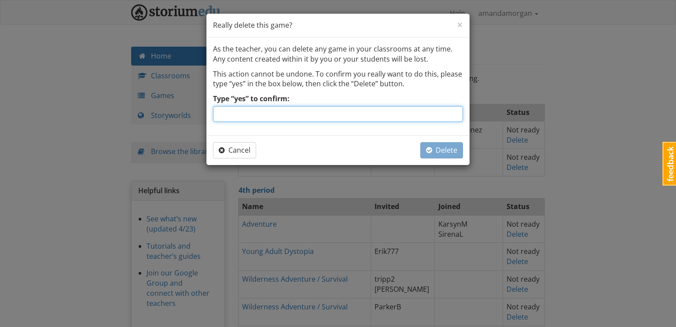
click at [457, 115] on input "Type “yes” to confirm:" at bounding box center [338, 114] width 250 height 16
type input "yes"
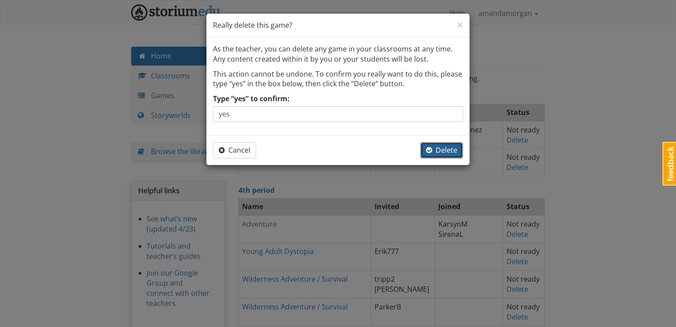
click at [451, 148] on span "Delete" at bounding box center [441, 150] width 31 height 10
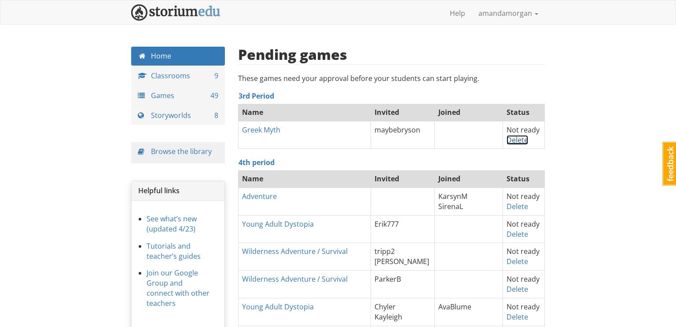
click at [514, 140] on link "Delete" at bounding box center [517, 140] width 22 height 10
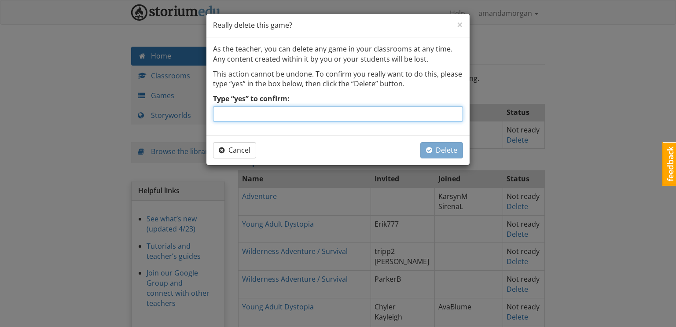
click at [414, 120] on input "Type “yes” to confirm:" at bounding box center [338, 114] width 250 height 16
type input "yes"
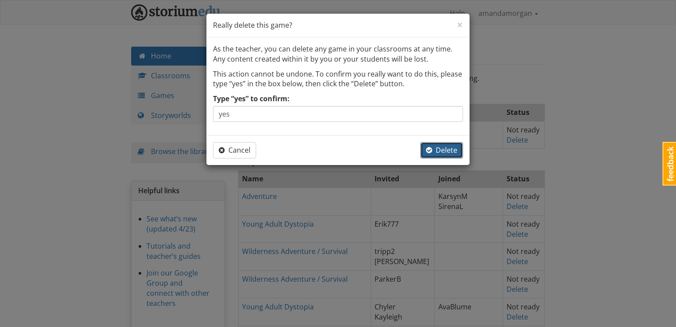
click at [438, 150] on span "Delete" at bounding box center [441, 150] width 31 height 10
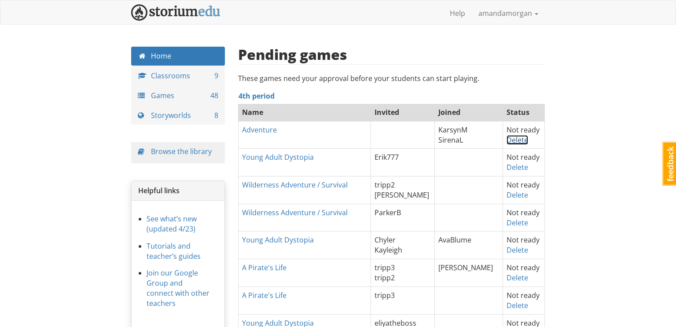
click at [511, 140] on link "Delete" at bounding box center [517, 140] width 22 height 10
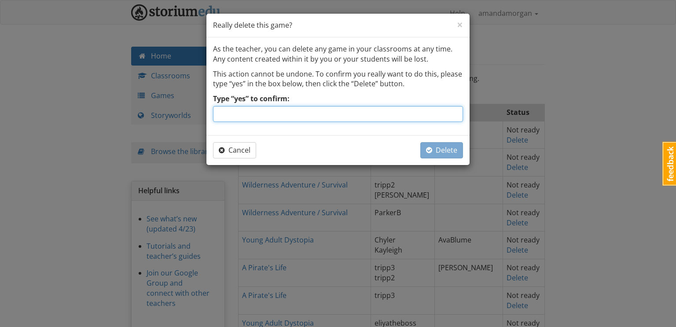
click at [431, 116] on input "Type “yes” to confirm:" at bounding box center [338, 114] width 250 height 16
type input "yes"
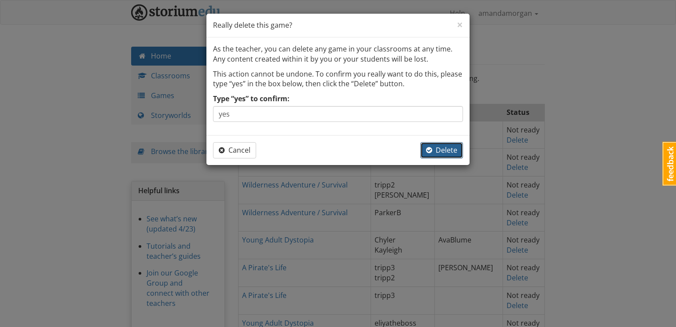
click at [441, 158] on button "Delete" at bounding box center [441, 150] width 43 height 16
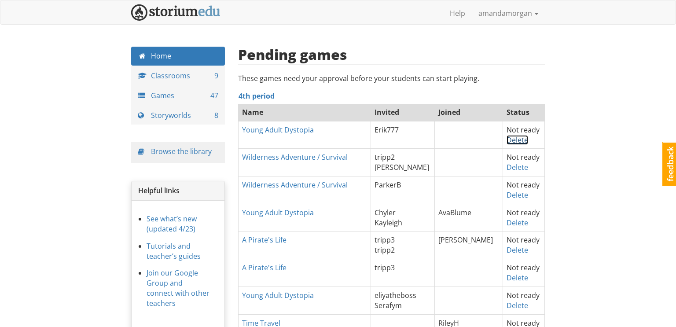
click at [515, 139] on link "Delete" at bounding box center [517, 140] width 22 height 10
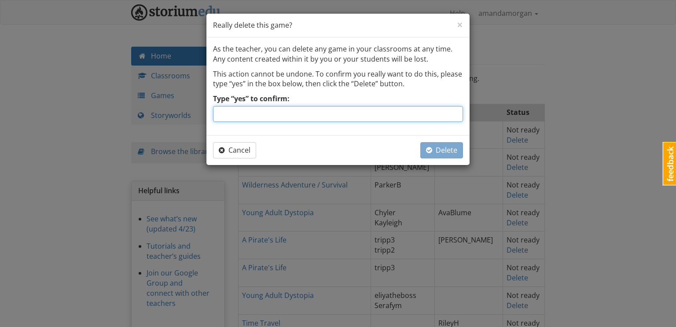
click at [446, 114] on input "Type “yes” to confirm:" at bounding box center [338, 114] width 250 height 16
type input "yes"
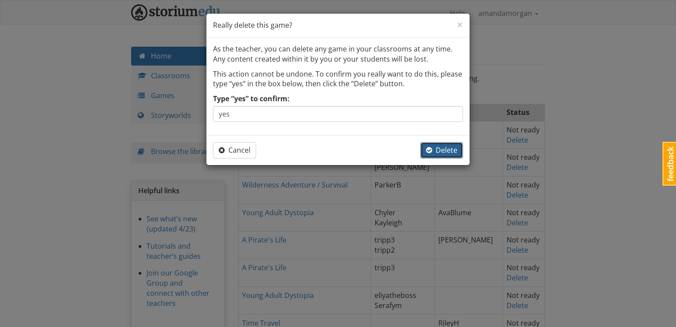
click at [452, 145] on span "Delete" at bounding box center [441, 150] width 31 height 10
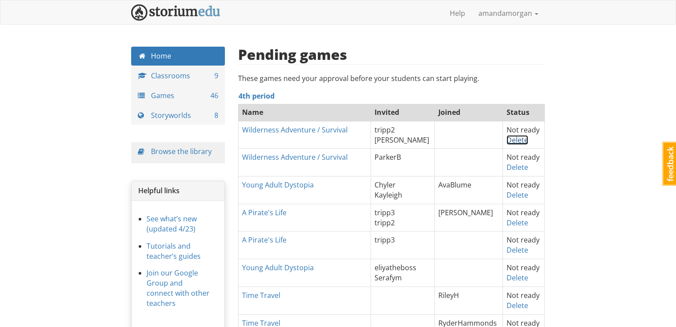
click at [512, 140] on link "Delete" at bounding box center [517, 140] width 22 height 10
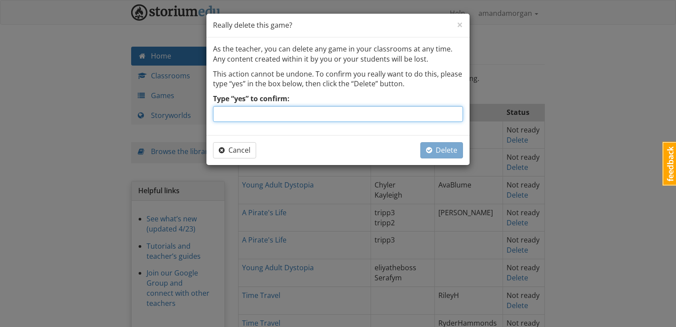
click at [430, 113] on input "Type “yes” to confirm:" at bounding box center [338, 114] width 250 height 16
type input "yes"
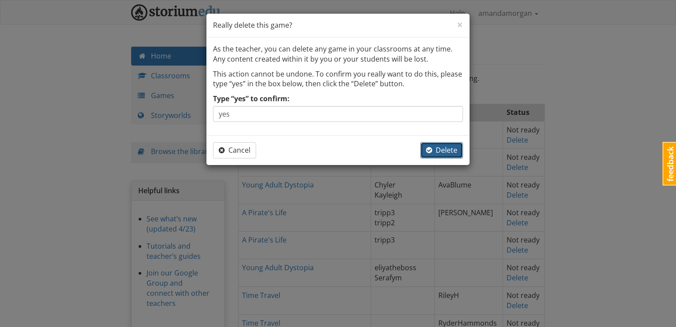
click at [441, 149] on span "Delete" at bounding box center [441, 150] width 31 height 10
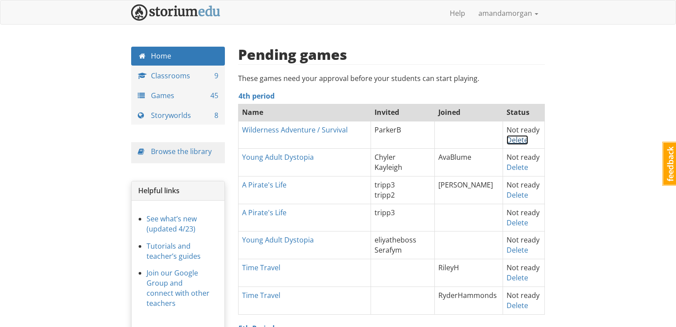
click at [514, 138] on link "Delete" at bounding box center [517, 140] width 22 height 10
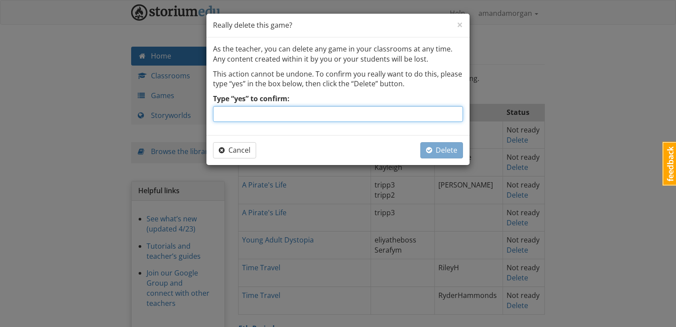
click at [441, 112] on input "Type “yes” to confirm:" at bounding box center [338, 114] width 250 height 16
type input "yes"
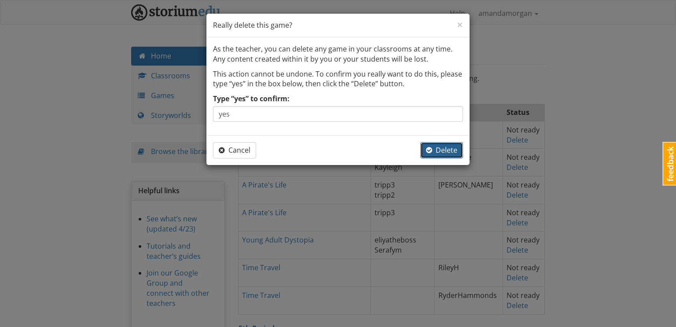
click at [452, 148] on span "Delete" at bounding box center [441, 150] width 31 height 10
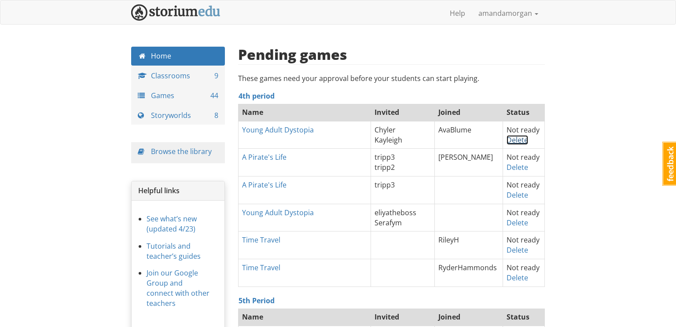
click at [511, 137] on link "Delete" at bounding box center [517, 140] width 22 height 10
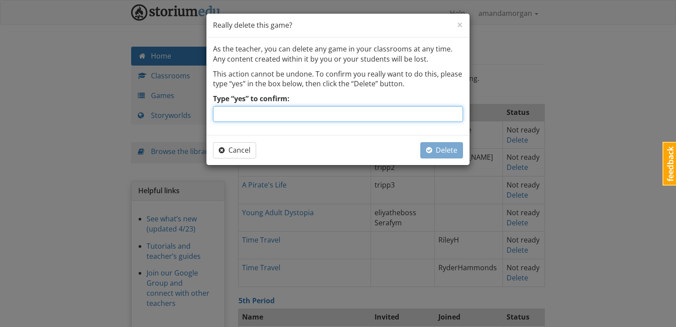
click at [430, 119] on input "Type “yes” to confirm:" at bounding box center [338, 114] width 250 height 16
type input "yes"
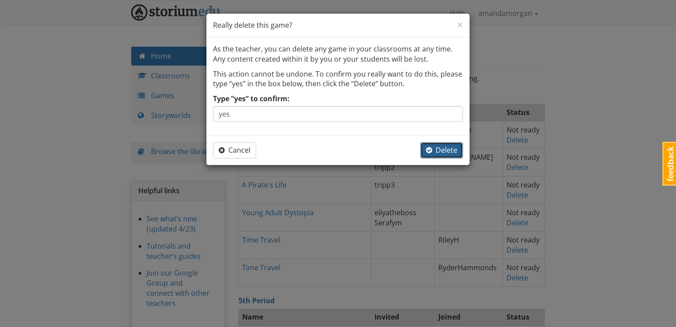
click at [444, 150] on span "Delete" at bounding box center [441, 150] width 31 height 10
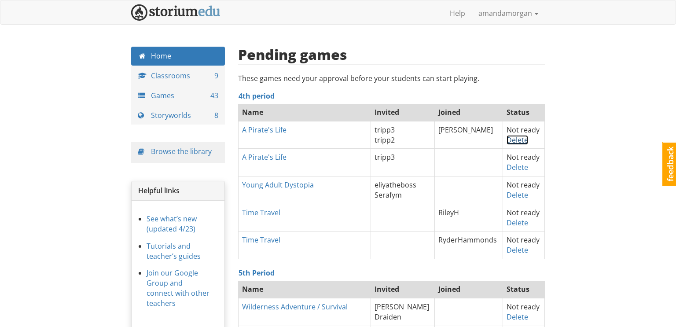
click at [514, 139] on link "Delete" at bounding box center [517, 140] width 22 height 10
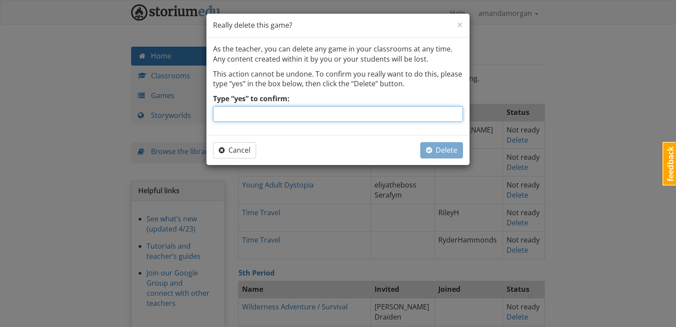
click at [453, 112] on input "Type “yes” to confirm:" at bounding box center [338, 114] width 250 height 16
type input "yes"
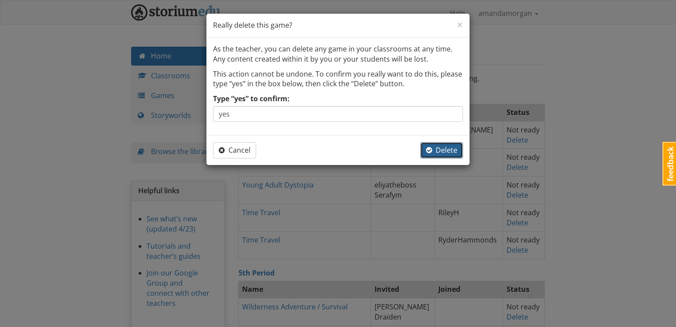
click at [452, 153] on span "Delete" at bounding box center [441, 150] width 31 height 10
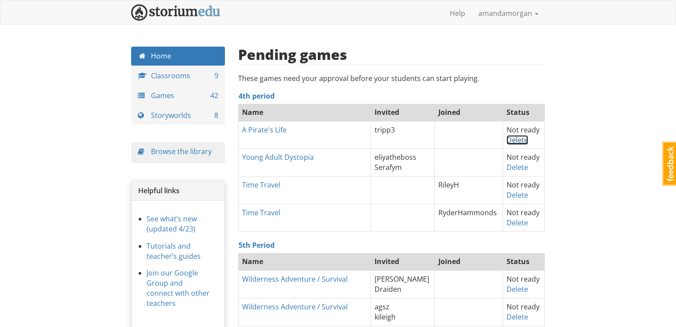
click at [517, 139] on link "Delete" at bounding box center [517, 140] width 22 height 10
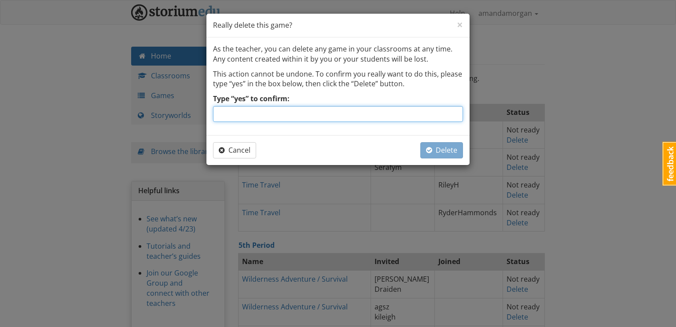
click at [403, 116] on input "Type “yes” to confirm:" at bounding box center [338, 114] width 250 height 16
type input "yes"
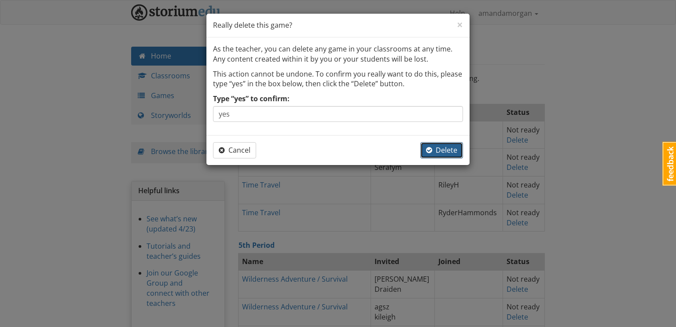
click at [443, 147] on span "Delete" at bounding box center [441, 150] width 31 height 10
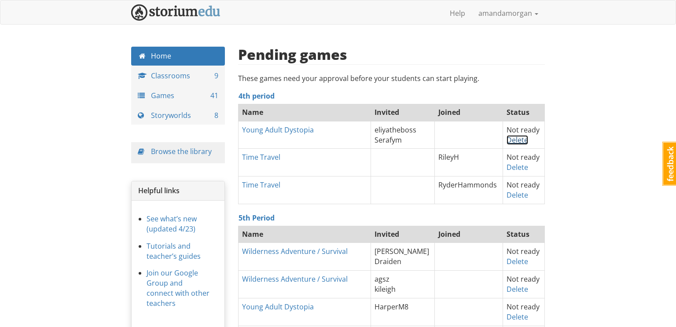
click at [513, 140] on link "Delete" at bounding box center [517, 140] width 22 height 10
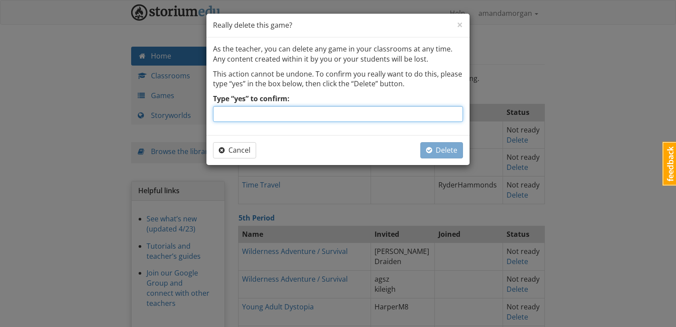
click at [399, 118] on input "Type “yes” to confirm:" at bounding box center [338, 114] width 250 height 16
type input "yes"
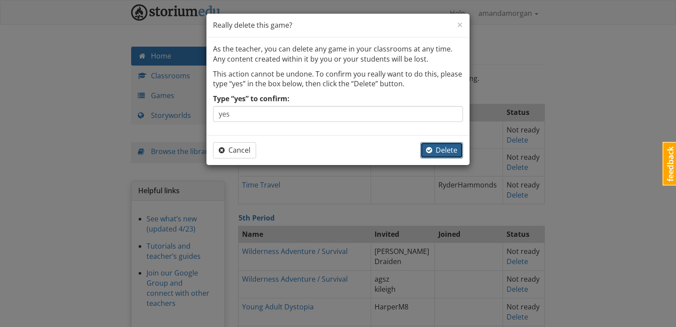
click at [444, 153] on span "Delete" at bounding box center [441, 150] width 31 height 10
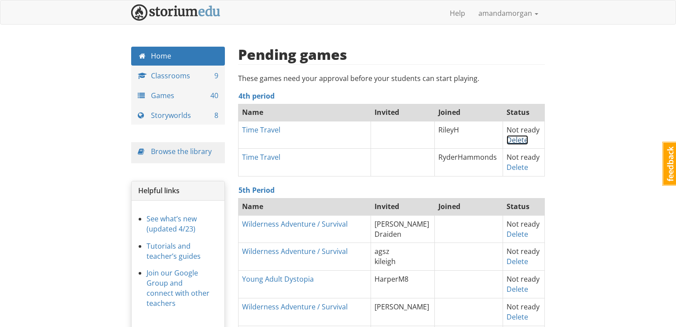
click at [515, 139] on link "Delete" at bounding box center [517, 140] width 22 height 10
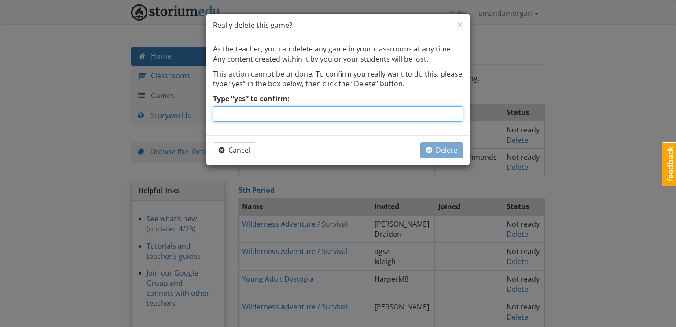
click at [416, 116] on input "Type “yes” to confirm:" at bounding box center [338, 114] width 250 height 16
type input "yes"
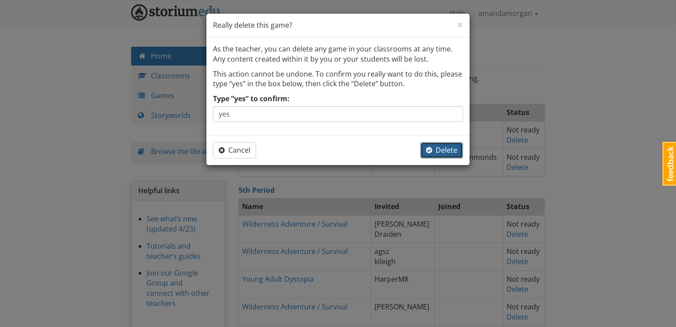
click at [440, 154] on button "Delete" at bounding box center [441, 150] width 43 height 16
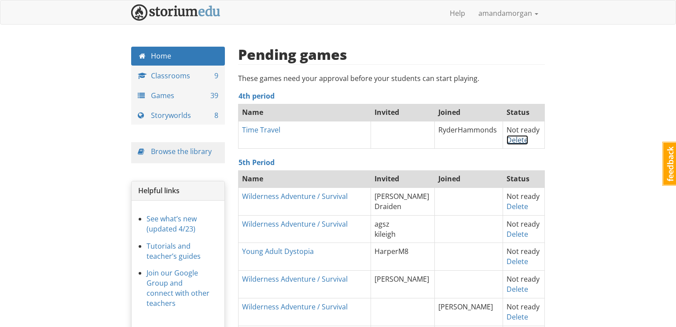
click at [514, 139] on link "Delete" at bounding box center [517, 140] width 22 height 10
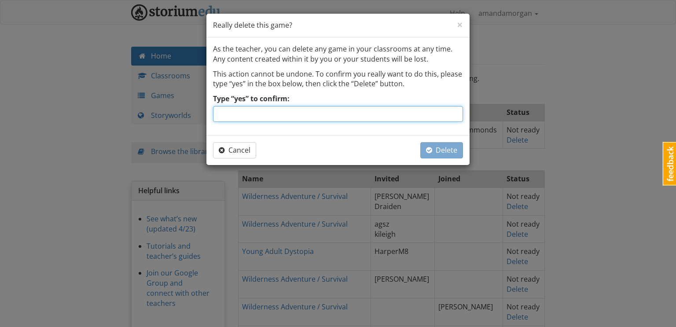
click at [399, 108] on input "Type “yes” to confirm:" at bounding box center [338, 114] width 250 height 16
type input "yes"
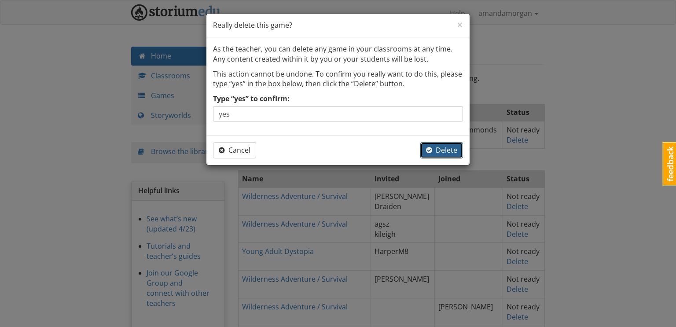
click at [442, 154] on button "Delete" at bounding box center [441, 150] width 43 height 16
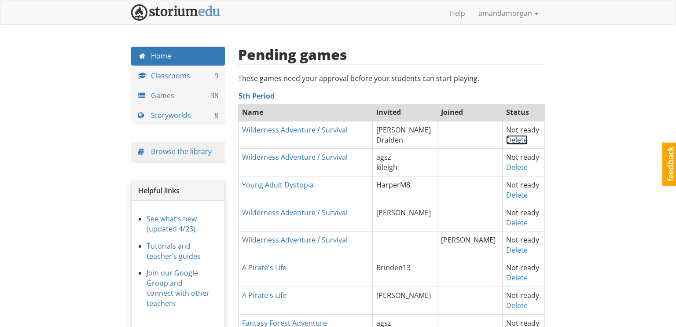
click at [507, 139] on link "Delete" at bounding box center [517, 140] width 22 height 10
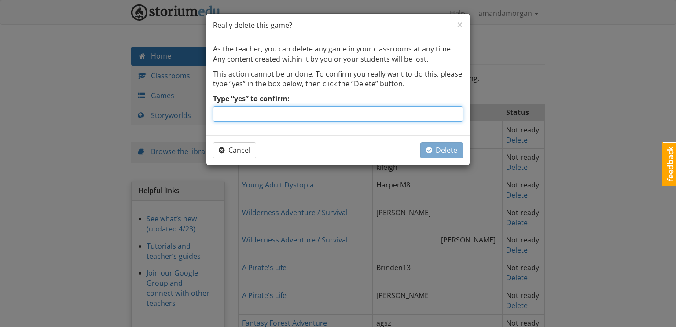
click at [399, 113] on input "Type “yes” to confirm:" at bounding box center [338, 114] width 250 height 16
type input "yes"
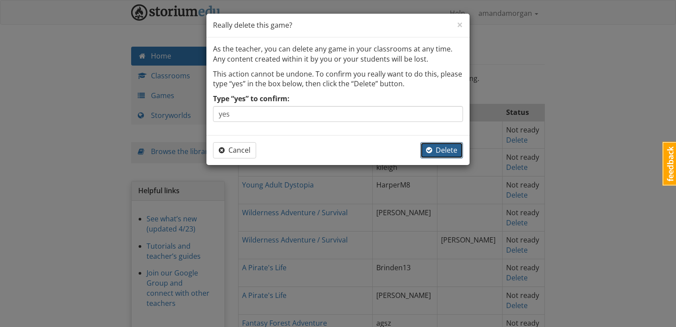
click at [439, 149] on span "Delete" at bounding box center [441, 150] width 31 height 10
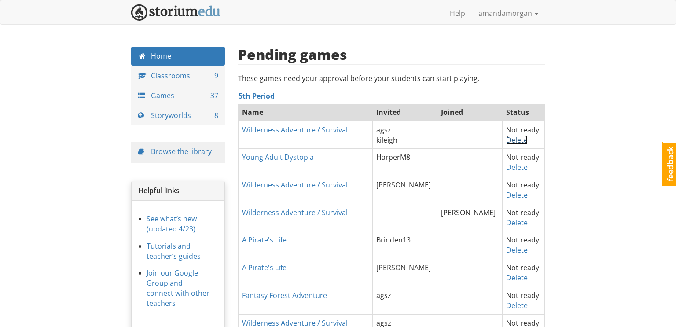
click at [509, 141] on link "Delete" at bounding box center [517, 140] width 22 height 10
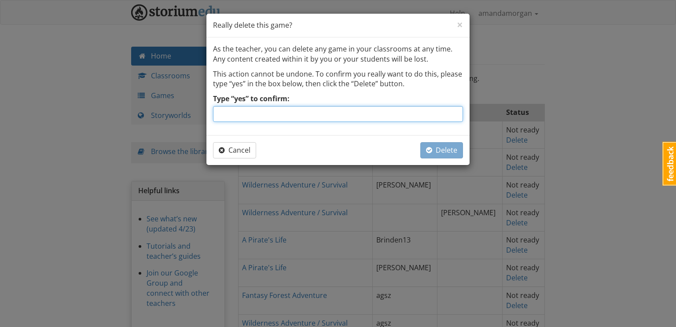
click at [341, 112] on input "Type “yes” to confirm:" at bounding box center [338, 114] width 250 height 16
type input "yes"
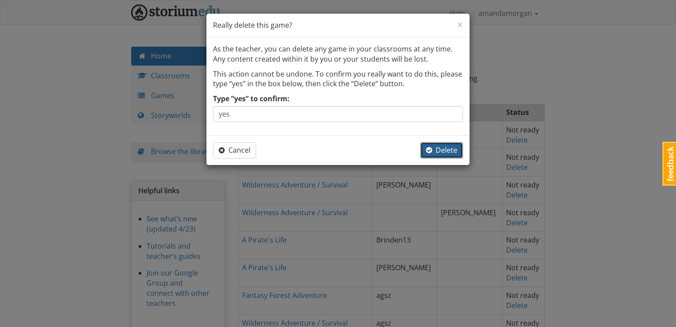
click at [442, 149] on span "Delete" at bounding box center [441, 150] width 31 height 10
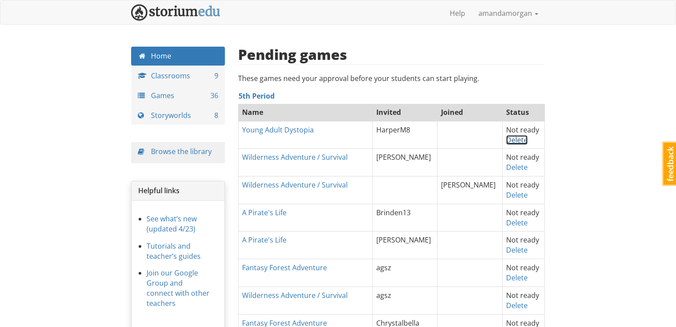
click at [510, 140] on link "Delete" at bounding box center [517, 140] width 22 height 10
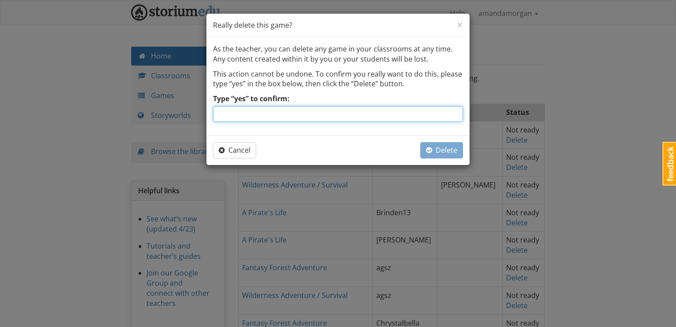
click at [286, 108] on input "Type “yes” to confirm:" at bounding box center [338, 114] width 250 height 16
type input "yes"
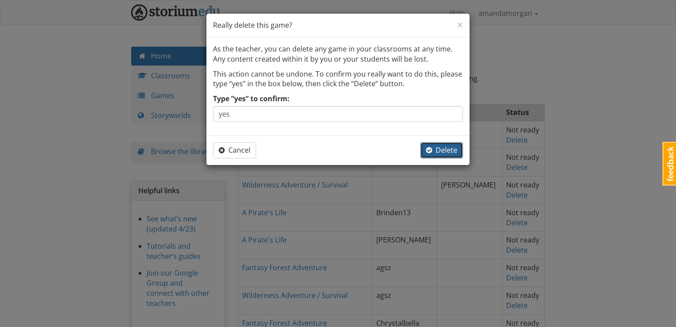
click at [441, 149] on span "Delete" at bounding box center [441, 150] width 31 height 10
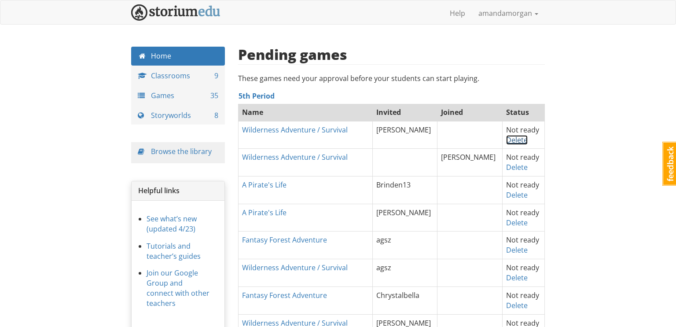
click at [510, 140] on link "Delete" at bounding box center [517, 140] width 22 height 10
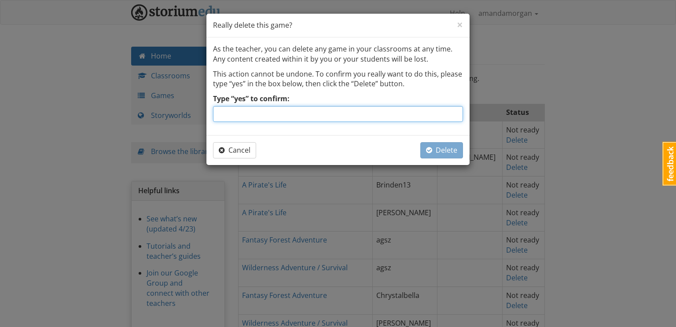
click at [410, 115] on input "Type “yes” to confirm:" at bounding box center [338, 114] width 250 height 16
type input "yes"
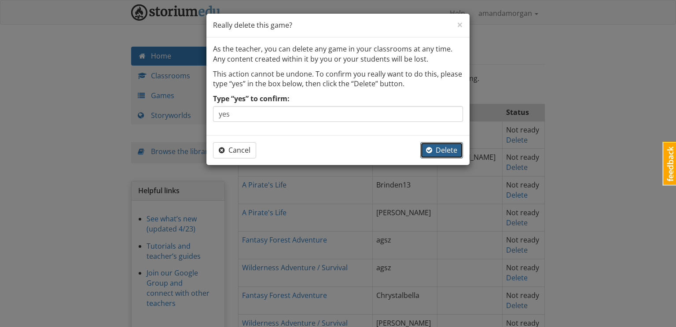
click at [444, 154] on button "Delete" at bounding box center [441, 150] width 43 height 16
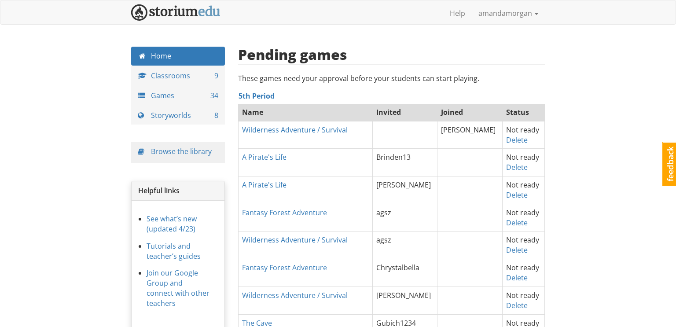
scroll to position [2, 0]
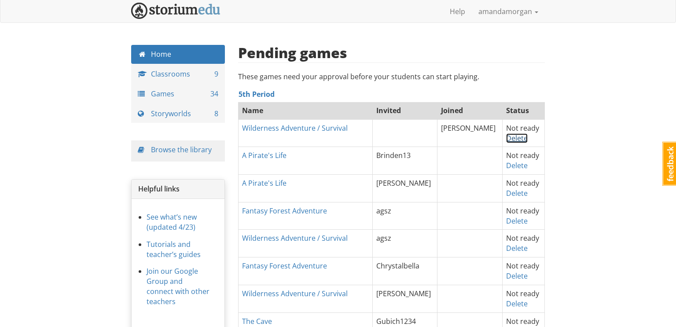
click at [511, 135] on link "Delete" at bounding box center [517, 138] width 22 height 10
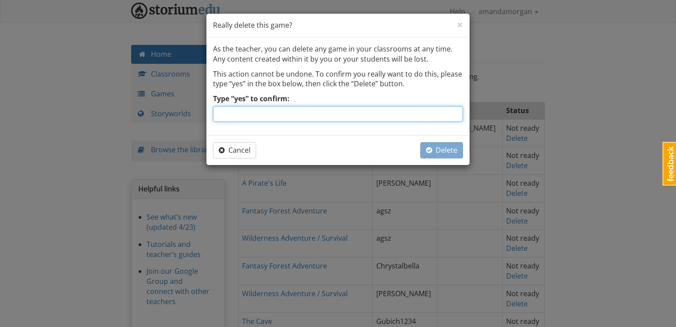
click at [418, 117] on input "Type “yes” to confirm:" at bounding box center [338, 114] width 250 height 16
type input "yes"
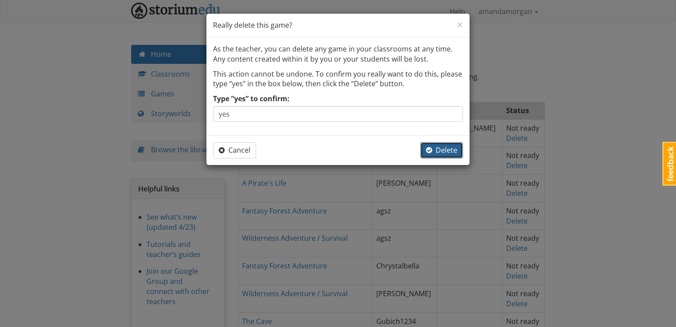
click at [443, 146] on span "Delete" at bounding box center [441, 150] width 31 height 10
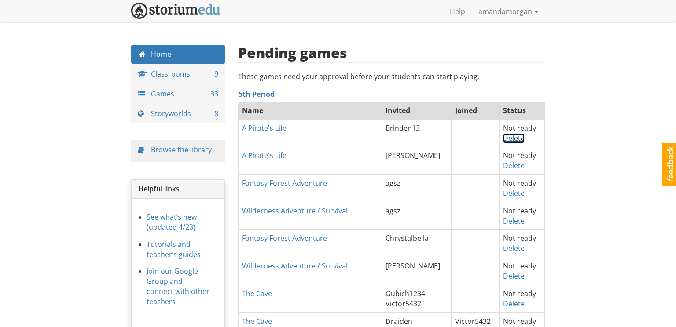
click at [510, 136] on link "Delete" at bounding box center [514, 138] width 22 height 10
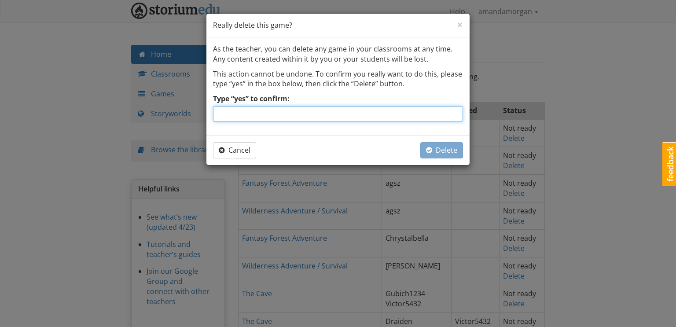
click at [399, 109] on input "Type “yes” to confirm:" at bounding box center [338, 114] width 250 height 16
type input "yes"
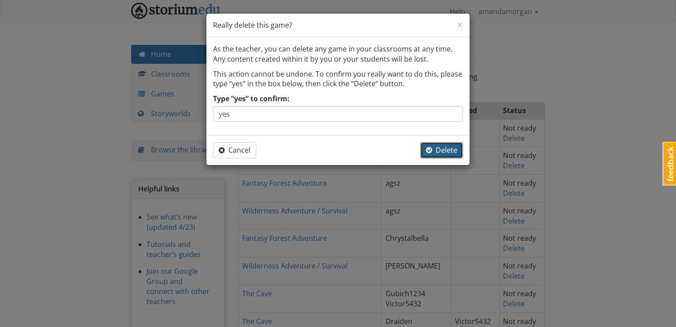
click at [430, 146] on span "button" at bounding box center [429, 150] width 6 height 10
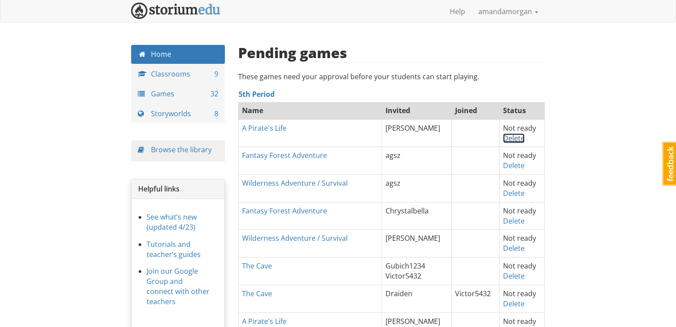
click at [507, 136] on link "Delete" at bounding box center [514, 138] width 22 height 10
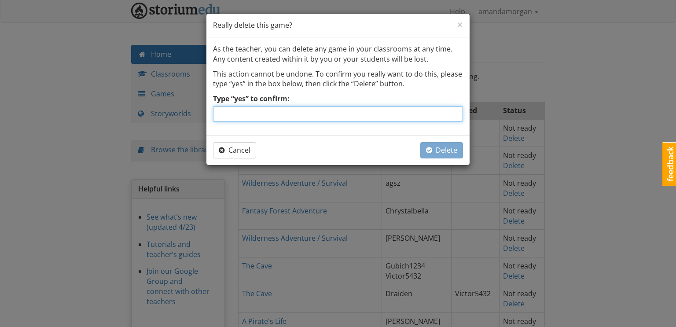
click at [423, 114] on input "Type “yes” to confirm:" at bounding box center [338, 114] width 250 height 16
type input "yes"
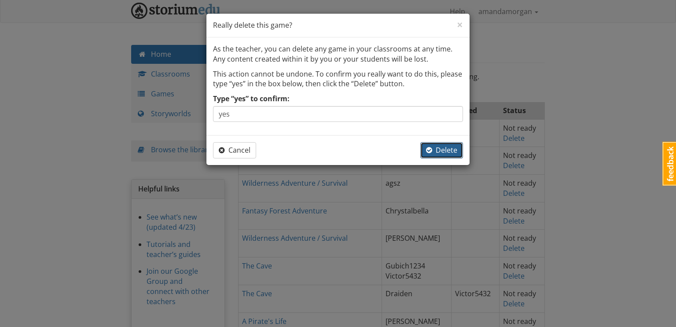
click at [440, 154] on button "Delete" at bounding box center [441, 150] width 43 height 16
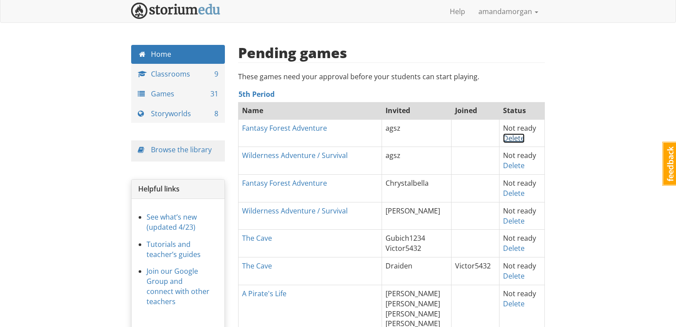
click at [509, 138] on link "Delete" at bounding box center [514, 138] width 22 height 10
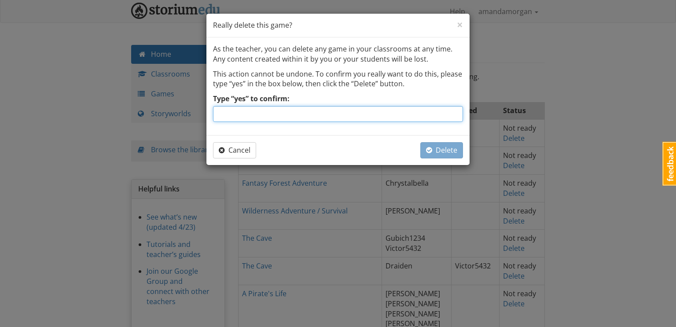
click at [429, 112] on input "Type “yes” to confirm:" at bounding box center [338, 114] width 250 height 16
type input "yes"
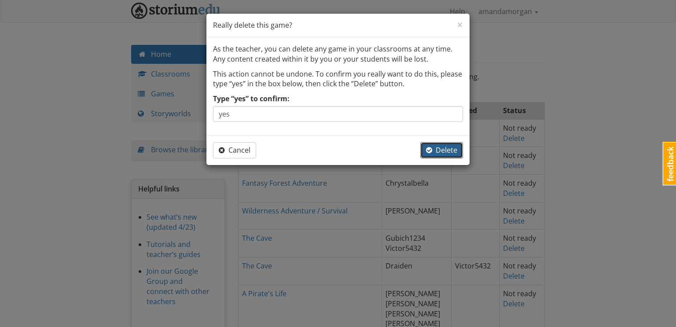
click at [448, 148] on span "Delete" at bounding box center [441, 150] width 31 height 10
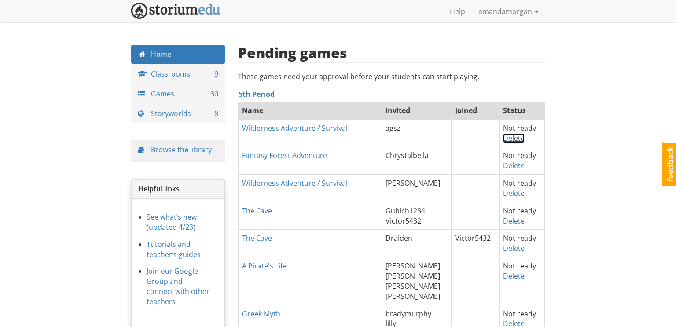
click at [516, 137] on link "Delete" at bounding box center [514, 138] width 22 height 10
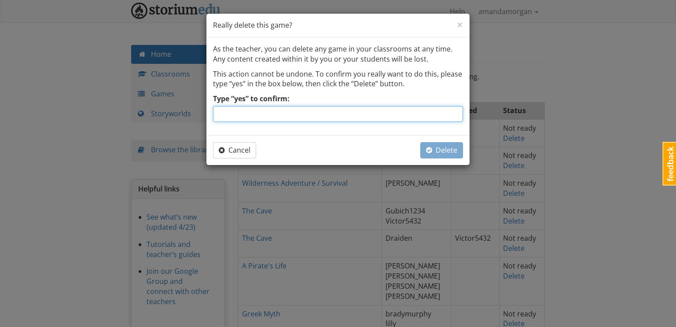
click at [461, 112] on input "Type “yes” to confirm:" at bounding box center [338, 114] width 250 height 16
type input "yes"
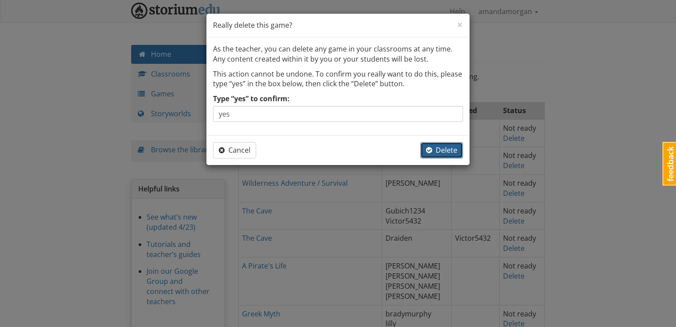
click at [440, 155] on button "Delete" at bounding box center [441, 150] width 43 height 16
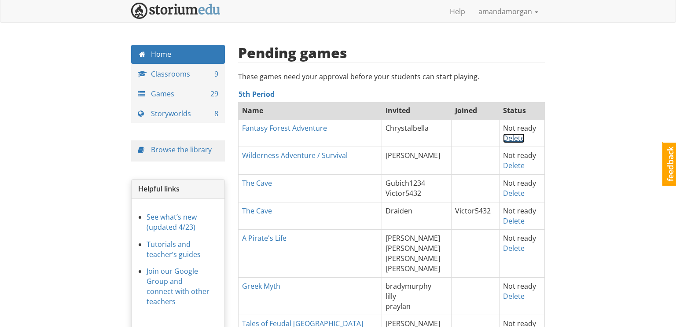
click at [513, 136] on link "Delete" at bounding box center [514, 138] width 22 height 10
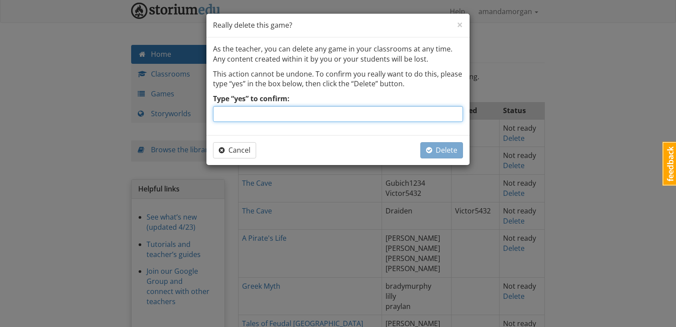
click at [401, 116] on input "Type “yes” to confirm:" at bounding box center [338, 114] width 250 height 16
type input "yes"
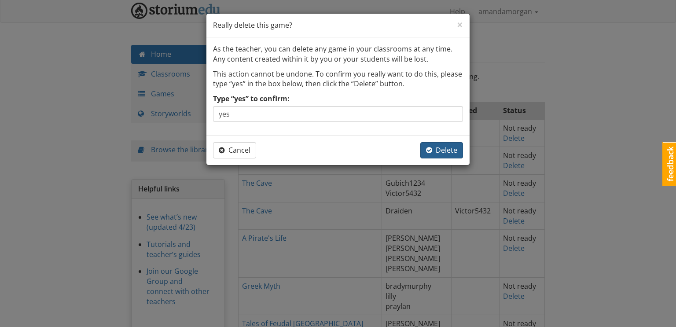
click at [440, 148] on span "Delete" at bounding box center [441, 150] width 31 height 10
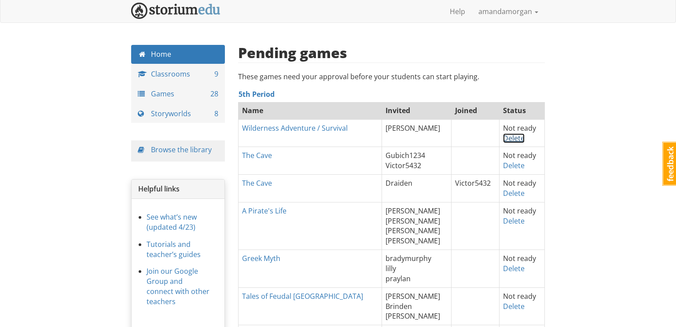
click at [505, 138] on link "Delete" at bounding box center [514, 138] width 22 height 10
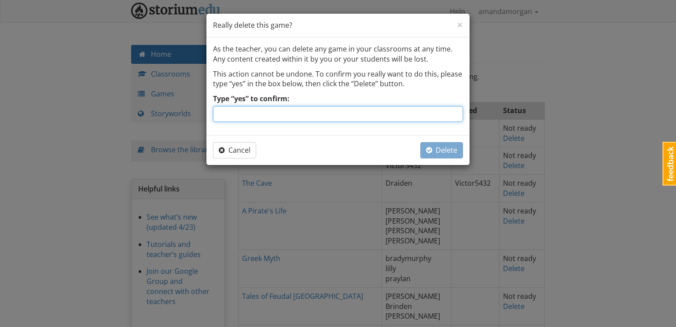
click at [401, 116] on input "Type “yes” to confirm:" at bounding box center [338, 114] width 250 height 16
type input "yes"
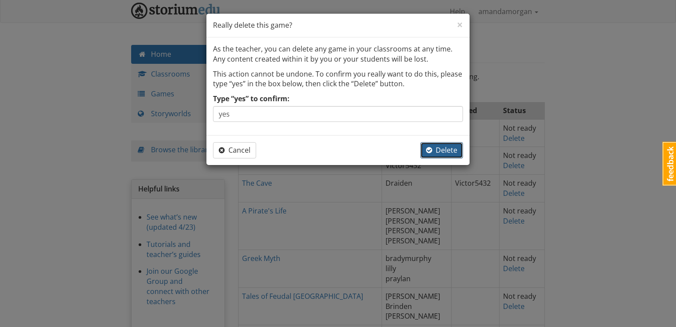
click at [443, 146] on span "Delete" at bounding box center [441, 150] width 31 height 10
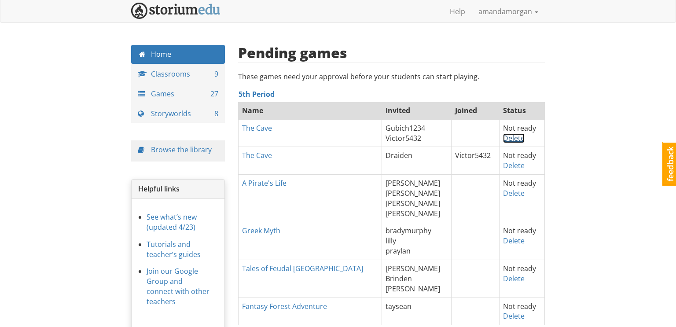
click at [510, 138] on link "Delete" at bounding box center [514, 138] width 22 height 10
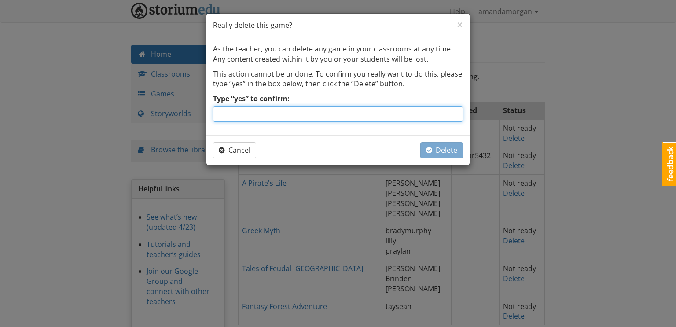
click at [429, 116] on input "Type “yes” to confirm:" at bounding box center [338, 114] width 250 height 16
type input "yes"
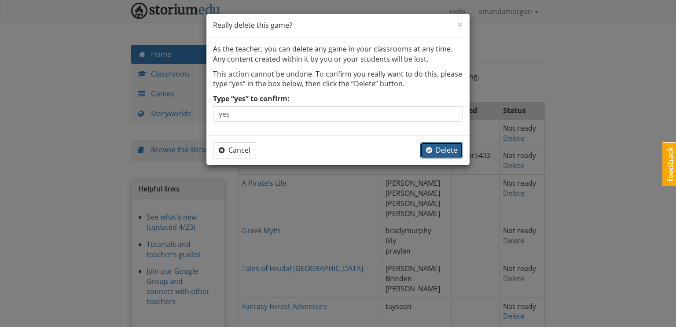
click at [449, 149] on span "Delete" at bounding box center [441, 150] width 31 height 10
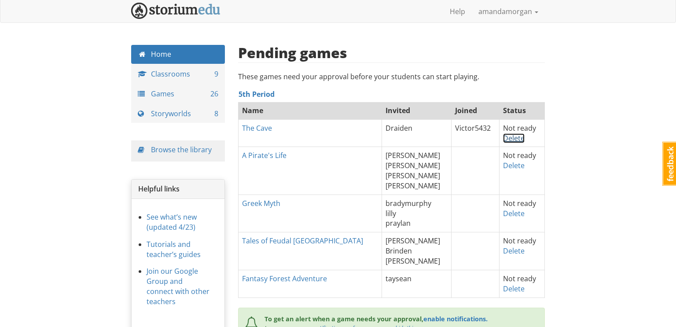
click at [509, 139] on link "Delete" at bounding box center [514, 138] width 22 height 10
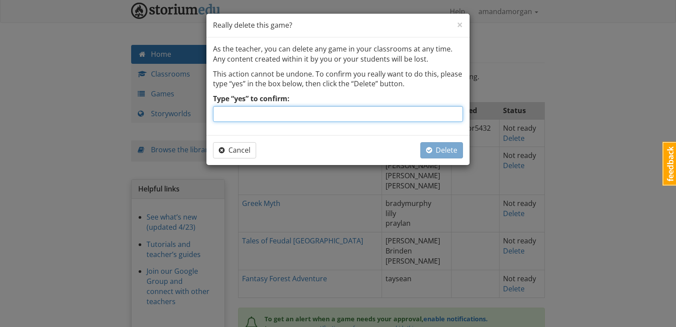
click at [409, 113] on input "Type “yes” to confirm:" at bounding box center [338, 114] width 250 height 16
type input "yes"
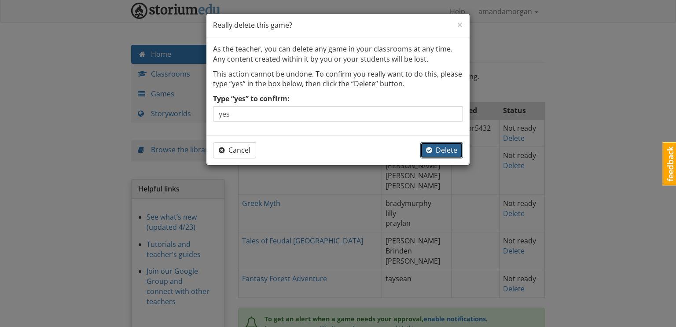
click at [438, 145] on span "Delete" at bounding box center [441, 150] width 31 height 10
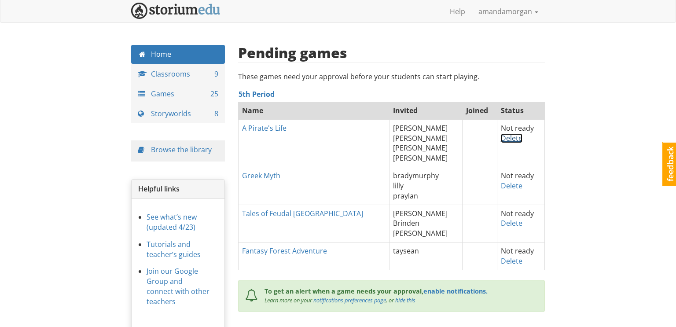
click at [501, 140] on link "Delete" at bounding box center [512, 138] width 22 height 10
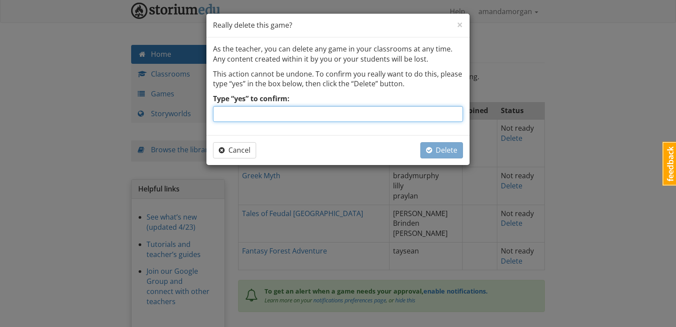
click at [426, 116] on input "Type “yes” to confirm:" at bounding box center [338, 114] width 250 height 16
type input "yes"
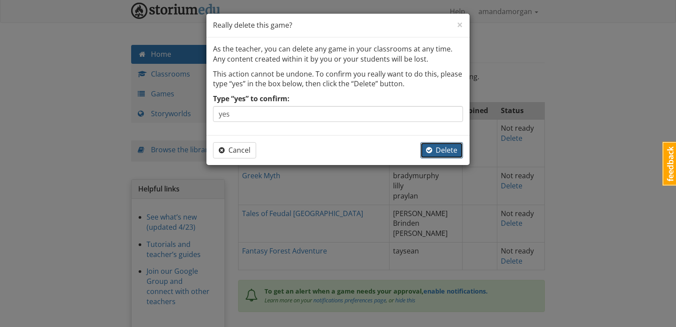
click at [444, 149] on span "Delete" at bounding box center [441, 150] width 31 height 10
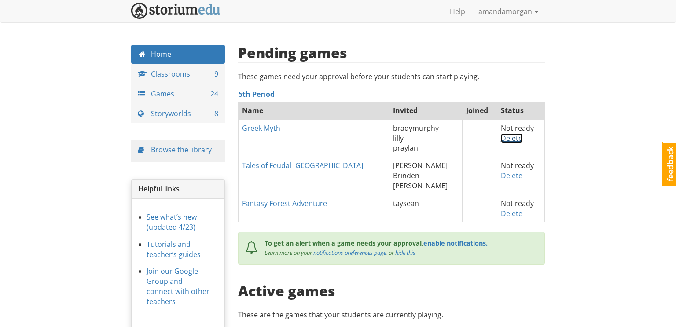
click at [501, 137] on link "Delete" at bounding box center [512, 138] width 22 height 10
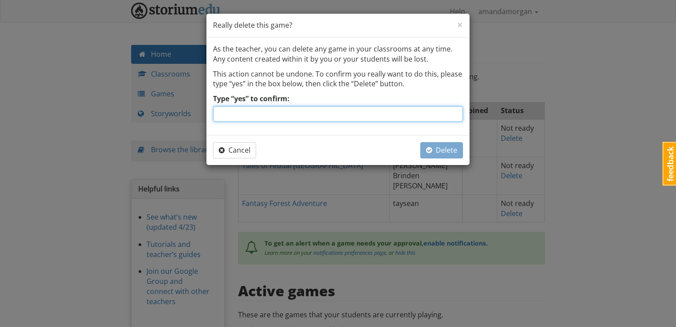
click at [418, 108] on input "Type “yes” to confirm:" at bounding box center [338, 114] width 250 height 16
type input "yes"
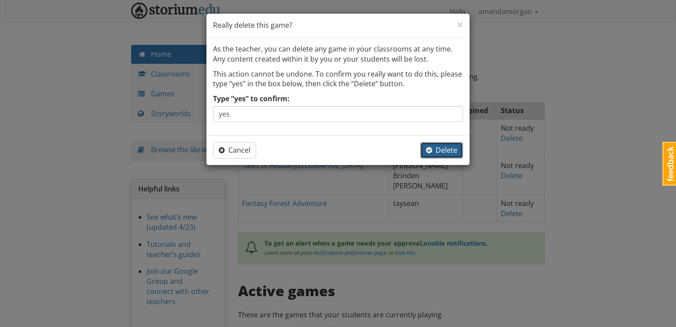
click at [436, 151] on span "Delete" at bounding box center [441, 150] width 31 height 10
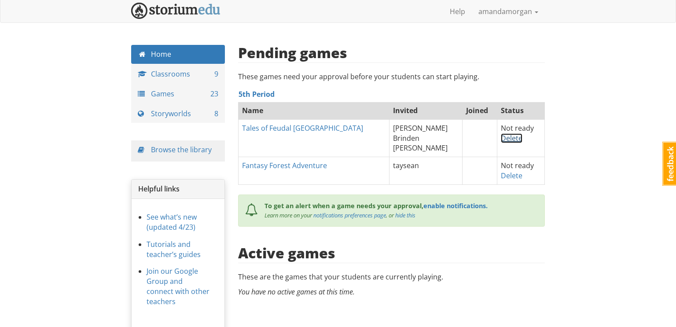
click at [501, 139] on link "Delete" at bounding box center [512, 138] width 22 height 10
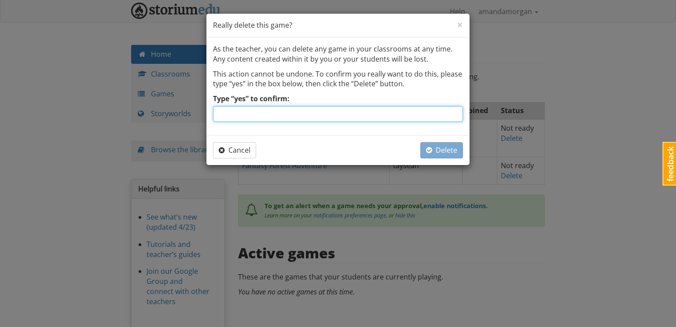
click at [436, 116] on input "Type “yes” to confirm:" at bounding box center [338, 114] width 250 height 16
type input "yes"
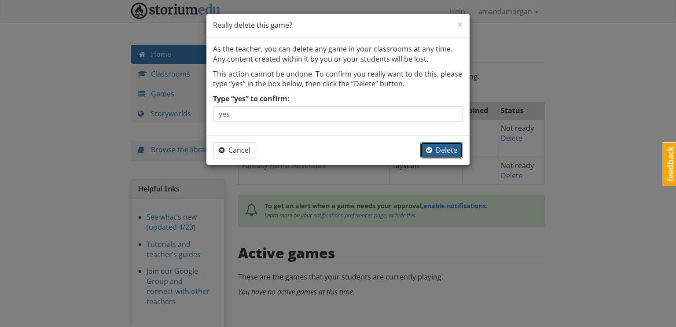
click at [454, 154] on span "Delete" at bounding box center [441, 150] width 31 height 10
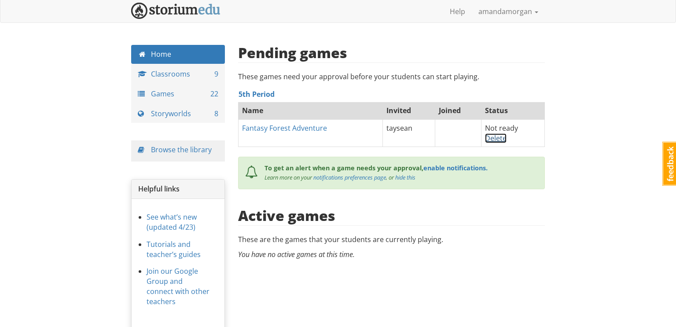
click at [496, 138] on link "Delete" at bounding box center [496, 138] width 22 height 10
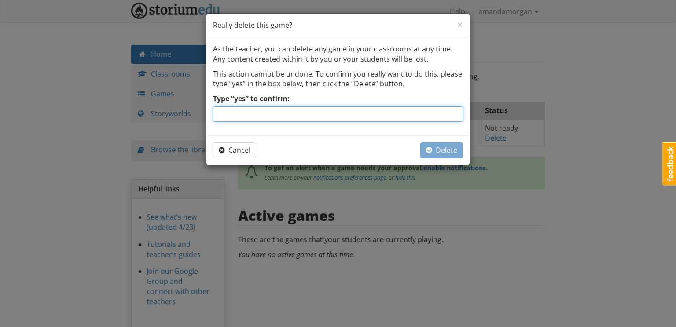
click at [411, 106] on input "Type “yes” to confirm:" at bounding box center [338, 114] width 250 height 16
type input "yes"
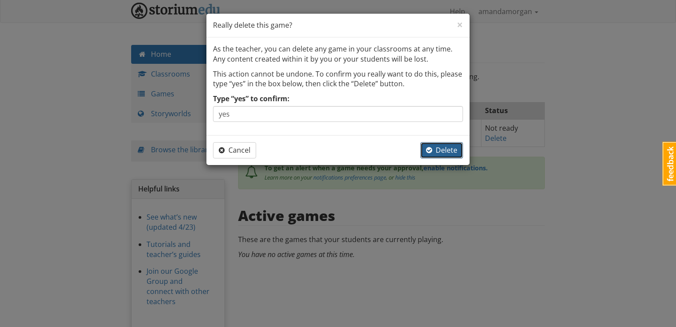
click at [436, 153] on span "Delete" at bounding box center [441, 150] width 31 height 10
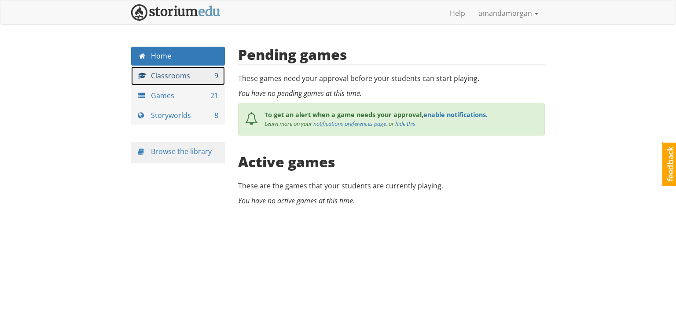
click at [196, 81] on link "Classrooms 9" at bounding box center [178, 75] width 94 height 19
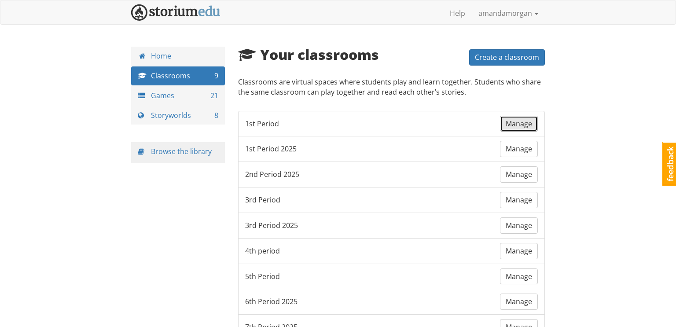
click at [515, 121] on span "Manage" at bounding box center [518, 124] width 26 height 10
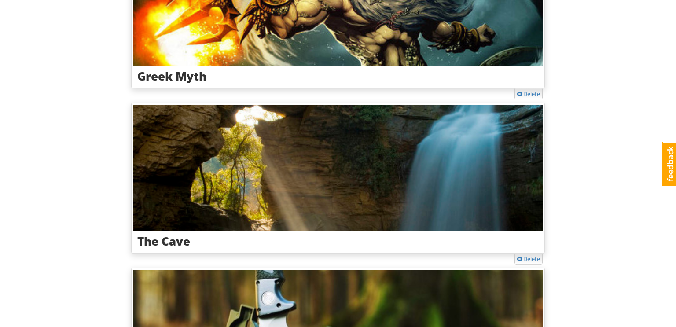
scroll to position [277, 0]
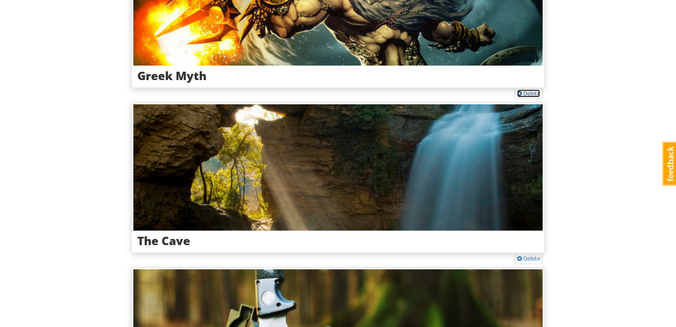
click at [528, 90] on link "Delete" at bounding box center [528, 93] width 23 height 8
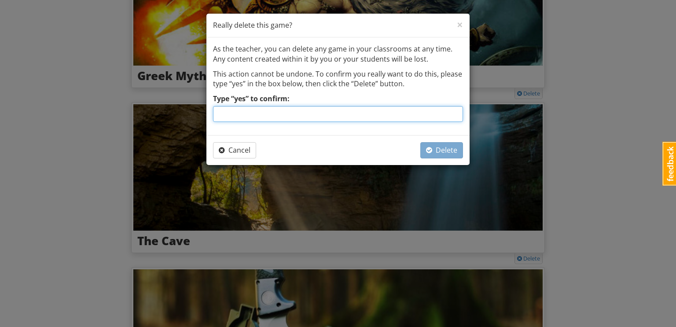
click at [399, 111] on input "Type “yes” to confirm:" at bounding box center [338, 114] width 250 height 16
type input "yes"
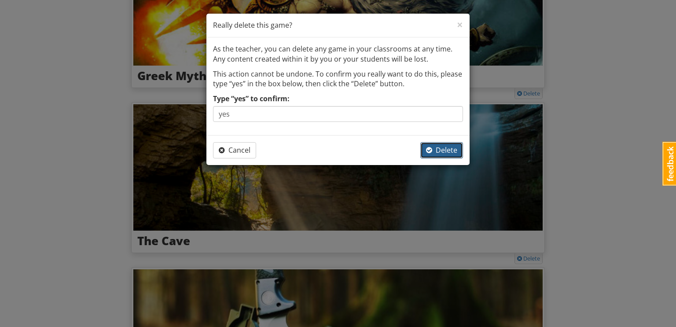
click at [443, 147] on span "Delete" at bounding box center [441, 150] width 31 height 10
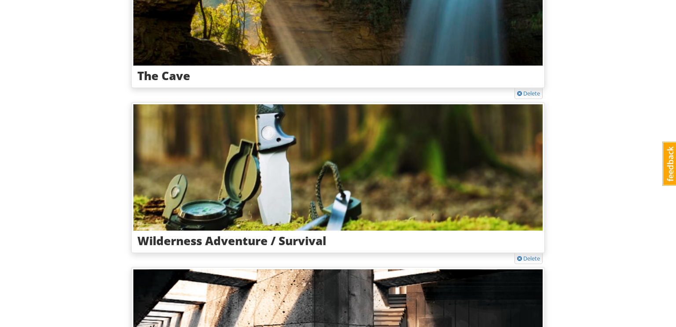
scroll to position [112, 0]
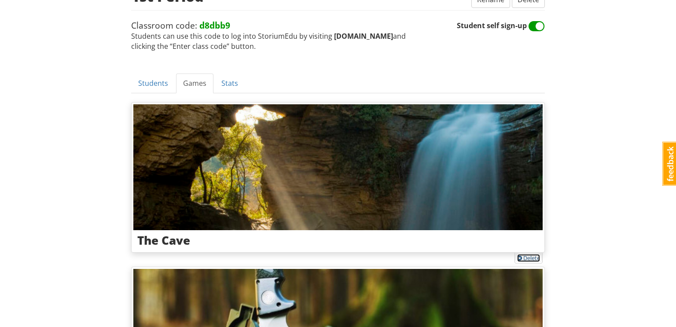
click at [520, 259] on span at bounding box center [519, 259] width 5 height 6
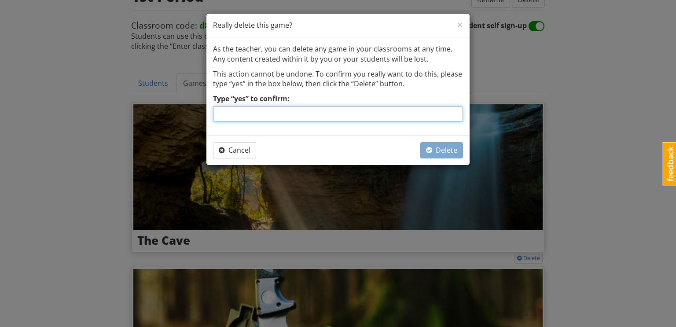
click at [357, 115] on input "Type “yes” to confirm:" at bounding box center [338, 114] width 250 height 16
type input "yes"
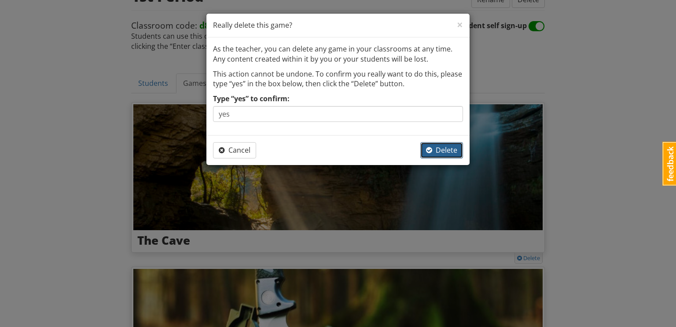
click at [434, 149] on span "Delete" at bounding box center [441, 150] width 31 height 10
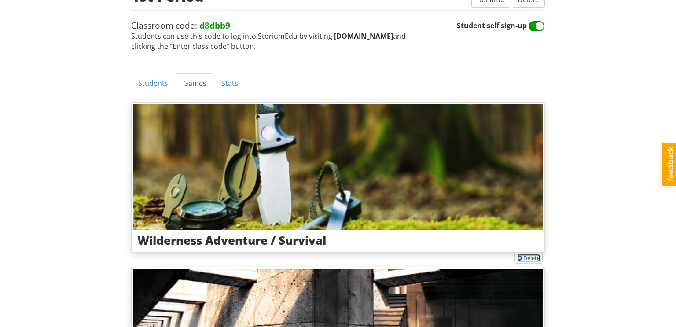
click at [532, 257] on link "Delete" at bounding box center [528, 258] width 23 height 8
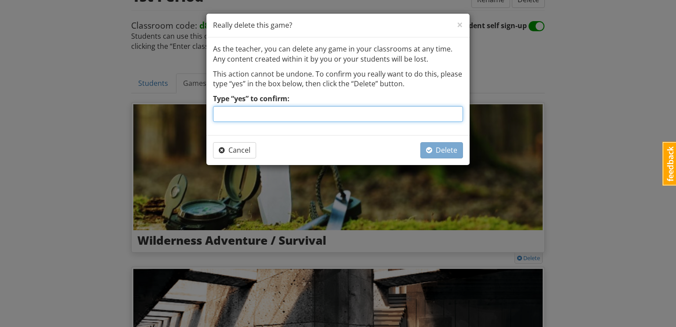
click at [363, 113] on input "Type “yes” to confirm:" at bounding box center [338, 114] width 250 height 16
type input "yes"
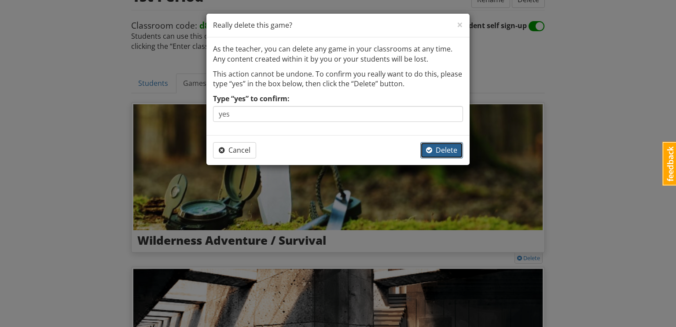
click at [444, 153] on span "Delete" at bounding box center [441, 150] width 31 height 10
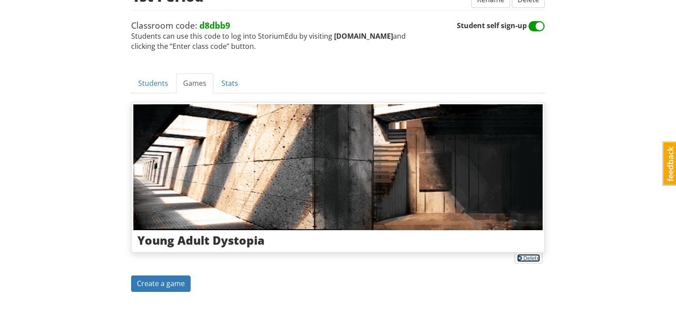
click at [526, 258] on link "Delete" at bounding box center [528, 258] width 23 height 8
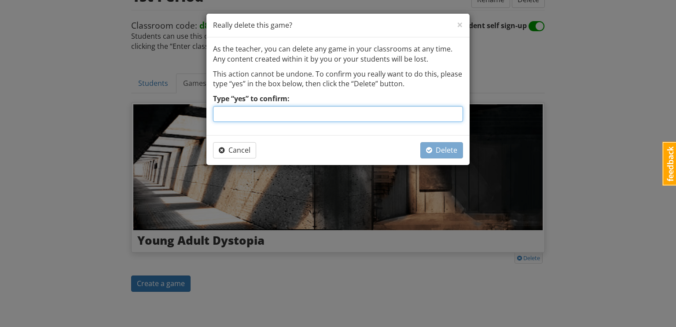
click at [374, 114] on input "Type “yes” to confirm:" at bounding box center [338, 114] width 250 height 16
type input "yes"
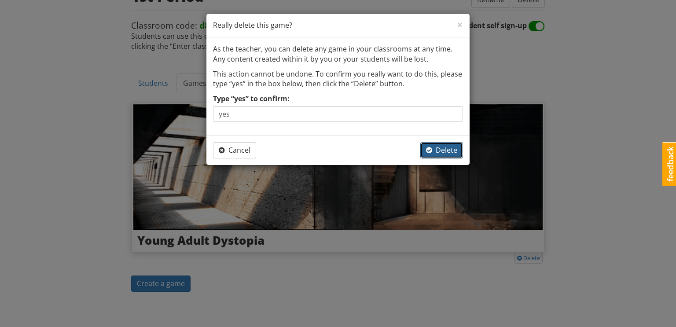
click at [446, 150] on span "Delete" at bounding box center [441, 150] width 31 height 10
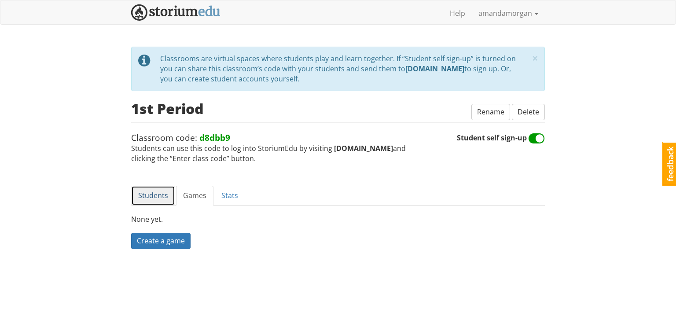
click at [150, 192] on link "Students" at bounding box center [153, 196] width 44 height 20
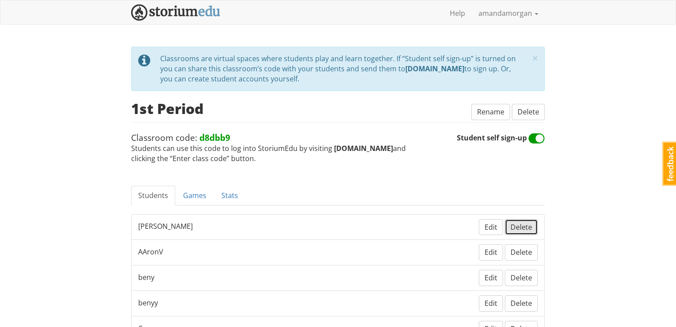
click at [516, 226] on span "Delete" at bounding box center [521, 227] width 22 height 10
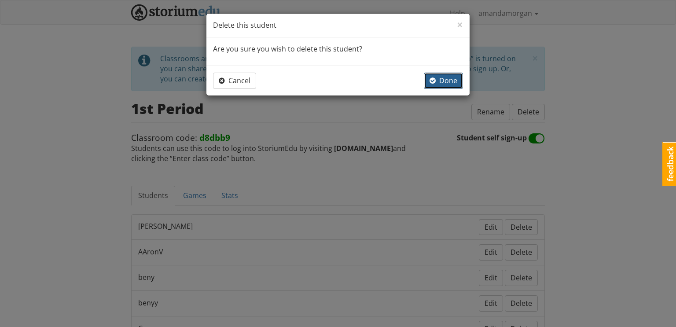
click at [446, 81] on span "Done" at bounding box center [443, 81] width 28 height 10
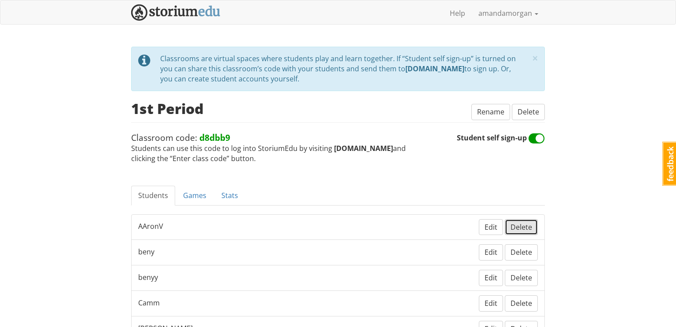
click at [527, 228] on span "Delete" at bounding box center [521, 227] width 22 height 10
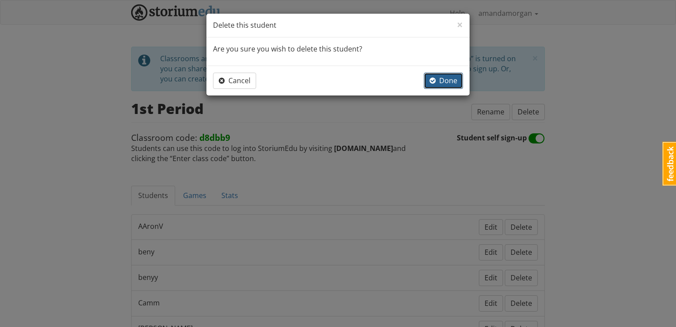
click at [435, 81] on span "button" at bounding box center [432, 80] width 6 height 7
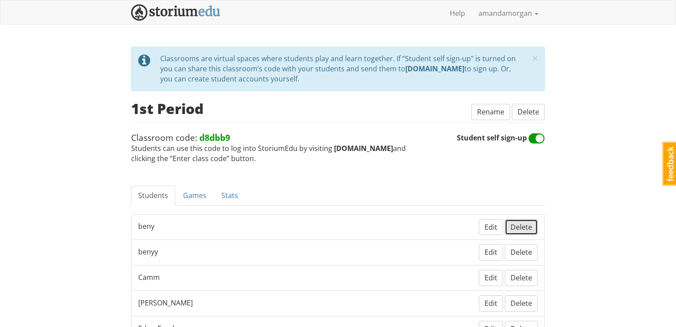
click at [523, 228] on span "Delete" at bounding box center [521, 227] width 22 height 10
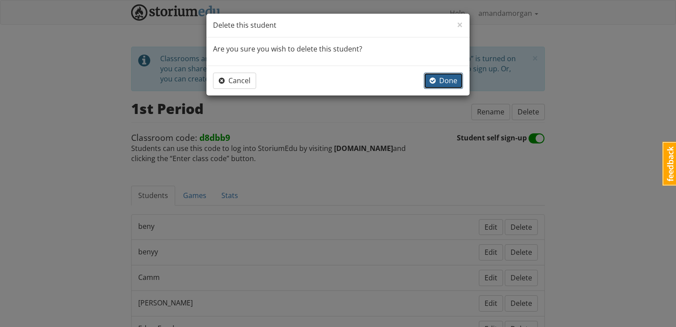
click at [447, 81] on span "Done" at bounding box center [443, 81] width 28 height 10
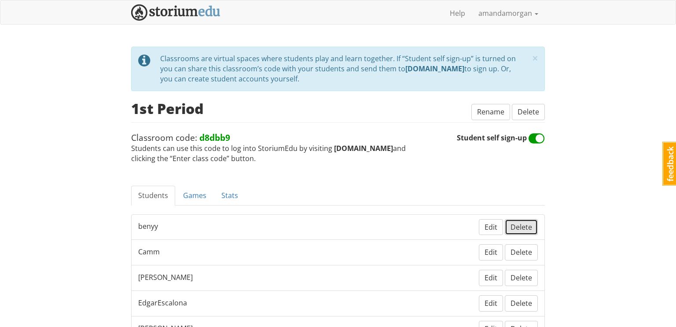
click at [532, 224] on span "Delete" at bounding box center [521, 227] width 22 height 10
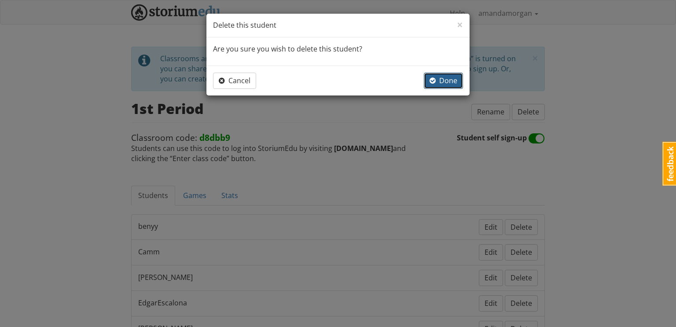
click at [437, 78] on span "Done" at bounding box center [443, 81] width 28 height 10
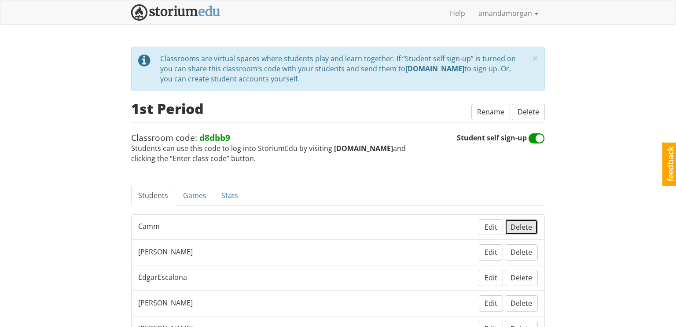
click at [520, 225] on span "Delete" at bounding box center [521, 227] width 22 height 10
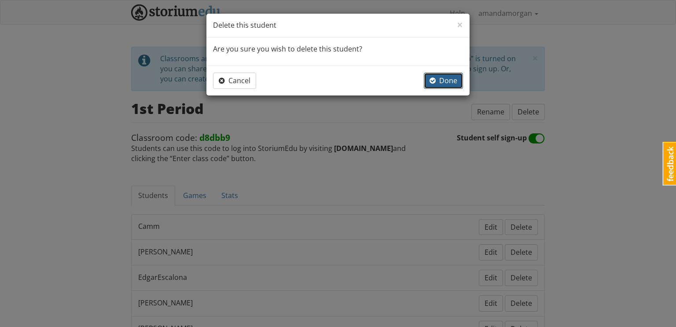
click at [437, 81] on span "Done" at bounding box center [443, 81] width 28 height 10
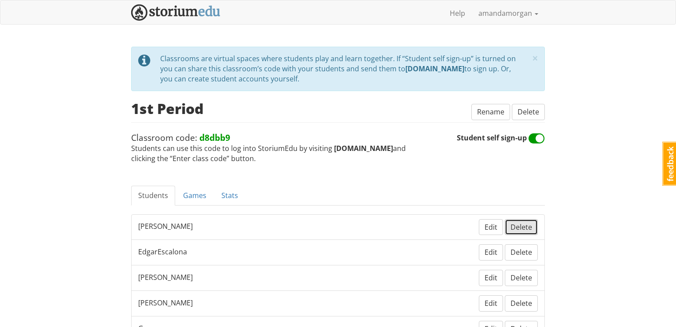
click at [528, 223] on span "Delete" at bounding box center [521, 227] width 22 height 10
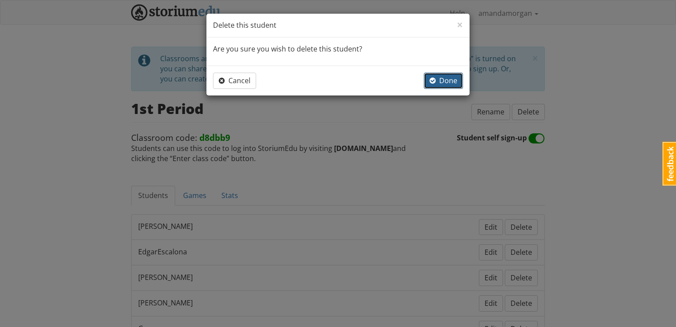
click at [451, 81] on span "Done" at bounding box center [443, 81] width 28 height 10
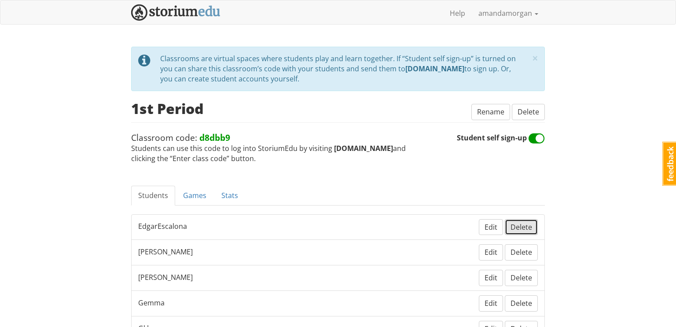
click at [523, 226] on span "Delete" at bounding box center [521, 227] width 22 height 10
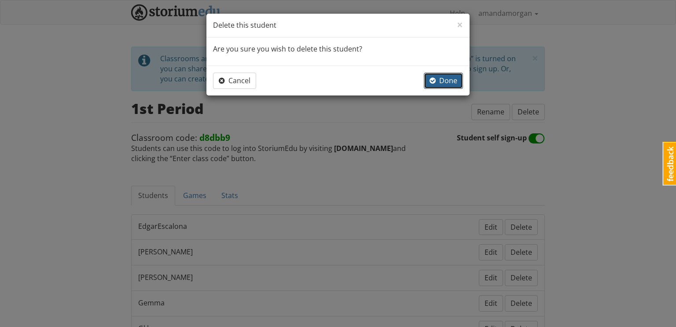
click at [447, 79] on span "Done" at bounding box center [443, 81] width 28 height 10
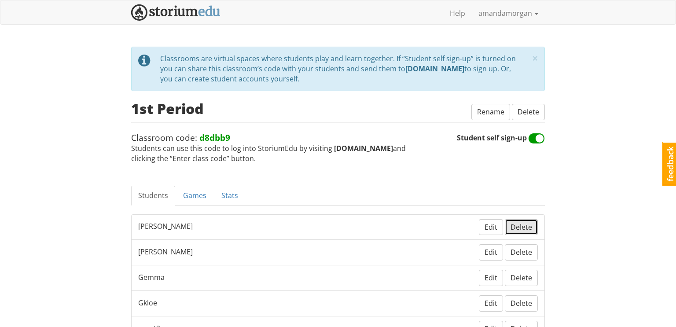
click at [520, 225] on span "Delete" at bounding box center [521, 227] width 22 height 10
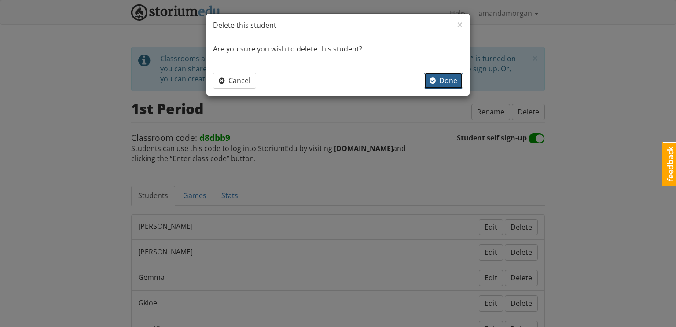
click at [455, 82] on span "Done" at bounding box center [443, 81] width 28 height 10
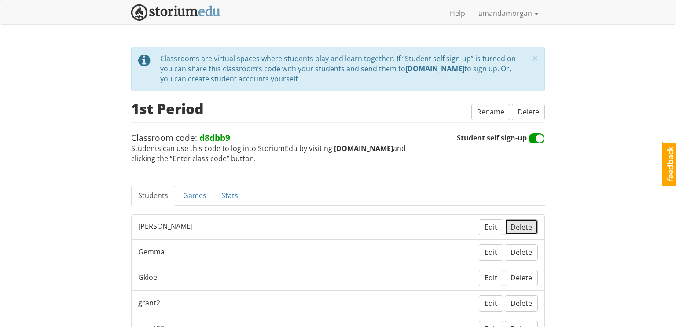
click at [524, 227] on span "Delete" at bounding box center [521, 227] width 22 height 10
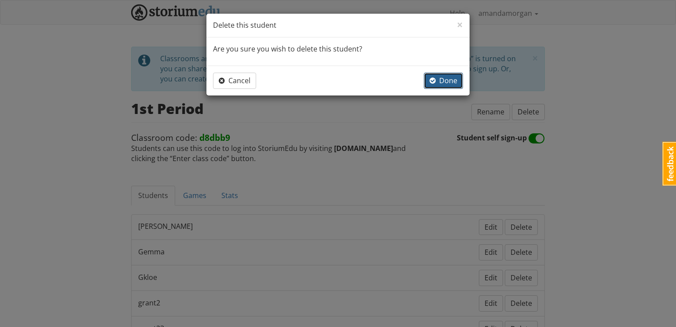
click at [449, 84] on button "Done" at bounding box center [443, 81] width 39 height 16
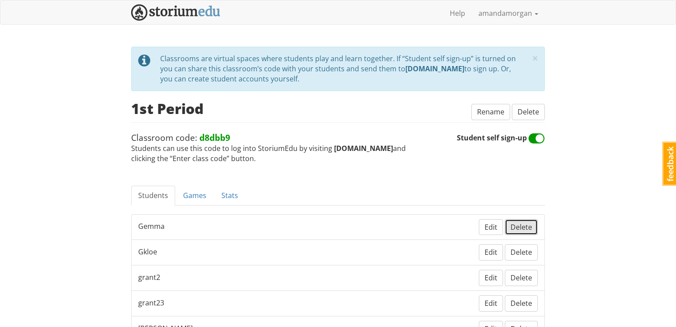
click at [525, 231] on button "Delete" at bounding box center [521, 227] width 33 height 16
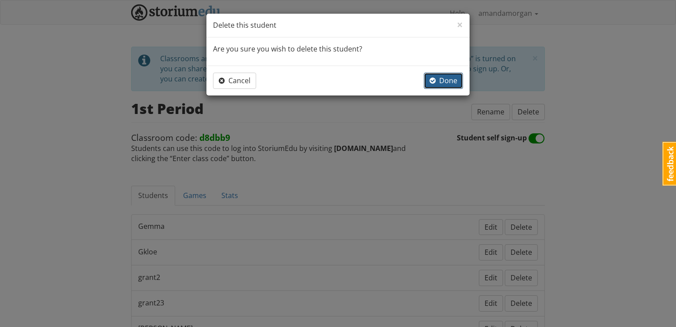
click at [451, 81] on span "Done" at bounding box center [443, 81] width 28 height 10
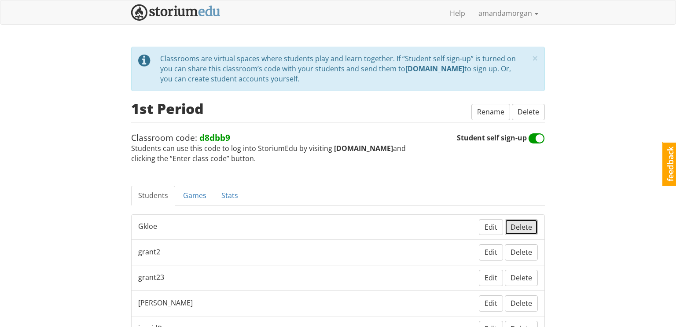
click at [516, 226] on span "Delete" at bounding box center [521, 227] width 22 height 10
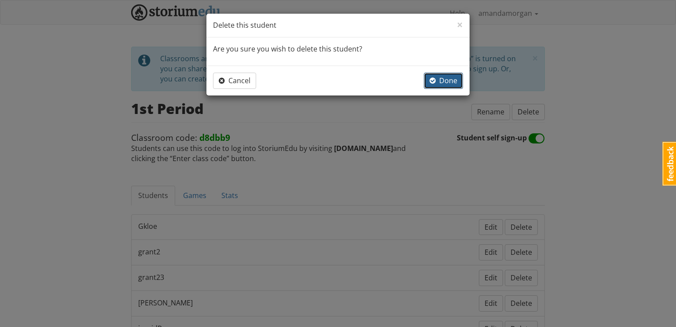
click at [447, 82] on span "Done" at bounding box center [443, 81] width 28 height 10
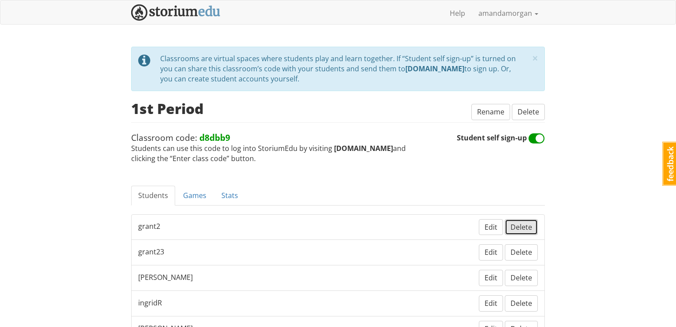
click at [525, 227] on span "Delete" at bounding box center [521, 227] width 22 height 10
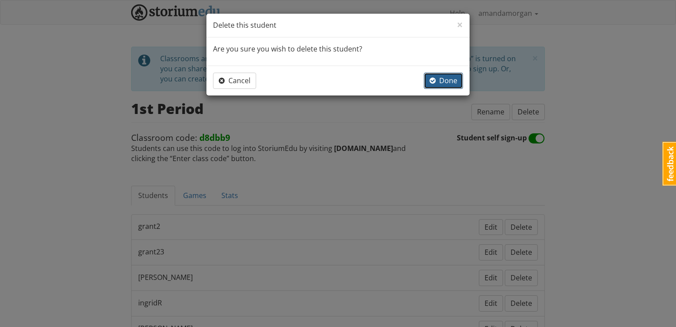
click at [448, 84] on span "Done" at bounding box center [443, 81] width 28 height 10
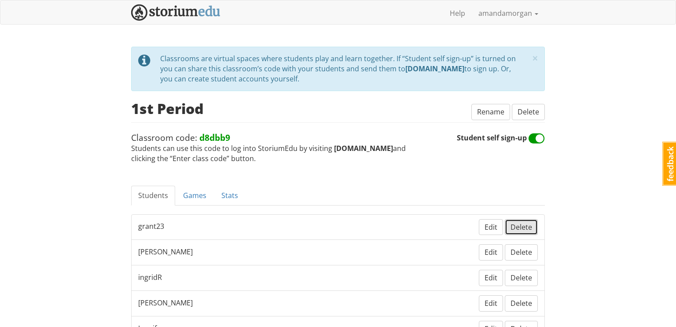
click at [527, 222] on span "Delete" at bounding box center [521, 227] width 22 height 10
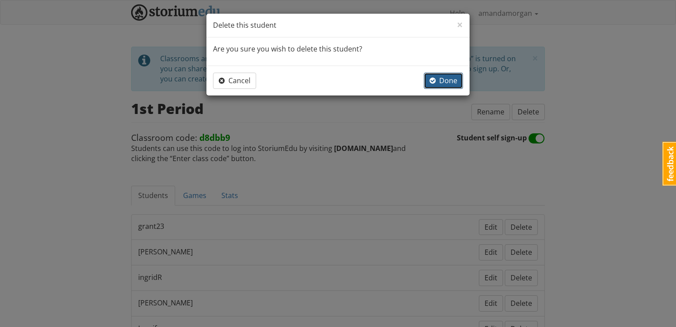
click at [445, 81] on span "Done" at bounding box center [443, 81] width 28 height 10
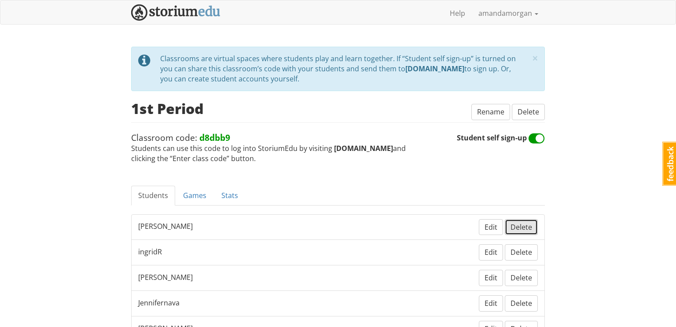
click at [531, 227] on span "Delete" at bounding box center [521, 227] width 22 height 10
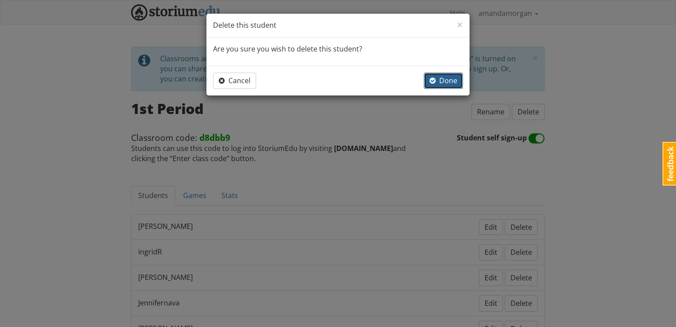
click at [445, 86] on button "Done" at bounding box center [443, 81] width 39 height 16
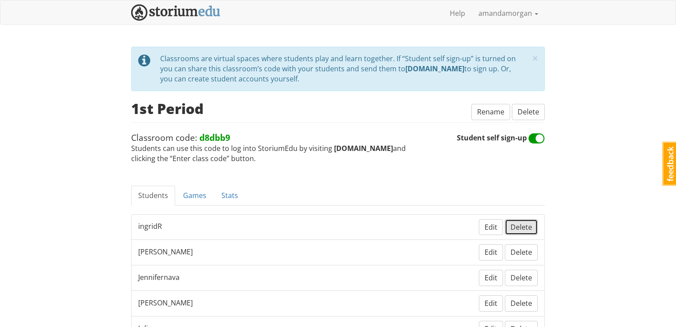
click at [529, 227] on span "Delete" at bounding box center [521, 227] width 22 height 10
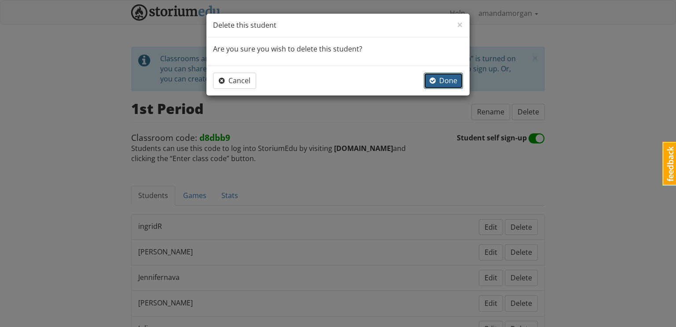
click at [449, 84] on span "Done" at bounding box center [443, 81] width 28 height 10
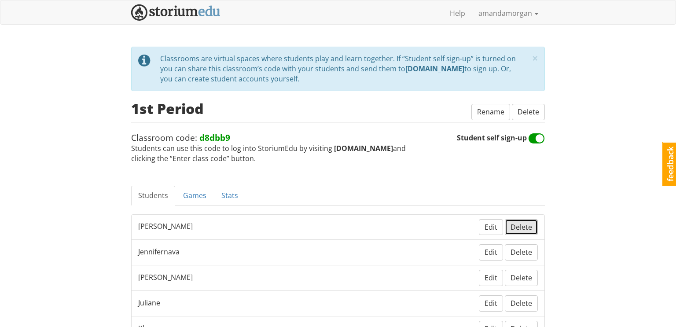
click at [526, 229] on span "Delete" at bounding box center [521, 227] width 22 height 10
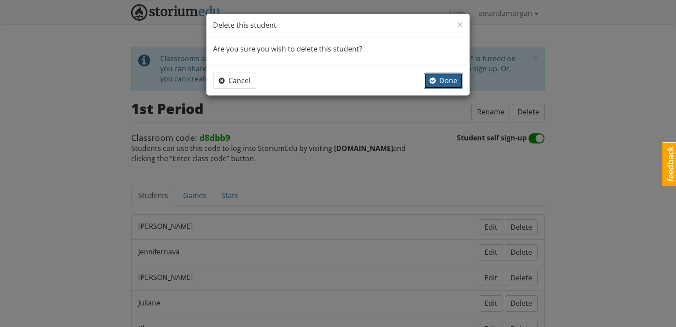
click at [454, 84] on button "Done" at bounding box center [443, 81] width 39 height 16
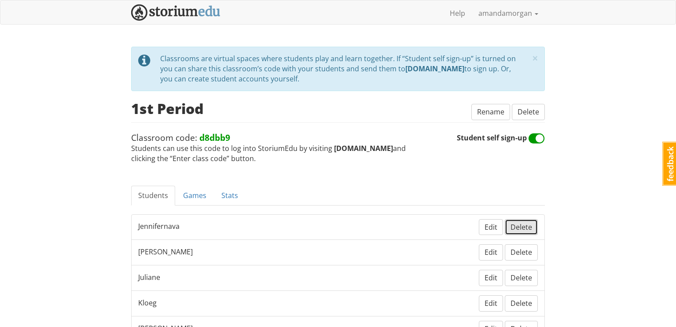
click at [518, 224] on span "Delete" at bounding box center [521, 227] width 22 height 10
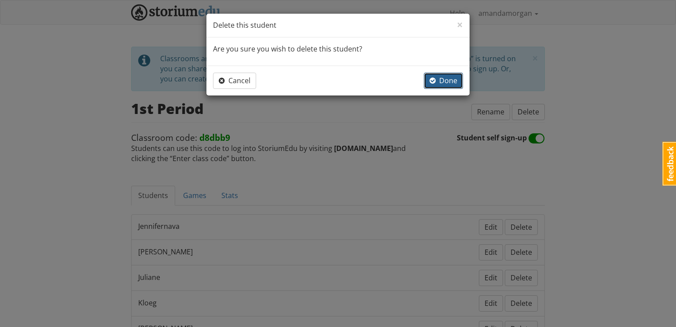
click at [450, 84] on span "Done" at bounding box center [443, 81] width 28 height 10
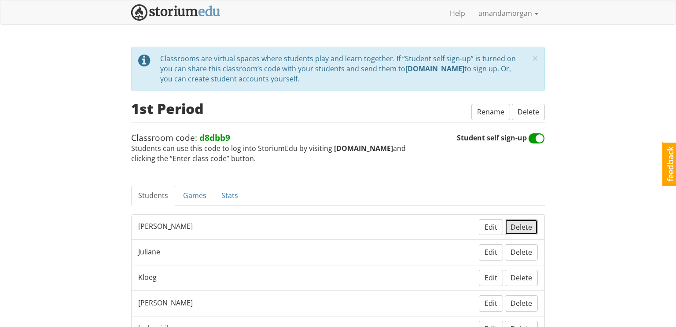
click at [529, 226] on span "Delete" at bounding box center [521, 227] width 22 height 10
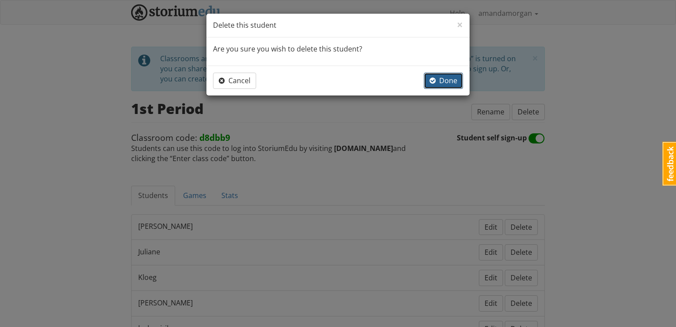
click at [454, 80] on span "Done" at bounding box center [443, 81] width 28 height 10
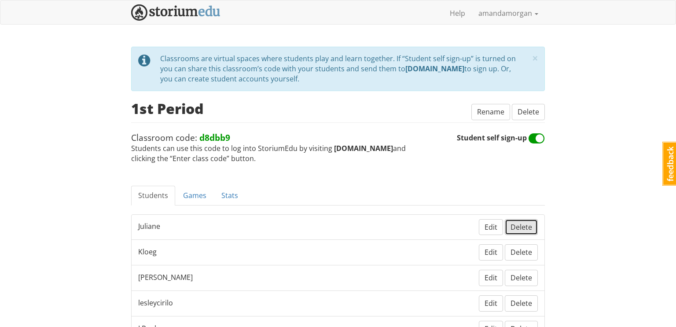
click at [528, 230] on span "Delete" at bounding box center [521, 227] width 22 height 10
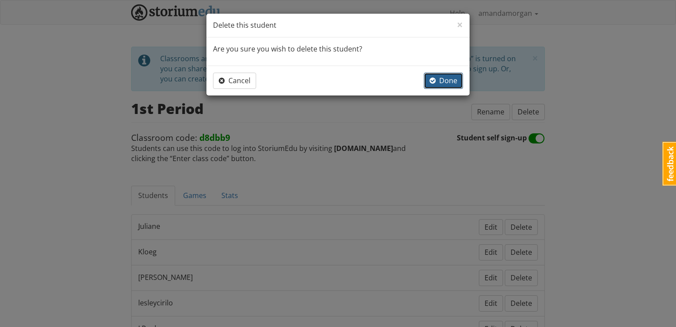
click at [441, 81] on span "Done" at bounding box center [443, 81] width 28 height 10
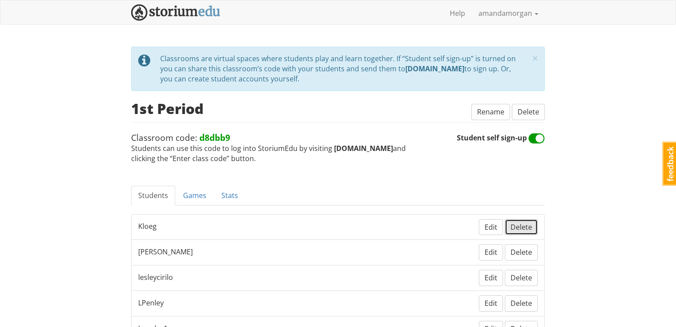
click at [522, 226] on span "Delete" at bounding box center [521, 227] width 22 height 10
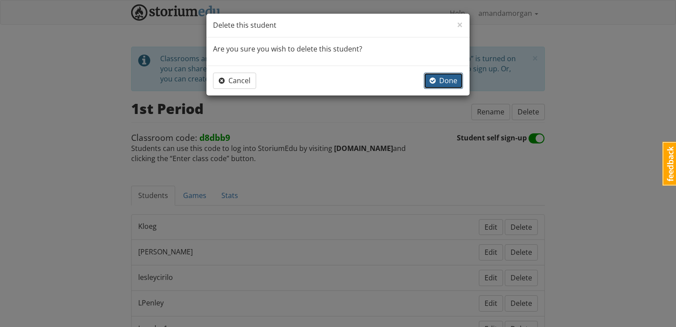
click at [445, 77] on span "Done" at bounding box center [443, 81] width 28 height 10
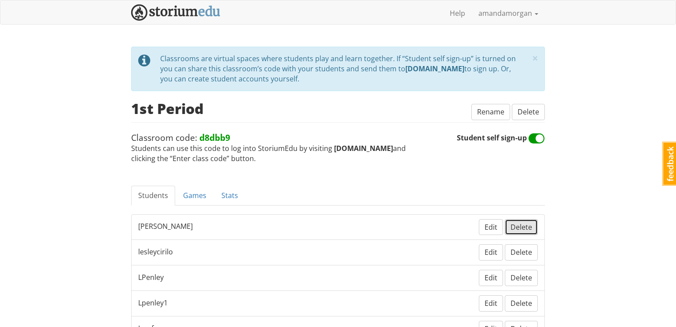
click at [524, 229] on span "Delete" at bounding box center [521, 227] width 22 height 10
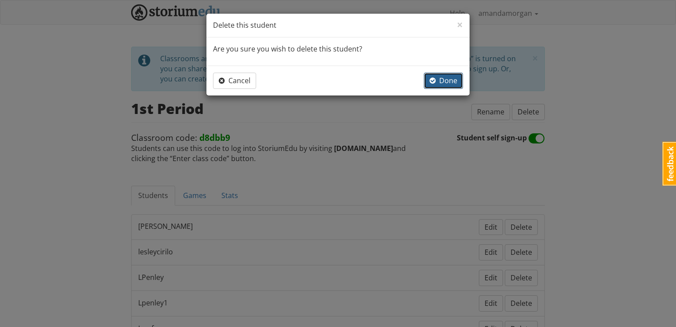
click at [443, 81] on span "Done" at bounding box center [443, 81] width 28 height 10
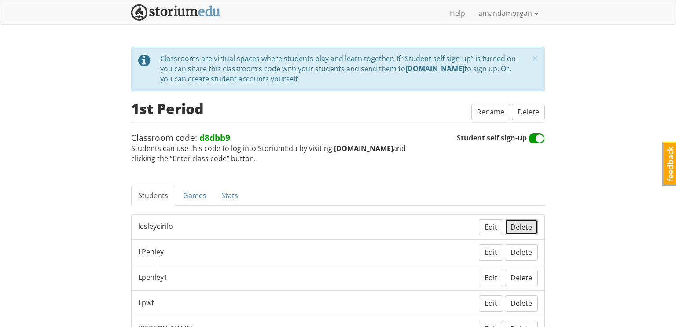
click at [522, 224] on span "Delete" at bounding box center [521, 227] width 22 height 10
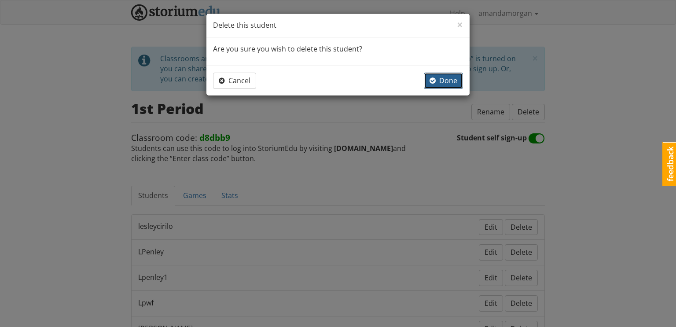
click at [454, 82] on span "Done" at bounding box center [443, 81] width 28 height 10
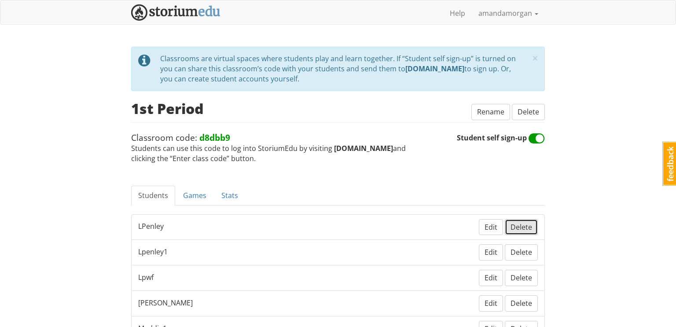
click at [519, 231] on button "Delete" at bounding box center [521, 227] width 33 height 16
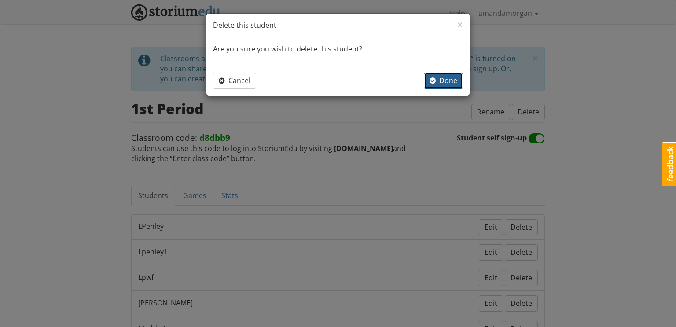
click at [454, 85] on button "Done" at bounding box center [443, 81] width 39 height 16
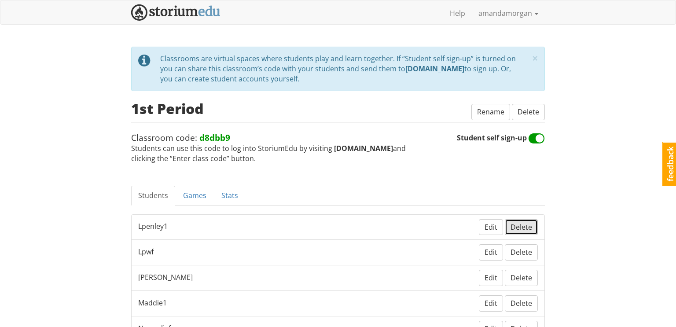
click at [521, 223] on span "Delete" at bounding box center [521, 227] width 22 height 10
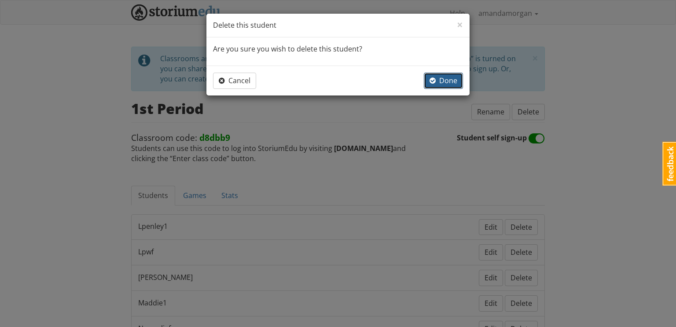
click at [454, 80] on span "Done" at bounding box center [443, 81] width 28 height 10
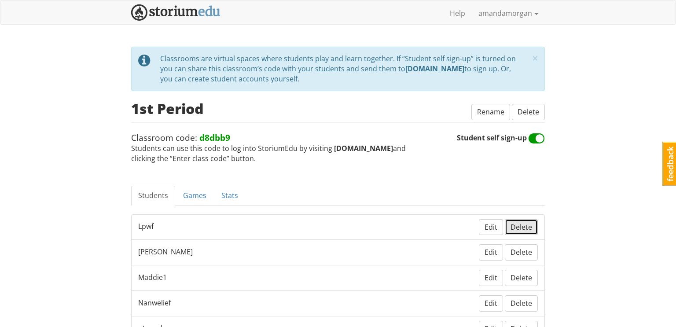
click at [524, 224] on span "Delete" at bounding box center [521, 227] width 22 height 10
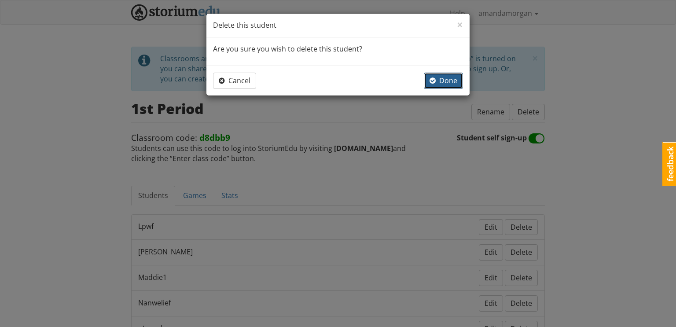
click at [443, 82] on span "Done" at bounding box center [443, 81] width 28 height 10
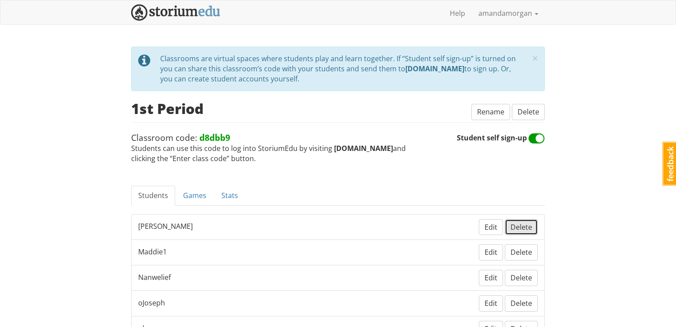
click at [528, 226] on span "Delete" at bounding box center [521, 227] width 22 height 10
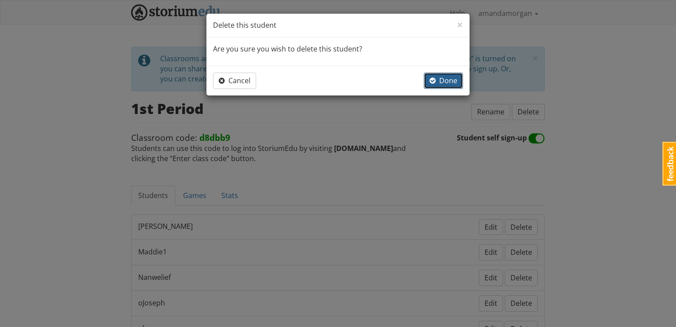
click at [446, 81] on span "Done" at bounding box center [443, 81] width 28 height 10
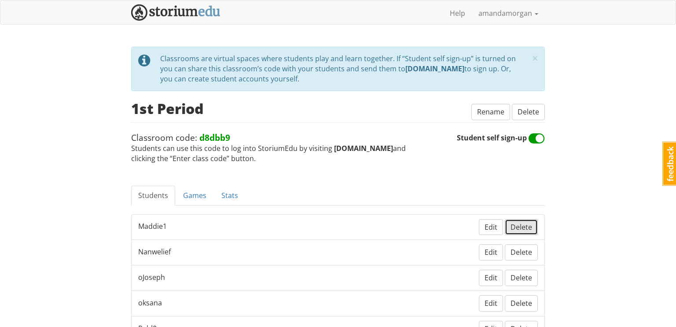
click at [516, 225] on span "Delete" at bounding box center [521, 227] width 22 height 10
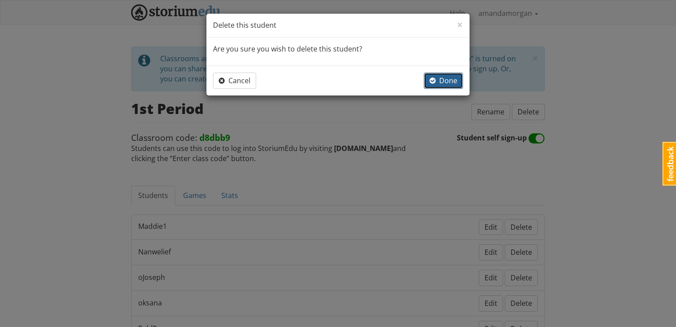
click at [449, 82] on span "Done" at bounding box center [443, 81] width 28 height 10
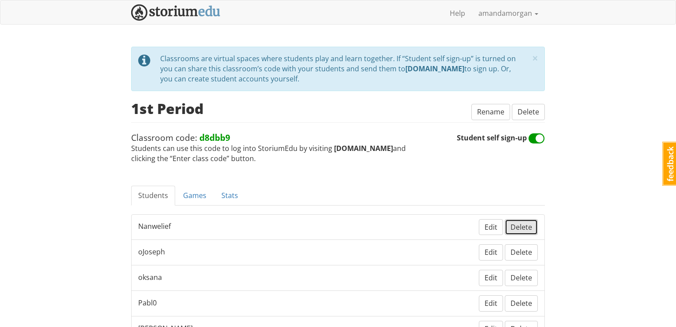
click at [519, 227] on span "Delete" at bounding box center [521, 227] width 22 height 10
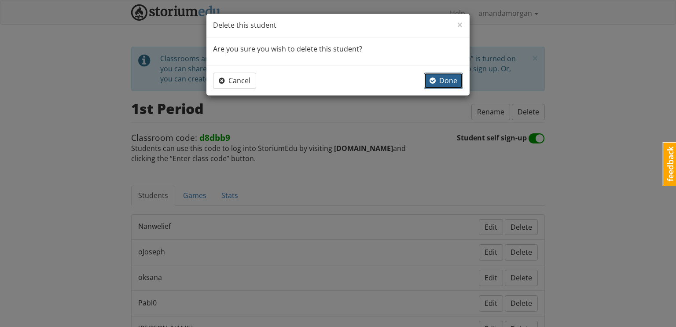
click at [440, 79] on span "Done" at bounding box center [443, 81] width 28 height 10
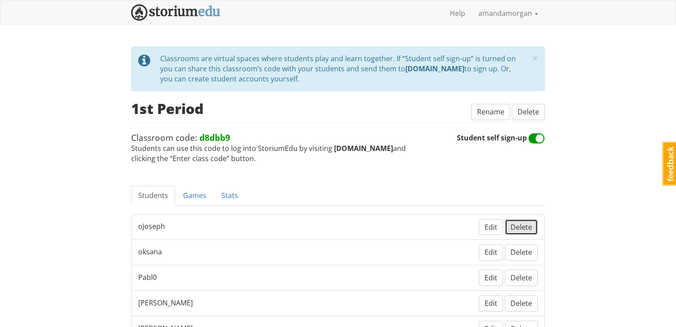
click at [526, 222] on span "Delete" at bounding box center [521, 227] width 22 height 10
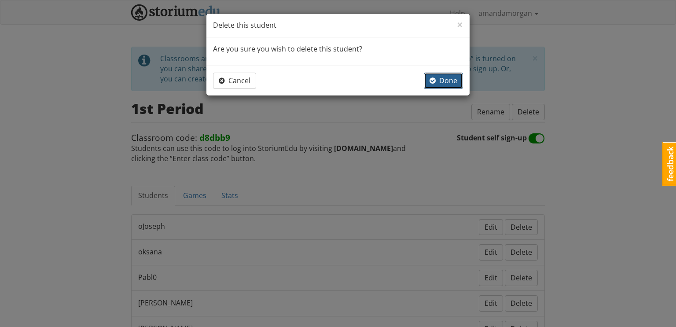
click at [450, 82] on span "Done" at bounding box center [443, 81] width 28 height 10
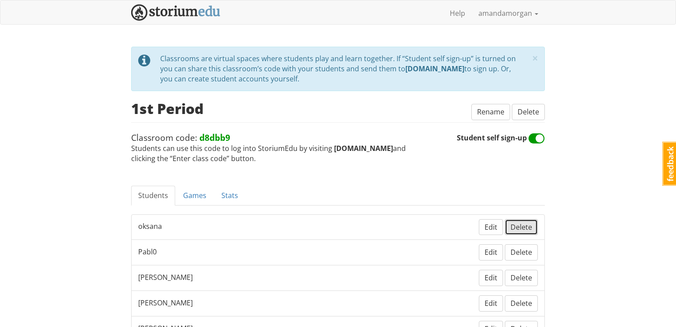
click at [522, 227] on span "Delete" at bounding box center [521, 227] width 22 height 10
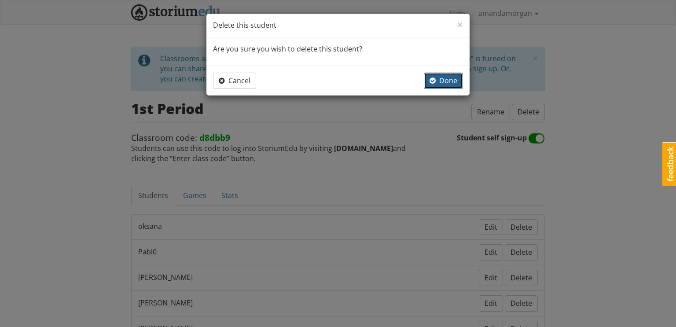
click at [451, 82] on span "Done" at bounding box center [443, 81] width 28 height 10
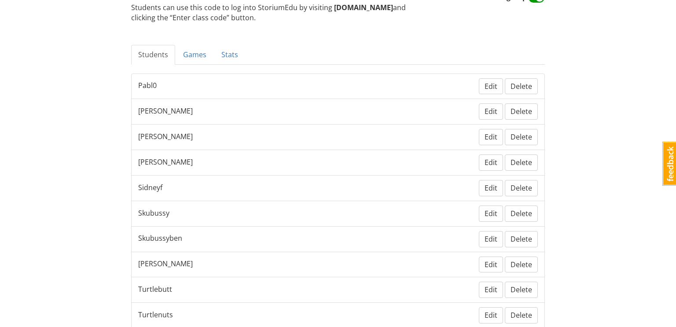
scroll to position [137, 0]
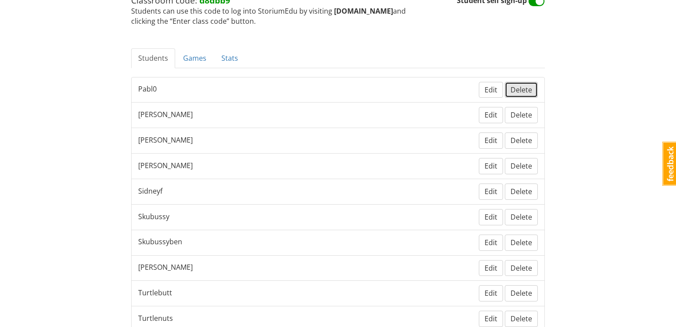
click at [530, 87] on span "Delete" at bounding box center [521, 90] width 22 height 10
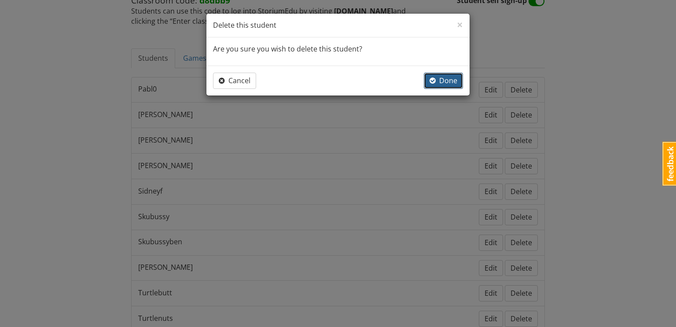
click at [440, 80] on span "Done" at bounding box center [443, 81] width 28 height 10
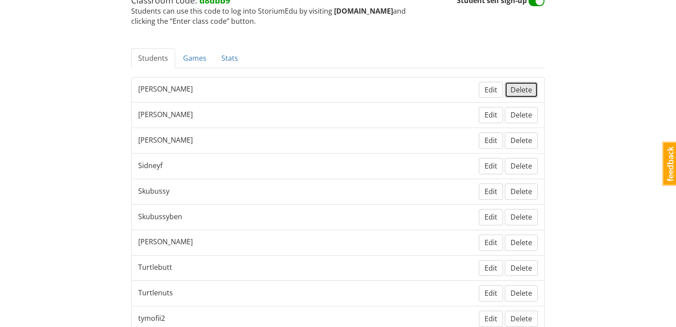
click at [520, 89] on span "Delete" at bounding box center [521, 90] width 22 height 10
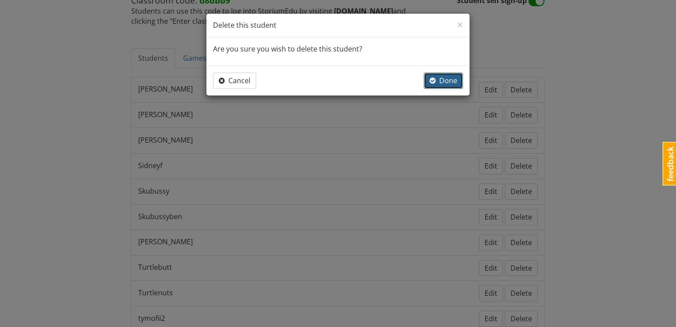
click at [443, 86] on button "Done" at bounding box center [443, 81] width 39 height 16
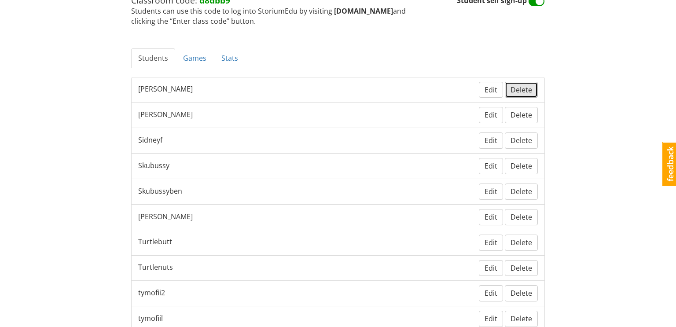
click at [520, 89] on span "Delete" at bounding box center [521, 90] width 22 height 10
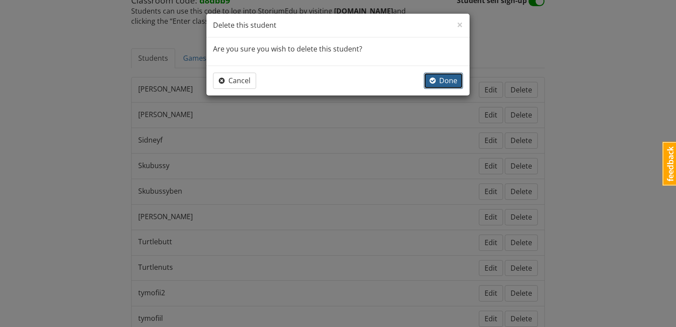
click at [442, 76] on span "Done" at bounding box center [443, 81] width 28 height 10
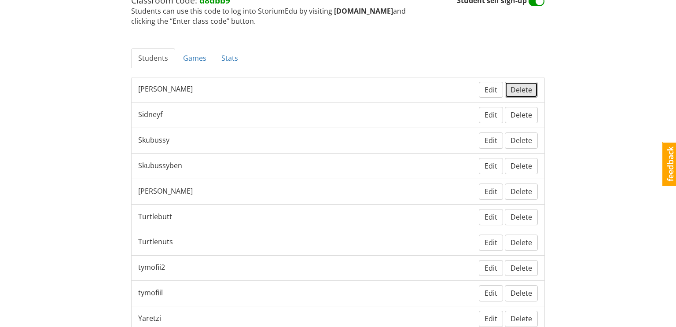
click at [521, 90] on span "Delete" at bounding box center [521, 90] width 22 height 10
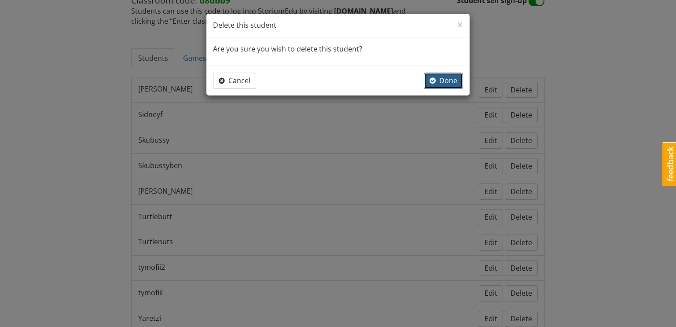
click at [439, 83] on span "Done" at bounding box center [443, 81] width 28 height 10
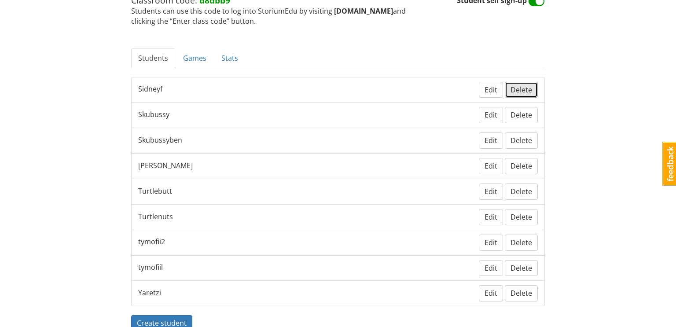
click at [521, 95] on button "Delete" at bounding box center [521, 90] width 33 height 16
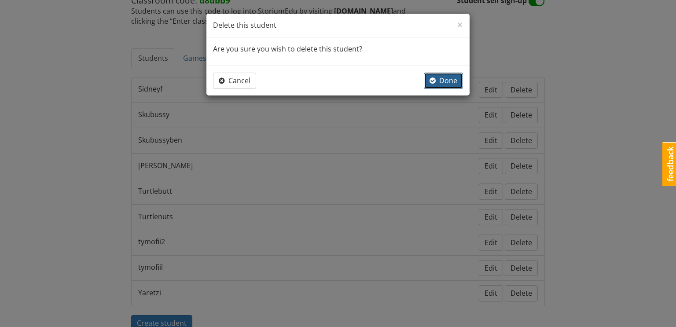
click at [454, 78] on span "Done" at bounding box center [443, 81] width 28 height 10
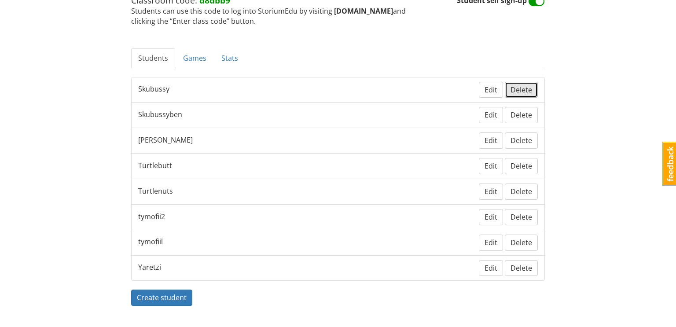
click at [525, 92] on span "Delete" at bounding box center [521, 90] width 22 height 10
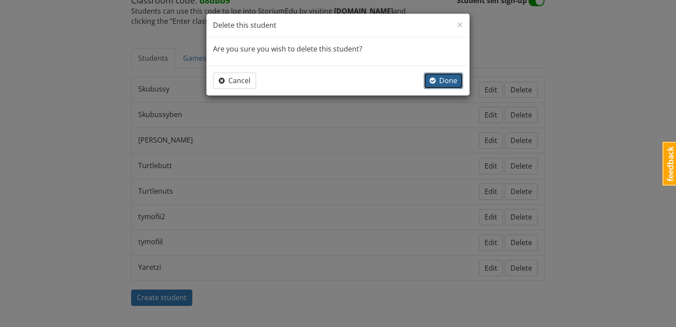
click at [451, 81] on span "Done" at bounding box center [443, 81] width 28 height 10
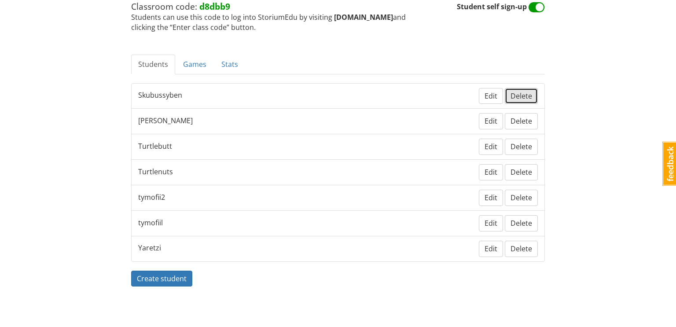
click at [530, 95] on span "Delete" at bounding box center [521, 96] width 22 height 10
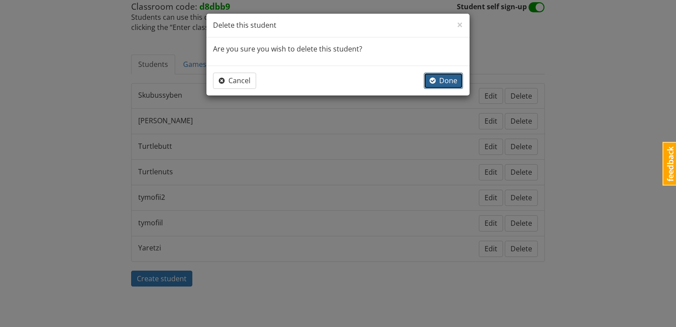
click at [448, 81] on span "Done" at bounding box center [443, 81] width 28 height 10
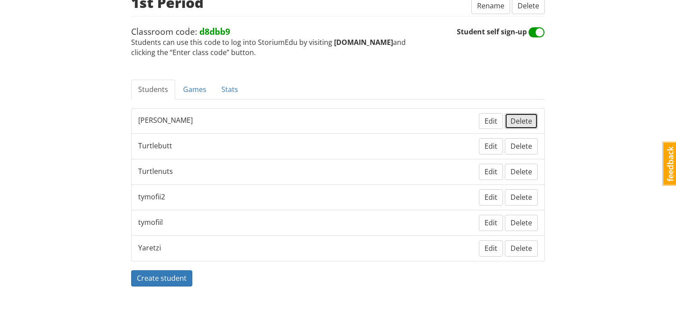
click at [524, 118] on span "Delete" at bounding box center [521, 121] width 22 height 10
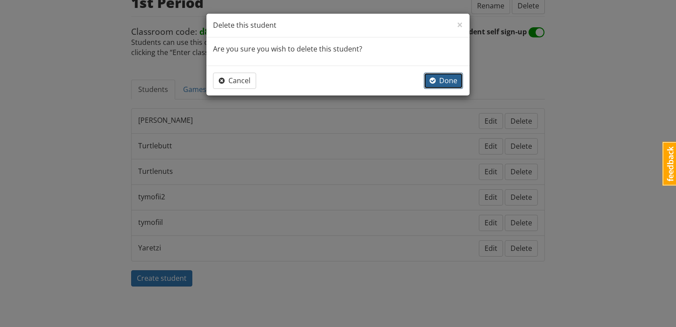
click at [445, 77] on span "Done" at bounding box center [443, 81] width 28 height 10
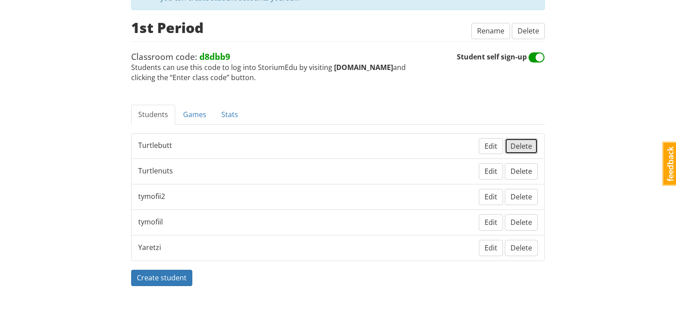
click at [526, 141] on span "Delete" at bounding box center [521, 146] width 22 height 10
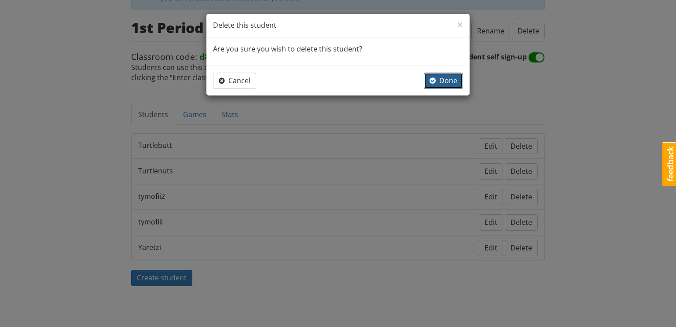
click at [435, 78] on span "button" at bounding box center [432, 80] width 6 height 7
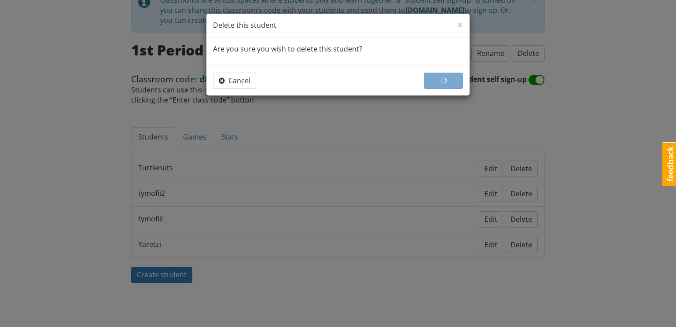
scroll to position [56, 0]
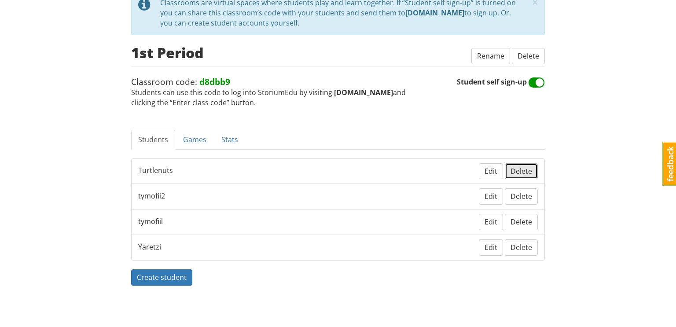
click at [524, 171] on span "Delete" at bounding box center [521, 171] width 22 height 10
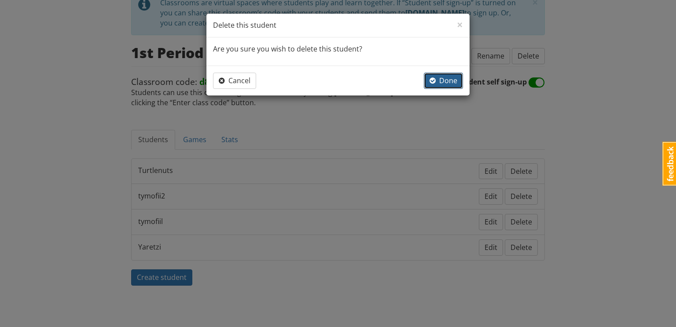
click at [448, 84] on span "Done" at bounding box center [443, 81] width 28 height 10
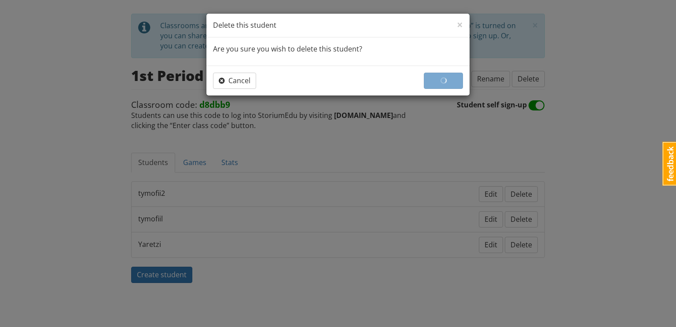
scroll to position [31, 0]
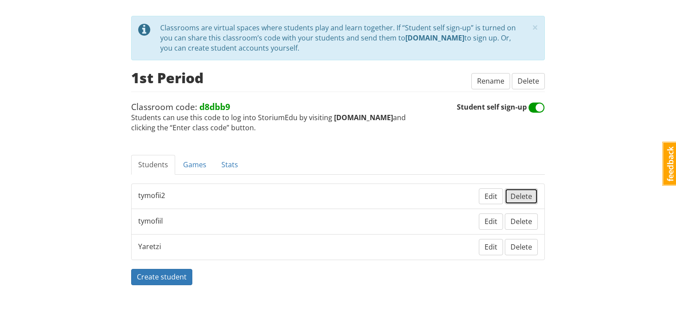
click at [524, 194] on span "Delete" at bounding box center [521, 196] width 22 height 10
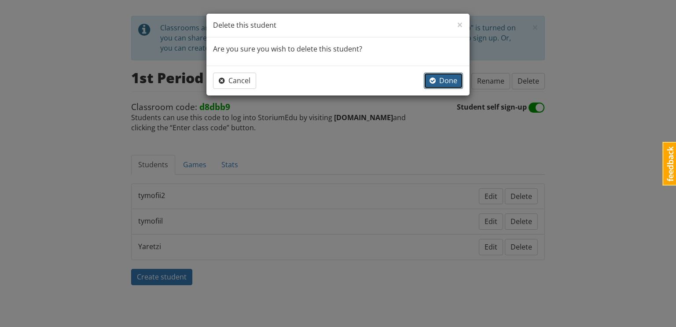
click at [449, 82] on span "Done" at bounding box center [443, 81] width 28 height 10
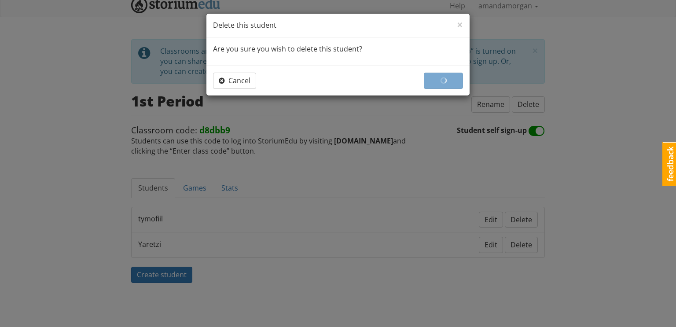
scroll to position [5, 0]
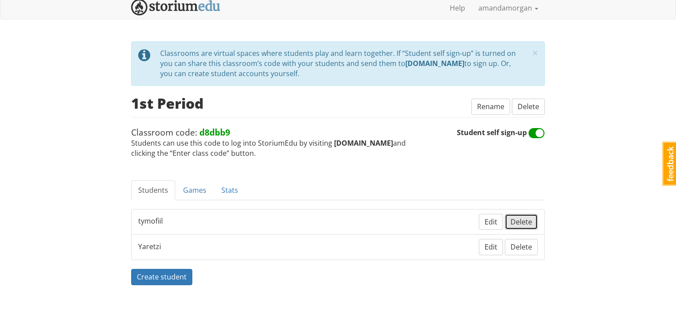
click at [528, 226] on button "Delete" at bounding box center [521, 222] width 33 height 16
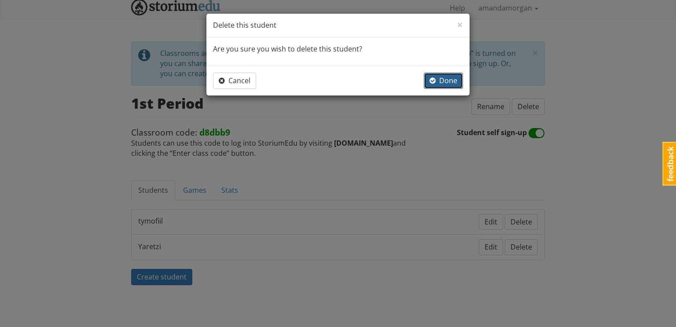
click at [450, 76] on span "Done" at bounding box center [443, 81] width 28 height 10
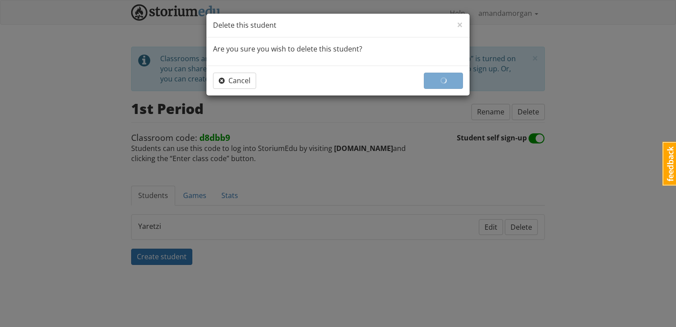
scroll to position [0, 0]
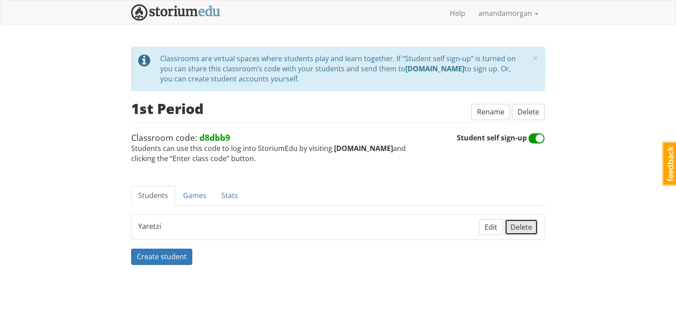
click at [525, 225] on span "Delete" at bounding box center [521, 227] width 22 height 10
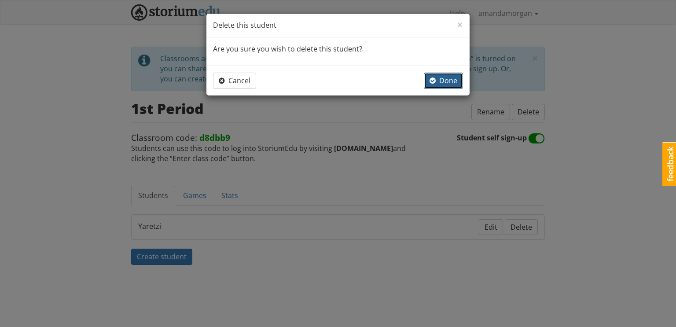
click at [445, 82] on span "Done" at bounding box center [443, 81] width 28 height 10
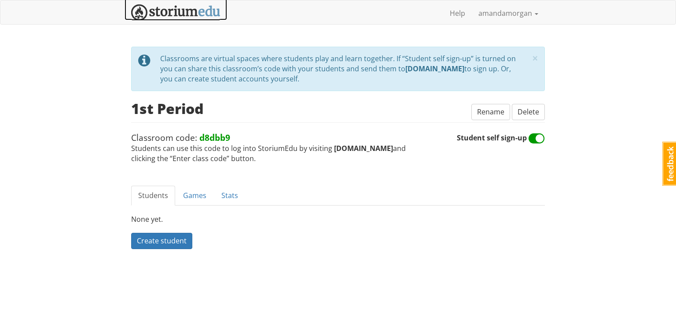
click at [173, 11] on img at bounding box center [175, 12] width 89 height 16
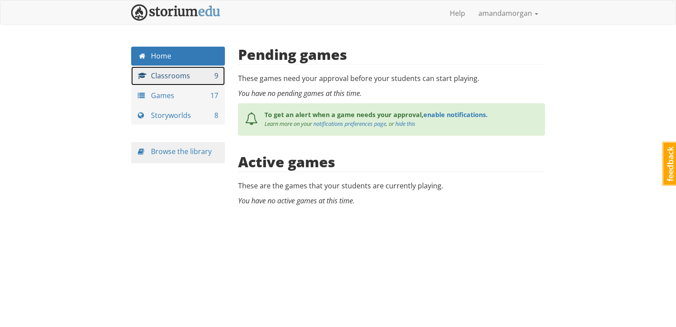
click at [182, 77] on link "Classrooms 9" at bounding box center [178, 75] width 94 height 19
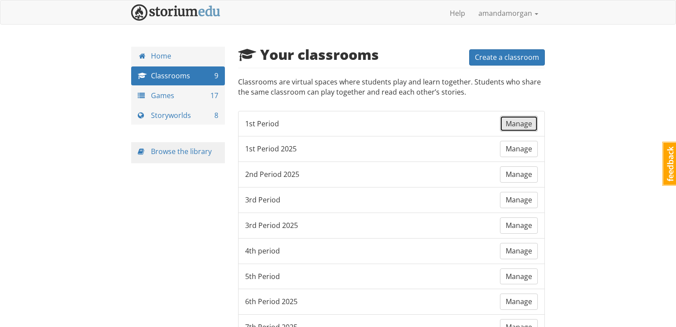
click at [525, 125] on span "Manage" at bounding box center [518, 124] width 26 height 10
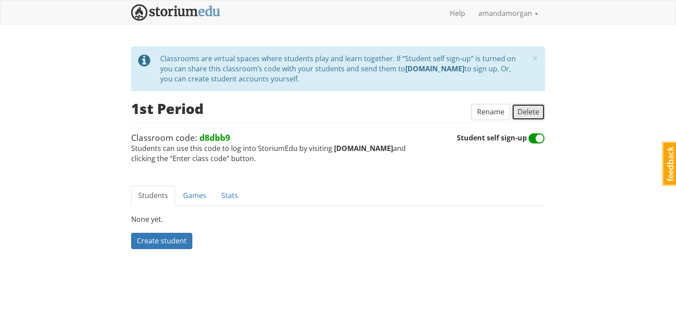
click at [533, 109] on span "Delete" at bounding box center [528, 112] width 22 height 10
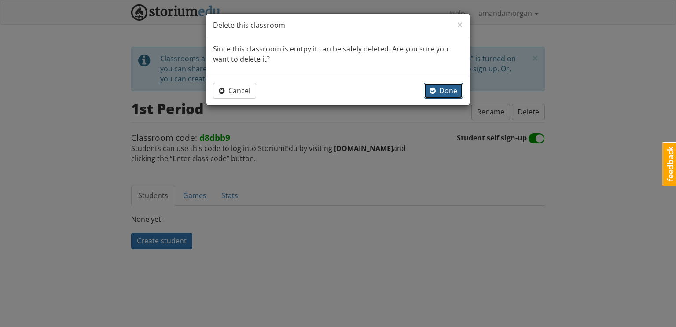
click at [454, 90] on span "Done" at bounding box center [443, 91] width 28 height 10
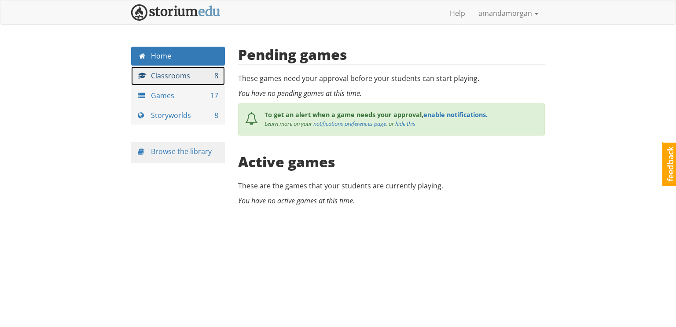
click at [203, 76] on link "Classrooms 8" at bounding box center [178, 75] width 94 height 19
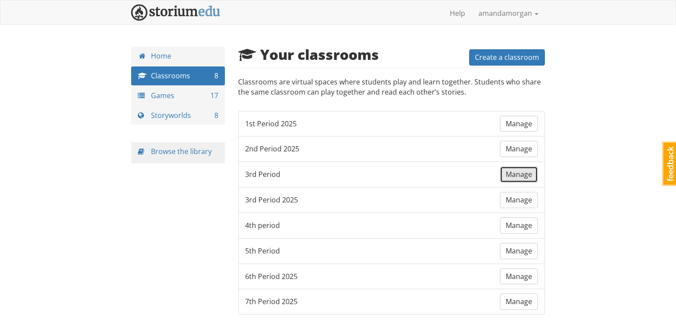
click at [518, 173] on span "Manage" at bounding box center [518, 174] width 26 height 10
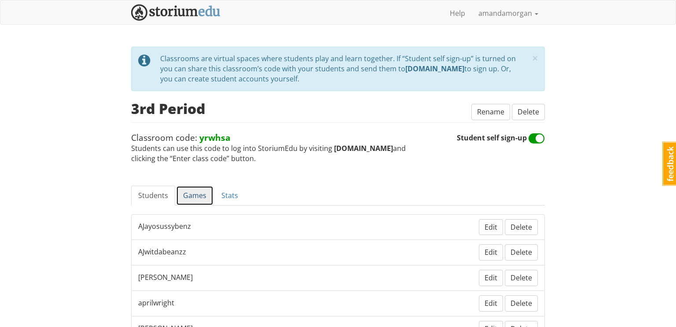
click at [206, 194] on link "Games" at bounding box center [194, 196] width 37 height 20
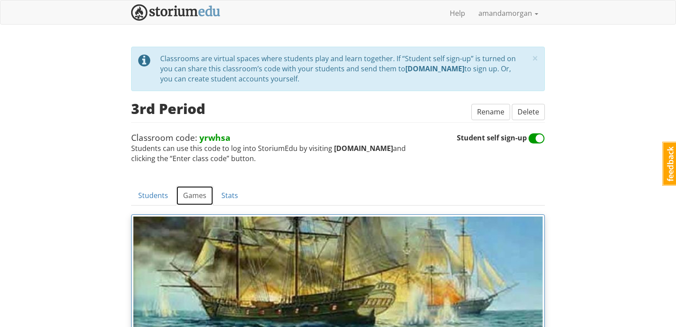
scroll to position [161, 0]
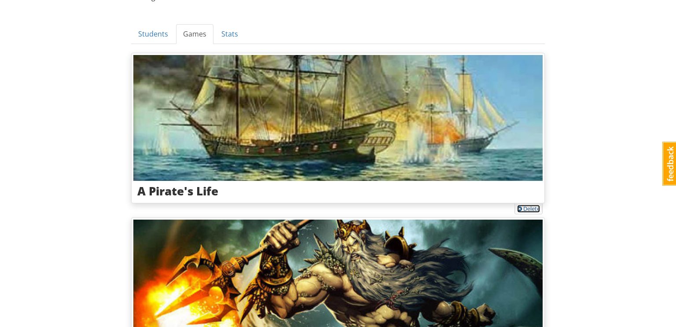
click at [529, 207] on link "Delete" at bounding box center [528, 209] width 23 height 8
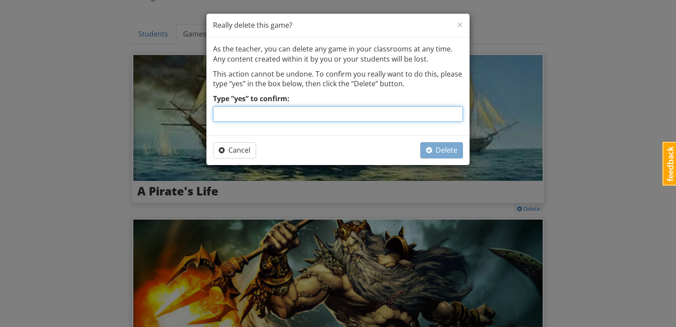
click at [435, 115] on input "Type “yes” to confirm:" at bounding box center [338, 114] width 250 height 16
type input "yes"
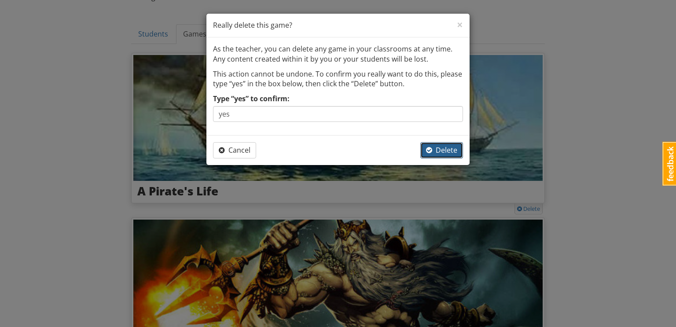
click at [445, 148] on span "Delete" at bounding box center [441, 150] width 31 height 10
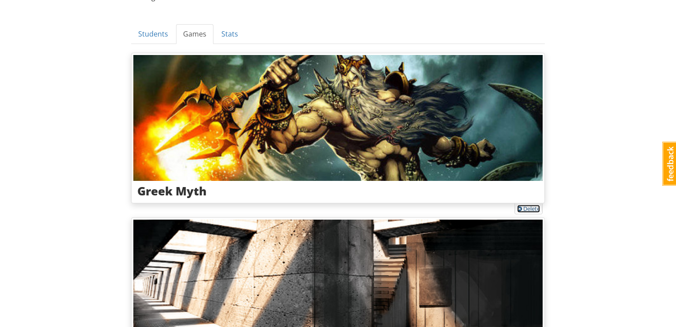
click at [530, 210] on link "Delete" at bounding box center [528, 209] width 23 height 8
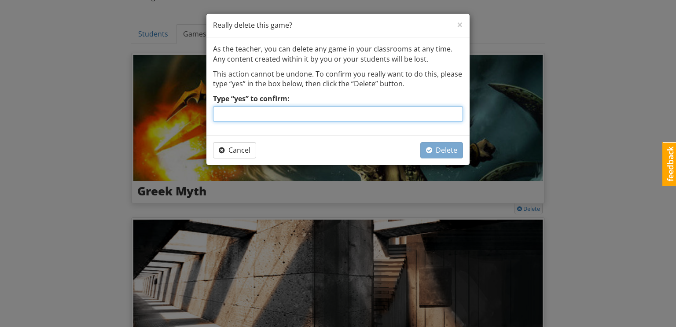
click at [415, 113] on input "Type “yes” to confirm:" at bounding box center [338, 114] width 250 height 16
type input "yes"
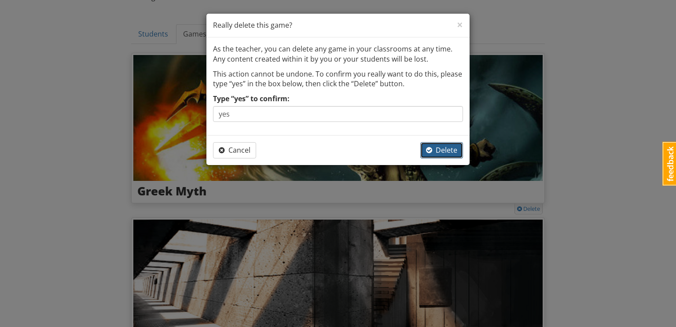
click at [440, 147] on span "Delete" at bounding box center [441, 150] width 31 height 10
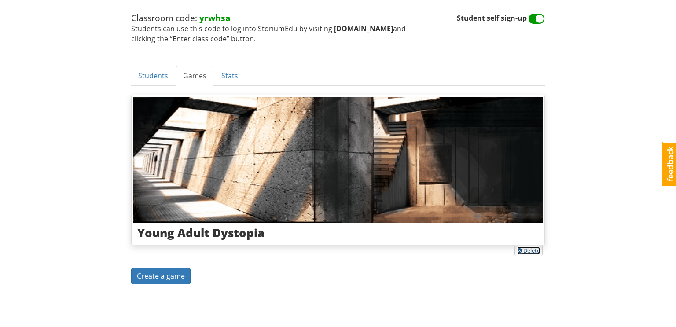
click at [530, 248] on link "Delete" at bounding box center [528, 250] width 23 height 8
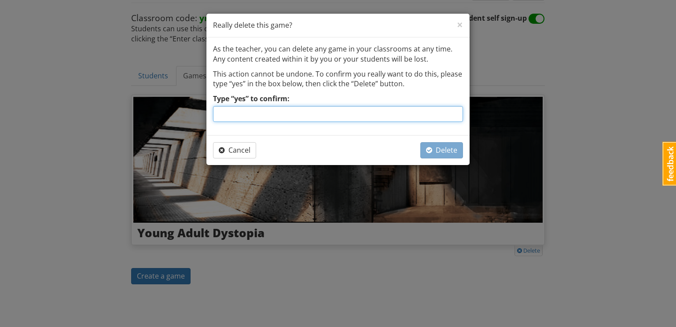
click at [410, 112] on input "Type “yes” to confirm:" at bounding box center [338, 114] width 250 height 16
type input "yes"
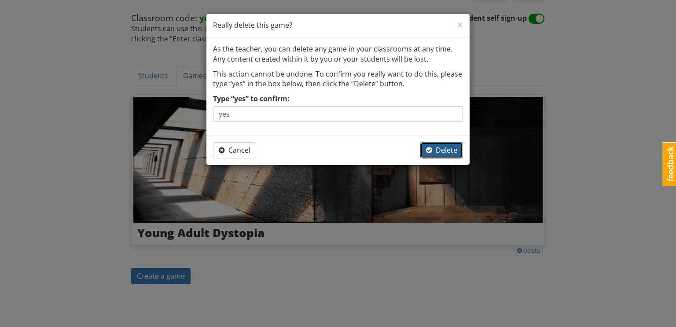
click at [454, 147] on span "Delete" at bounding box center [441, 150] width 31 height 10
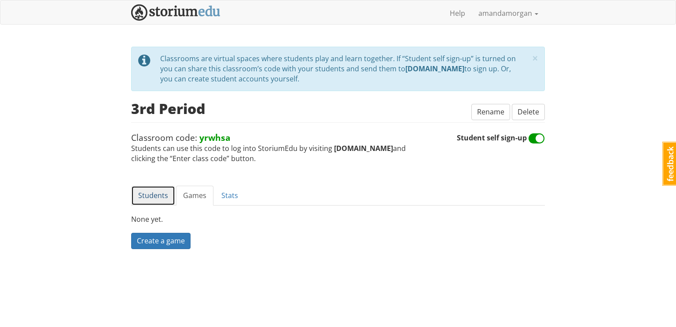
click at [152, 198] on link "Students" at bounding box center [153, 196] width 44 height 20
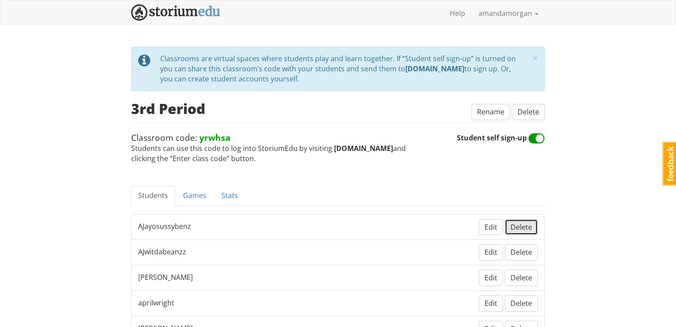
click at [532, 226] on button "Delete" at bounding box center [521, 227] width 33 height 16
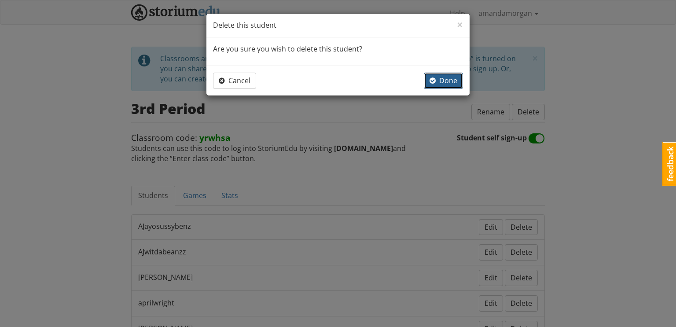
click at [443, 80] on span "Done" at bounding box center [443, 81] width 28 height 10
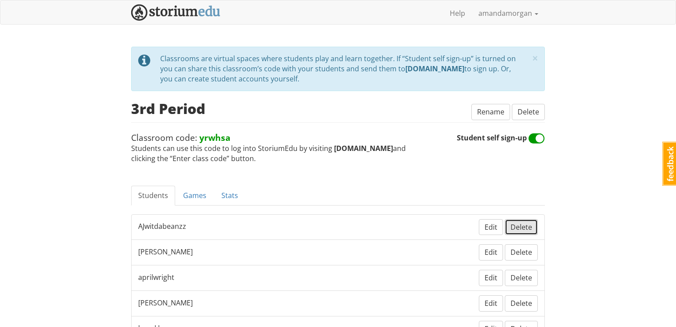
click at [520, 228] on span "Delete" at bounding box center [521, 227] width 22 height 10
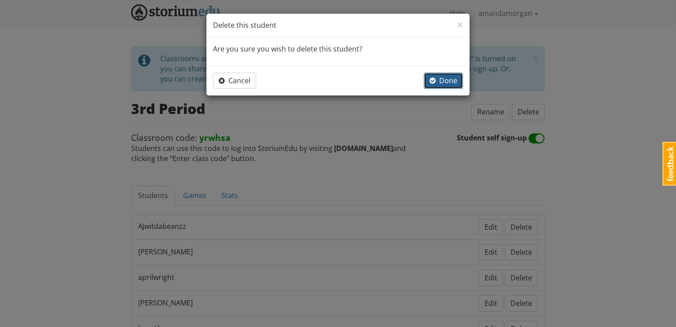
click at [439, 78] on span "Done" at bounding box center [443, 81] width 28 height 10
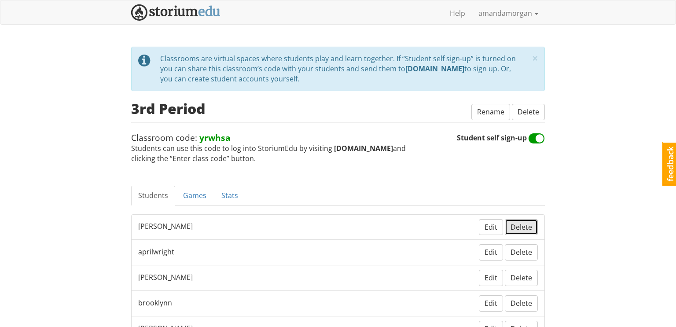
click at [518, 220] on button "Delete" at bounding box center [521, 227] width 33 height 16
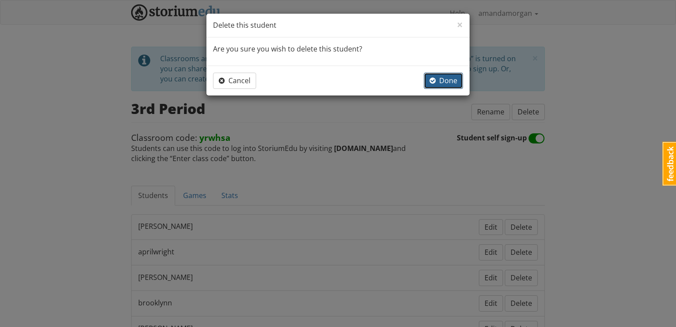
click at [448, 85] on button "Done" at bounding box center [443, 81] width 39 height 16
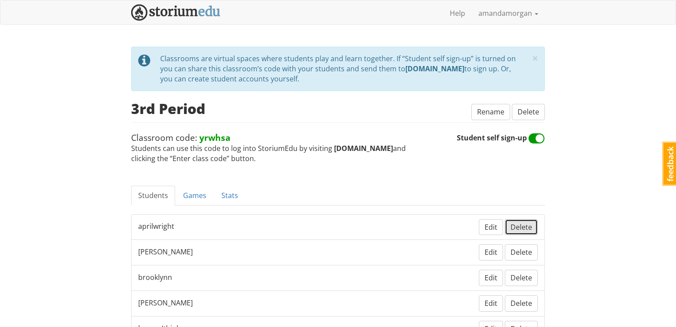
click at [517, 228] on span "Delete" at bounding box center [521, 227] width 22 height 10
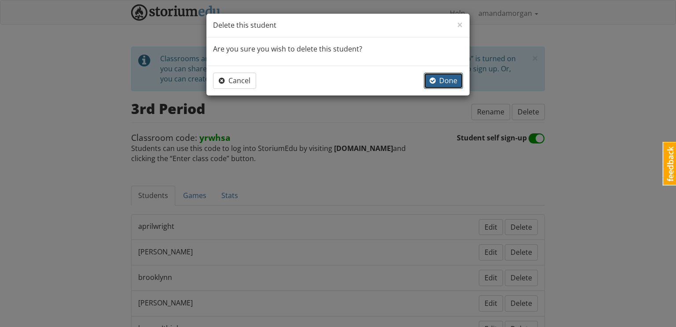
click at [442, 86] on button "Done" at bounding box center [443, 81] width 39 height 16
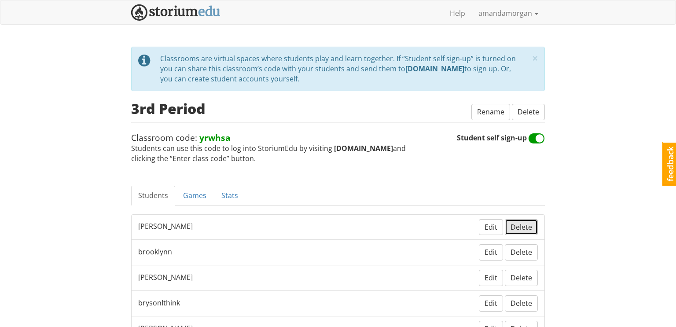
click at [526, 226] on span "Delete" at bounding box center [521, 227] width 22 height 10
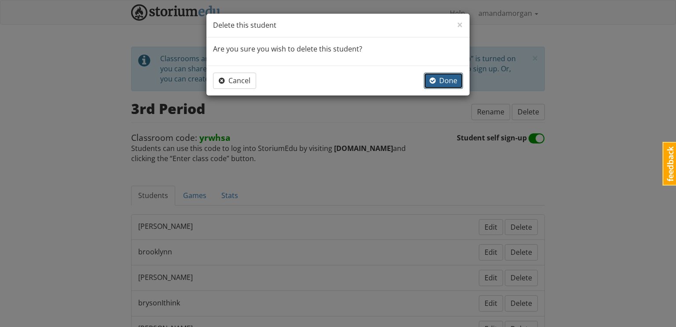
click at [444, 76] on span "Done" at bounding box center [443, 81] width 28 height 10
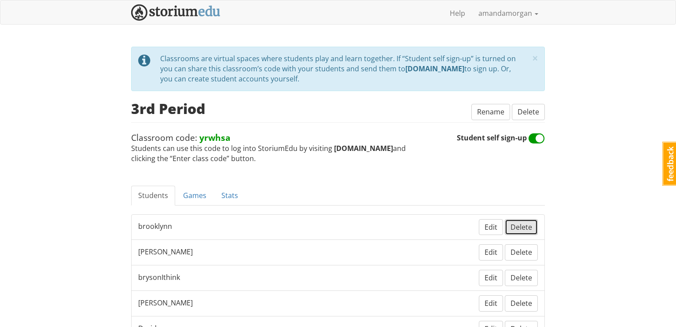
click at [522, 223] on span "Delete" at bounding box center [521, 227] width 22 height 10
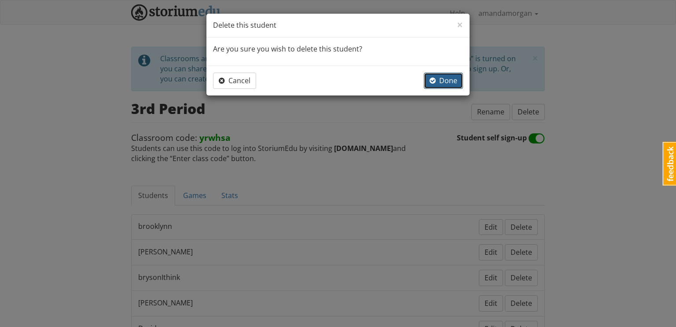
click at [443, 82] on span "Done" at bounding box center [443, 81] width 28 height 10
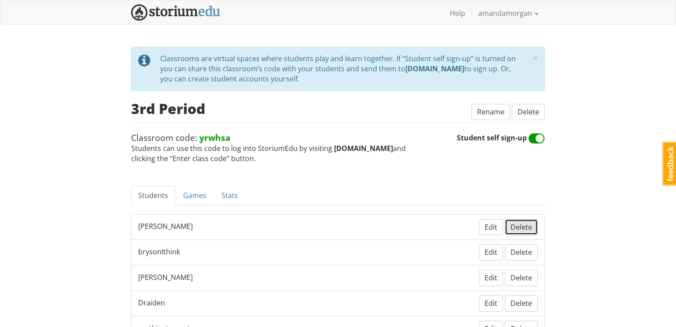
click at [524, 231] on button "Delete" at bounding box center [521, 227] width 33 height 16
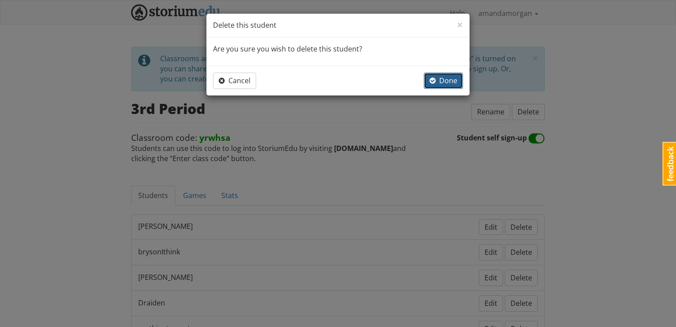
click at [457, 84] on button "Done" at bounding box center [443, 81] width 39 height 16
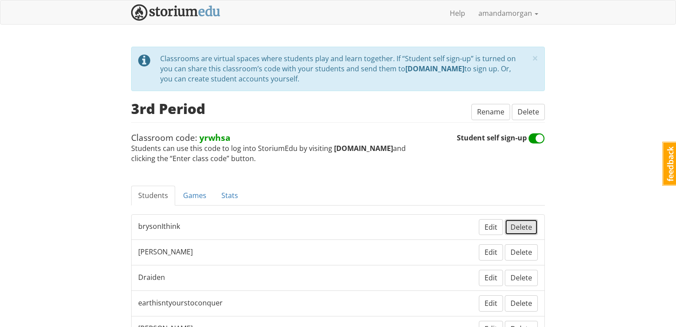
click at [521, 224] on span "Delete" at bounding box center [521, 227] width 22 height 10
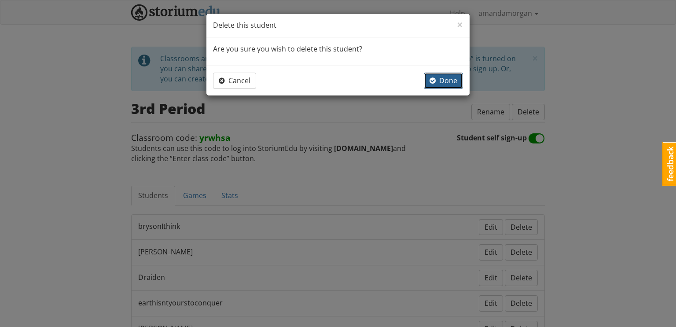
click at [441, 79] on span "Done" at bounding box center [443, 81] width 28 height 10
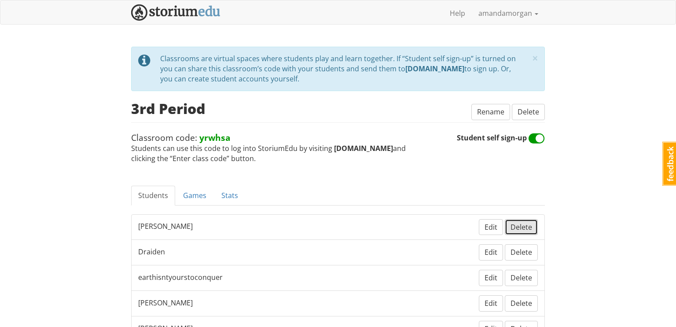
click at [531, 229] on span "Delete" at bounding box center [521, 227] width 22 height 10
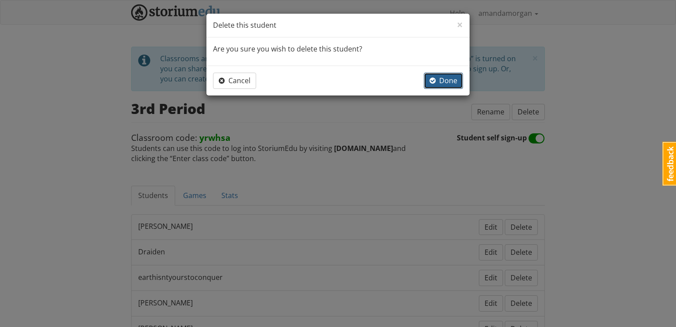
click at [451, 85] on button "Done" at bounding box center [443, 81] width 39 height 16
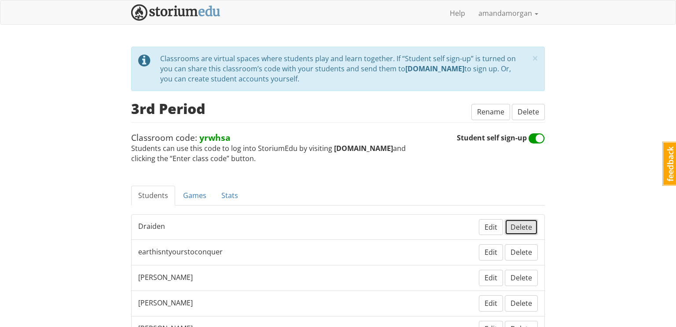
click at [521, 231] on button "Delete" at bounding box center [521, 227] width 33 height 16
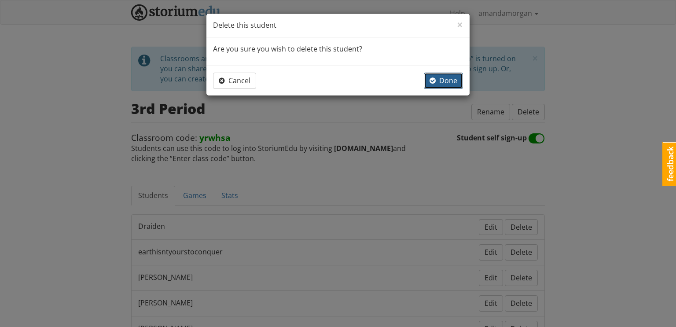
click at [446, 85] on button "Done" at bounding box center [443, 81] width 39 height 16
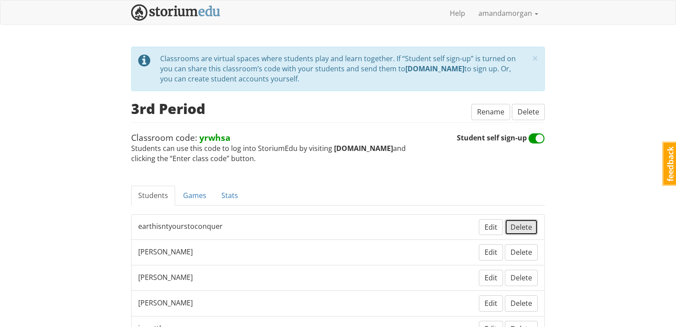
click at [519, 227] on span "Delete" at bounding box center [521, 227] width 22 height 10
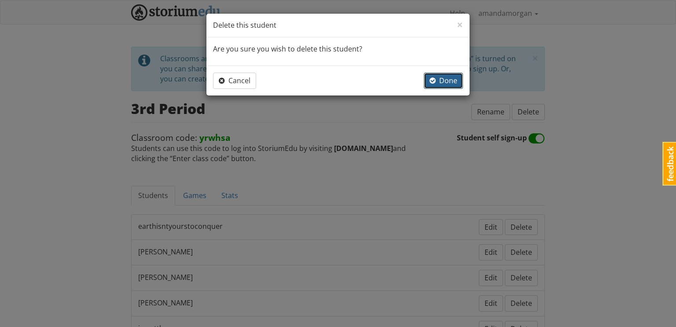
click at [455, 76] on span "Done" at bounding box center [443, 81] width 28 height 10
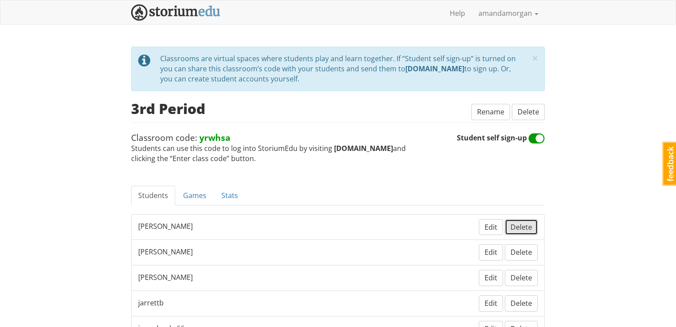
click at [516, 222] on span "Delete" at bounding box center [521, 227] width 22 height 10
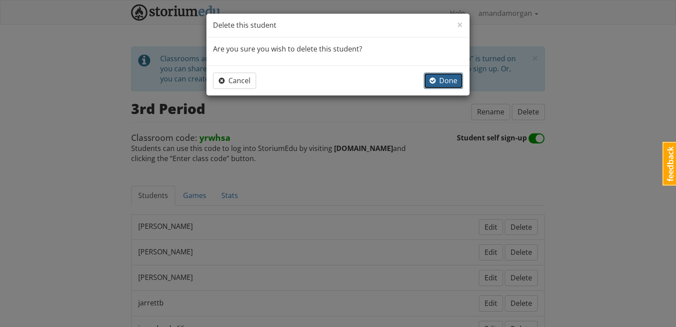
click at [436, 81] on span "Done" at bounding box center [443, 81] width 28 height 10
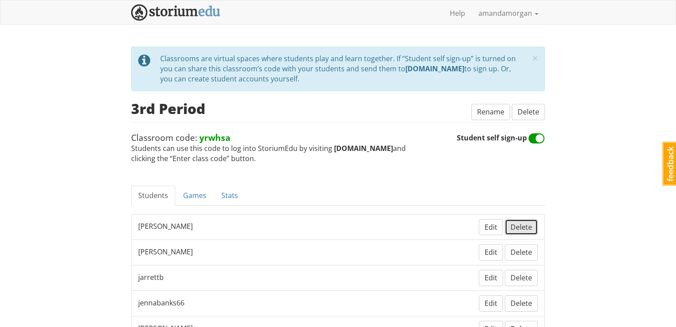
click at [522, 229] on span "Delete" at bounding box center [521, 227] width 22 height 10
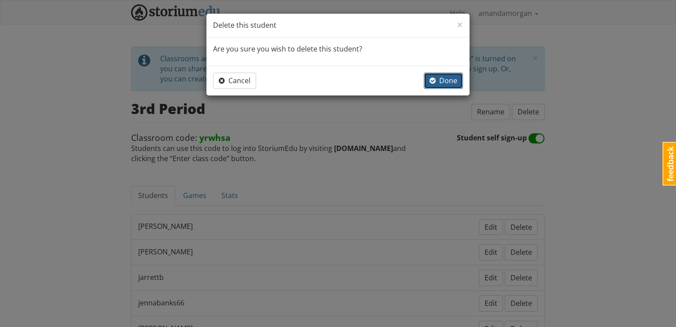
click at [447, 81] on span "Done" at bounding box center [443, 81] width 28 height 10
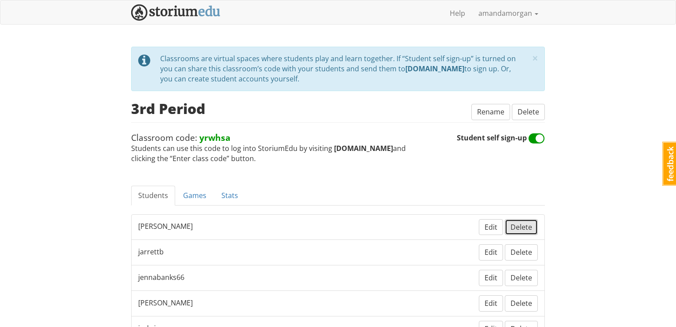
click at [518, 224] on span "Delete" at bounding box center [521, 227] width 22 height 10
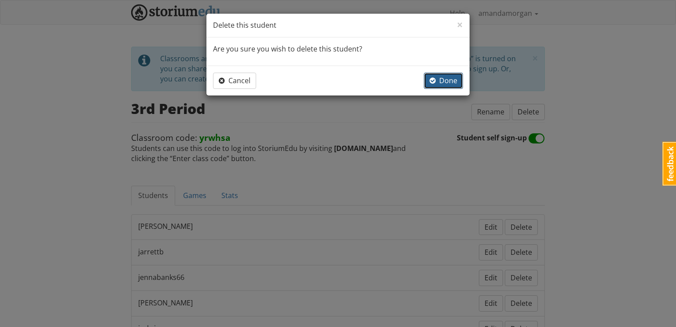
click at [448, 80] on span "Done" at bounding box center [443, 81] width 28 height 10
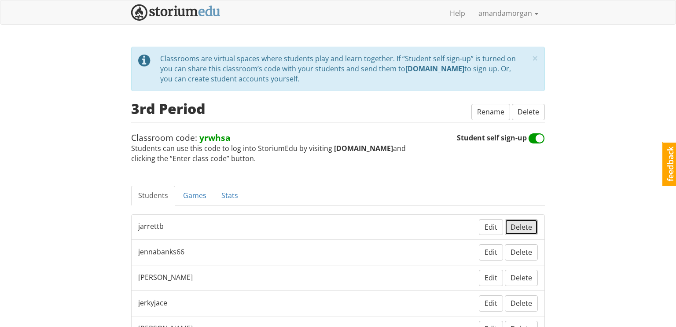
click at [516, 225] on span "Delete" at bounding box center [521, 227] width 22 height 10
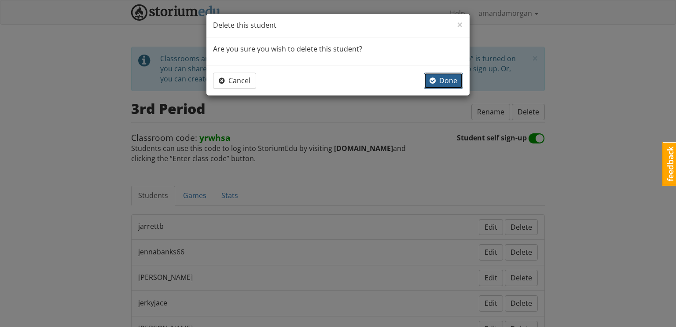
click at [440, 85] on button "Done" at bounding box center [443, 81] width 39 height 16
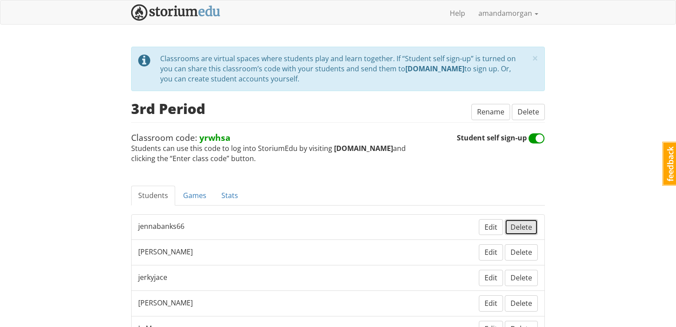
click at [525, 227] on span "Delete" at bounding box center [521, 227] width 22 height 10
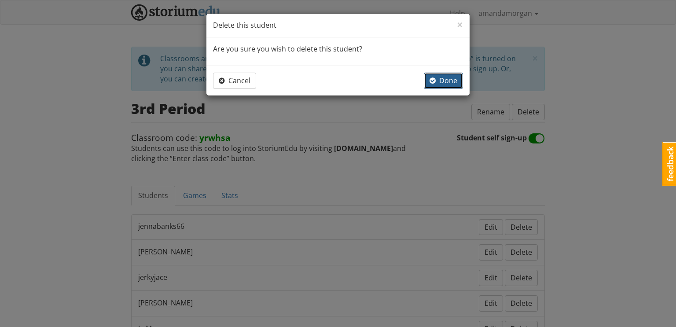
click at [440, 79] on span "Done" at bounding box center [443, 81] width 28 height 10
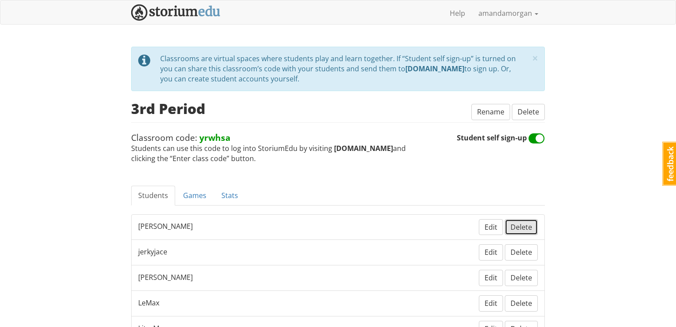
click at [522, 223] on span "Delete" at bounding box center [521, 227] width 22 height 10
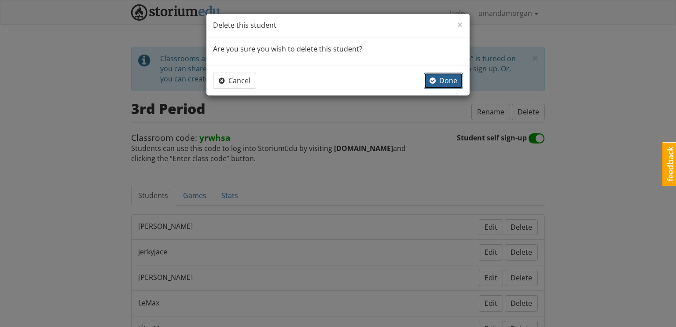
click at [451, 86] on button "Done" at bounding box center [443, 81] width 39 height 16
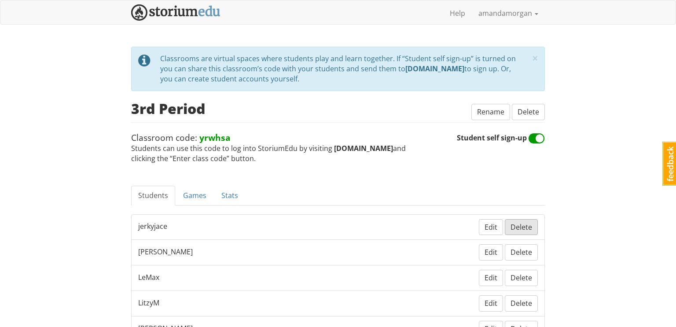
click at [522, 222] on span "Delete" at bounding box center [521, 227] width 22 height 10
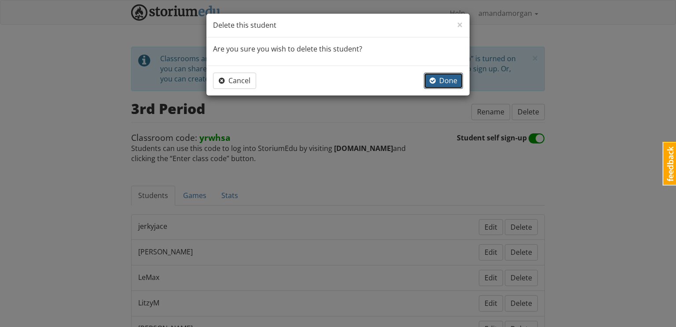
click at [444, 80] on span "Done" at bounding box center [443, 81] width 28 height 10
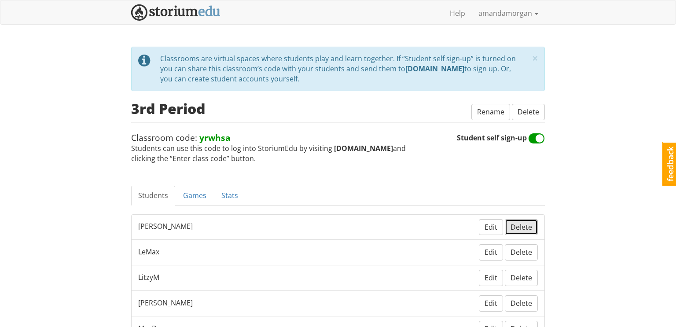
click at [520, 227] on span "Delete" at bounding box center [521, 227] width 22 height 10
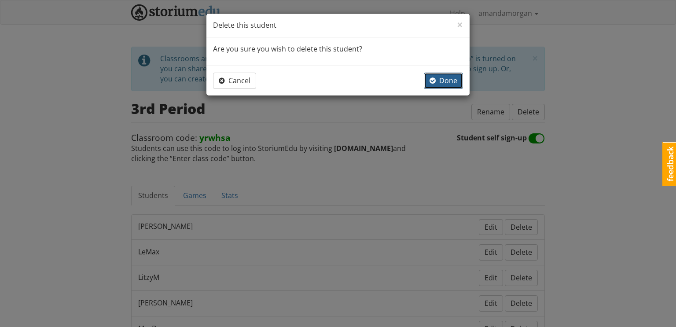
click at [447, 86] on button "Done" at bounding box center [443, 81] width 39 height 16
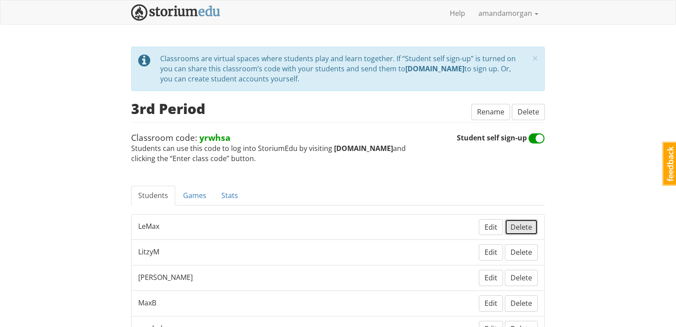
click at [520, 227] on span "Delete" at bounding box center [521, 227] width 22 height 10
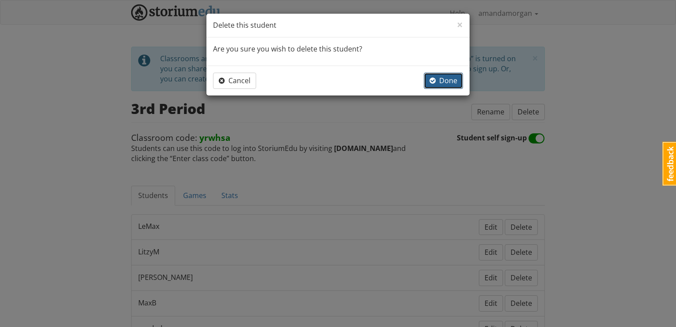
click at [450, 81] on span "Done" at bounding box center [443, 81] width 28 height 10
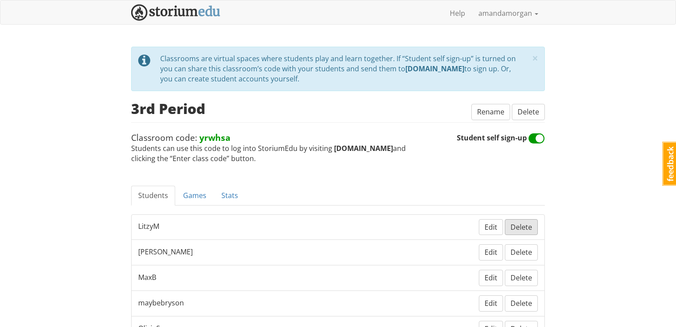
click at [521, 228] on span "Delete" at bounding box center [521, 227] width 22 height 10
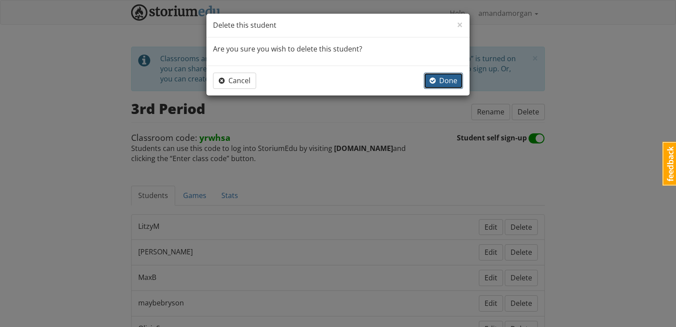
click at [448, 76] on span "Done" at bounding box center [443, 81] width 28 height 10
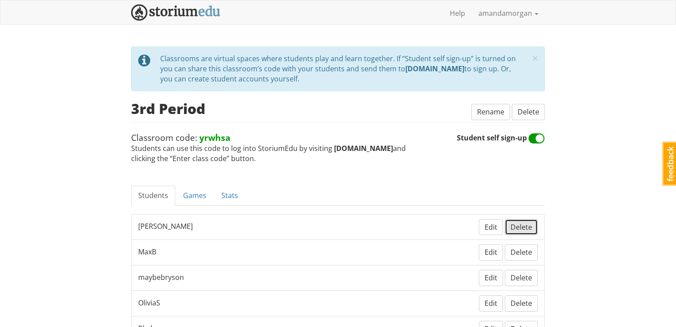
click at [517, 232] on button "Delete" at bounding box center [521, 227] width 33 height 16
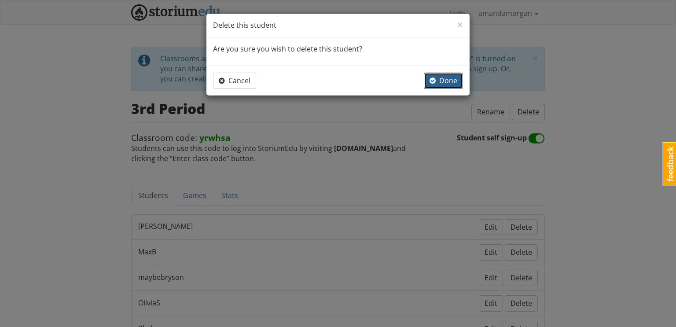
click at [447, 81] on span "Done" at bounding box center [443, 81] width 28 height 10
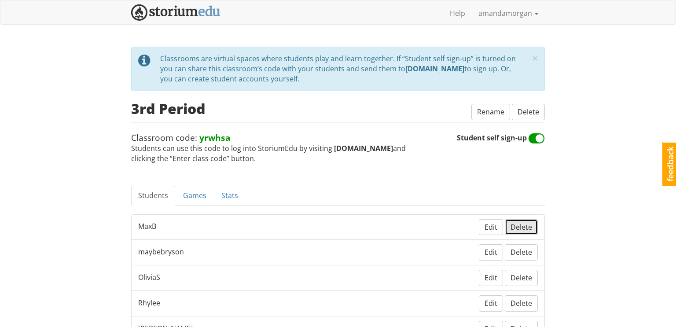
click at [517, 223] on span "Delete" at bounding box center [521, 227] width 22 height 10
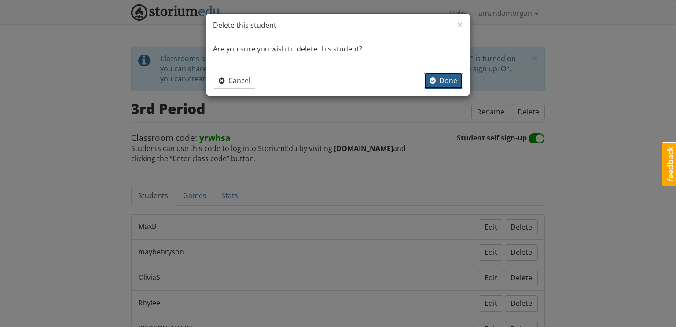
click at [445, 87] on button "Done" at bounding box center [443, 81] width 39 height 16
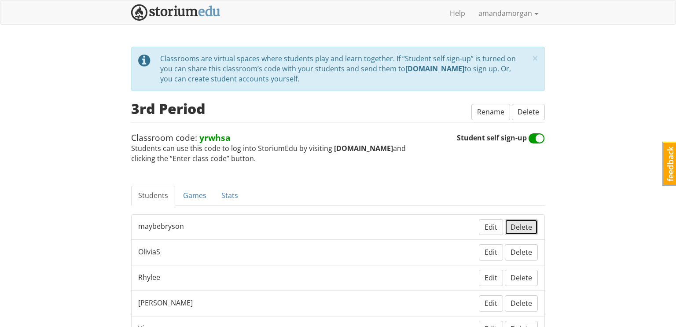
click at [520, 230] on span "Delete" at bounding box center [521, 227] width 22 height 10
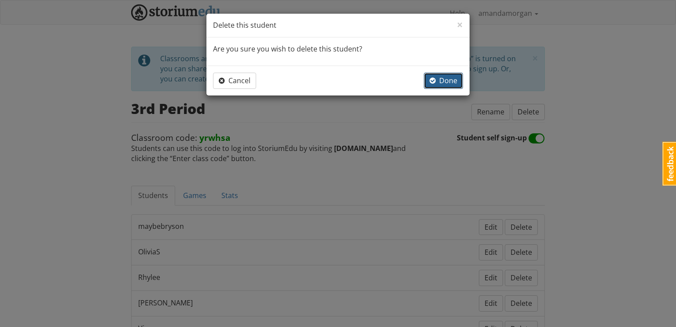
click at [438, 76] on span "Done" at bounding box center [443, 81] width 28 height 10
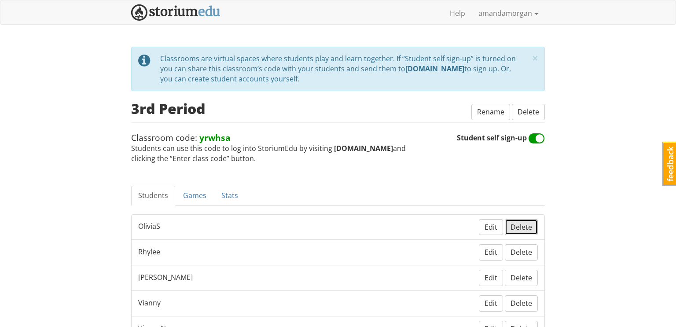
click at [520, 223] on span "Delete" at bounding box center [521, 227] width 22 height 10
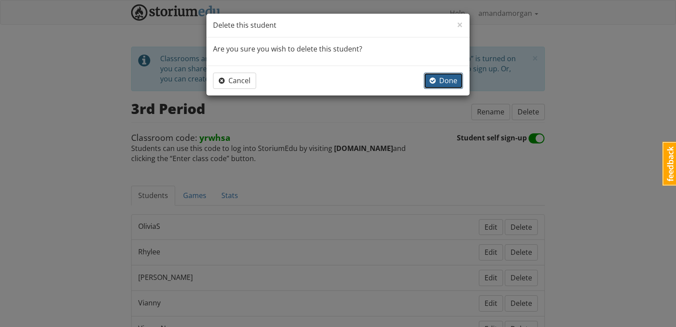
click at [450, 85] on button "Done" at bounding box center [443, 81] width 39 height 16
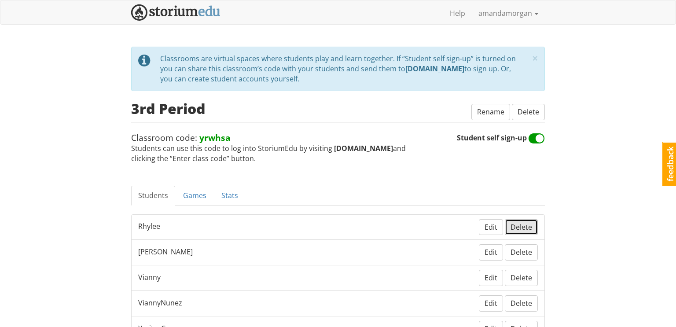
click at [518, 230] on span "Delete" at bounding box center [521, 227] width 22 height 10
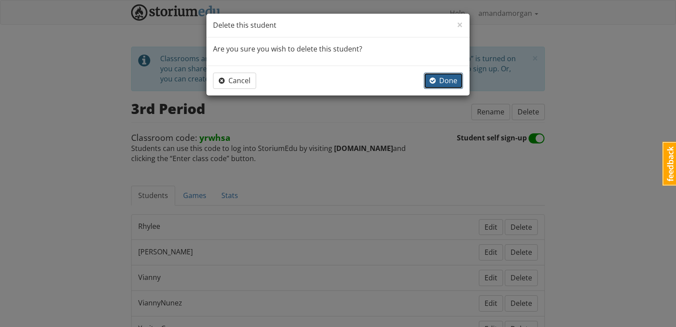
click at [450, 79] on span "Done" at bounding box center [443, 81] width 28 height 10
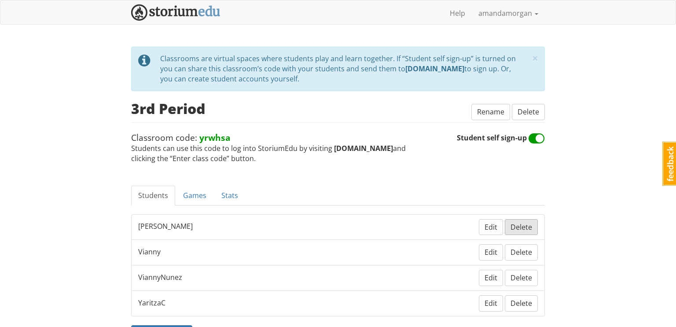
click at [525, 225] on span "Delete" at bounding box center [521, 227] width 22 height 10
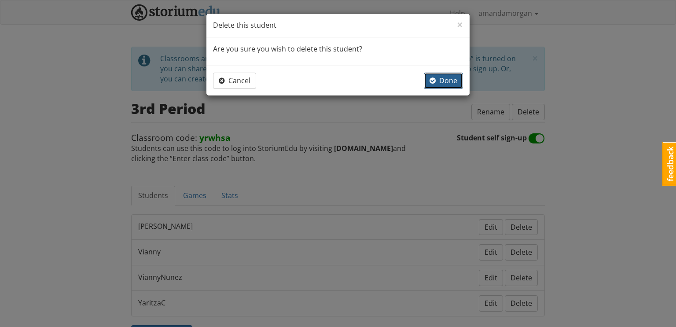
click at [440, 80] on span "Done" at bounding box center [443, 81] width 28 height 10
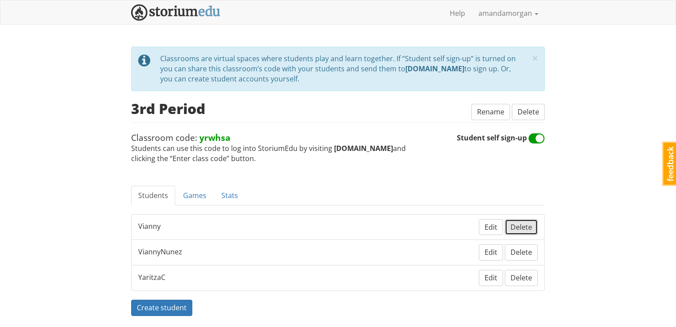
click at [521, 226] on span "Delete" at bounding box center [521, 227] width 22 height 10
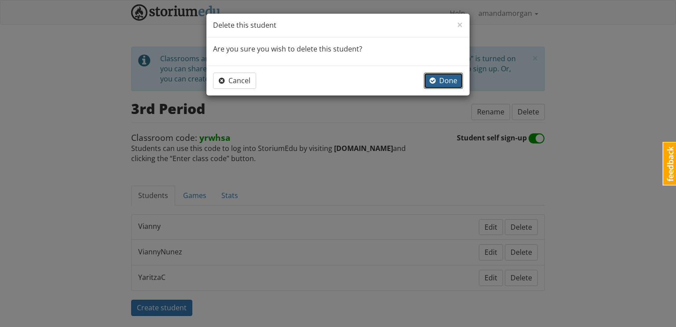
click at [445, 80] on span "Done" at bounding box center [443, 81] width 28 height 10
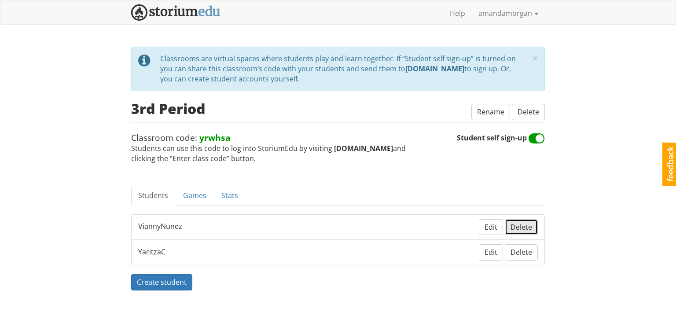
click at [523, 225] on span "Delete" at bounding box center [521, 227] width 22 height 10
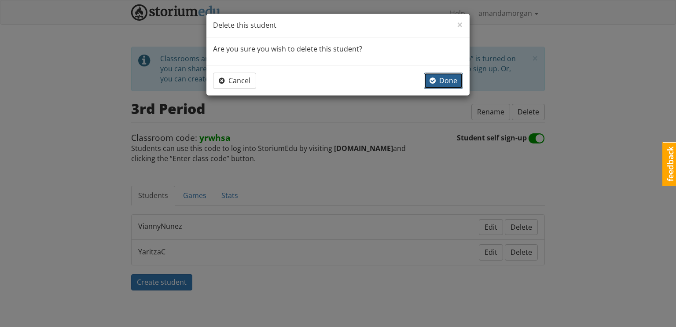
click at [448, 81] on span "Done" at bounding box center [443, 81] width 28 height 10
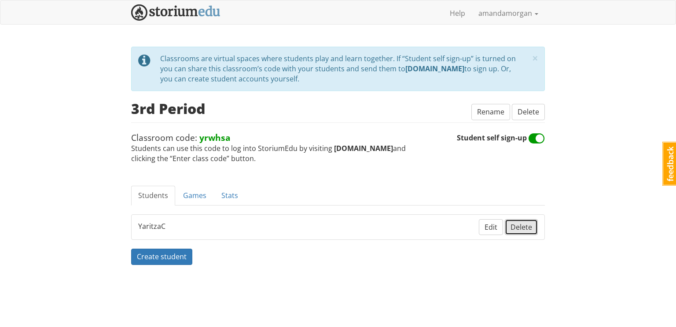
click at [517, 230] on span "Delete" at bounding box center [521, 227] width 22 height 10
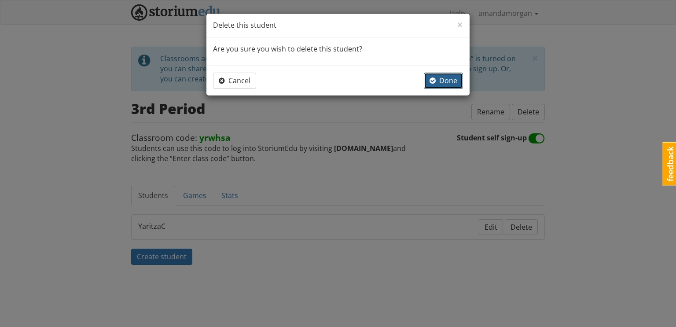
click at [448, 80] on span "Done" at bounding box center [443, 81] width 28 height 10
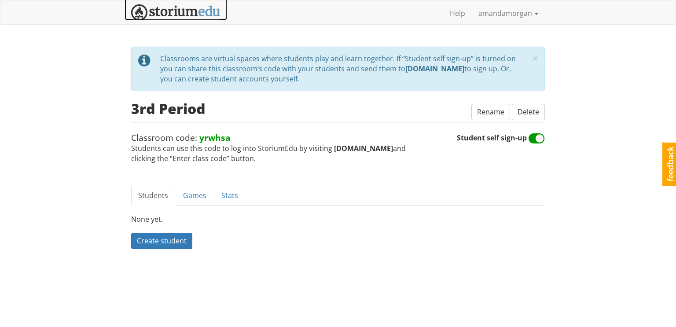
click at [198, 14] on img at bounding box center [175, 12] width 89 height 16
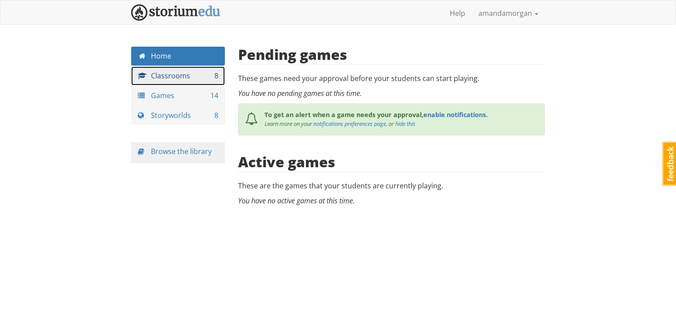
click at [199, 75] on link "Classrooms 8" at bounding box center [178, 75] width 94 height 19
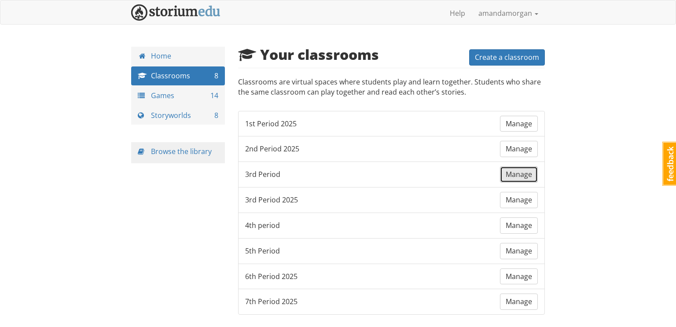
click at [522, 176] on span "Manage" at bounding box center [518, 174] width 26 height 10
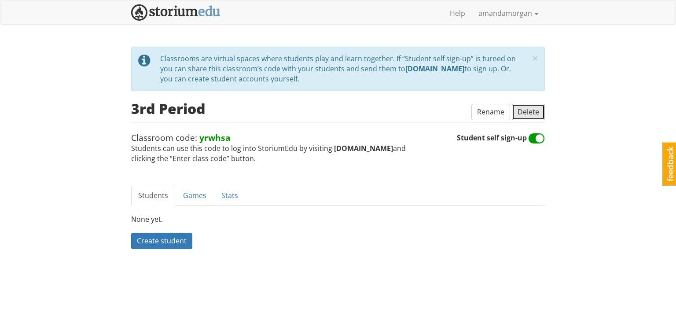
click at [530, 112] on span "Delete" at bounding box center [528, 112] width 22 height 10
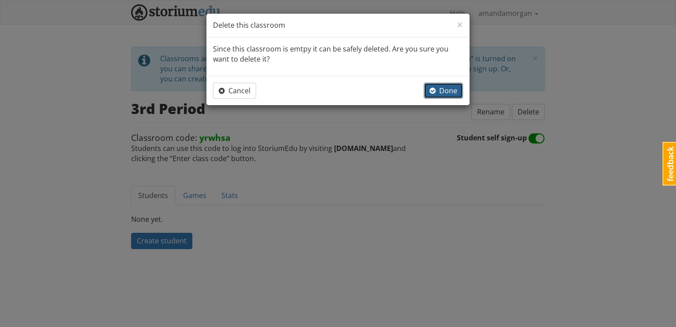
click at [450, 86] on span "Done" at bounding box center [443, 91] width 28 height 10
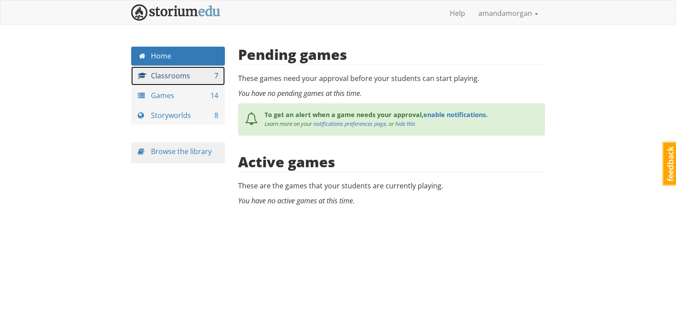
click at [197, 81] on link "Classrooms 7" at bounding box center [178, 75] width 94 height 19
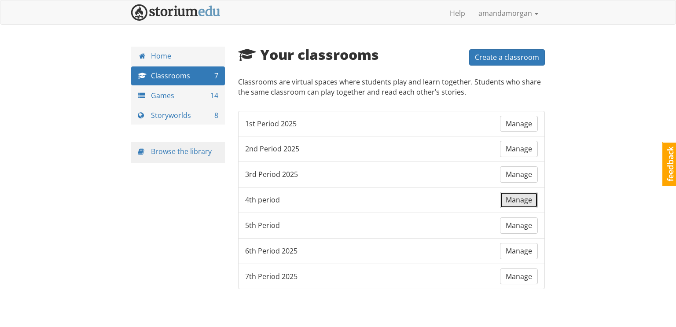
click at [507, 198] on span "Manage" at bounding box center [518, 200] width 26 height 10
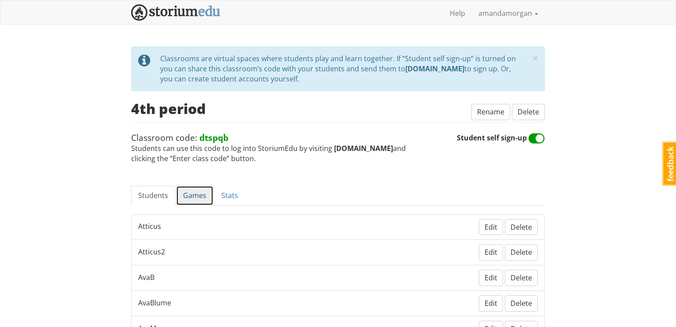
click at [188, 198] on link "Games" at bounding box center [194, 196] width 37 height 20
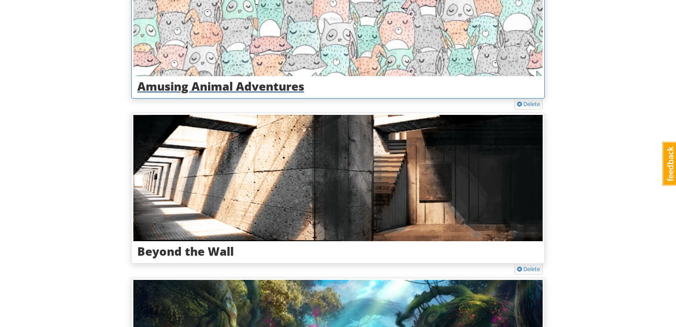
scroll to position [258, 0]
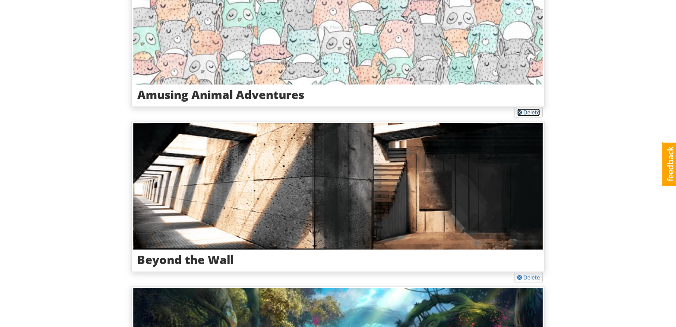
click at [530, 110] on link "Delete" at bounding box center [528, 112] width 23 height 8
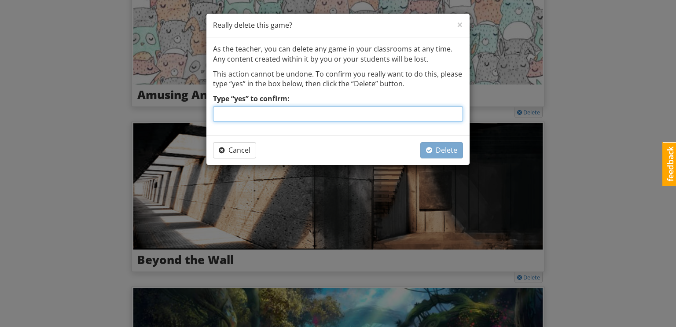
click at [424, 116] on input "Type “yes” to confirm:" at bounding box center [338, 114] width 250 height 16
type input "yes"
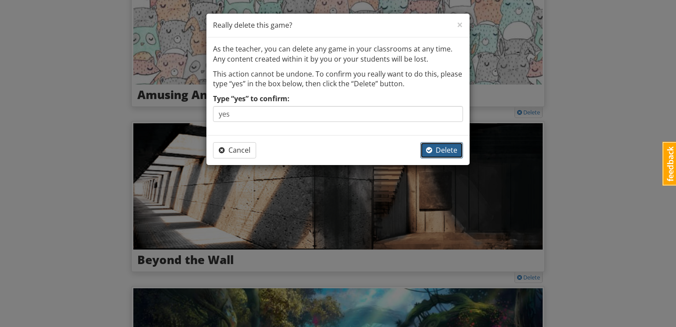
click at [442, 150] on span "Delete" at bounding box center [441, 150] width 31 height 10
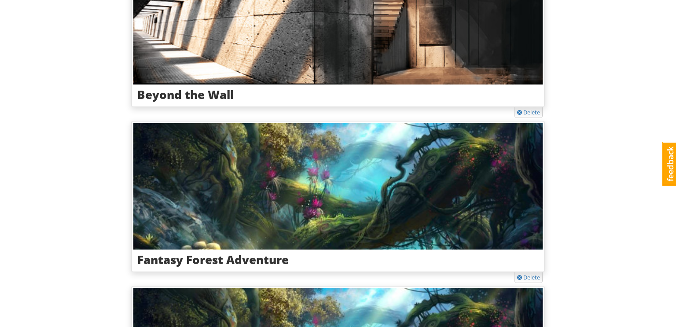
scroll to position [93, 0]
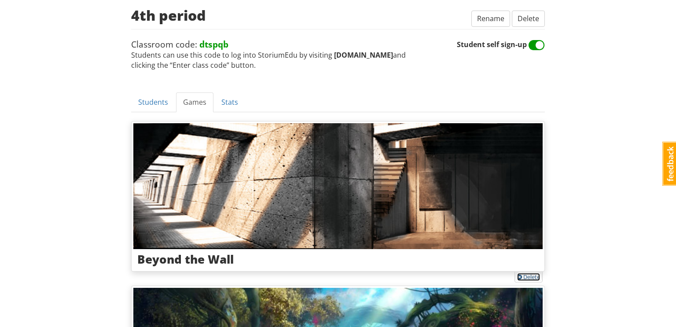
click at [525, 273] on link "Delete" at bounding box center [528, 277] width 23 height 8
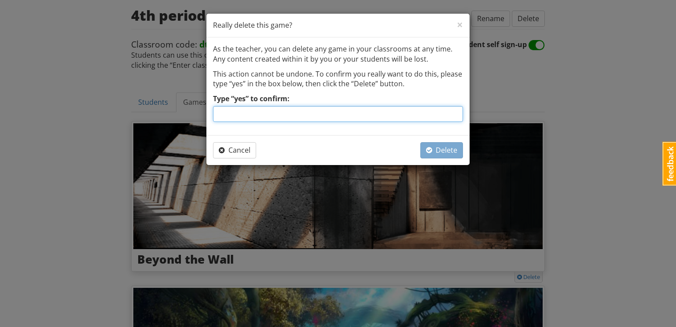
click at [435, 113] on input "Type “yes” to confirm:" at bounding box center [338, 114] width 250 height 16
type input "yes"
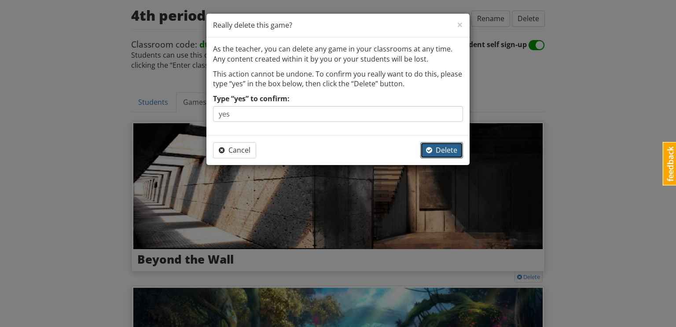
click at [443, 150] on span "Delete" at bounding box center [441, 150] width 31 height 10
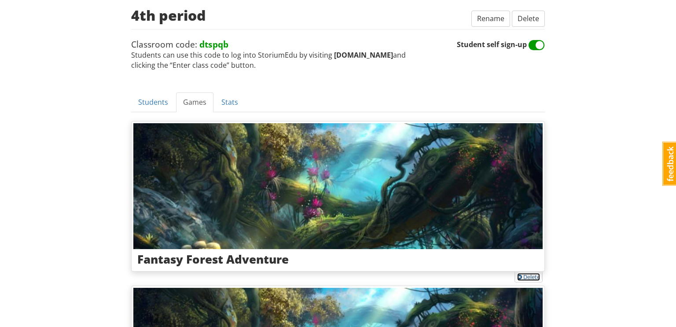
click at [527, 275] on link "Delete" at bounding box center [528, 277] width 23 height 8
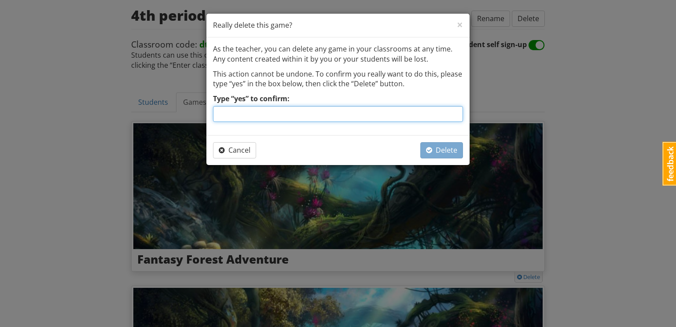
click at [429, 113] on input "Type “yes” to confirm:" at bounding box center [338, 114] width 250 height 16
type input "yes"
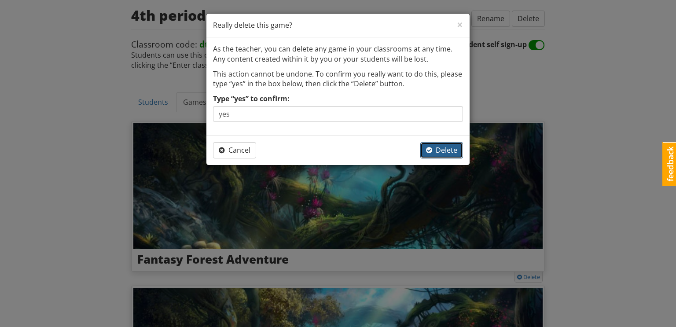
click at [437, 148] on span "Delete" at bounding box center [441, 150] width 31 height 10
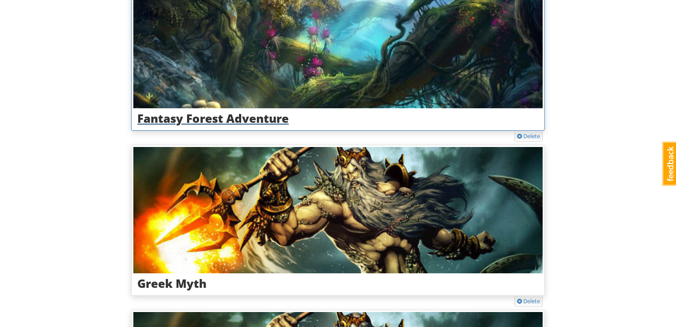
scroll to position [232, 0]
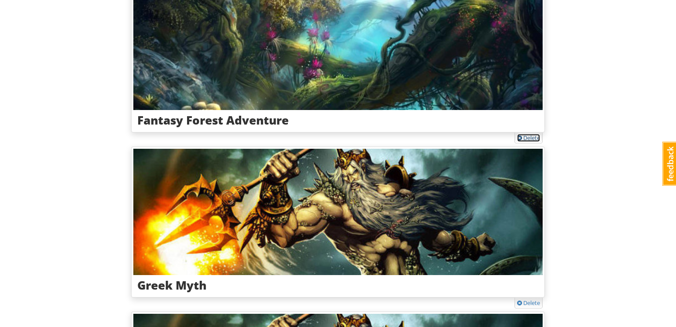
click at [532, 135] on link "Delete" at bounding box center [528, 138] width 23 height 8
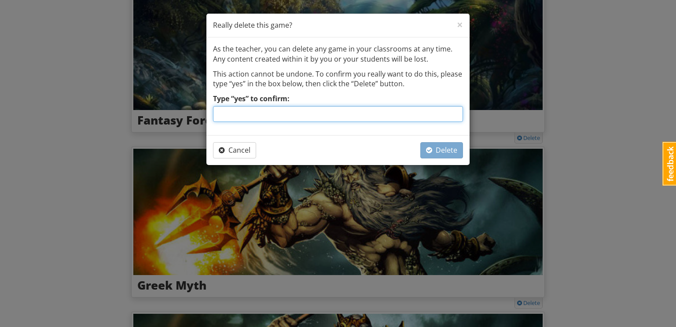
click at [375, 110] on input "Type “yes” to confirm:" at bounding box center [338, 114] width 250 height 16
type input "yes"
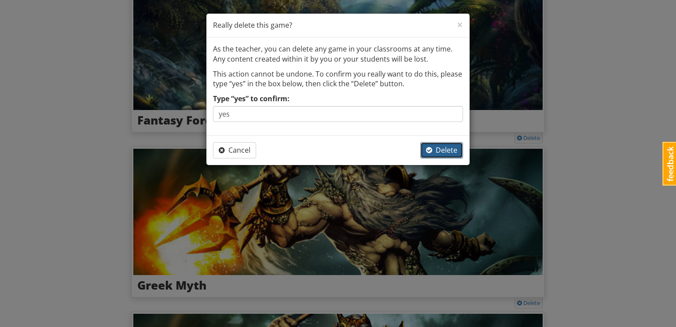
click at [433, 149] on span "Delete" at bounding box center [441, 150] width 31 height 10
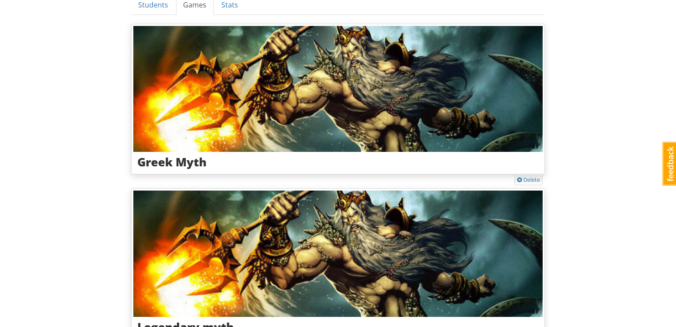
scroll to position [186, 0]
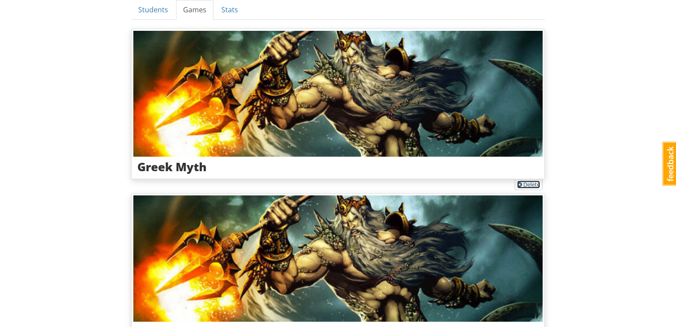
click at [528, 183] on link "Delete" at bounding box center [528, 184] width 23 height 8
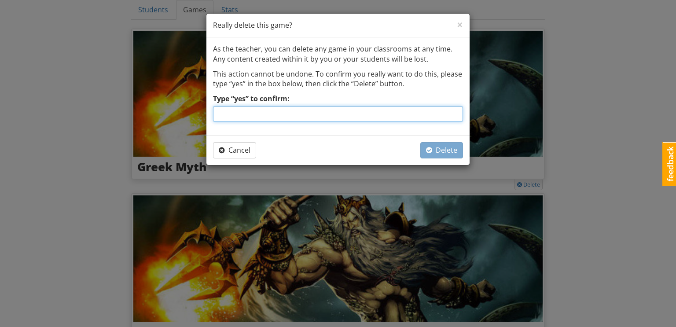
click at [388, 117] on input "Type “yes” to confirm:" at bounding box center [338, 114] width 250 height 16
type input "yes"
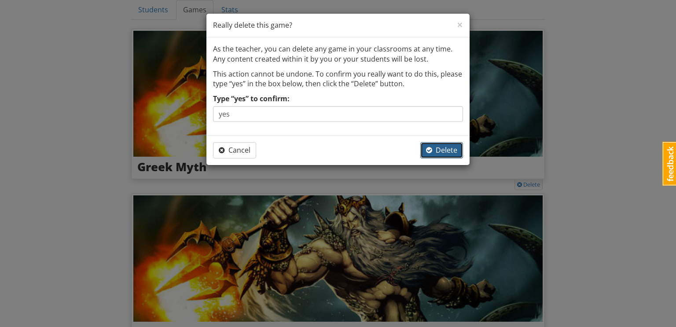
click at [447, 152] on span "Delete" at bounding box center [441, 150] width 31 height 10
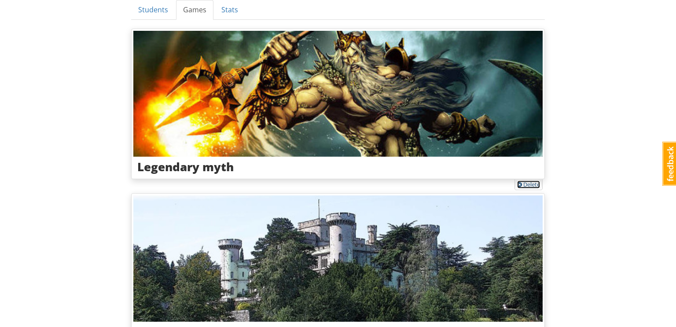
click at [528, 183] on link "Delete" at bounding box center [528, 184] width 23 height 8
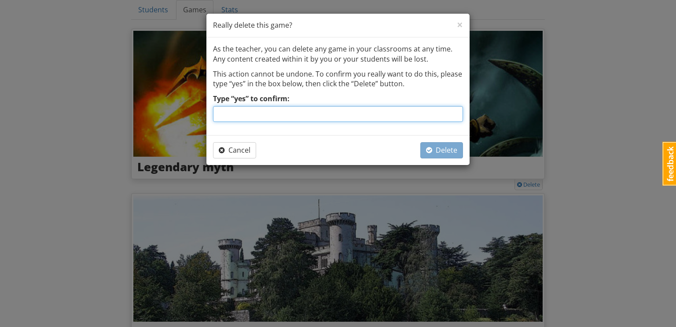
click at [377, 114] on input "Type “yes” to confirm:" at bounding box center [338, 114] width 250 height 16
type input "yes"
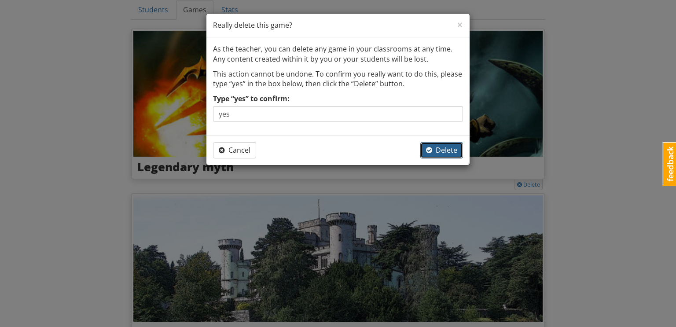
click at [440, 149] on span "Delete" at bounding box center [441, 150] width 31 height 10
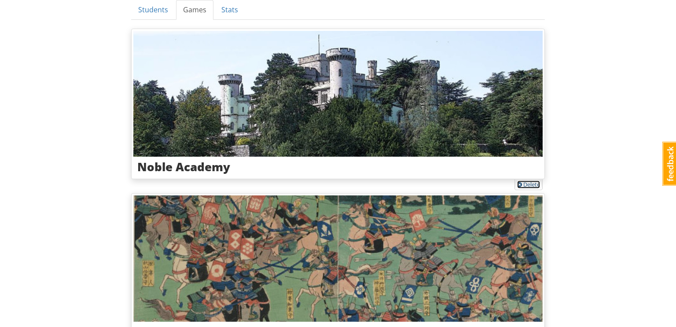
click at [530, 187] on link "Delete" at bounding box center [528, 184] width 23 height 8
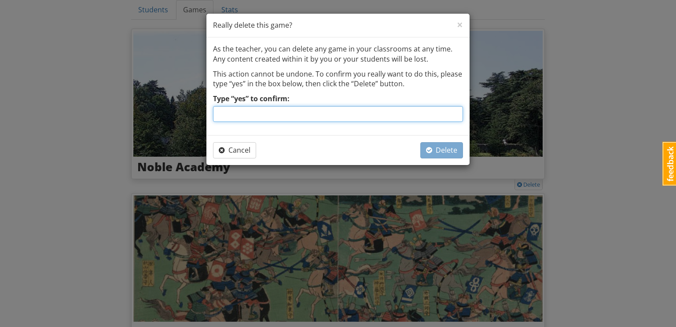
click at [428, 106] on input "Type “yes” to confirm:" at bounding box center [338, 114] width 250 height 16
type input "yes"
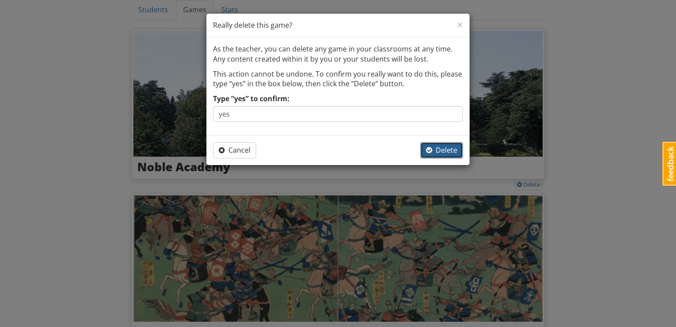
click at [442, 150] on span "Delete" at bounding box center [441, 150] width 31 height 10
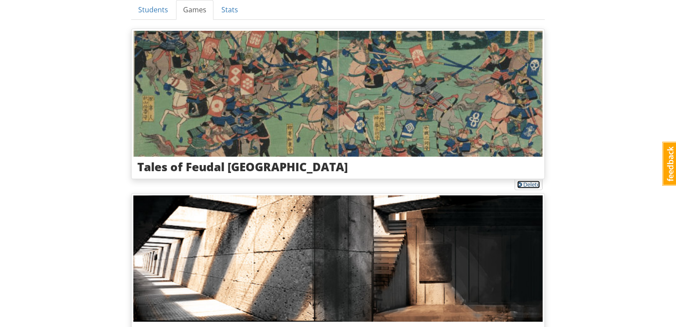
click at [528, 183] on link "Delete" at bounding box center [528, 184] width 23 height 8
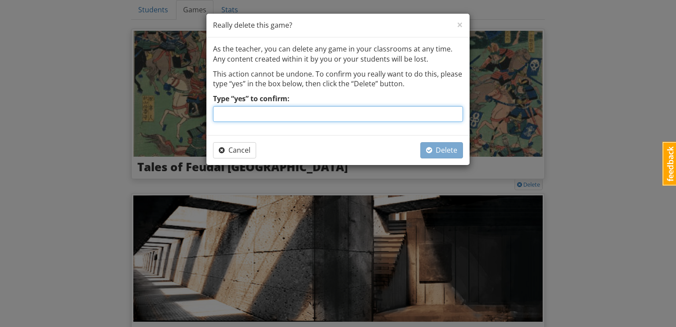
click at [434, 117] on input "Type “yes” to confirm:" at bounding box center [338, 114] width 250 height 16
type input "yes"
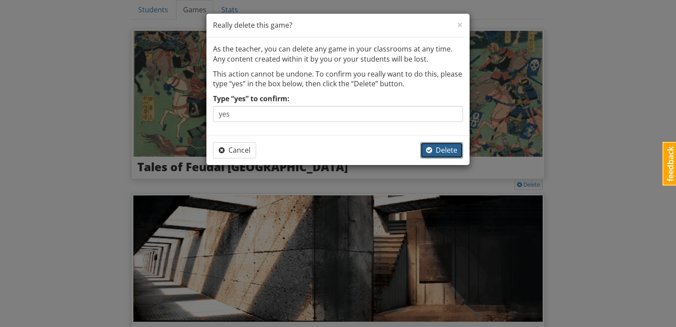
click at [446, 151] on span "Delete" at bounding box center [441, 150] width 31 height 10
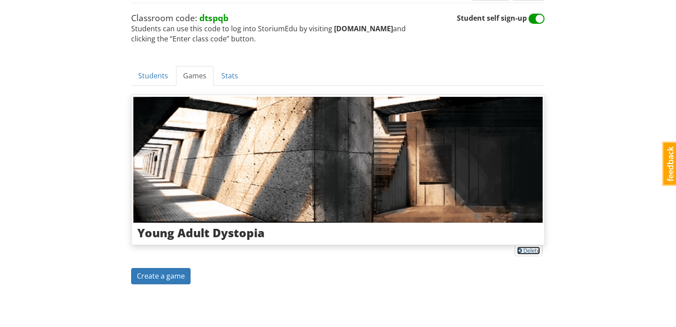
click at [530, 248] on link "Delete" at bounding box center [528, 250] width 23 height 8
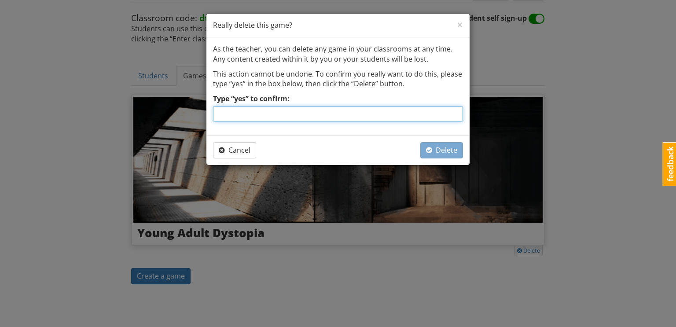
click at [428, 116] on input "Type “yes” to confirm:" at bounding box center [338, 114] width 250 height 16
type input "yes"
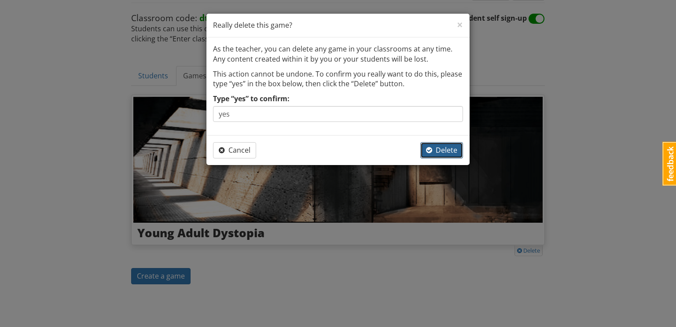
click at [445, 147] on span "Delete" at bounding box center [441, 150] width 31 height 10
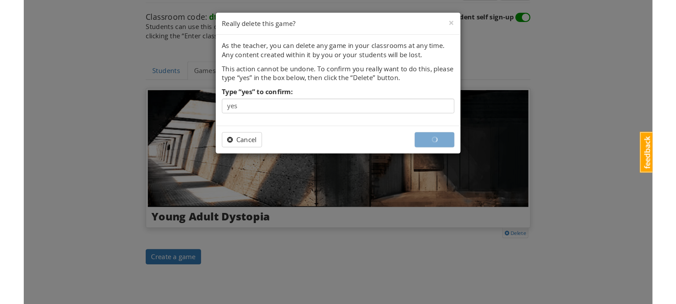
scroll to position [0, 0]
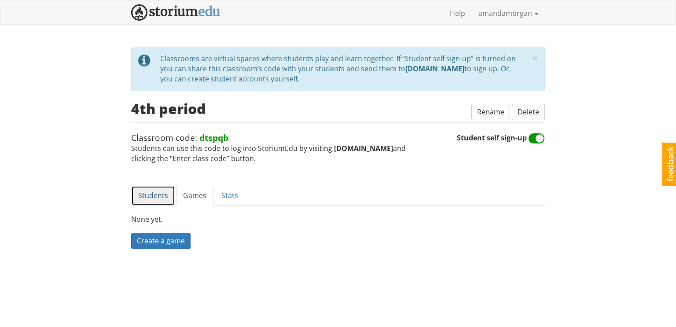
click at [149, 198] on link "Students" at bounding box center [153, 196] width 44 height 20
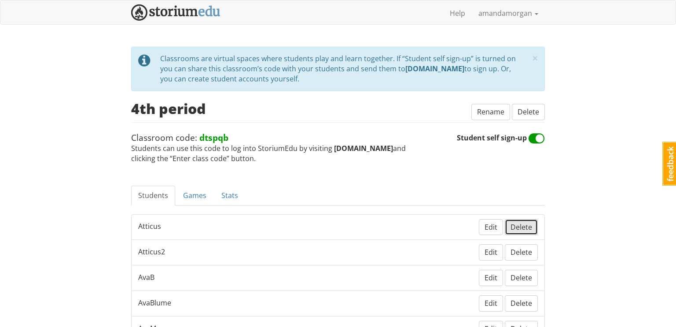
click at [526, 228] on span "Delete" at bounding box center [521, 227] width 22 height 10
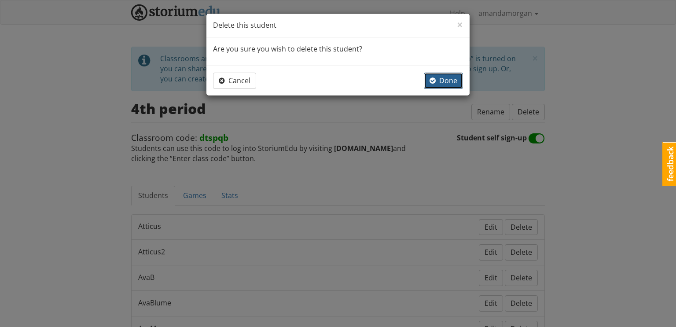
click at [440, 78] on span "Done" at bounding box center [443, 81] width 28 height 10
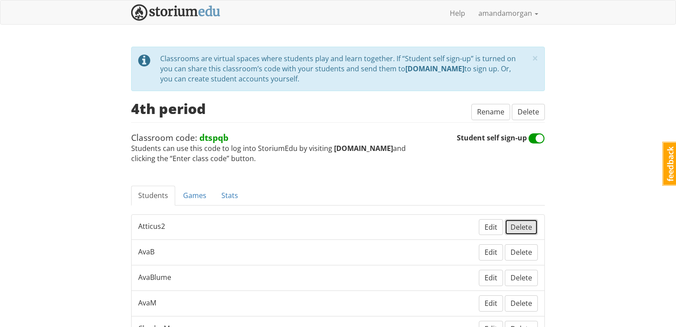
click at [527, 230] on span "Delete" at bounding box center [521, 227] width 22 height 10
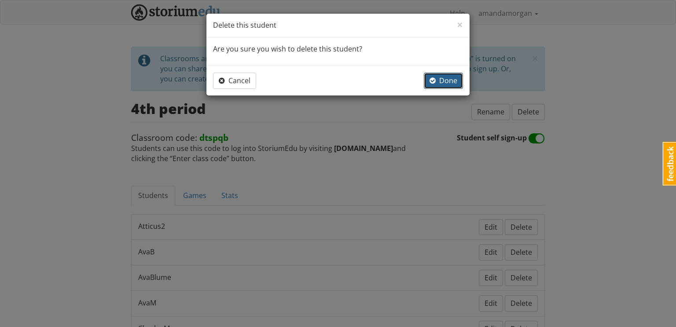
click at [446, 80] on span "Done" at bounding box center [443, 81] width 28 height 10
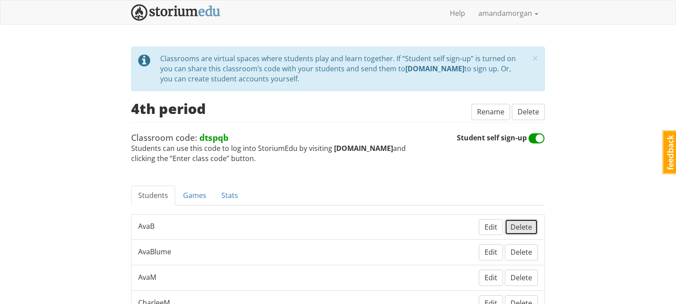
click at [529, 229] on span "Delete" at bounding box center [521, 227] width 22 height 10
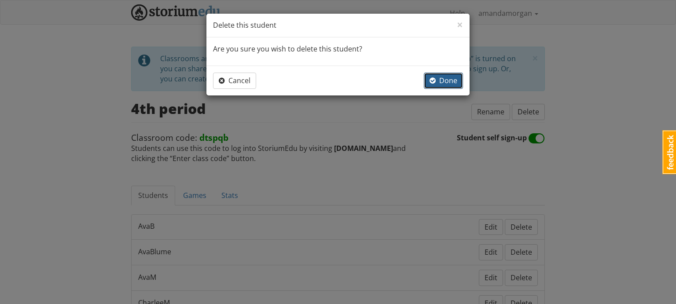
click at [443, 81] on span "Done" at bounding box center [443, 81] width 28 height 10
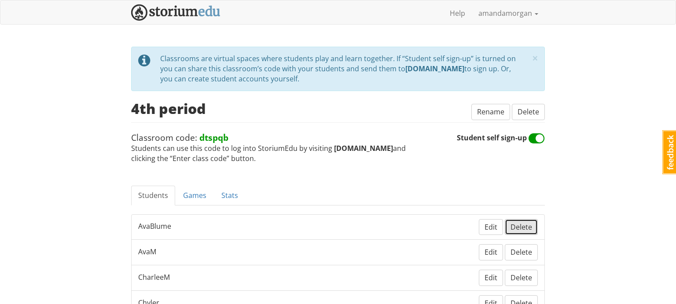
click at [524, 226] on span "Delete" at bounding box center [521, 227] width 22 height 10
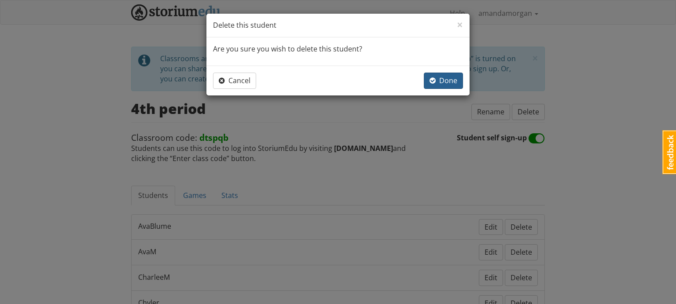
click at [432, 77] on span "button" at bounding box center [432, 80] width 6 height 7
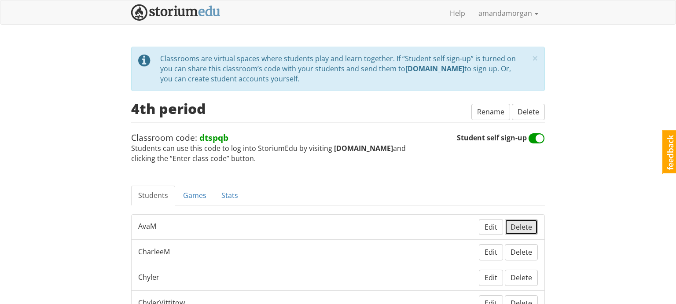
click at [519, 222] on span "Delete" at bounding box center [521, 227] width 22 height 10
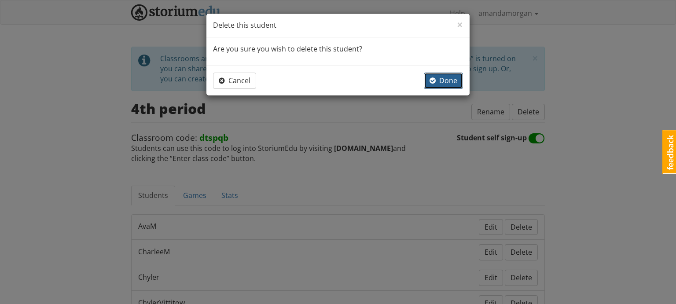
click at [450, 80] on span "Done" at bounding box center [443, 81] width 28 height 10
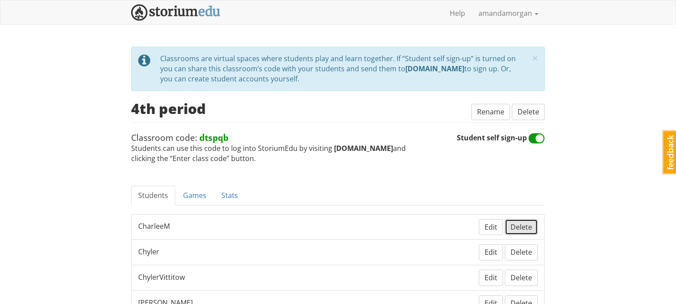
click at [528, 227] on span "Delete" at bounding box center [521, 227] width 22 height 10
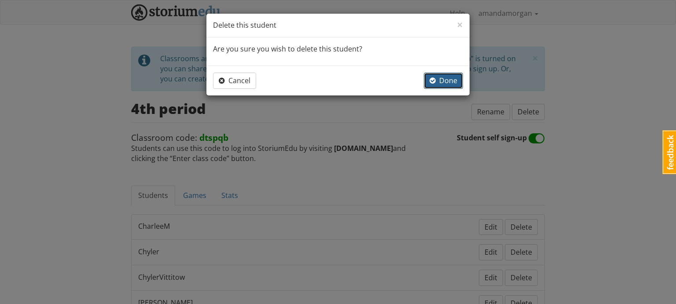
click at [453, 78] on span "Done" at bounding box center [443, 81] width 28 height 10
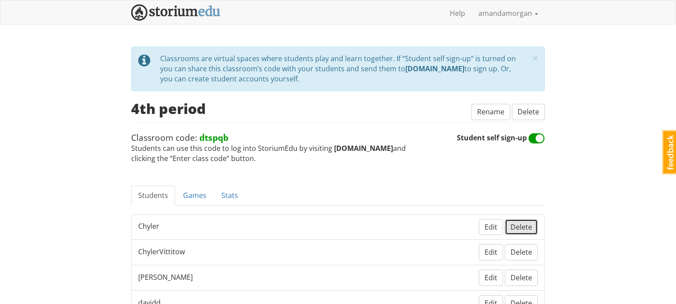
click at [513, 224] on span "Delete" at bounding box center [521, 227] width 22 height 10
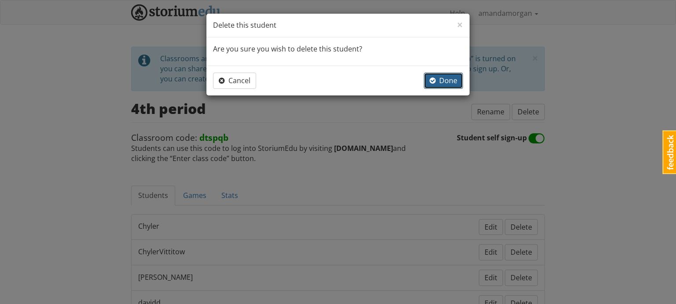
click at [448, 82] on span "Done" at bounding box center [443, 81] width 28 height 10
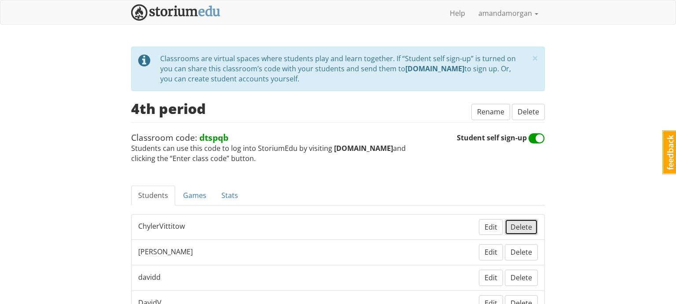
click at [516, 222] on span "Delete" at bounding box center [521, 227] width 22 height 10
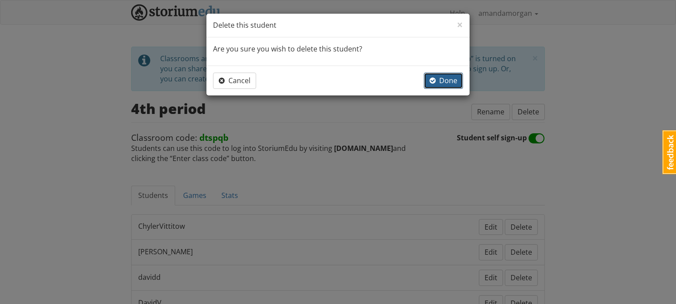
click at [448, 85] on button "Done" at bounding box center [443, 81] width 39 height 16
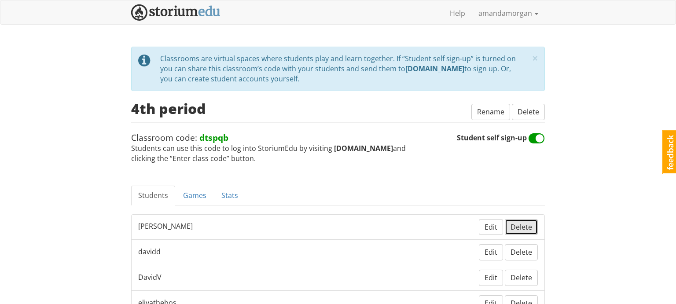
click at [515, 227] on span "Delete" at bounding box center [521, 227] width 22 height 10
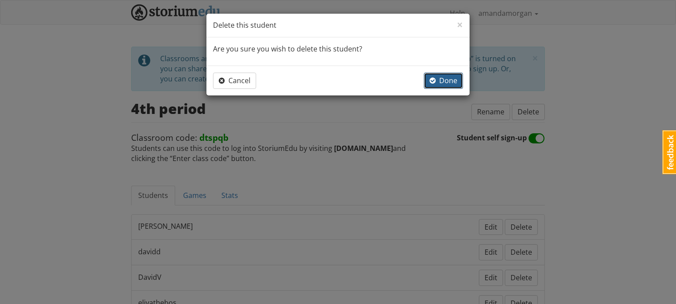
click at [452, 79] on span "Done" at bounding box center [443, 81] width 28 height 10
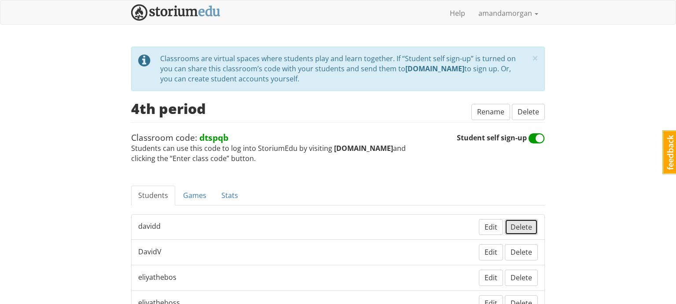
click at [516, 229] on span "Delete" at bounding box center [521, 227] width 22 height 10
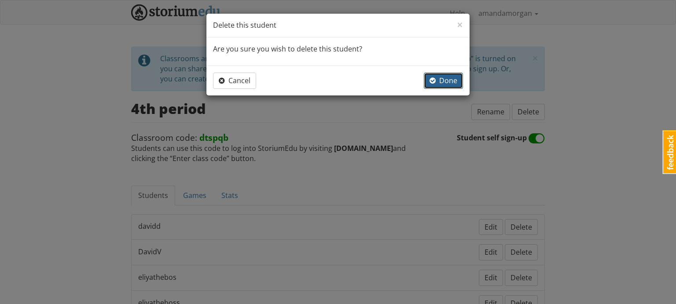
click at [448, 80] on span "Done" at bounding box center [443, 81] width 28 height 10
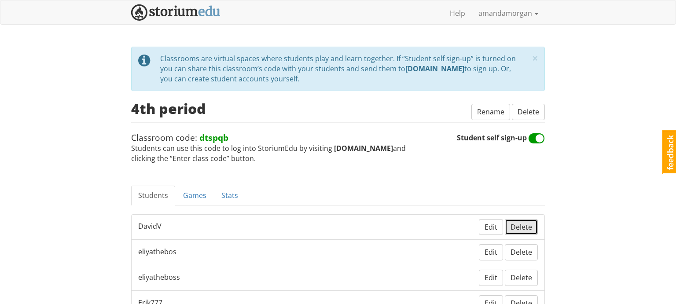
click at [516, 231] on button "Delete" at bounding box center [521, 227] width 33 height 16
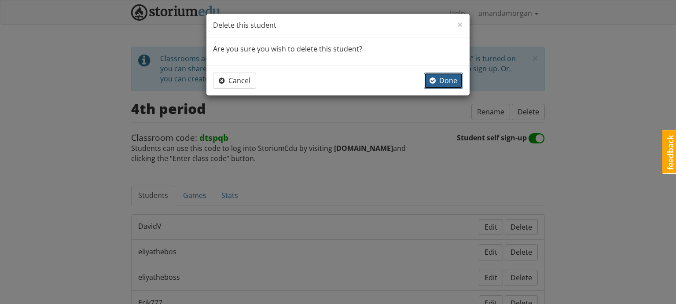
click at [450, 84] on span "Done" at bounding box center [443, 81] width 28 height 10
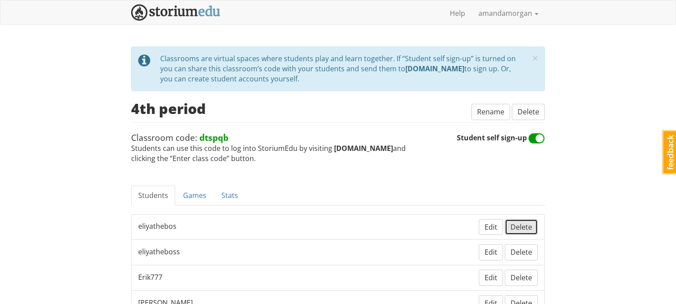
click at [527, 227] on span "Delete" at bounding box center [521, 227] width 22 height 10
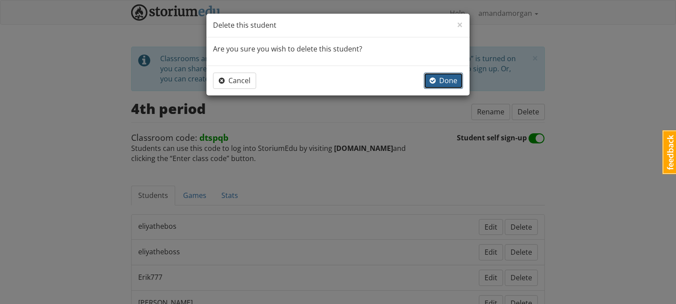
click at [450, 82] on span "Done" at bounding box center [443, 81] width 28 height 10
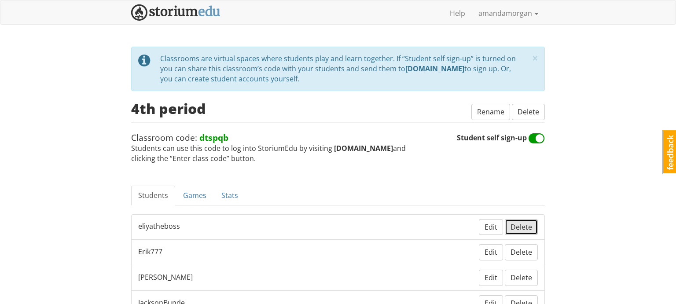
click at [517, 227] on span "Delete" at bounding box center [521, 227] width 22 height 10
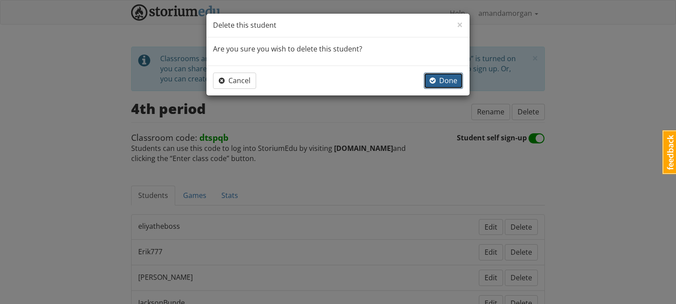
click at [454, 87] on button "Done" at bounding box center [443, 81] width 39 height 16
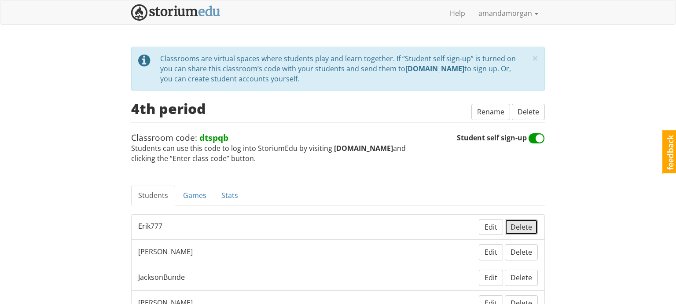
click at [522, 230] on span "Delete" at bounding box center [521, 227] width 22 height 10
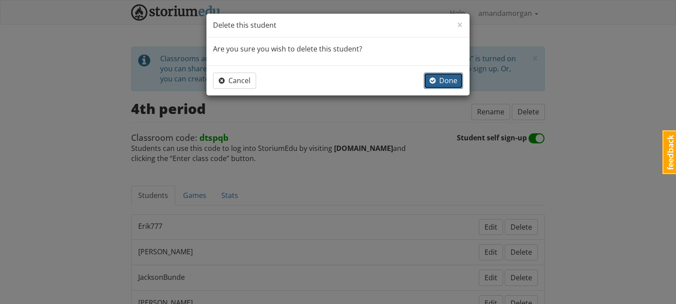
click at [449, 77] on span "Done" at bounding box center [443, 81] width 28 height 10
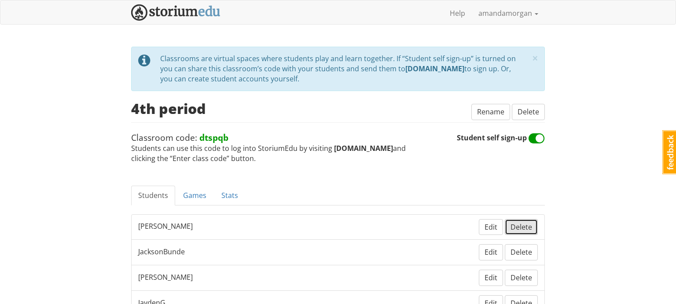
click at [524, 228] on span "Delete" at bounding box center [521, 227] width 22 height 10
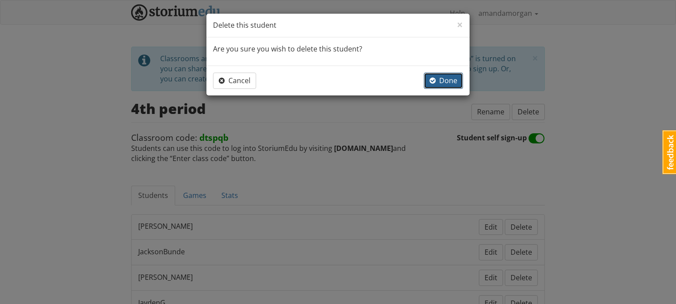
click at [450, 80] on span "Done" at bounding box center [443, 81] width 28 height 10
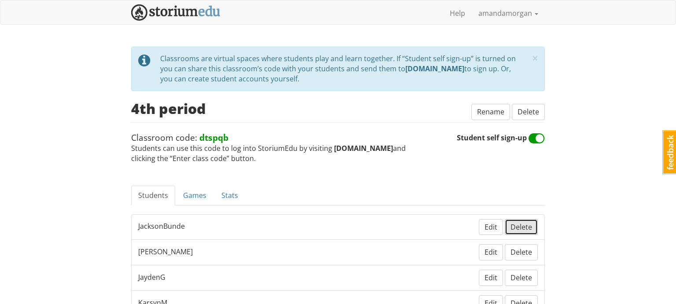
click at [521, 227] on span "Delete" at bounding box center [521, 227] width 22 height 10
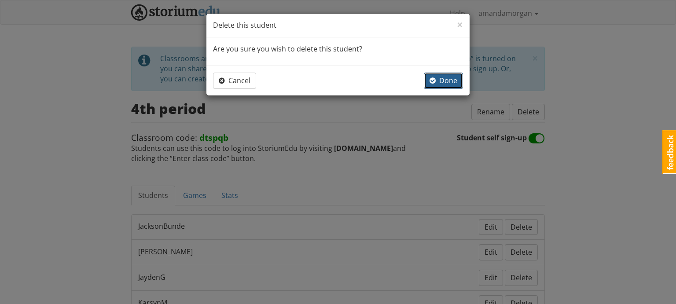
click at [442, 82] on span "Done" at bounding box center [443, 81] width 28 height 10
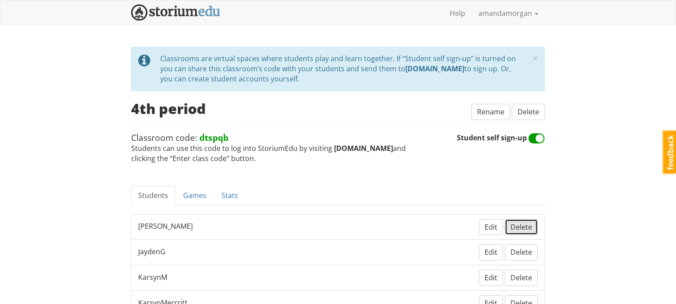
click at [515, 231] on button "Delete" at bounding box center [521, 227] width 33 height 16
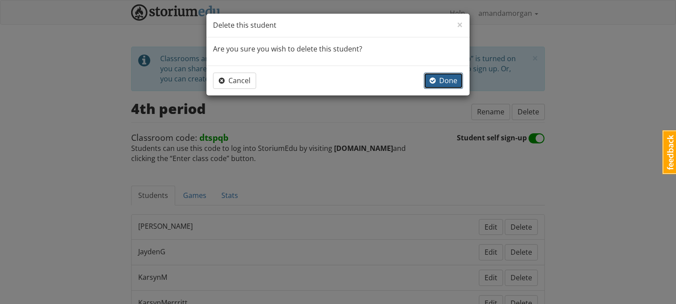
click at [437, 81] on span "Done" at bounding box center [443, 81] width 28 height 10
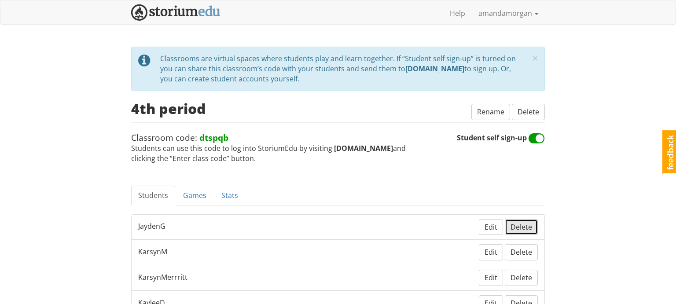
click at [530, 229] on span "Delete" at bounding box center [521, 227] width 22 height 10
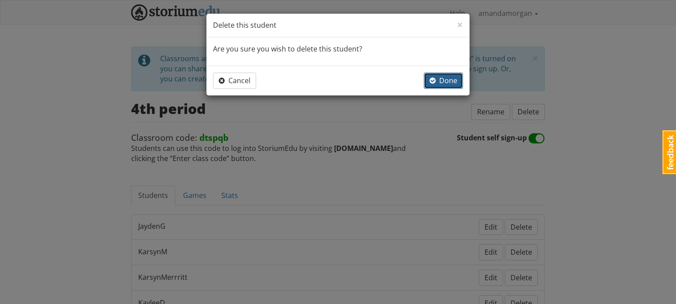
click at [444, 80] on span "Done" at bounding box center [443, 81] width 28 height 10
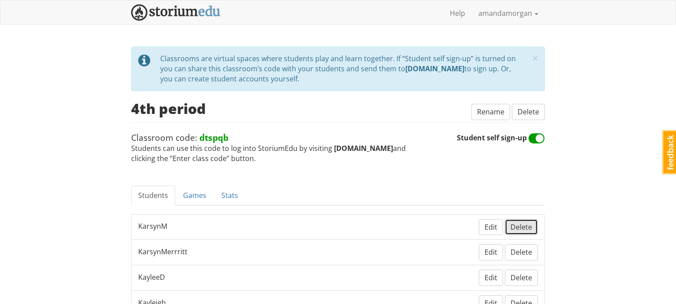
click at [523, 225] on span "Delete" at bounding box center [521, 227] width 22 height 10
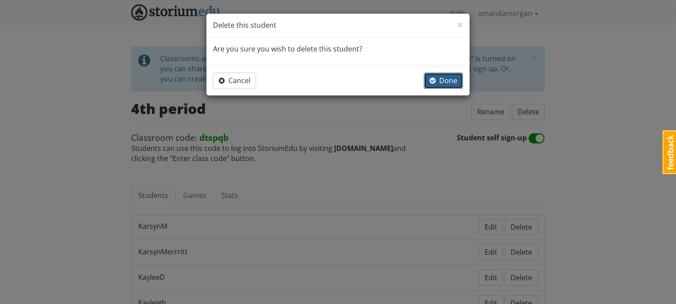
click at [446, 76] on span "Done" at bounding box center [443, 81] width 28 height 10
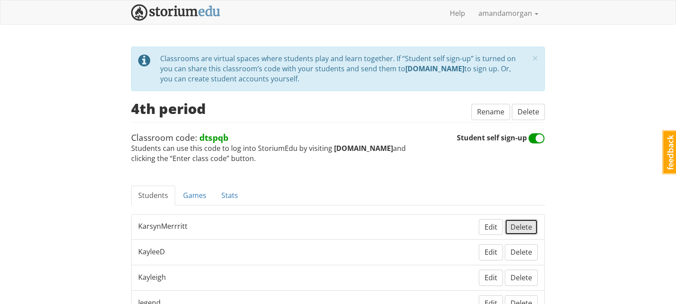
click at [519, 222] on span "Delete" at bounding box center [521, 227] width 22 height 10
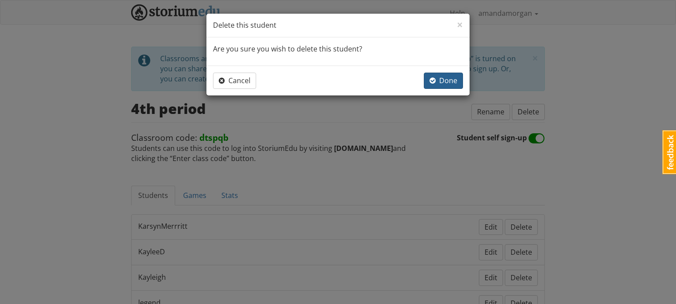
click at [436, 82] on span "Done" at bounding box center [443, 81] width 28 height 10
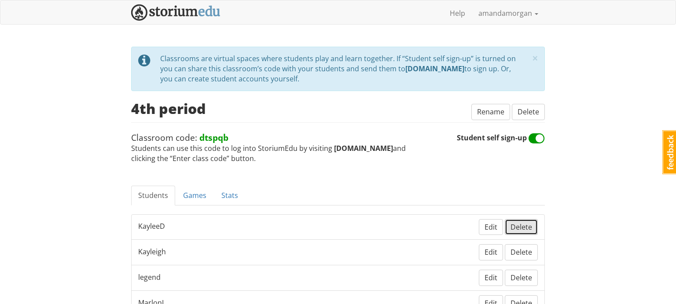
click at [524, 227] on span "Delete" at bounding box center [521, 227] width 22 height 10
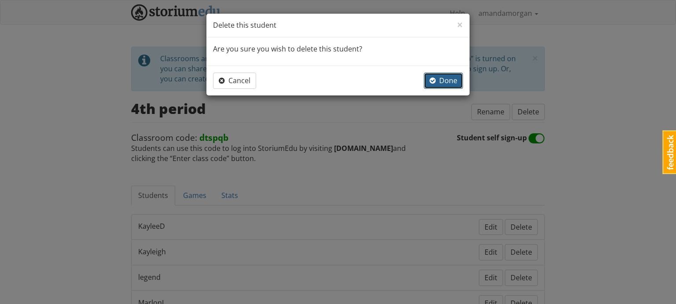
click at [446, 81] on span "Done" at bounding box center [443, 81] width 28 height 10
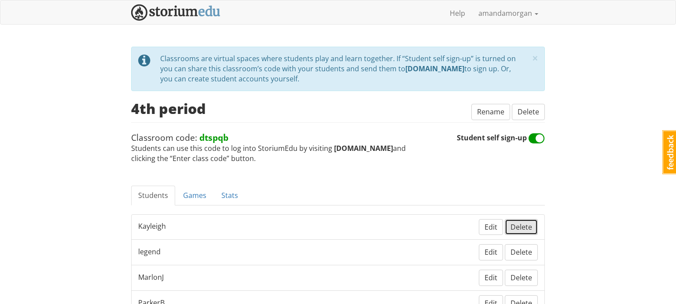
click at [522, 227] on span "Delete" at bounding box center [521, 227] width 22 height 10
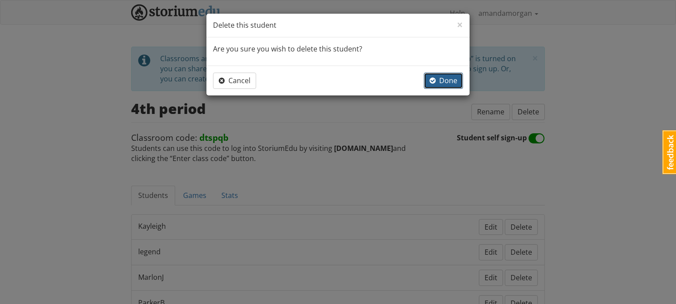
click at [452, 84] on span "Done" at bounding box center [443, 81] width 28 height 10
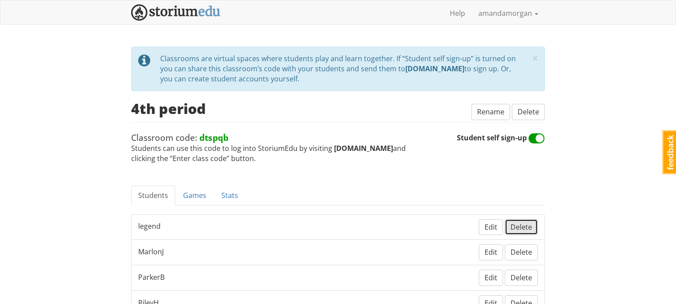
click at [520, 226] on span "Delete" at bounding box center [521, 227] width 22 height 10
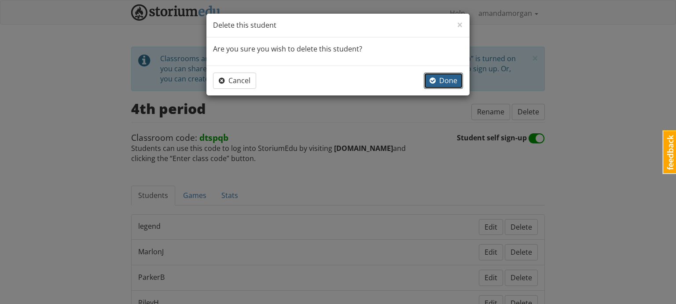
click at [441, 84] on span "Done" at bounding box center [443, 81] width 28 height 10
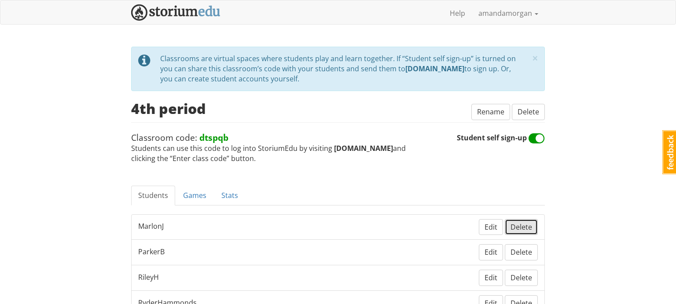
click at [517, 231] on button "Delete" at bounding box center [521, 227] width 33 height 16
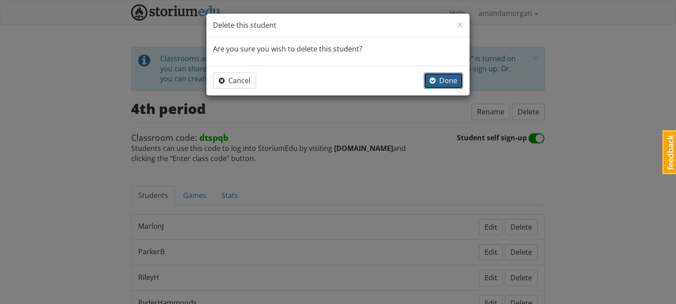
click at [453, 84] on span "Done" at bounding box center [443, 81] width 28 height 10
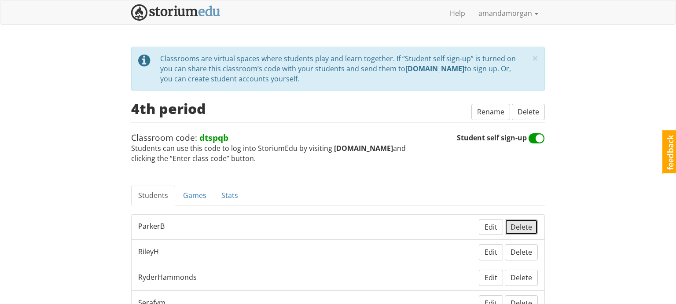
click at [520, 230] on span "Delete" at bounding box center [521, 227] width 22 height 10
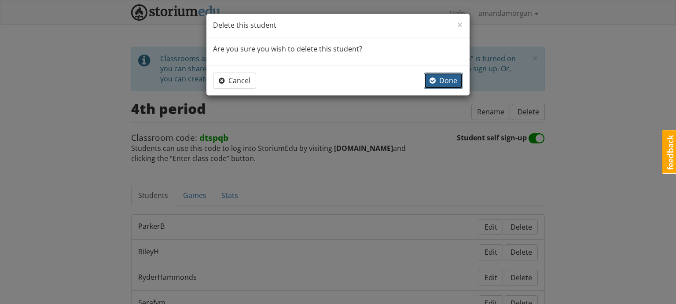
click at [441, 82] on span "Done" at bounding box center [443, 81] width 28 height 10
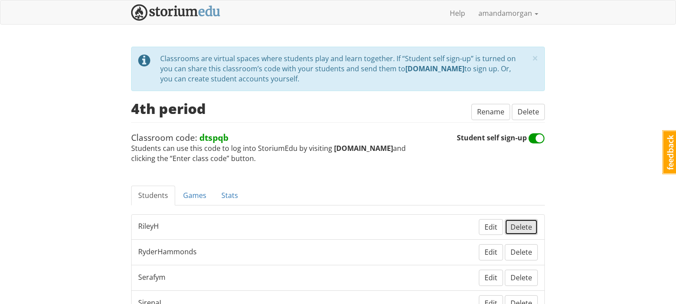
click at [531, 228] on span "Delete" at bounding box center [521, 227] width 22 height 10
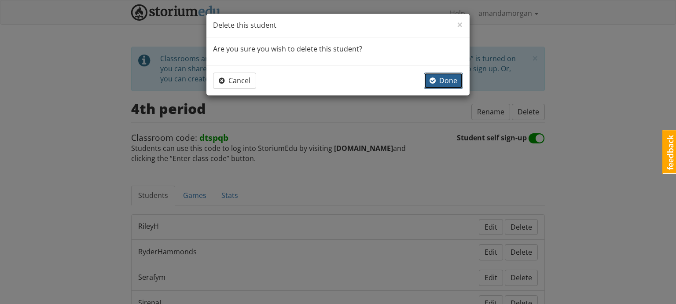
click at [454, 83] on span "Done" at bounding box center [443, 81] width 28 height 10
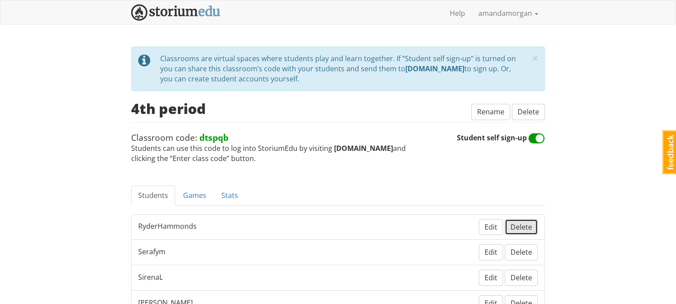
click at [522, 226] on span "Delete" at bounding box center [521, 227] width 22 height 10
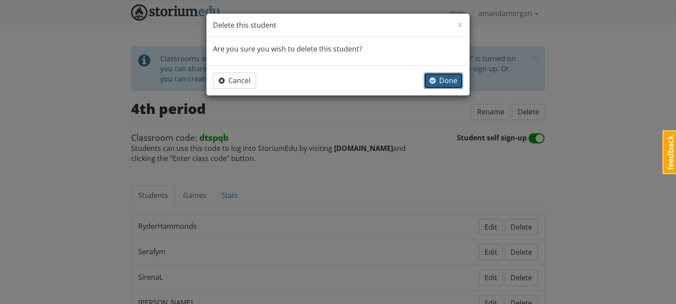
click at [446, 77] on span "Done" at bounding box center [443, 81] width 28 height 10
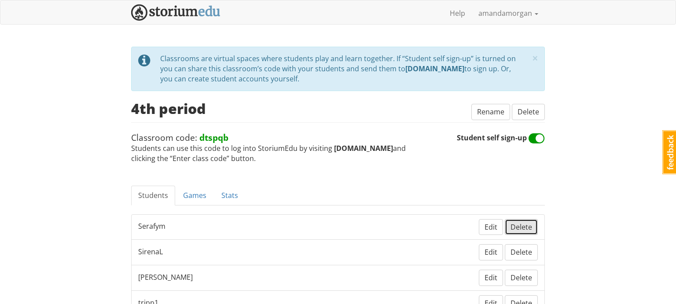
click at [523, 225] on span "Delete" at bounding box center [521, 227] width 22 height 10
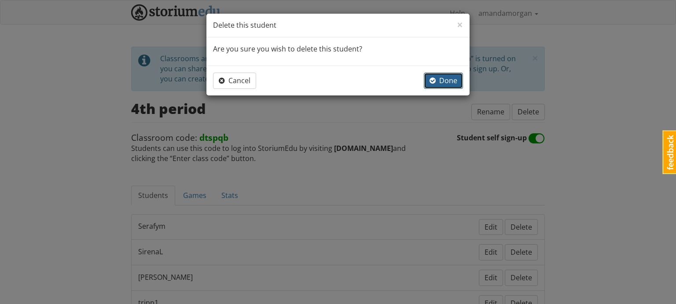
click at [452, 76] on span "Done" at bounding box center [443, 81] width 28 height 10
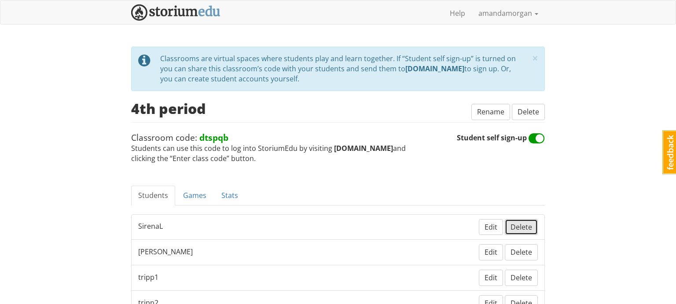
click at [524, 224] on span "Delete" at bounding box center [521, 227] width 22 height 10
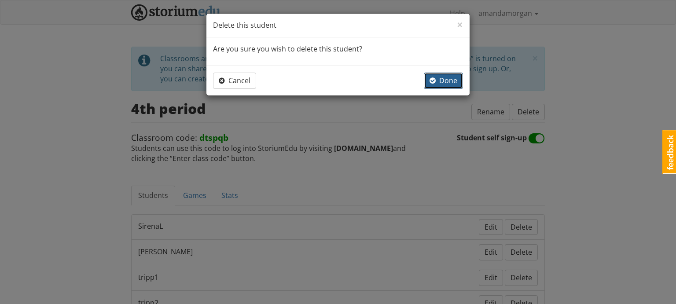
click at [450, 86] on button "Done" at bounding box center [443, 81] width 39 height 16
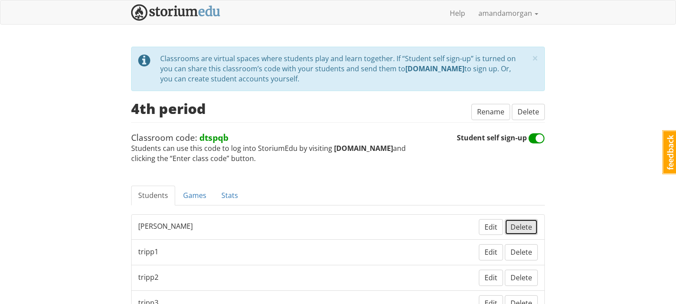
click at [520, 228] on span "Delete" at bounding box center [521, 227] width 22 height 10
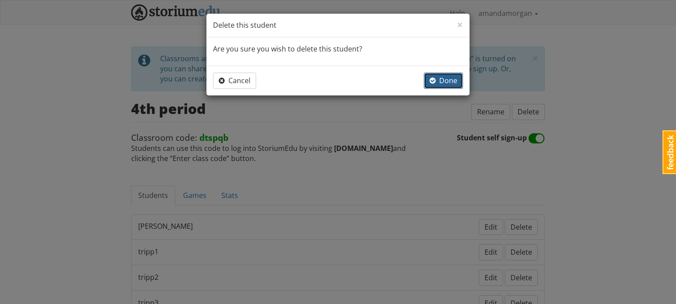
click at [452, 80] on span "Done" at bounding box center [443, 81] width 28 height 10
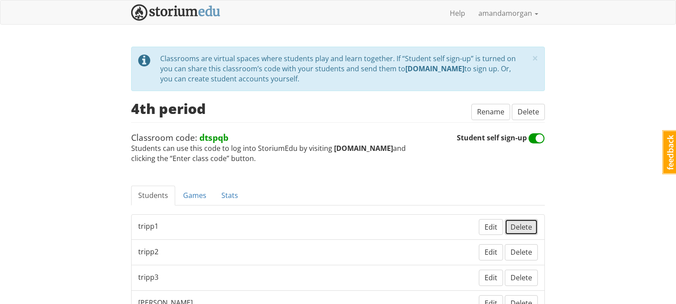
click at [520, 226] on span "Delete" at bounding box center [521, 227] width 22 height 10
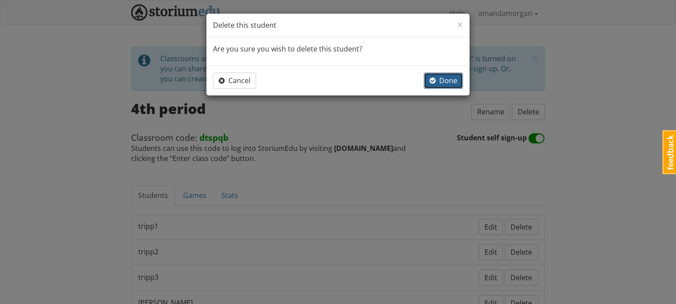
click at [444, 83] on span "Done" at bounding box center [443, 81] width 28 height 10
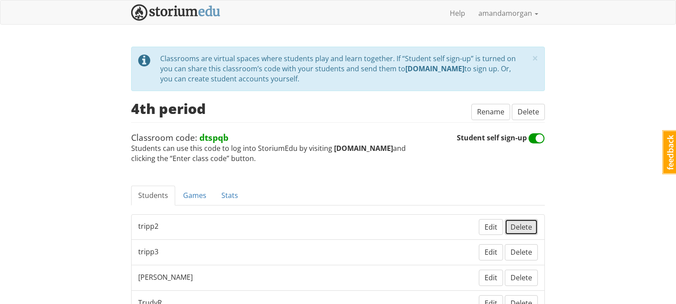
click at [529, 223] on span "Delete" at bounding box center [521, 227] width 22 height 10
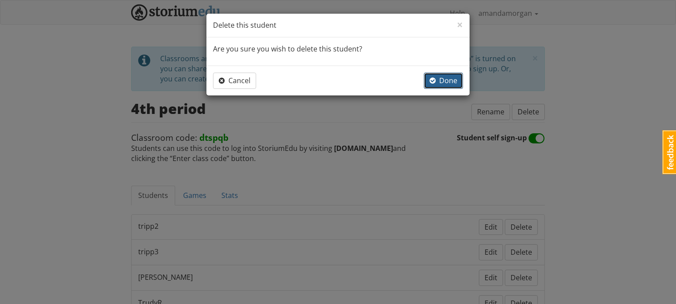
click at [444, 87] on button "Done" at bounding box center [443, 81] width 39 height 16
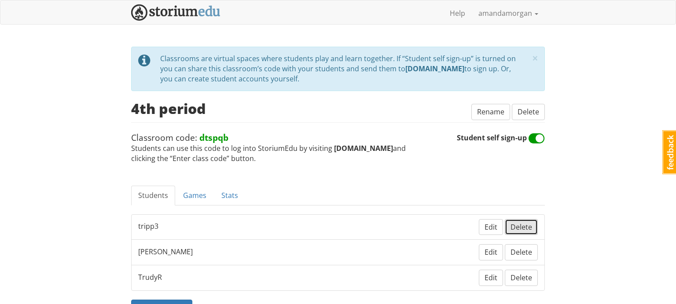
click at [523, 224] on span "Delete" at bounding box center [521, 227] width 22 height 10
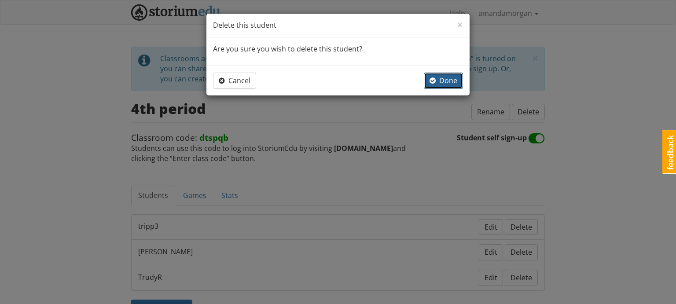
click at [455, 80] on span "Done" at bounding box center [443, 81] width 28 height 10
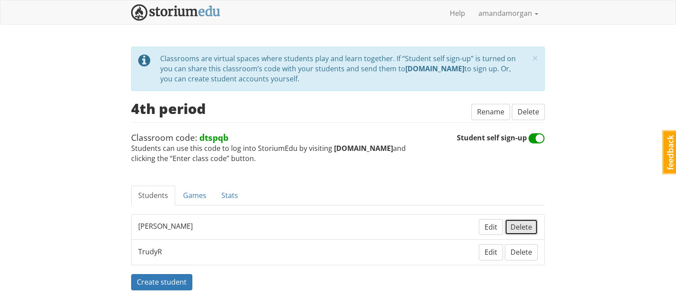
click at [532, 228] on button "Delete" at bounding box center [521, 227] width 33 height 16
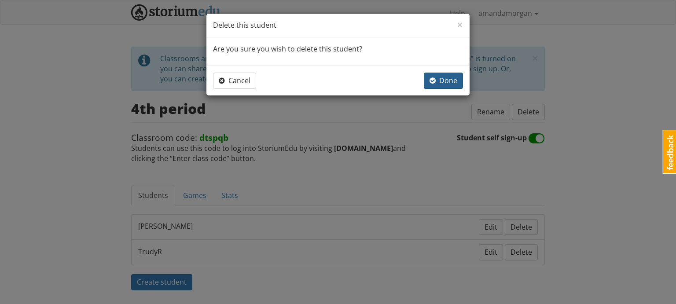
click at [451, 80] on span "Done" at bounding box center [443, 81] width 28 height 10
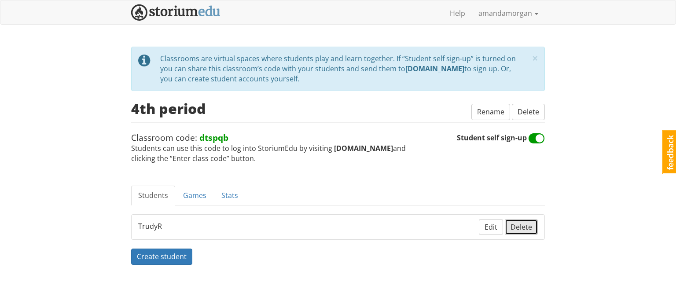
click at [534, 227] on button "Delete" at bounding box center [521, 227] width 33 height 16
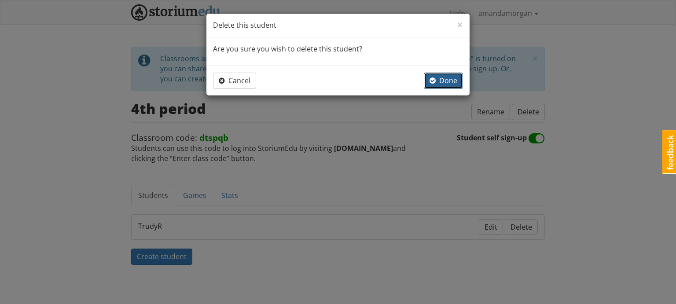
click at [451, 82] on span "Done" at bounding box center [443, 81] width 28 height 10
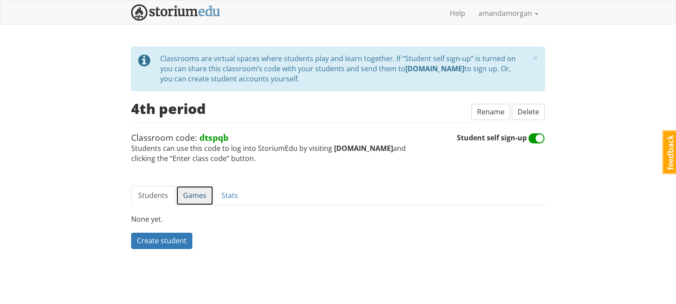
click at [187, 191] on link "Games" at bounding box center [194, 196] width 37 height 20
click at [188, 11] on img at bounding box center [175, 12] width 89 height 16
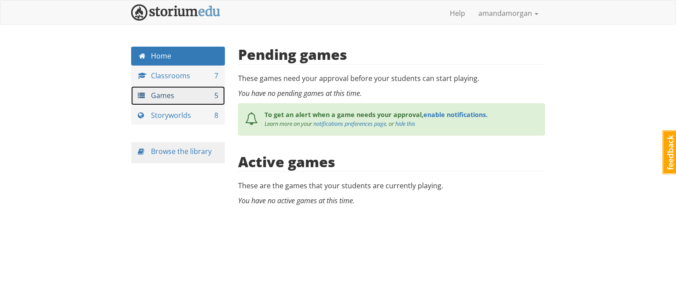
click at [191, 99] on link "Games 5" at bounding box center [178, 95] width 94 height 19
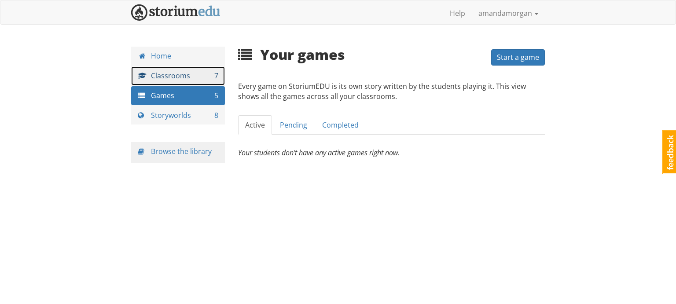
click at [205, 80] on link "Classrooms 7" at bounding box center [178, 75] width 94 height 19
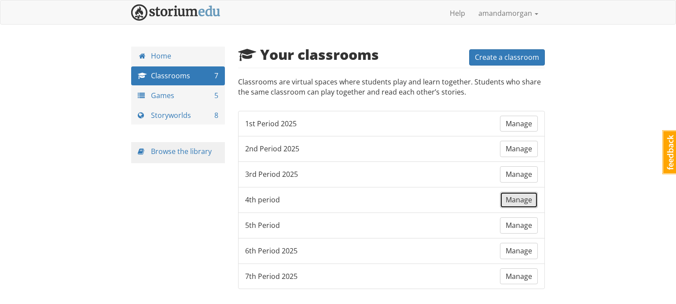
click at [522, 198] on span "Manage" at bounding box center [518, 200] width 26 height 10
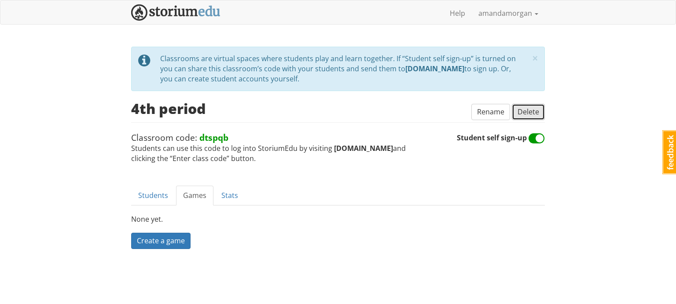
click at [527, 115] on span "Delete" at bounding box center [528, 112] width 22 height 10
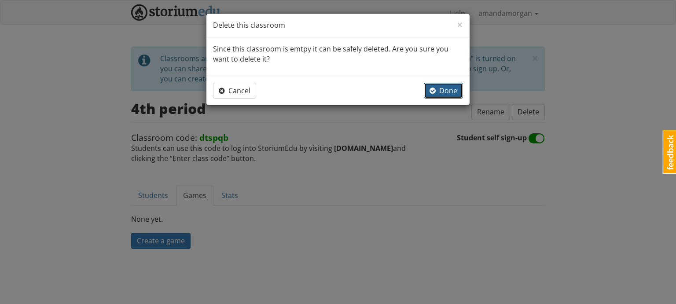
click at [437, 84] on button "Done" at bounding box center [443, 91] width 39 height 16
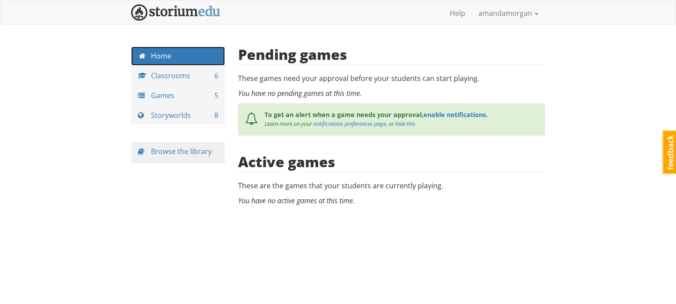
click at [169, 57] on link "Home" at bounding box center [178, 56] width 94 height 19
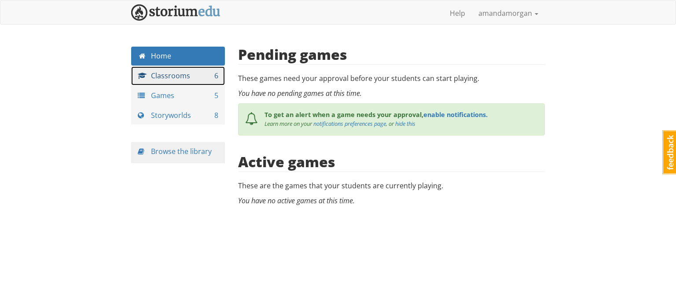
click at [195, 79] on link "Classrooms 6" at bounding box center [178, 75] width 94 height 19
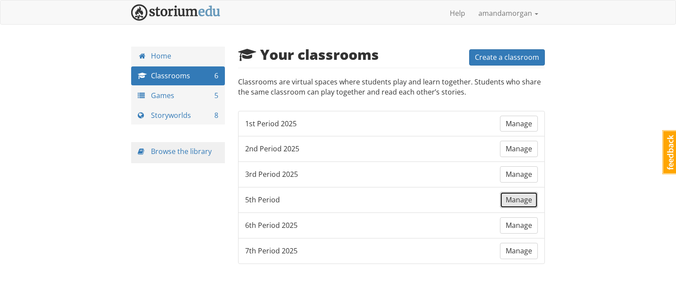
click at [520, 200] on span "Manage" at bounding box center [518, 200] width 26 height 10
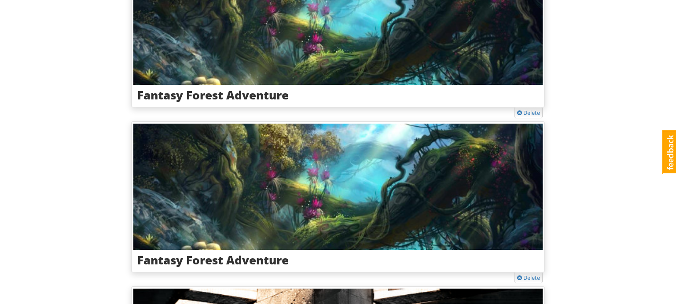
scroll to position [275, 0]
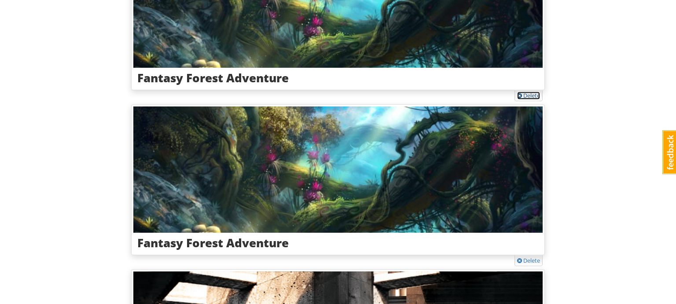
click at [527, 97] on link "Delete" at bounding box center [528, 96] width 23 height 8
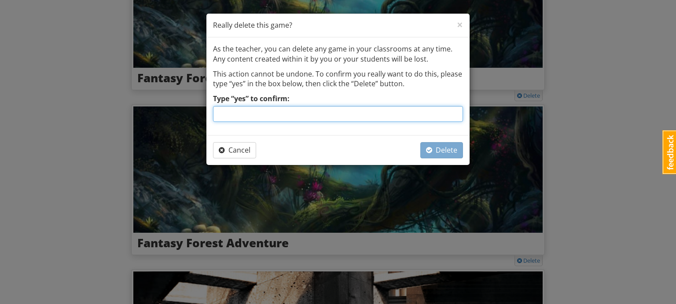
click at [274, 112] on input "Type “yes” to confirm:" at bounding box center [338, 114] width 250 height 16
type input "yes"
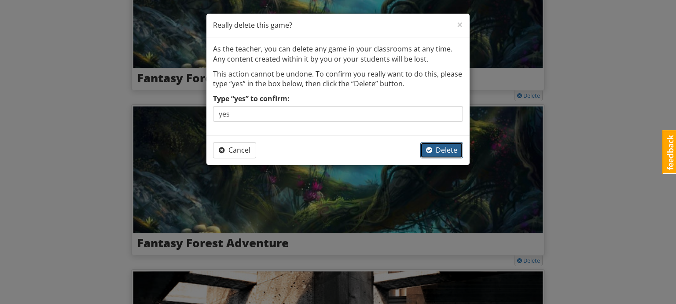
click at [441, 148] on span "Delete" at bounding box center [441, 150] width 31 height 10
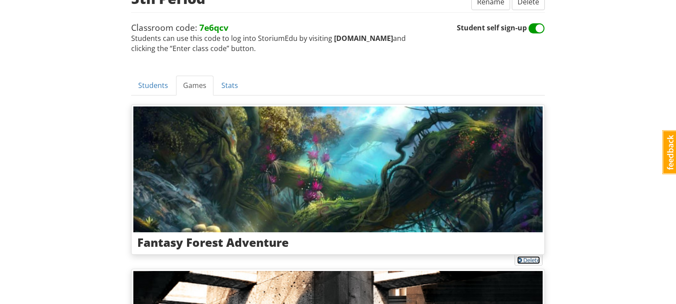
click at [529, 258] on link "Delete" at bounding box center [528, 260] width 23 height 8
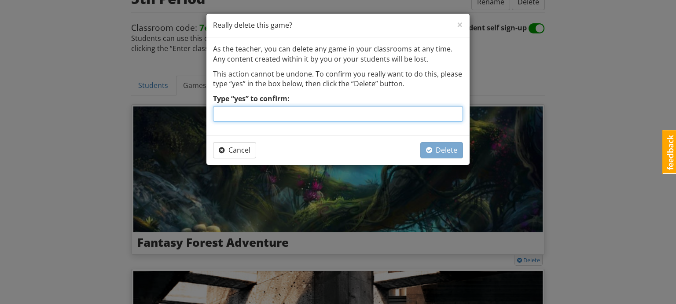
click at [417, 117] on input "Type “yes” to confirm:" at bounding box center [338, 114] width 250 height 16
type input "yes"
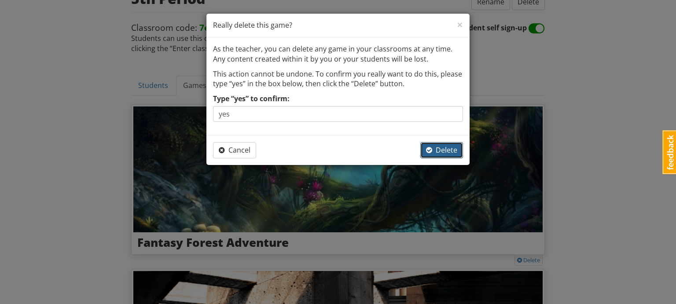
click at [438, 144] on button "Delete" at bounding box center [441, 150] width 43 height 16
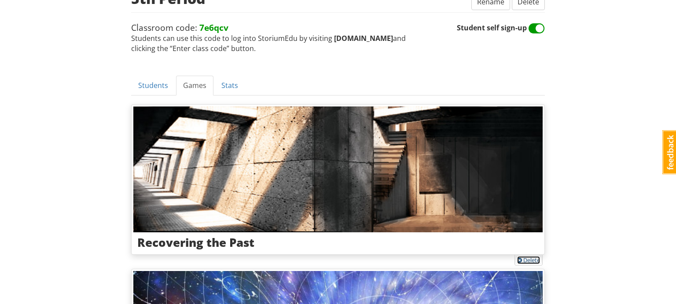
click at [529, 260] on link "Delete" at bounding box center [528, 260] width 23 height 8
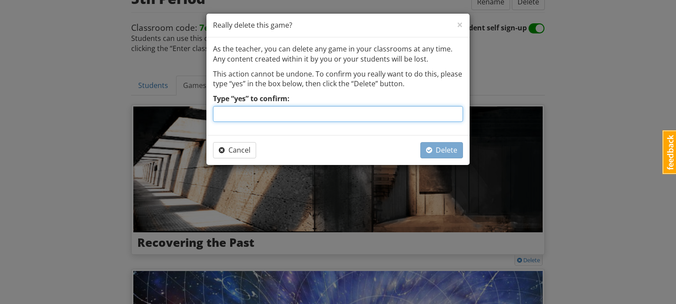
click at [427, 112] on input "Type “yes” to confirm:" at bounding box center [338, 114] width 250 height 16
type input "yes"
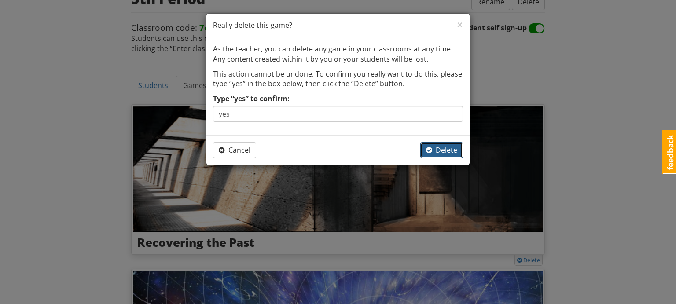
click at [448, 152] on span "Delete" at bounding box center [441, 150] width 31 height 10
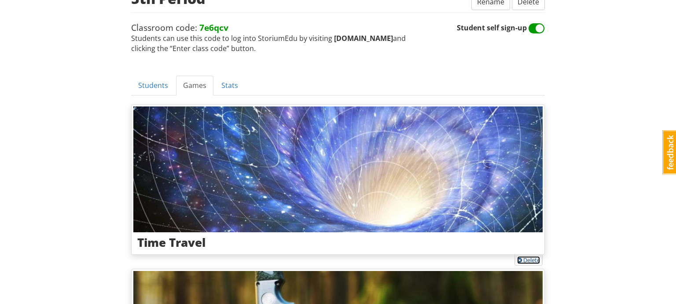
click at [525, 261] on link "Delete" at bounding box center [528, 260] width 23 height 8
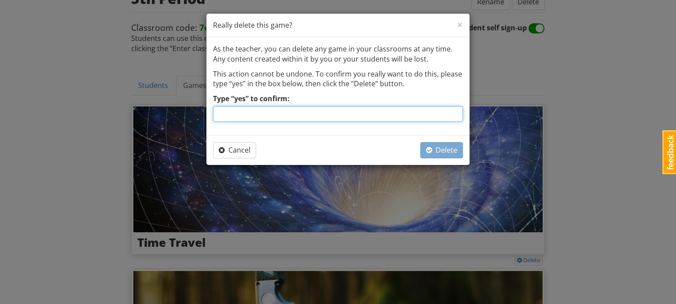
click at [429, 114] on input "Type “yes” to confirm:" at bounding box center [338, 114] width 250 height 16
type input "yes"
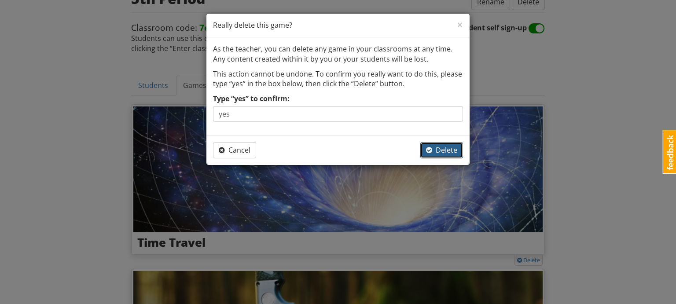
click at [437, 151] on span "Delete" at bounding box center [441, 150] width 31 height 10
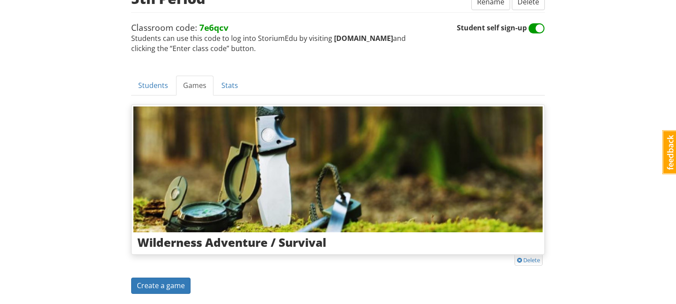
scroll to position [143, 0]
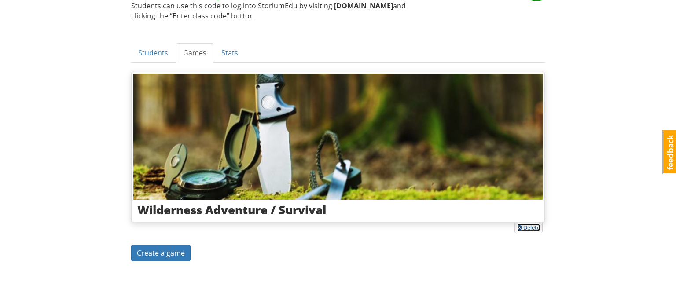
click at [529, 228] on link "Delete" at bounding box center [528, 227] width 23 height 8
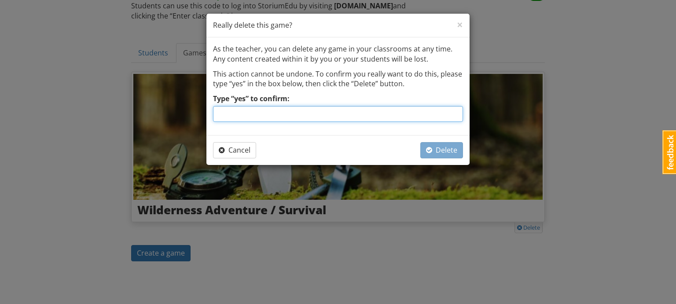
click at [368, 110] on input "Type “yes” to confirm:" at bounding box center [338, 114] width 250 height 16
type input "yes"
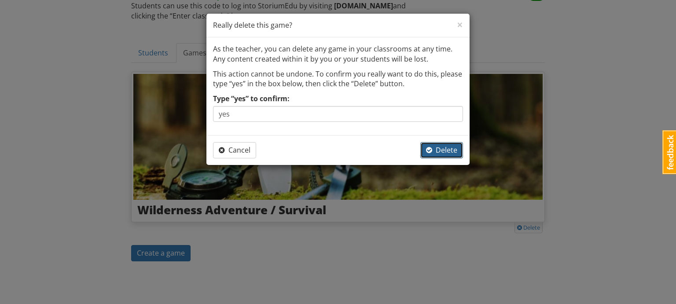
click at [436, 153] on span "Delete" at bounding box center [441, 150] width 31 height 10
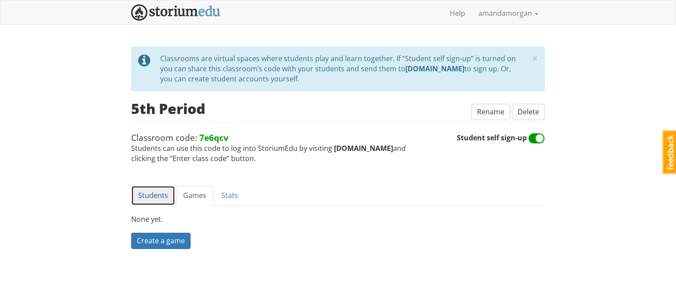
click at [154, 192] on link "Students" at bounding box center [153, 196] width 44 height 20
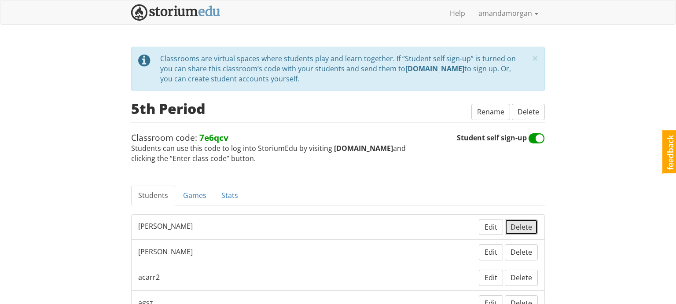
click at [522, 223] on span "Delete" at bounding box center [521, 227] width 22 height 10
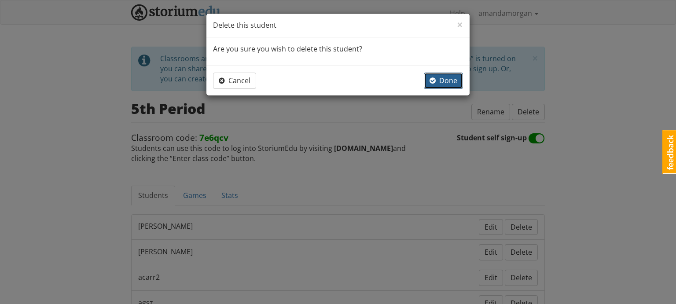
click at [455, 80] on span "Done" at bounding box center [443, 81] width 28 height 10
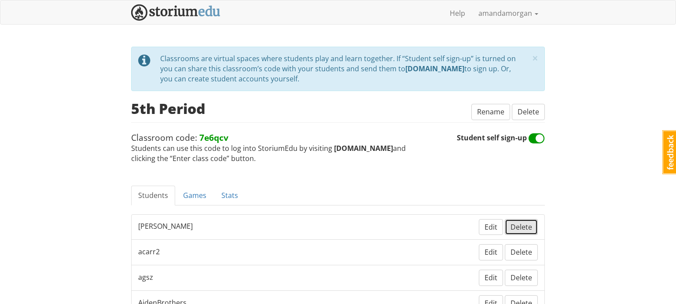
click at [515, 222] on span "Delete" at bounding box center [521, 227] width 22 height 10
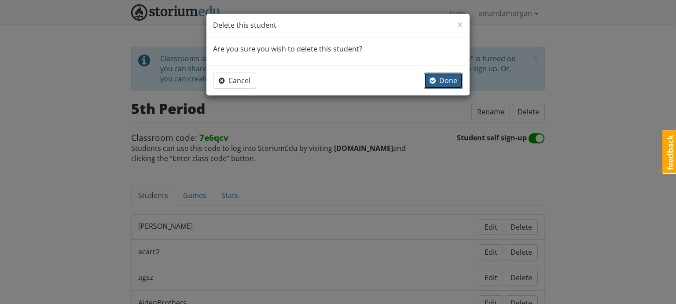
click at [446, 81] on span "Done" at bounding box center [443, 81] width 28 height 10
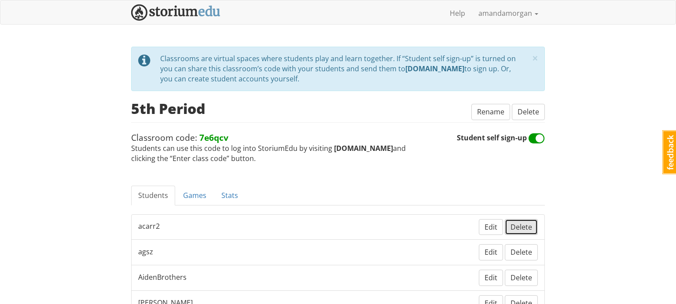
click at [526, 226] on span "Delete" at bounding box center [521, 227] width 22 height 10
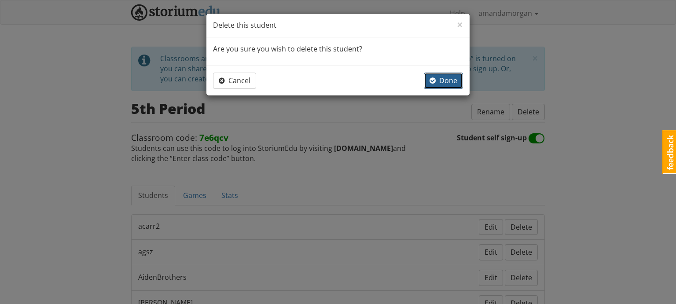
click at [445, 77] on span "Done" at bounding box center [443, 81] width 28 height 10
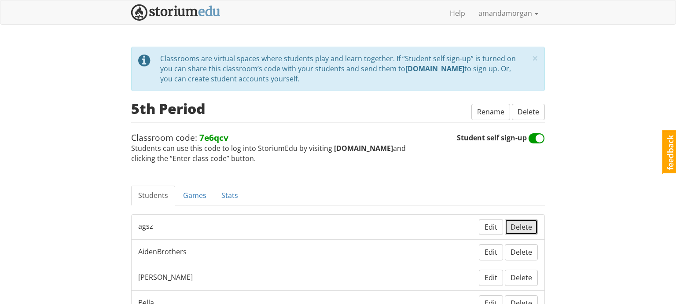
click at [524, 233] on button "Delete" at bounding box center [521, 227] width 33 height 16
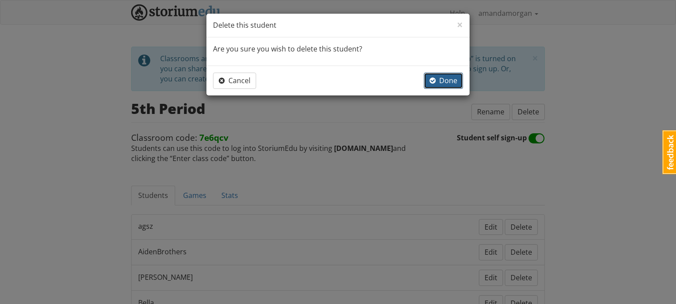
click at [456, 81] on span "Done" at bounding box center [443, 81] width 28 height 10
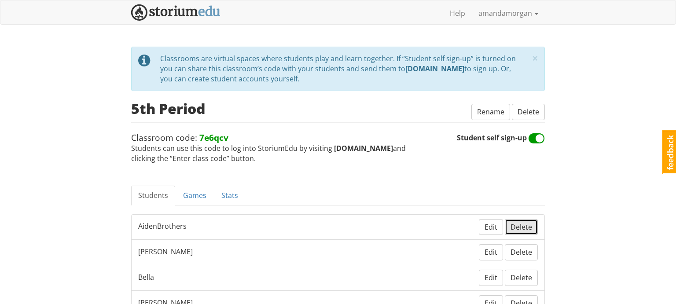
click at [527, 230] on span "Delete" at bounding box center [521, 227] width 22 height 10
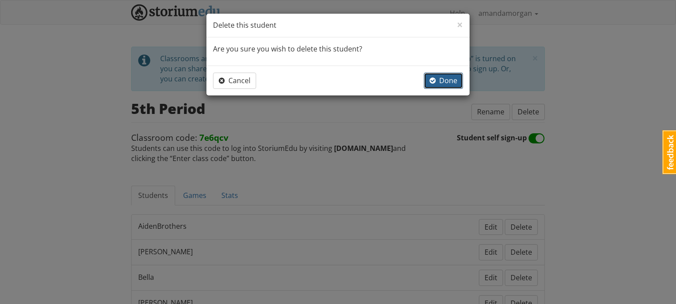
click at [440, 83] on span "Done" at bounding box center [443, 81] width 28 height 10
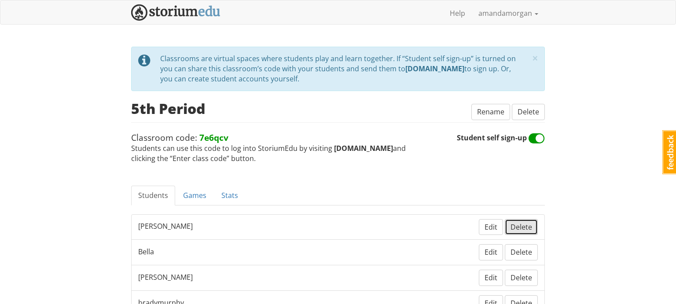
click at [522, 224] on span "Delete" at bounding box center [521, 227] width 22 height 10
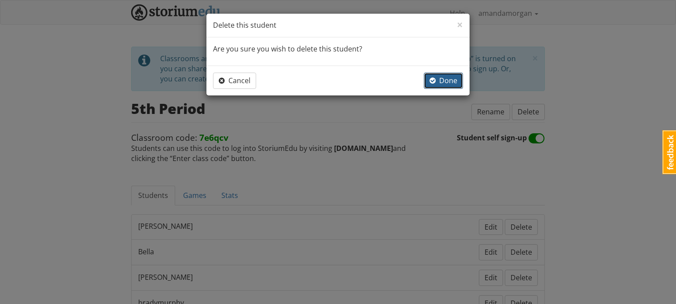
click at [441, 79] on span "Done" at bounding box center [443, 81] width 28 height 10
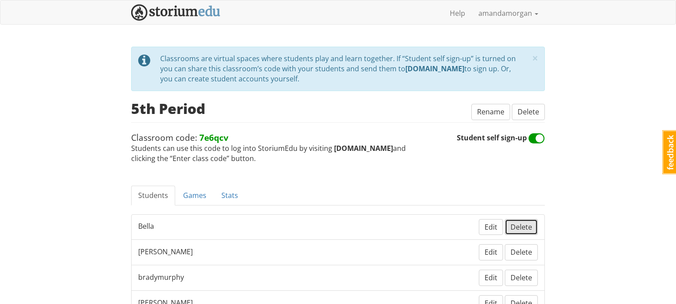
click at [520, 222] on span "Delete" at bounding box center [521, 227] width 22 height 10
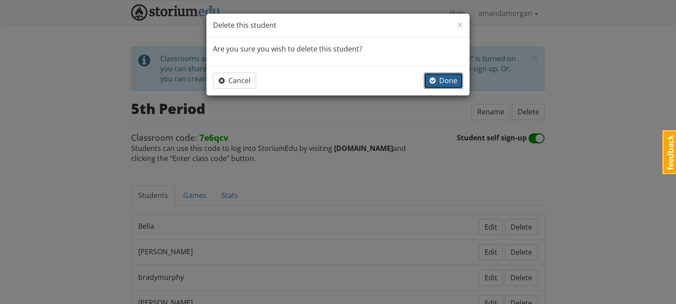
click at [443, 83] on span "Done" at bounding box center [443, 81] width 28 height 10
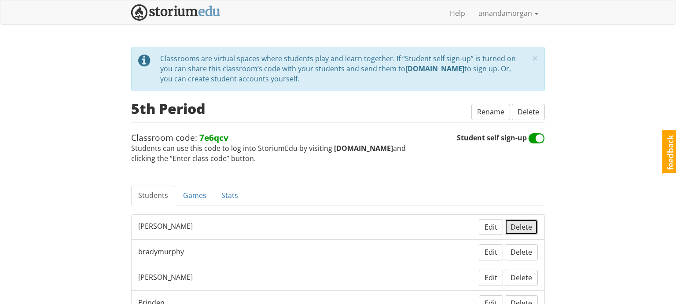
click at [520, 225] on span "Delete" at bounding box center [521, 227] width 22 height 10
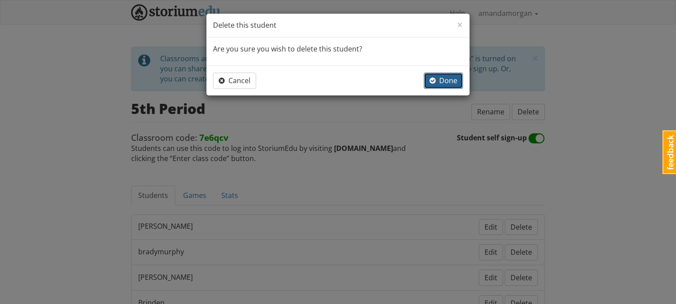
click at [446, 83] on span "Done" at bounding box center [443, 81] width 28 height 10
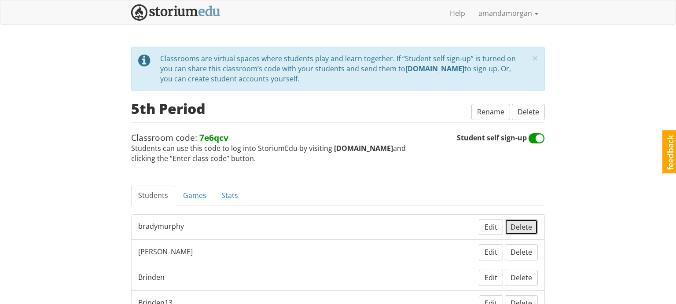
click at [522, 232] on button "Delete" at bounding box center [521, 227] width 33 height 16
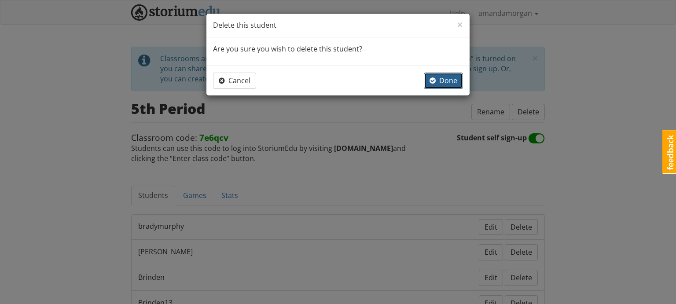
click at [443, 76] on span "Done" at bounding box center [443, 81] width 28 height 10
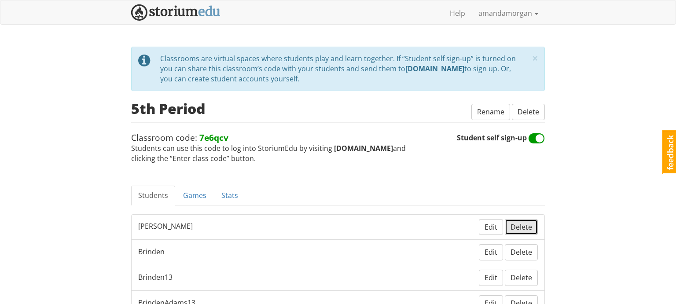
click at [523, 227] on span "Delete" at bounding box center [521, 227] width 22 height 10
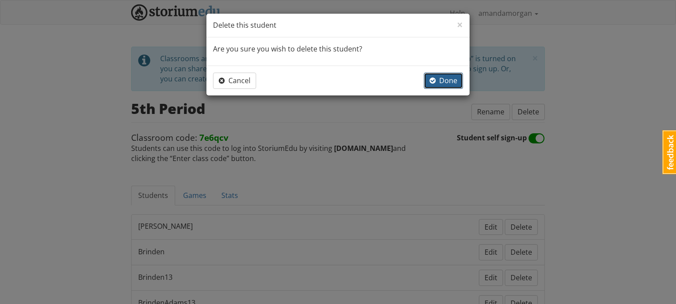
click at [447, 85] on button "Done" at bounding box center [443, 81] width 39 height 16
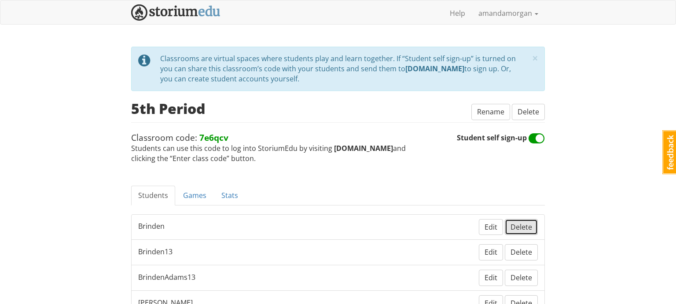
click at [523, 227] on span "Delete" at bounding box center [521, 227] width 22 height 10
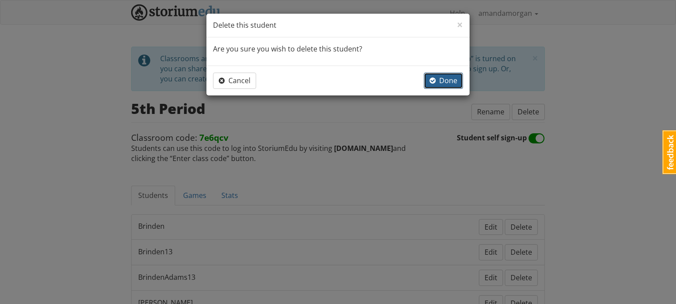
click at [440, 80] on span "Done" at bounding box center [443, 81] width 28 height 10
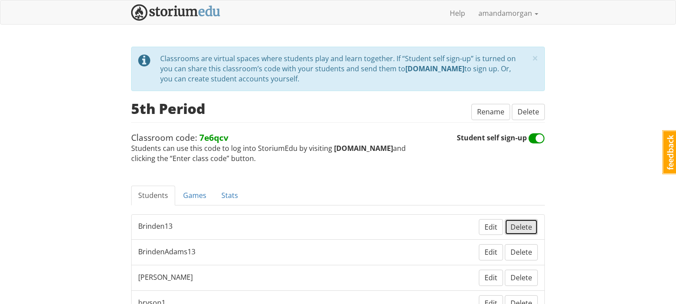
click at [529, 227] on span "Delete" at bounding box center [521, 227] width 22 height 10
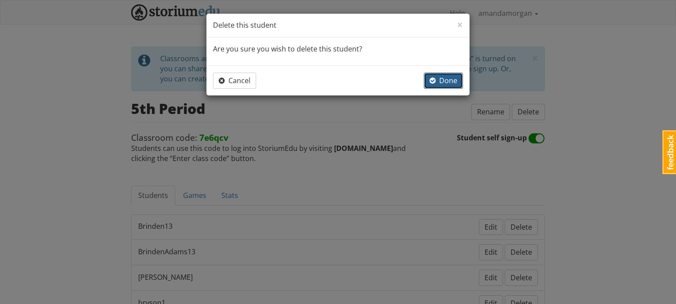
click at [456, 79] on span "Done" at bounding box center [443, 81] width 28 height 10
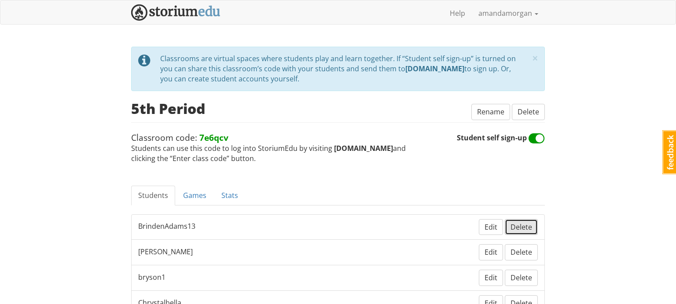
click at [518, 226] on span "Delete" at bounding box center [521, 227] width 22 height 10
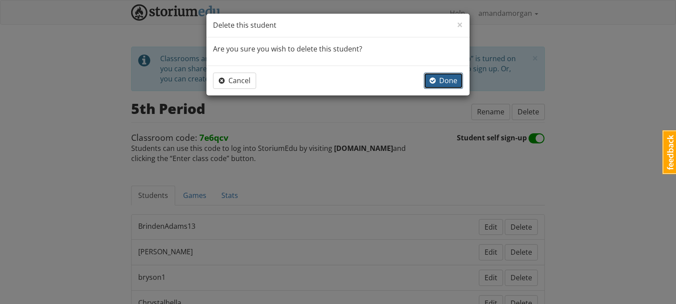
click at [454, 83] on span "Done" at bounding box center [443, 81] width 28 height 10
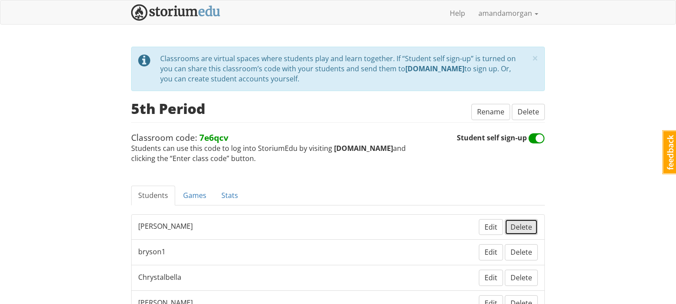
click at [521, 225] on span "Delete" at bounding box center [521, 227] width 22 height 10
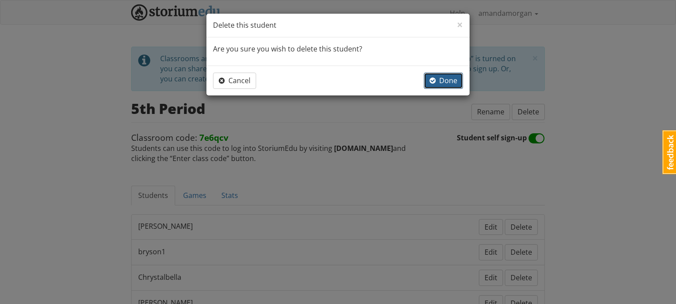
click at [447, 76] on span "Done" at bounding box center [443, 81] width 28 height 10
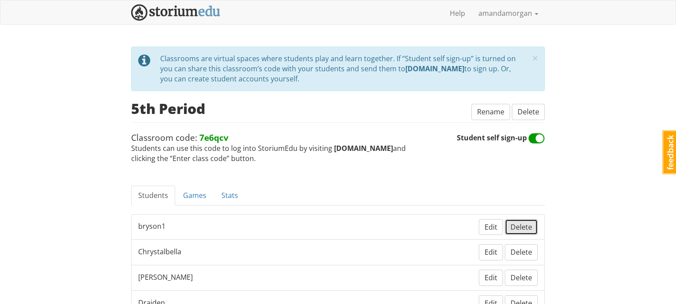
click at [519, 223] on span "Delete" at bounding box center [521, 227] width 22 height 10
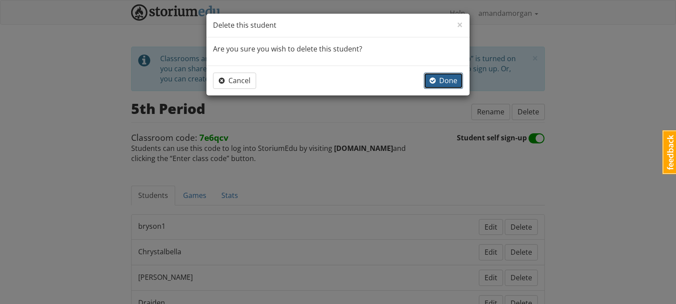
click at [452, 76] on span "Done" at bounding box center [443, 81] width 28 height 10
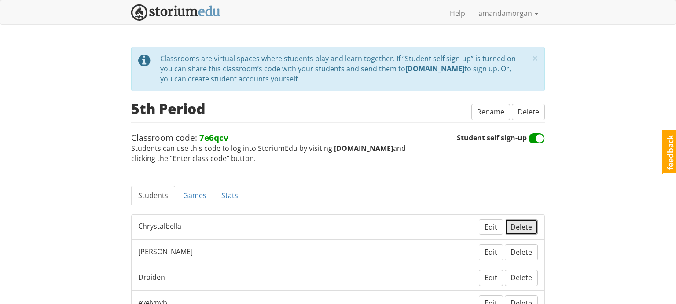
click at [529, 226] on span "Delete" at bounding box center [521, 227] width 22 height 10
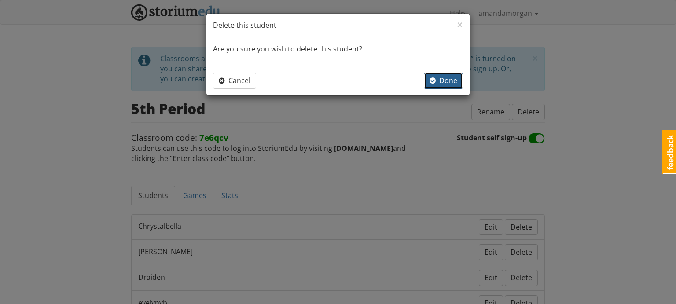
click at [448, 80] on span "Done" at bounding box center [443, 81] width 28 height 10
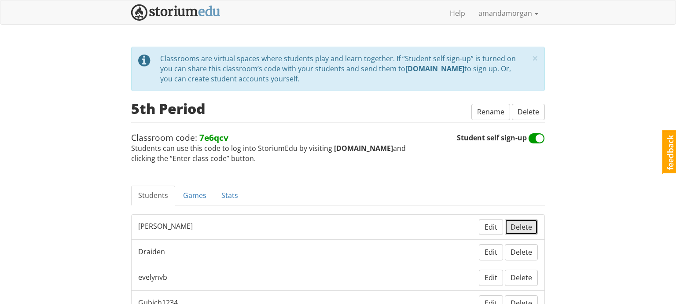
click at [527, 225] on span "Delete" at bounding box center [521, 227] width 22 height 10
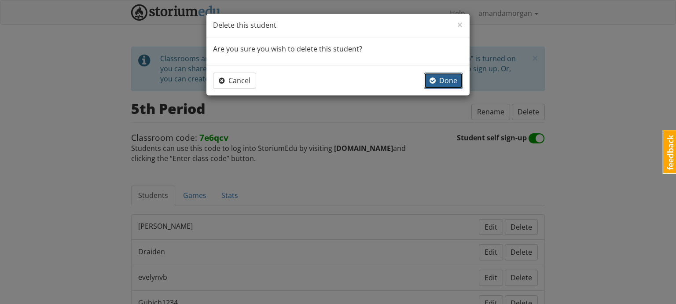
click at [452, 79] on span "Done" at bounding box center [443, 81] width 28 height 10
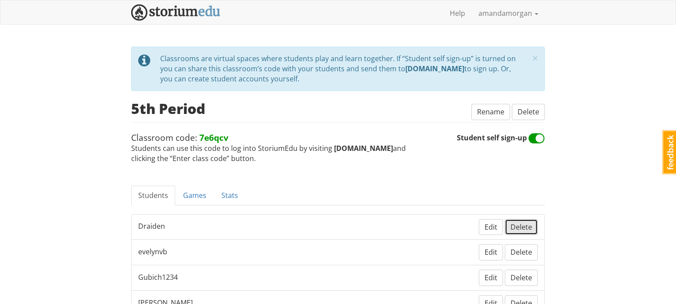
click at [524, 227] on span "Delete" at bounding box center [521, 227] width 22 height 10
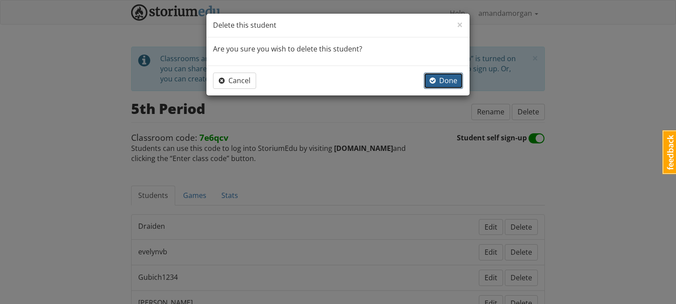
click at [444, 84] on span "Done" at bounding box center [443, 81] width 28 height 10
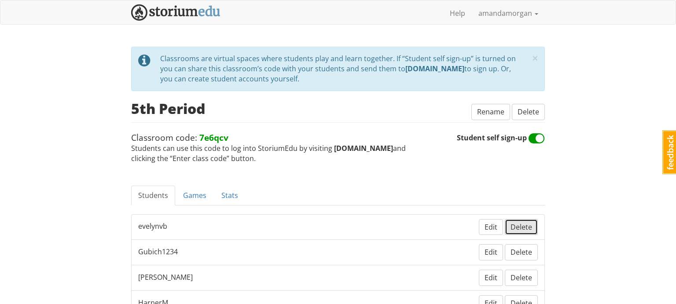
click at [517, 223] on span "Delete" at bounding box center [521, 227] width 22 height 10
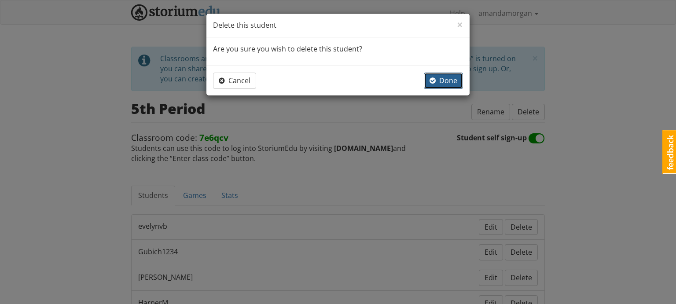
click at [440, 76] on span "Done" at bounding box center [443, 81] width 28 height 10
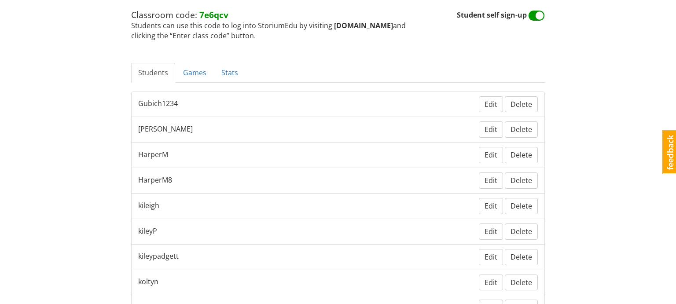
scroll to position [124, 0]
click at [516, 102] on span "Delete" at bounding box center [521, 103] width 22 height 10
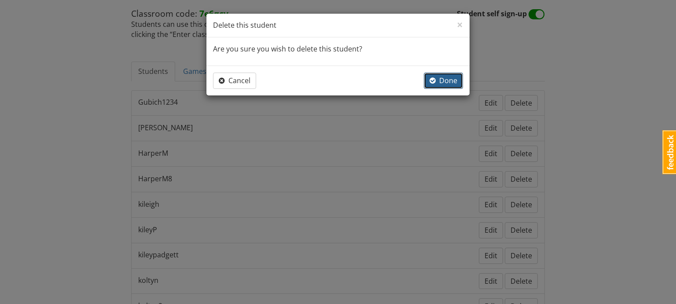
click at [447, 81] on span "Done" at bounding box center [443, 81] width 28 height 10
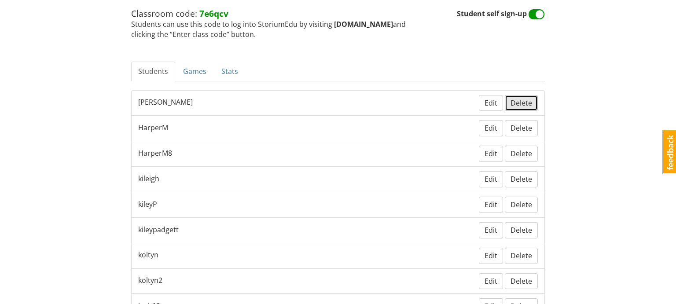
click at [527, 104] on span "Delete" at bounding box center [521, 103] width 22 height 10
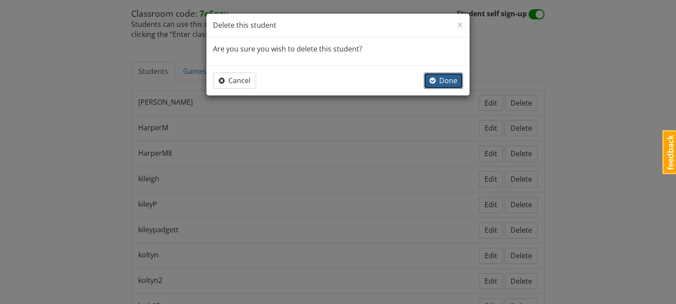
click at [440, 76] on span "Done" at bounding box center [443, 81] width 28 height 10
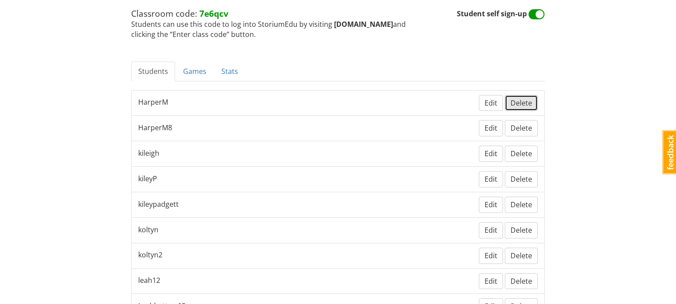
click at [520, 104] on span "Delete" at bounding box center [521, 103] width 22 height 10
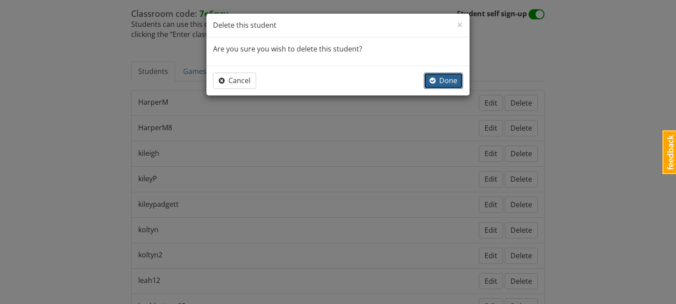
click at [450, 88] on button "Done" at bounding box center [443, 81] width 39 height 16
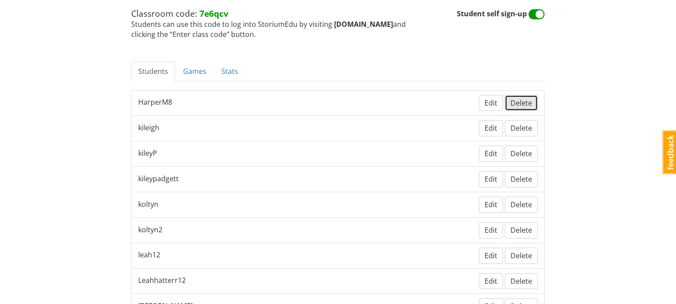
click at [516, 103] on span "Delete" at bounding box center [521, 103] width 22 height 10
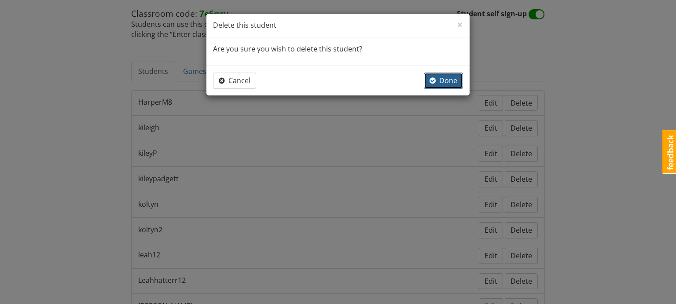
click at [436, 84] on span "Done" at bounding box center [443, 81] width 28 height 10
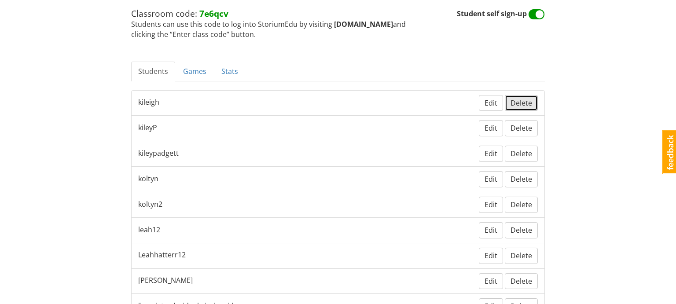
click at [522, 101] on span "Delete" at bounding box center [521, 103] width 22 height 10
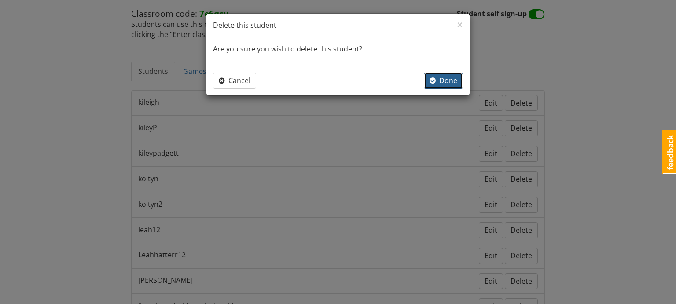
click at [441, 81] on span "Done" at bounding box center [443, 81] width 28 height 10
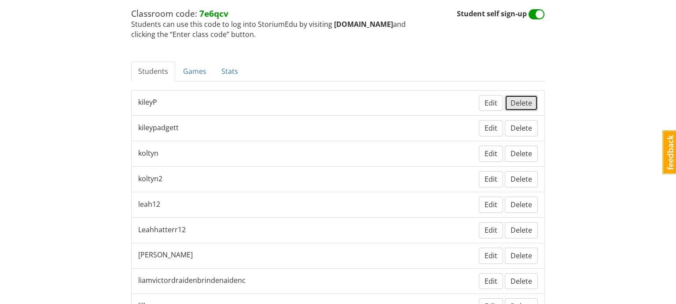
click at [522, 99] on span "Delete" at bounding box center [521, 103] width 22 height 10
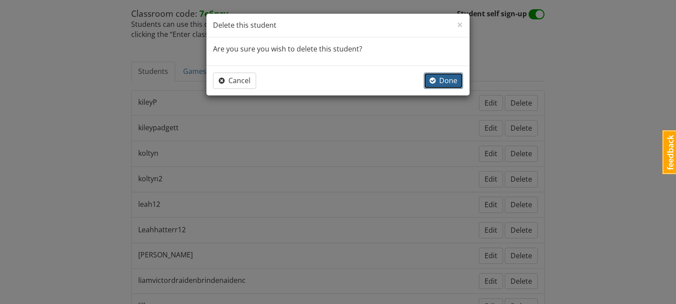
click at [455, 83] on span "Done" at bounding box center [443, 81] width 28 height 10
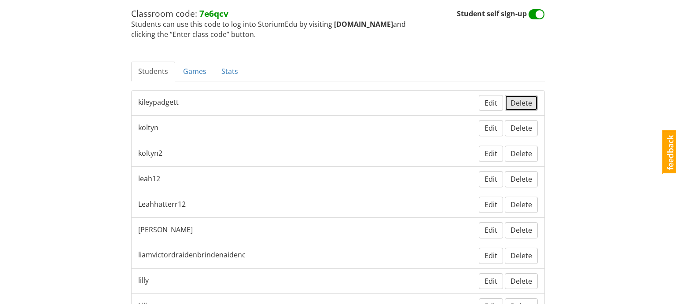
click at [520, 99] on span "Delete" at bounding box center [521, 103] width 22 height 10
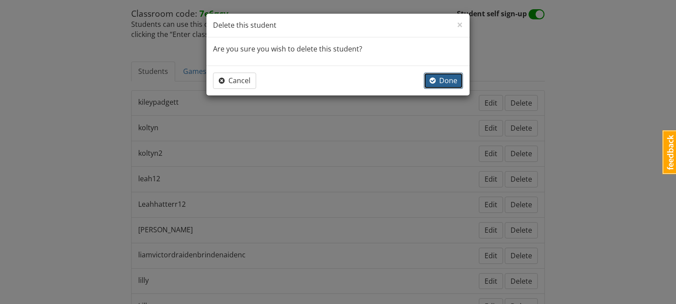
click at [438, 81] on span "Done" at bounding box center [443, 81] width 28 height 10
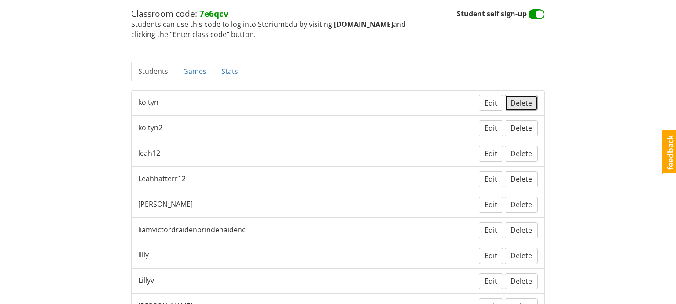
click at [528, 106] on span "Delete" at bounding box center [521, 103] width 22 height 10
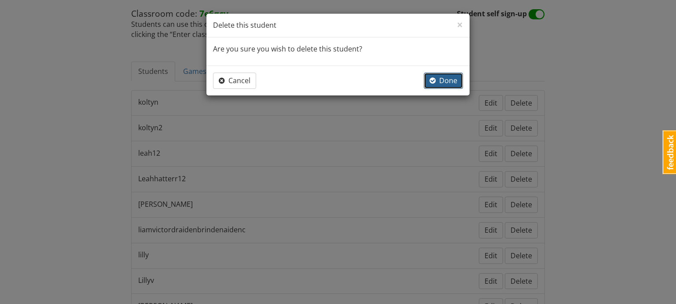
click at [444, 78] on span "Done" at bounding box center [443, 81] width 28 height 10
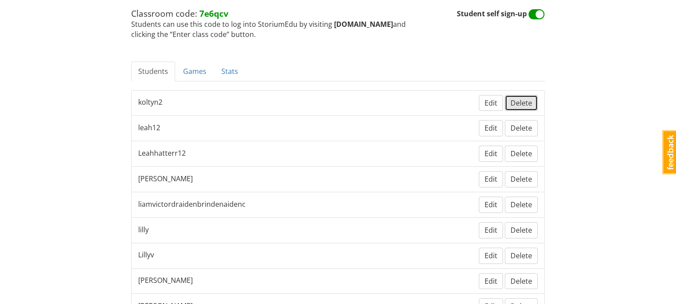
click at [527, 103] on span "Delete" at bounding box center [521, 103] width 22 height 10
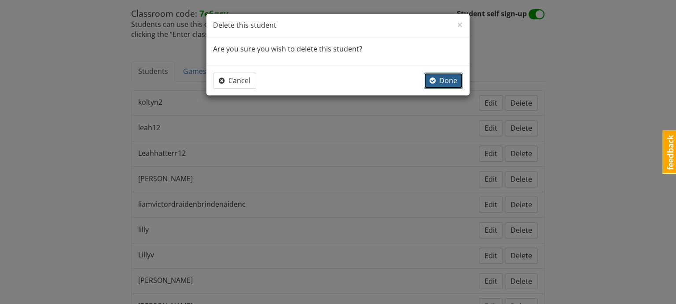
click at [460, 82] on button "Done" at bounding box center [443, 81] width 39 height 16
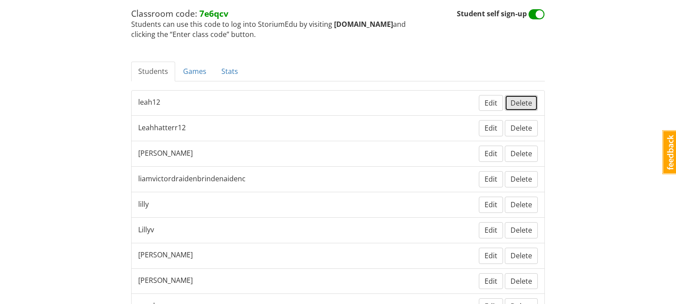
click at [524, 103] on span "Delete" at bounding box center [521, 103] width 22 height 10
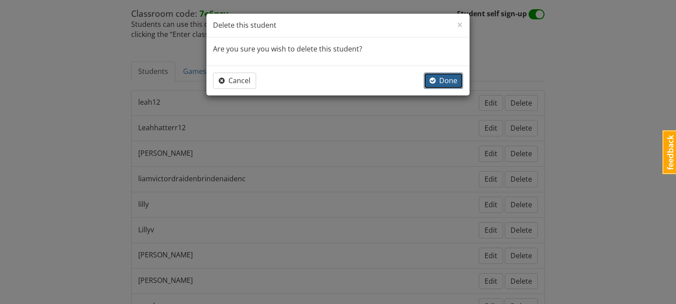
click at [447, 77] on span "Done" at bounding box center [443, 81] width 28 height 10
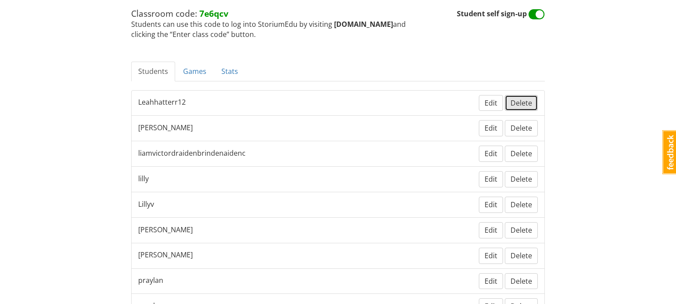
click at [520, 105] on span "Delete" at bounding box center [521, 103] width 22 height 10
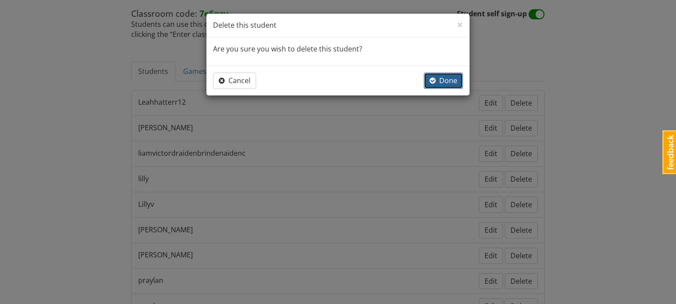
click at [443, 81] on span "Done" at bounding box center [443, 81] width 28 height 10
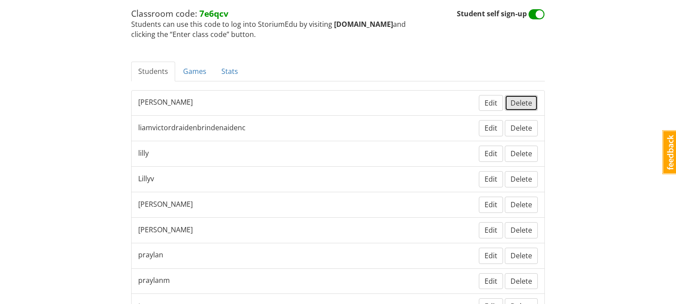
click at [520, 101] on span "Delete" at bounding box center [521, 103] width 22 height 10
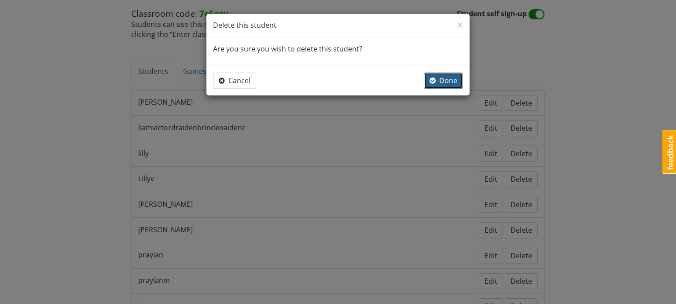
click at [456, 81] on span "Done" at bounding box center [443, 81] width 28 height 10
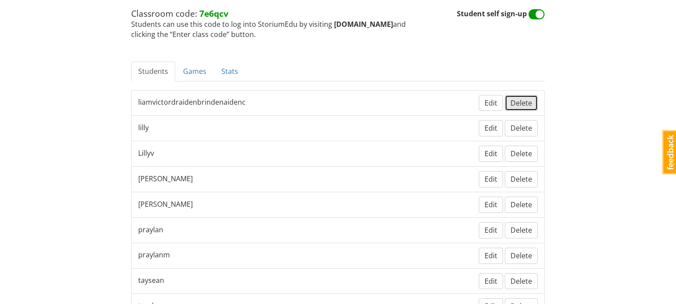
click at [520, 103] on span "Delete" at bounding box center [521, 103] width 22 height 10
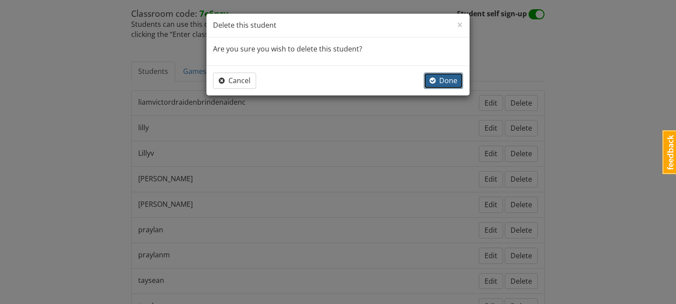
click at [447, 85] on button "Done" at bounding box center [443, 81] width 39 height 16
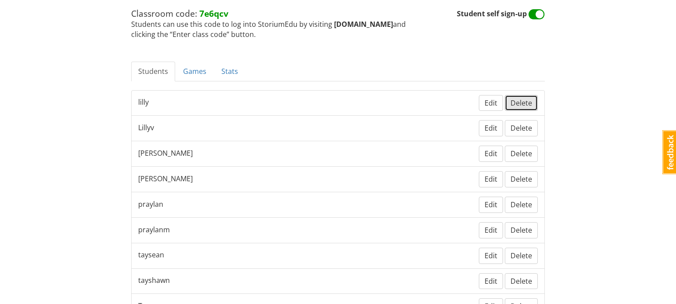
click at [525, 98] on span "Delete" at bounding box center [521, 103] width 22 height 10
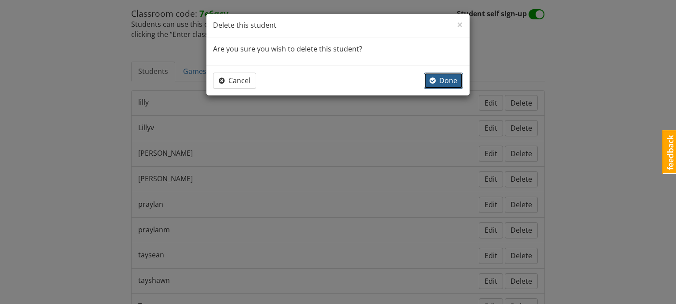
click at [451, 77] on span "Done" at bounding box center [443, 81] width 28 height 10
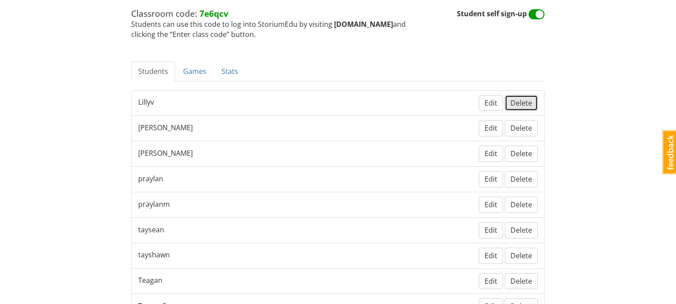
click at [530, 104] on span "Delete" at bounding box center [521, 103] width 22 height 10
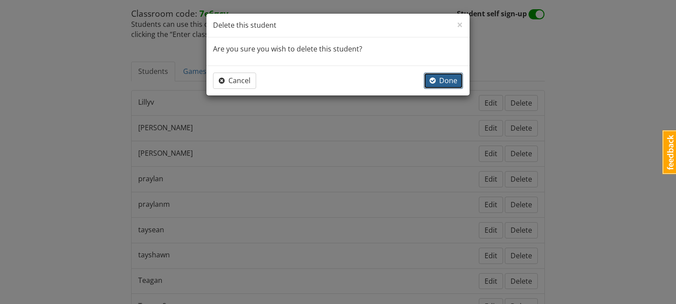
click at [441, 88] on button "Done" at bounding box center [443, 81] width 39 height 16
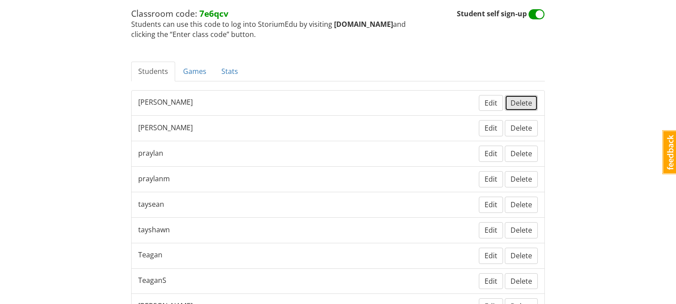
click at [521, 100] on span "Delete" at bounding box center [521, 103] width 22 height 10
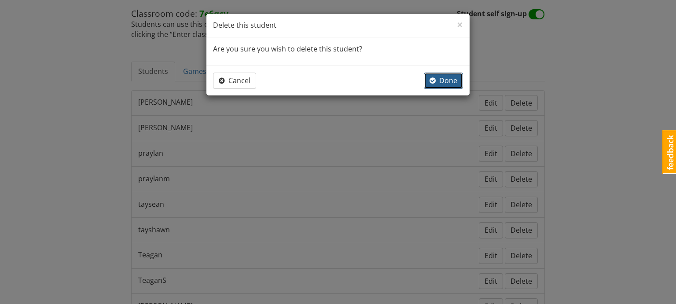
click at [445, 78] on span "Done" at bounding box center [443, 81] width 28 height 10
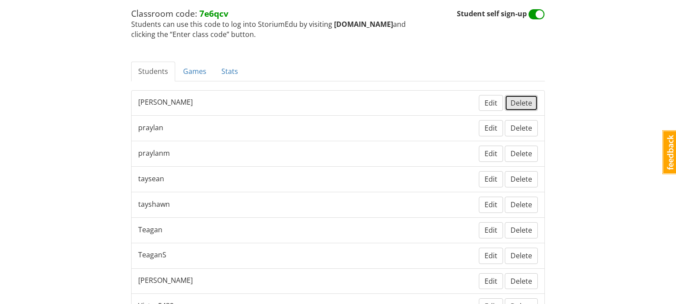
click at [528, 101] on span "Delete" at bounding box center [521, 103] width 22 height 10
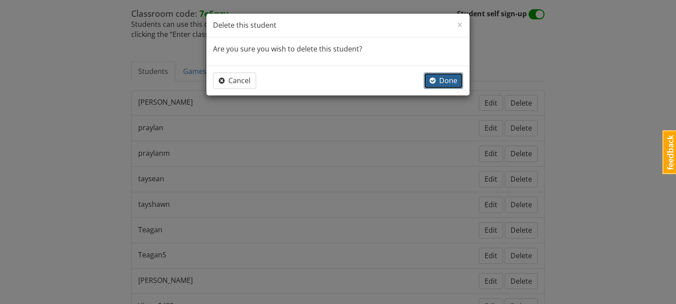
click at [438, 79] on span "Done" at bounding box center [443, 81] width 28 height 10
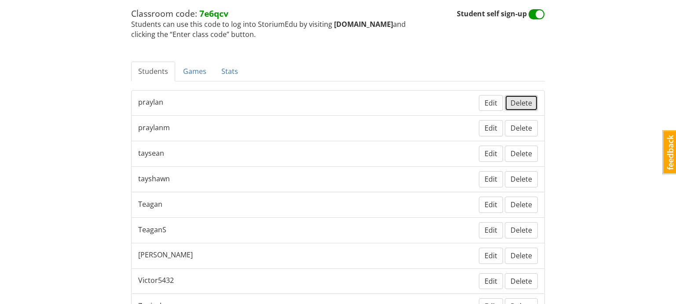
click at [522, 103] on span "Delete" at bounding box center [521, 103] width 22 height 10
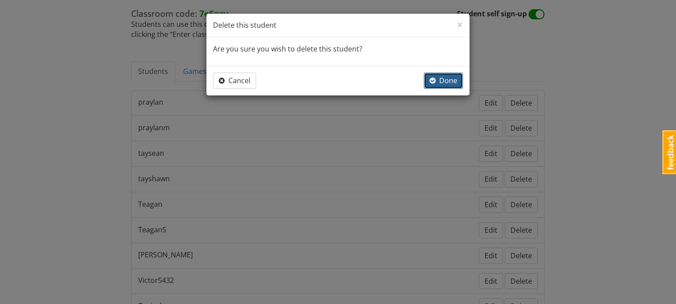
click at [442, 78] on span "Done" at bounding box center [443, 81] width 28 height 10
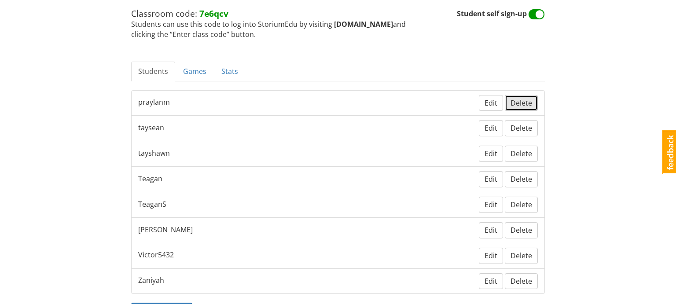
click at [524, 101] on span "Delete" at bounding box center [521, 103] width 22 height 10
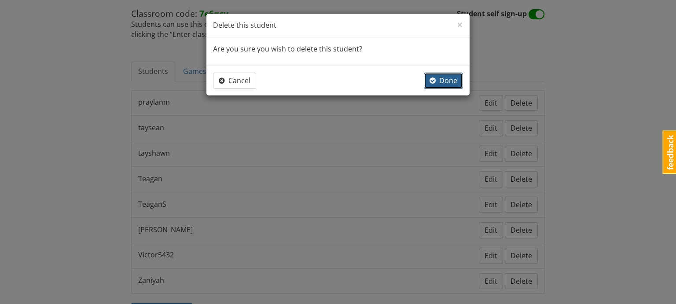
click at [446, 80] on span "Done" at bounding box center [443, 81] width 28 height 10
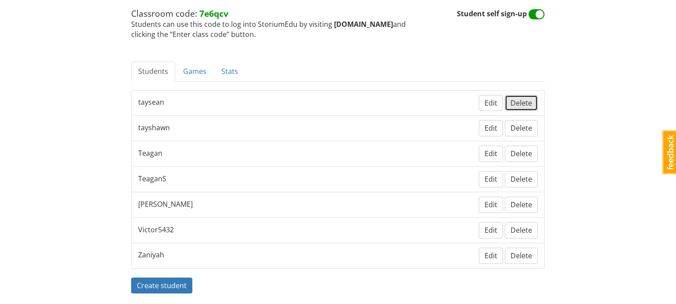
click at [518, 102] on span "Delete" at bounding box center [521, 103] width 22 height 10
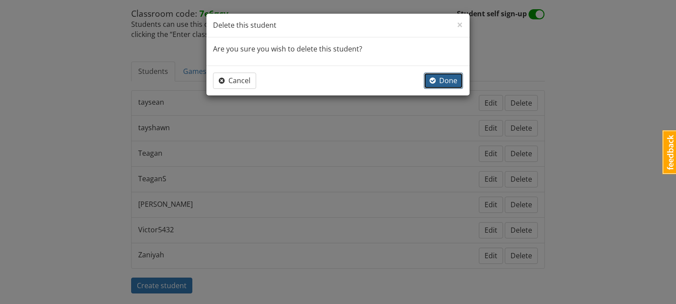
click at [446, 79] on span "Done" at bounding box center [443, 81] width 28 height 10
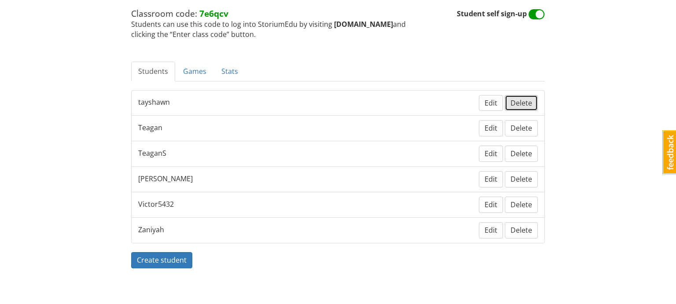
click at [520, 104] on span "Delete" at bounding box center [521, 103] width 22 height 10
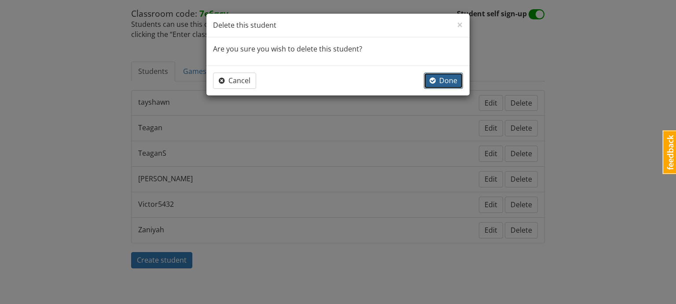
click at [452, 76] on span "Done" at bounding box center [443, 81] width 28 height 10
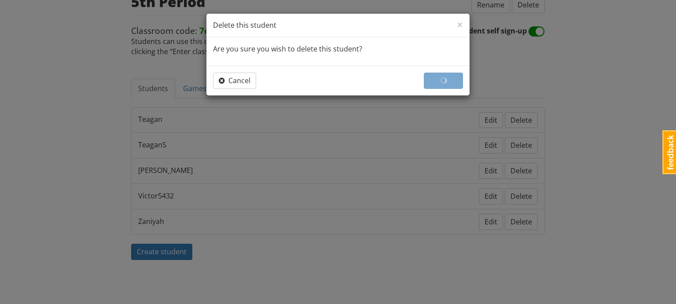
scroll to position [104, 0]
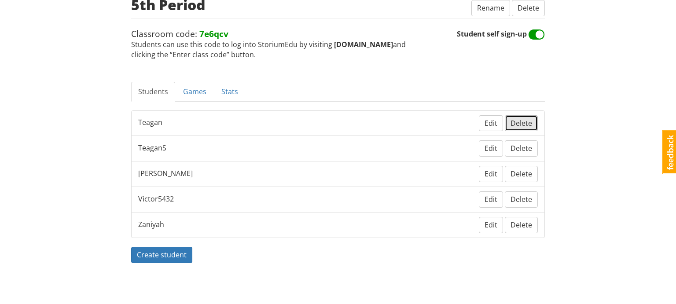
click at [524, 122] on span "Delete" at bounding box center [521, 123] width 22 height 10
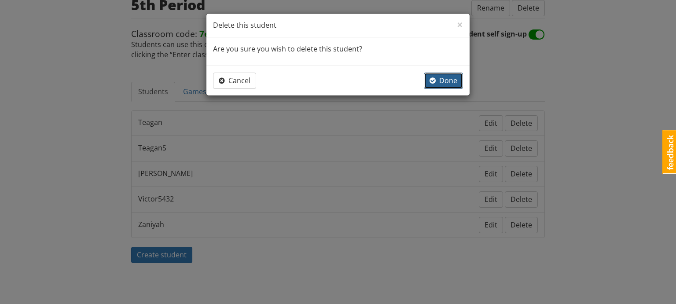
click at [442, 77] on span "Done" at bounding box center [443, 81] width 28 height 10
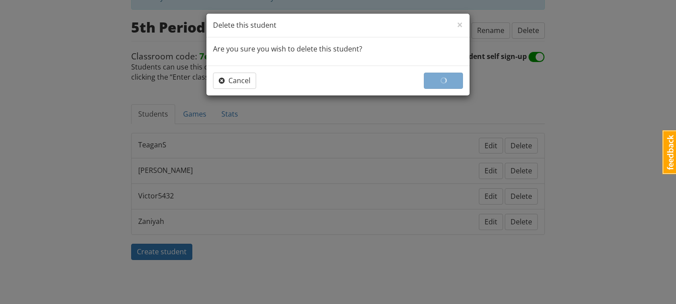
scroll to position [79, 0]
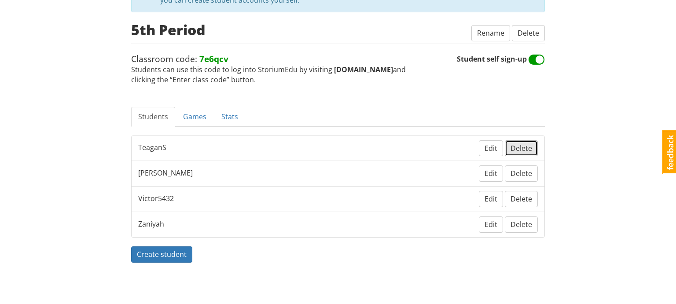
click at [525, 147] on span "Delete" at bounding box center [521, 148] width 22 height 10
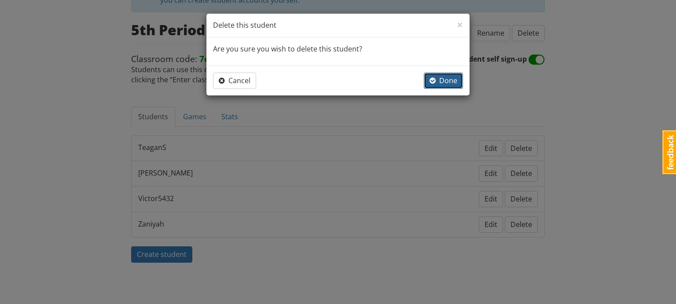
click at [455, 84] on span "Done" at bounding box center [443, 81] width 28 height 10
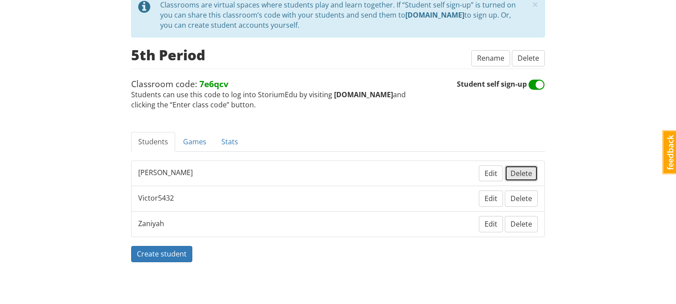
click at [524, 168] on span "Delete" at bounding box center [521, 173] width 22 height 10
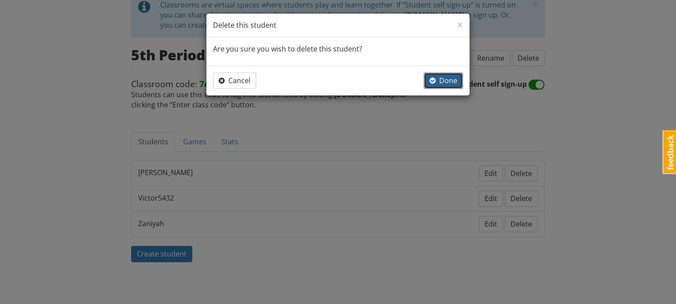
click at [447, 84] on span "Done" at bounding box center [443, 81] width 28 height 10
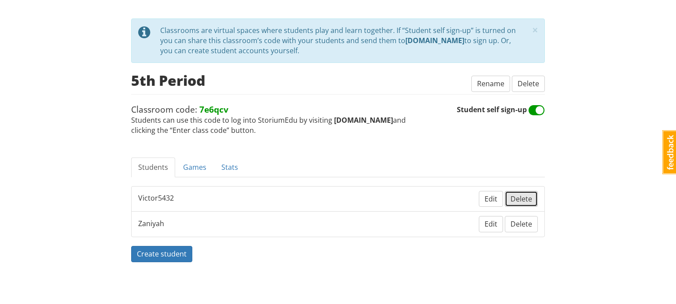
click at [527, 197] on span "Delete" at bounding box center [521, 199] width 22 height 10
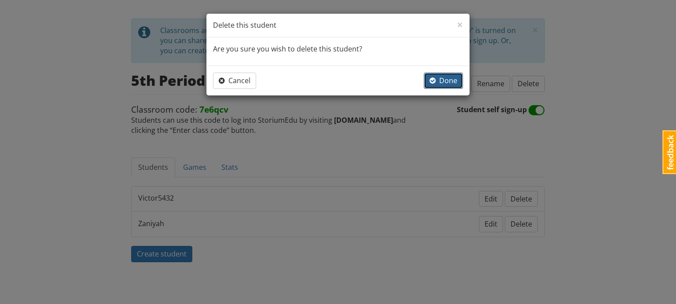
click at [443, 83] on span "Done" at bounding box center [443, 81] width 28 height 10
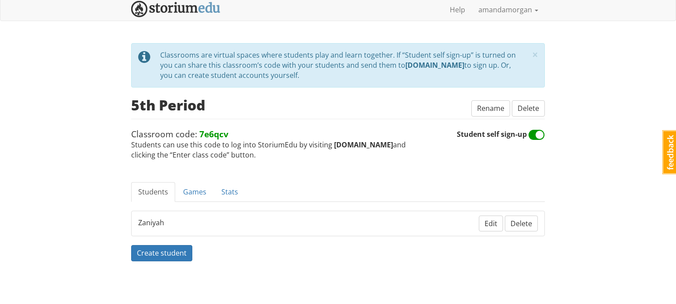
click at [531, 212] on li "Zaniyah Edit Delete" at bounding box center [338, 224] width 414 height 26
click at [525, 227] on button "Delete" at bounding box center [521, 224] width 33 height 16
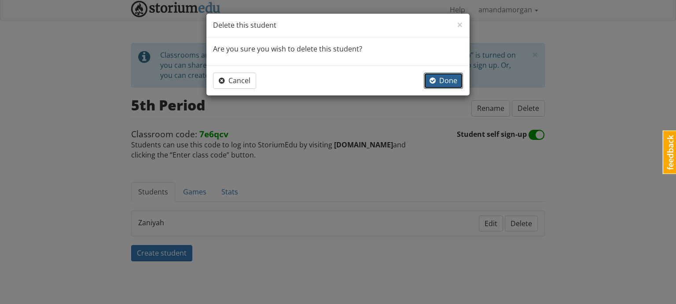
click at [448, 86] on button "Done" at bounding box center [443, 81] width 39 height 16
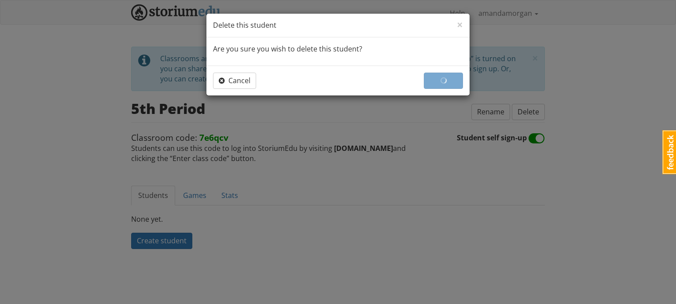
scroll to position [0, 0]
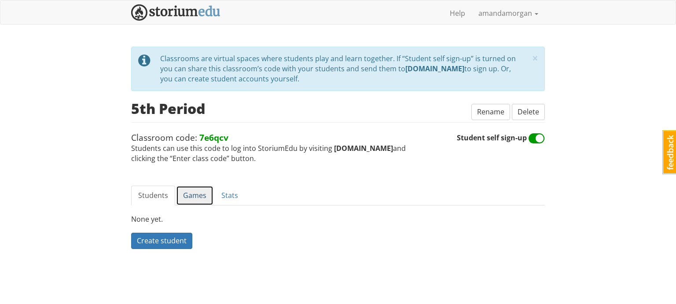
click at [194, 197] on link "Games" at bounding box center [194, 196] width 37 height 20
click at [530, 111] on span "Delete" at bounding box center [528, 112] width 22 height 10
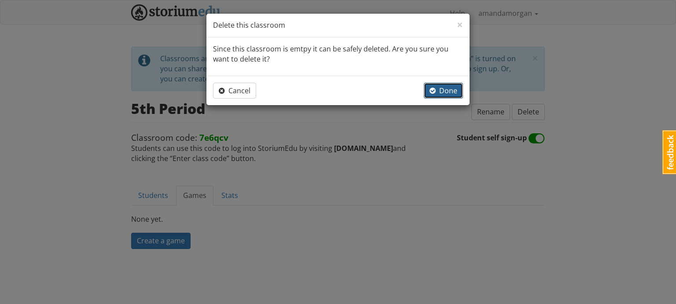
click at [444, 91] on span "Done" at bounding box center [443, 91] width 28 height 10
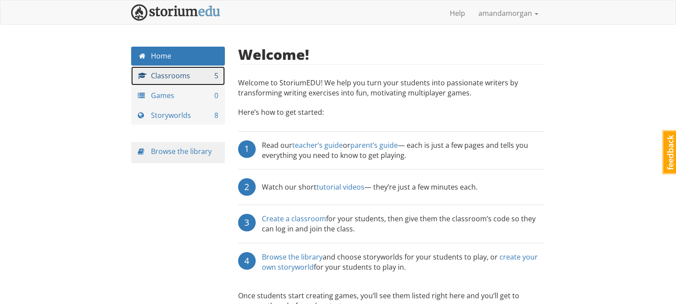
click at [203, 81] on link "Classrooms 5" at bounding box center [178, 75] width 94 height 19
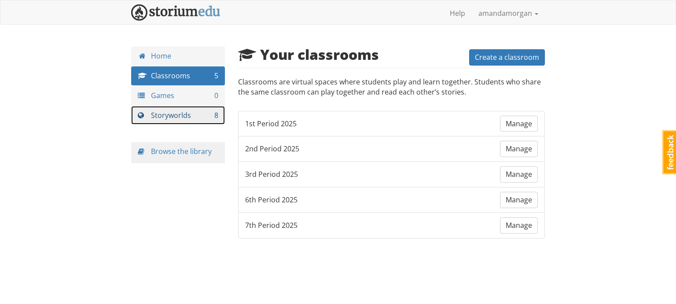
click at [202, 113] on link "Storyworlds 8" at bounding box center [178, 115] width 94 height 19
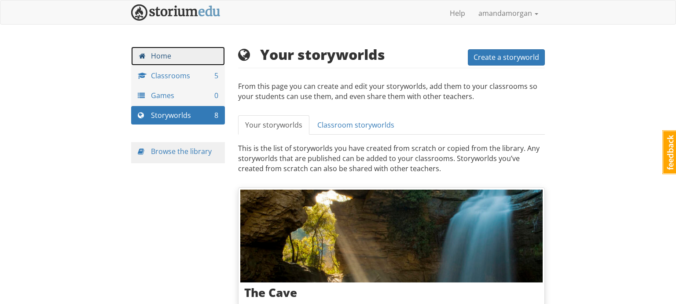
click at [193, 56] on link "Home" at bounding box center [178, 56] width 94 height 19
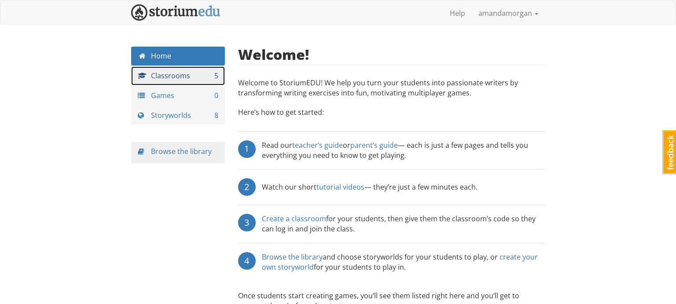
click at [153, 74] on link "Classrooms 5" at bounding box center [178, 75] width 94 height 19
